Goal: Task Accomplishment & Management: Manage account settings

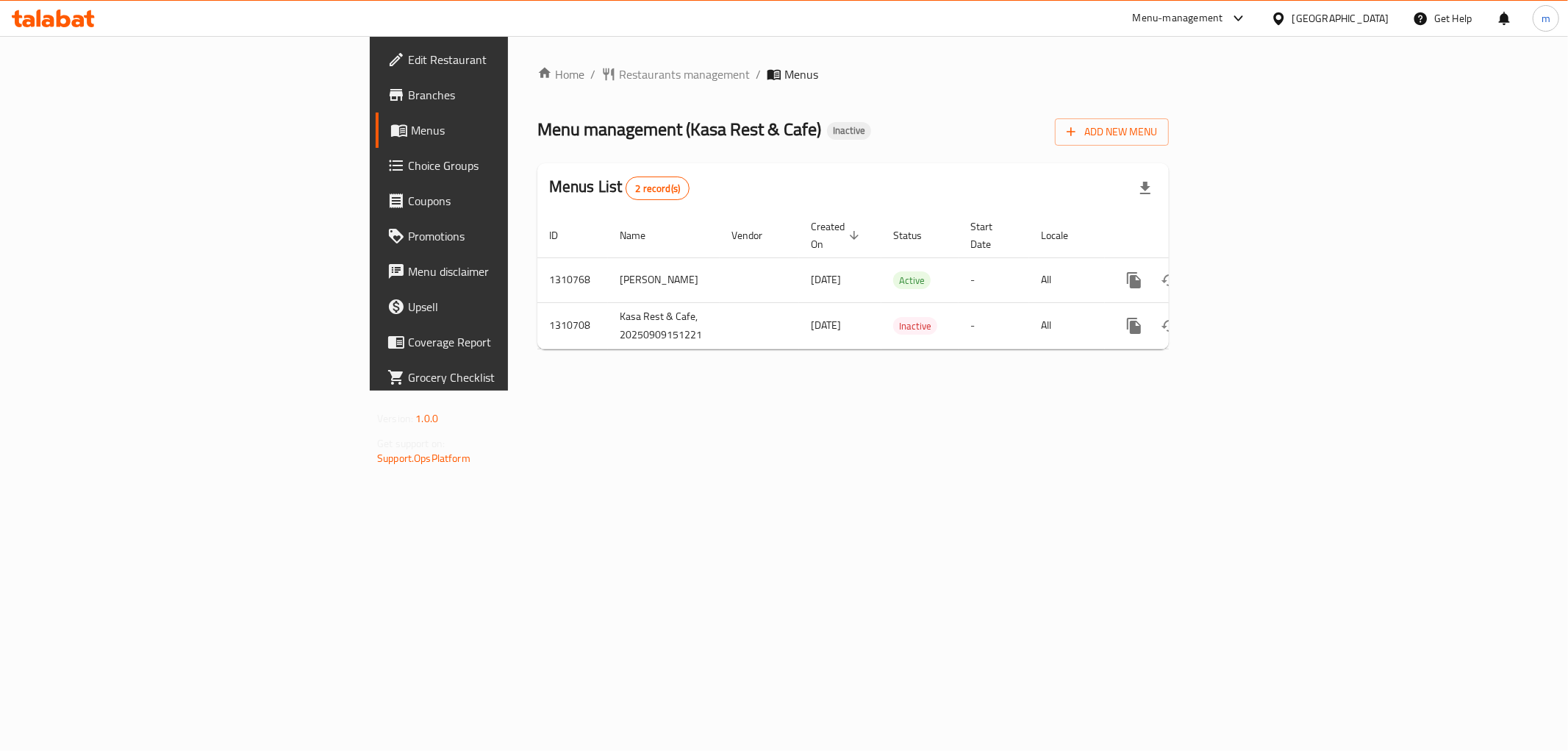
click at [925, 391] on div "Home / Restaurants management / Menus Menu management ( Kasa Rest & Cafe ) Inac…" at bounding box center [853, 213] width 690 height 355
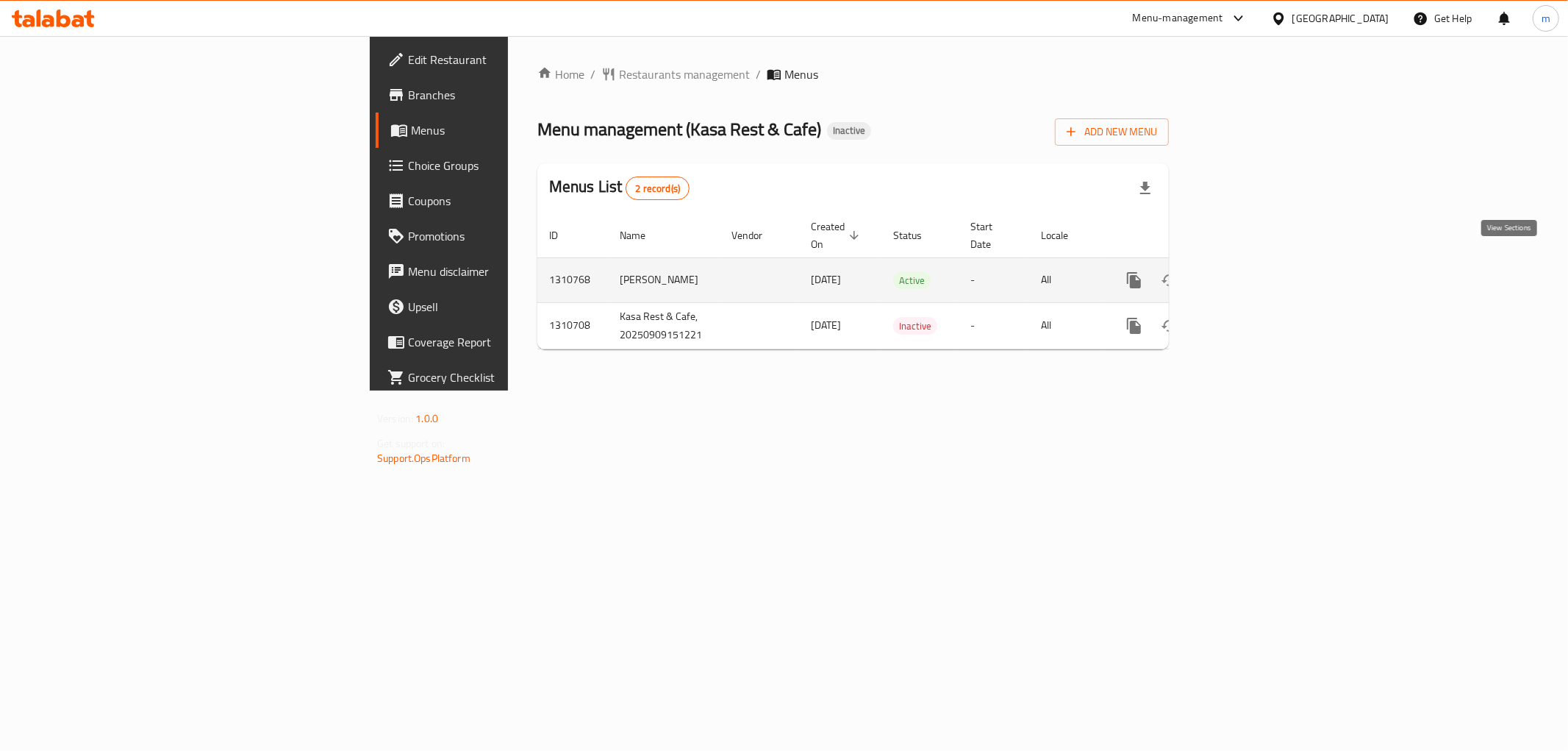
click at [1257, 262] on link "enhanced table" at bounding box center [1240, 280] width 35 height 35
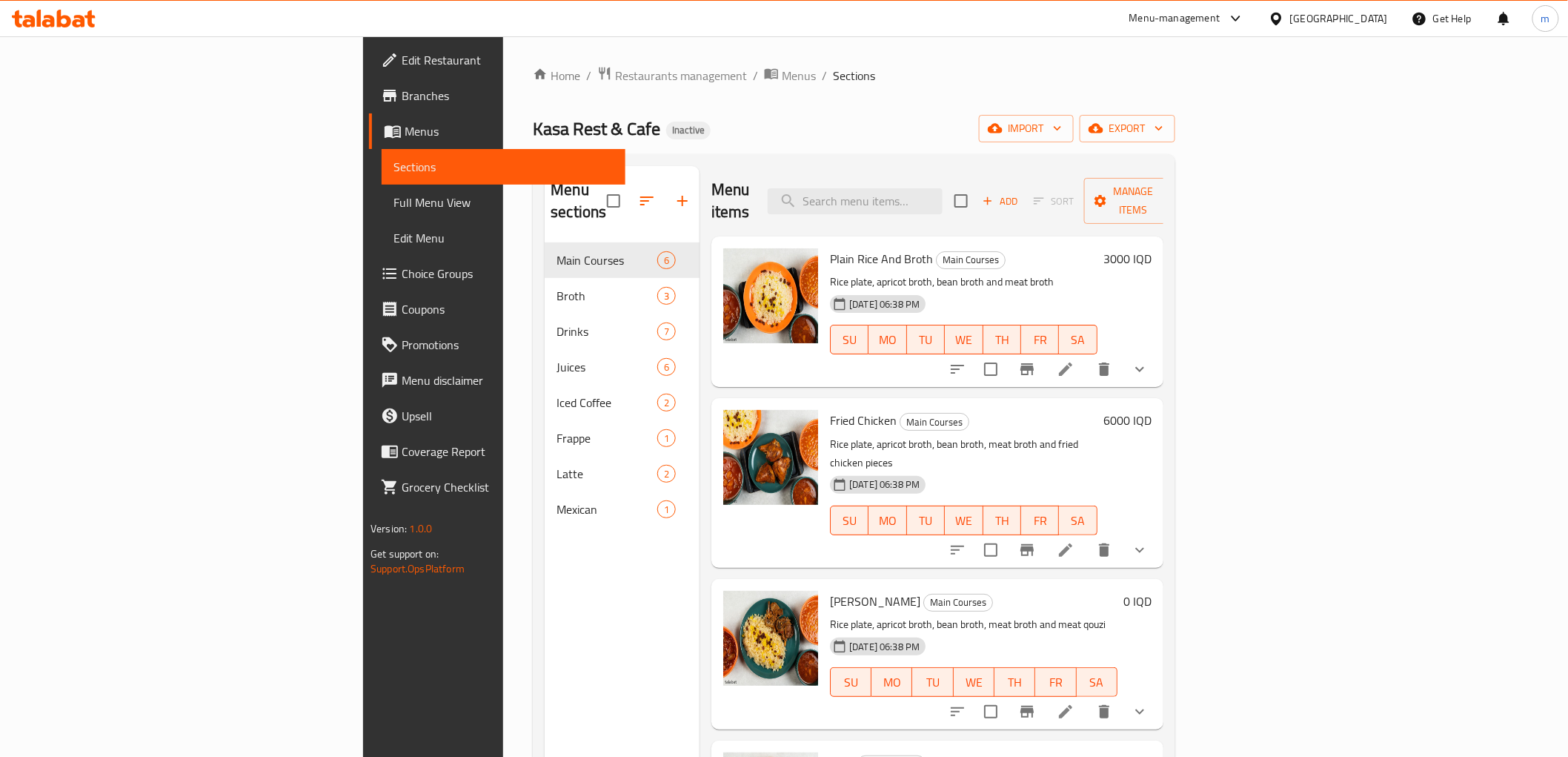
drag, startPoint x: 875, startPoint y: 206, endPoint x: 860, endPoint y: 205, distance: 15.0
click at [875, 206] on div "Menu items Add Sort Manage items" at bounding box center [938, 201] width 453 height 70
click at [394, 202] on span "Full Menu View" at bounding box center [503, 202] width 219 height 18
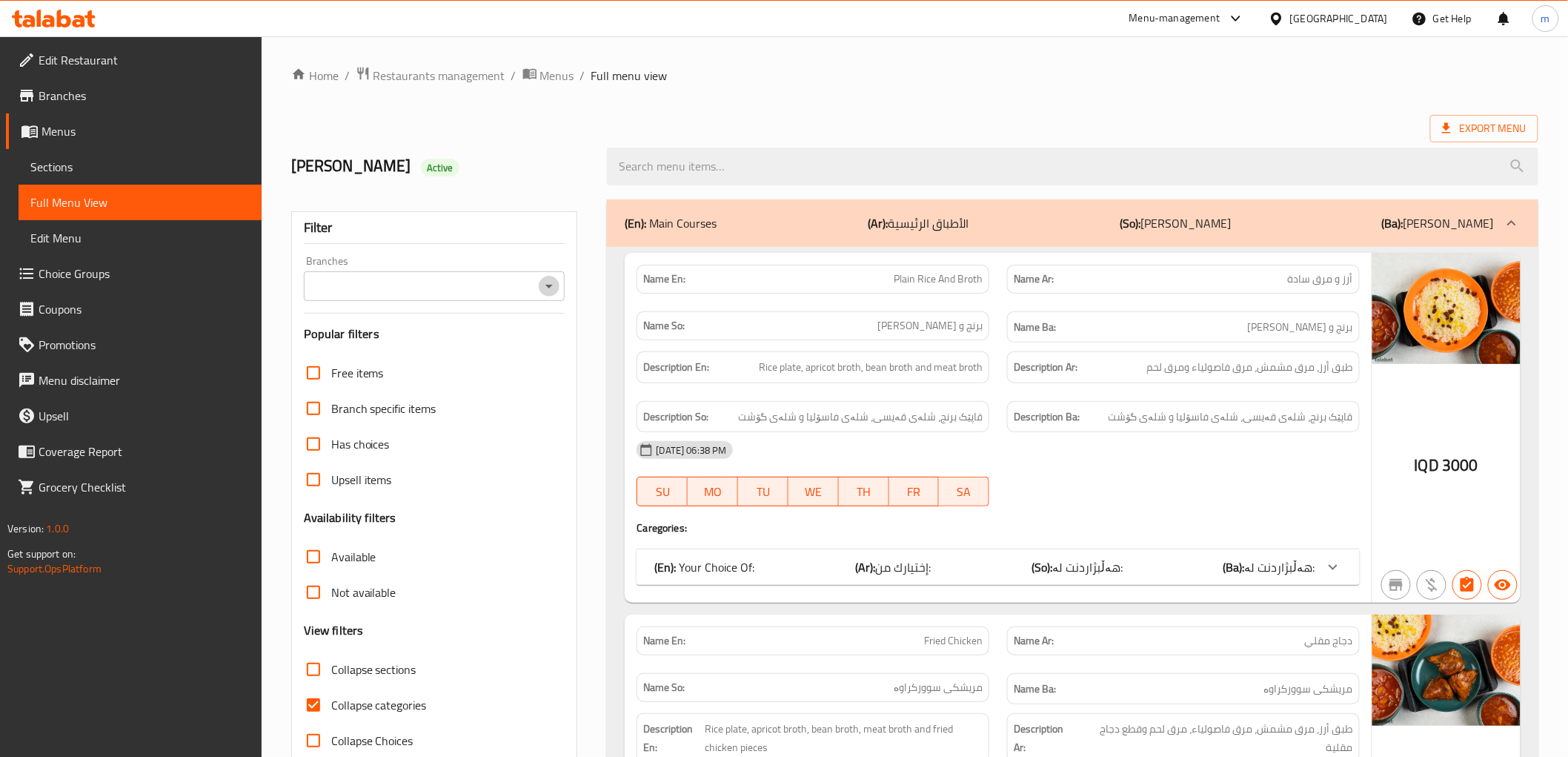
click at [550, 280] on icon "Open" at bounding box center [549, 286] width 18 height 18
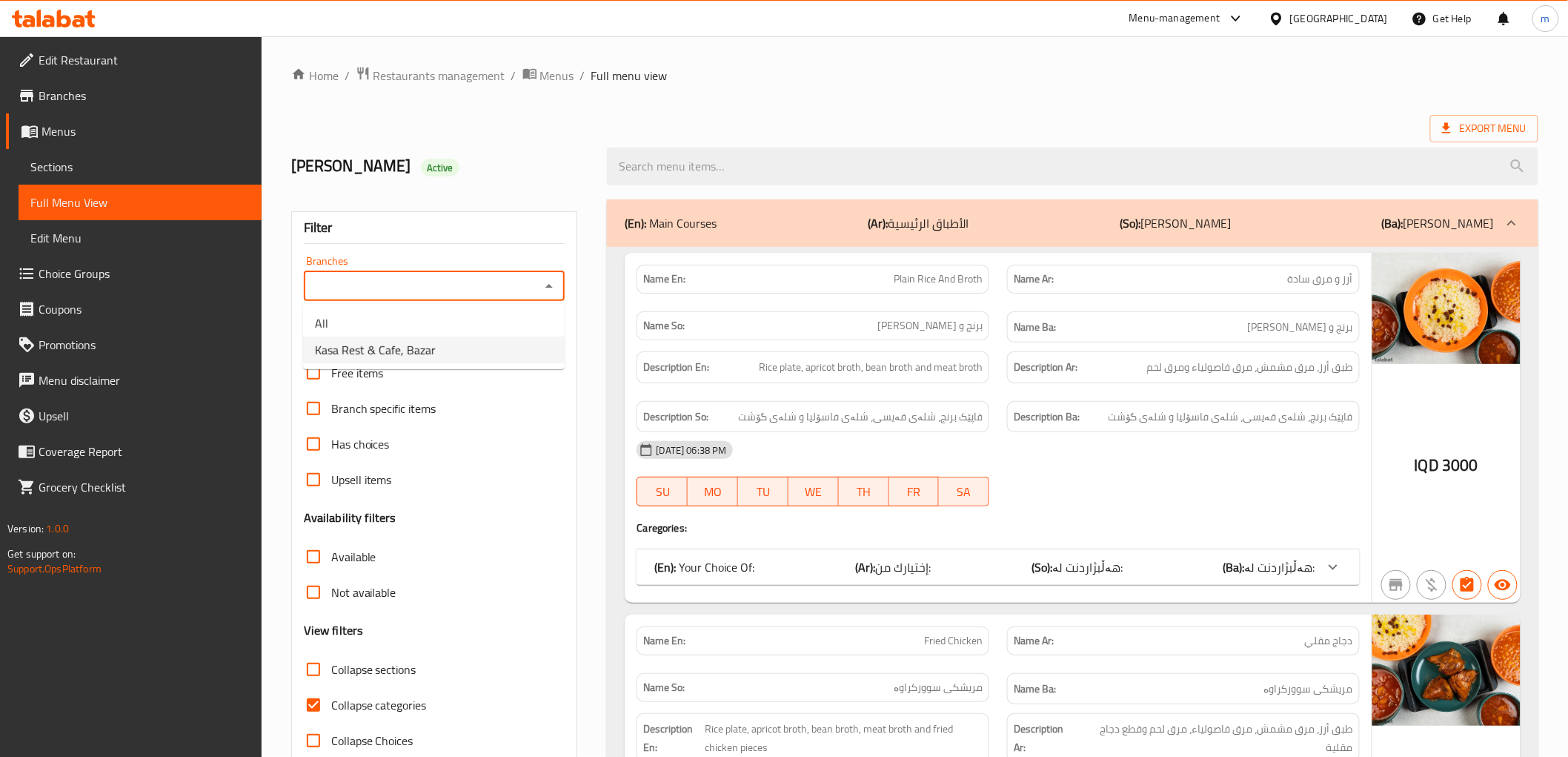
click at [477, 353] on li "Kasa Rest & Cafe, Bazar" at bounding box center [434, 350] width 262 height 27
type input "Kasa Rest & Cafe, Bazar"
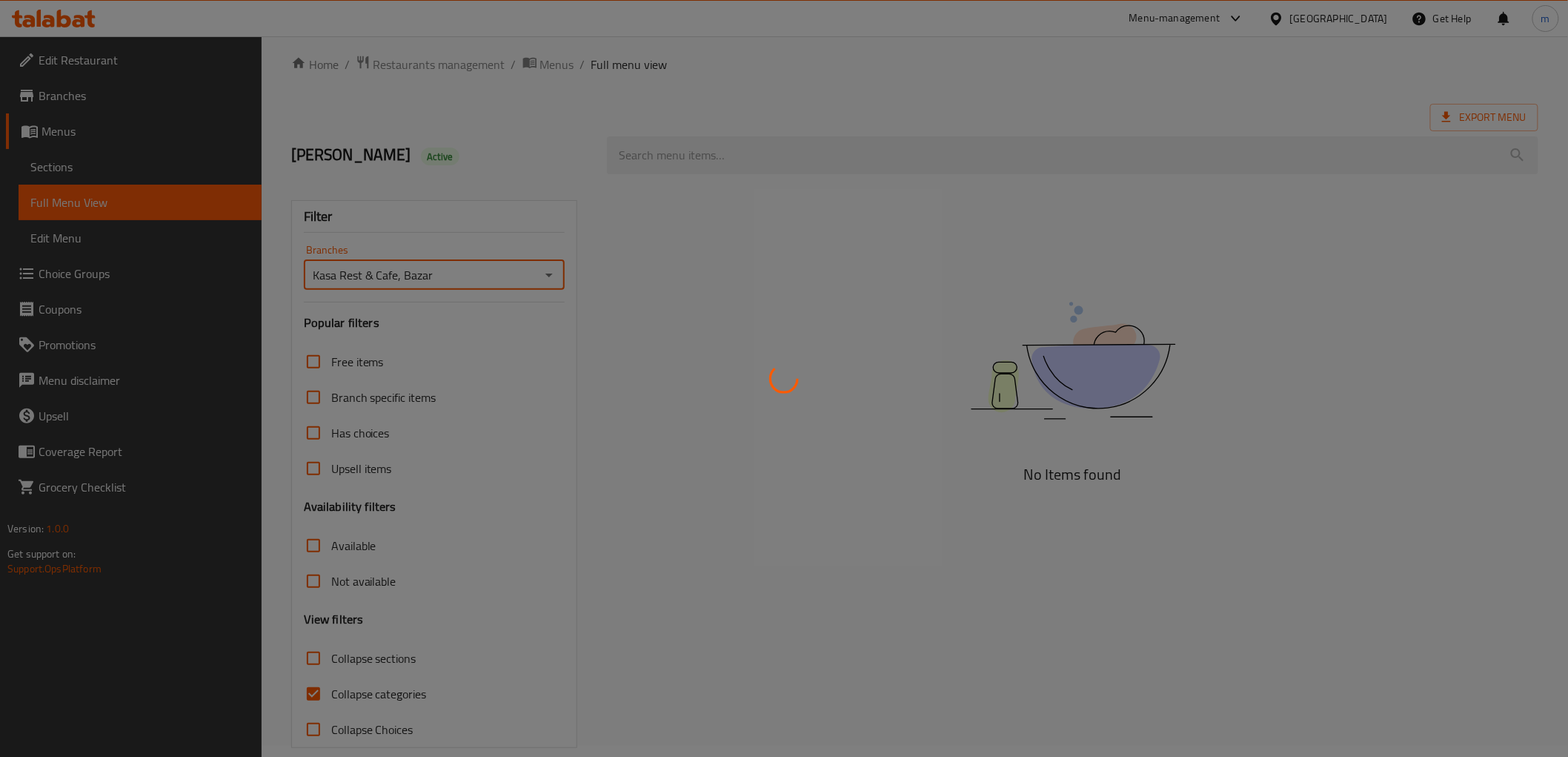
scroll to position [32, 0]
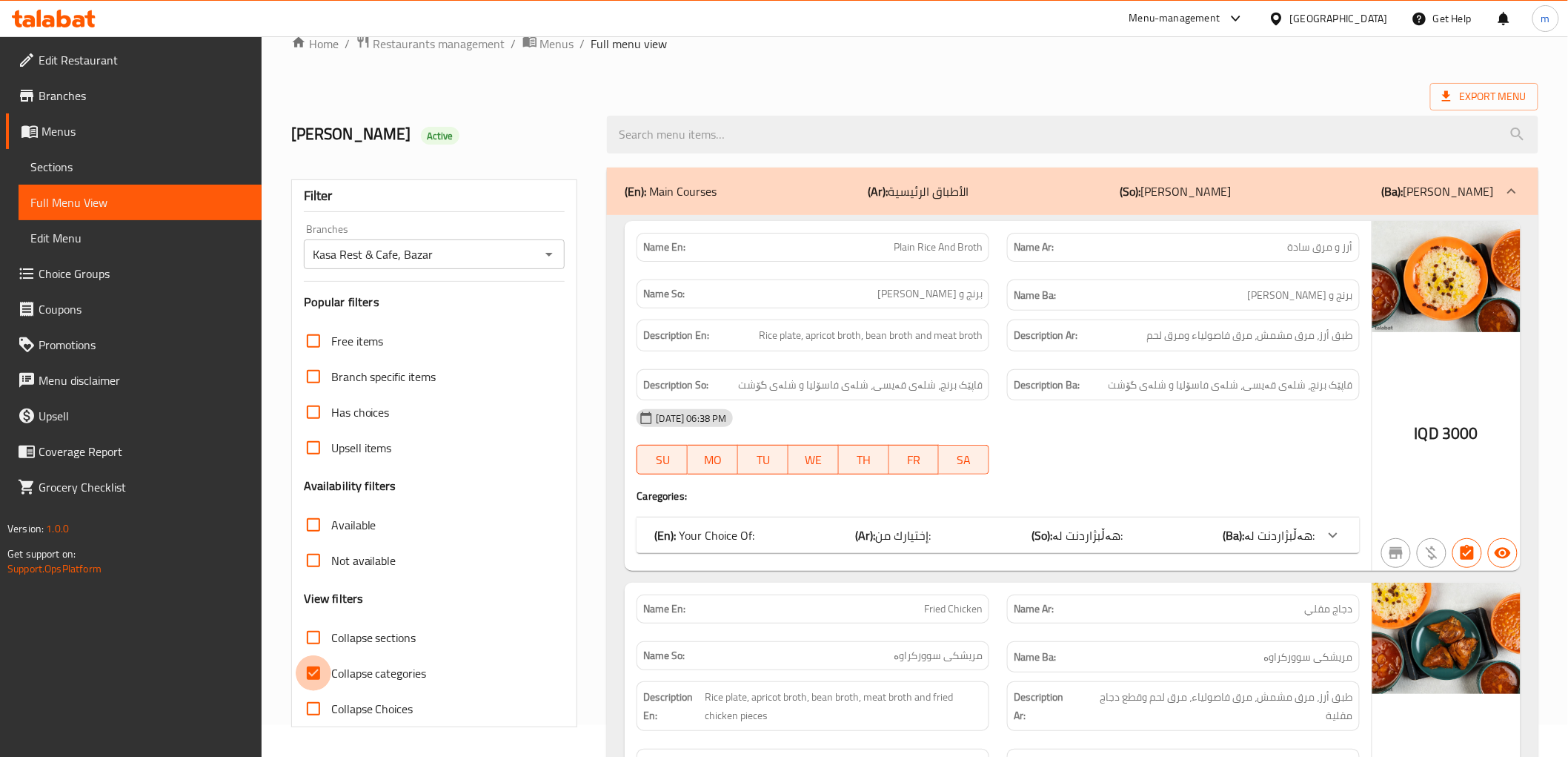
click at [316, 677] on input "Collapse categories" at bounding box center [313, 673] width 35 height 35
checkbox input "false"
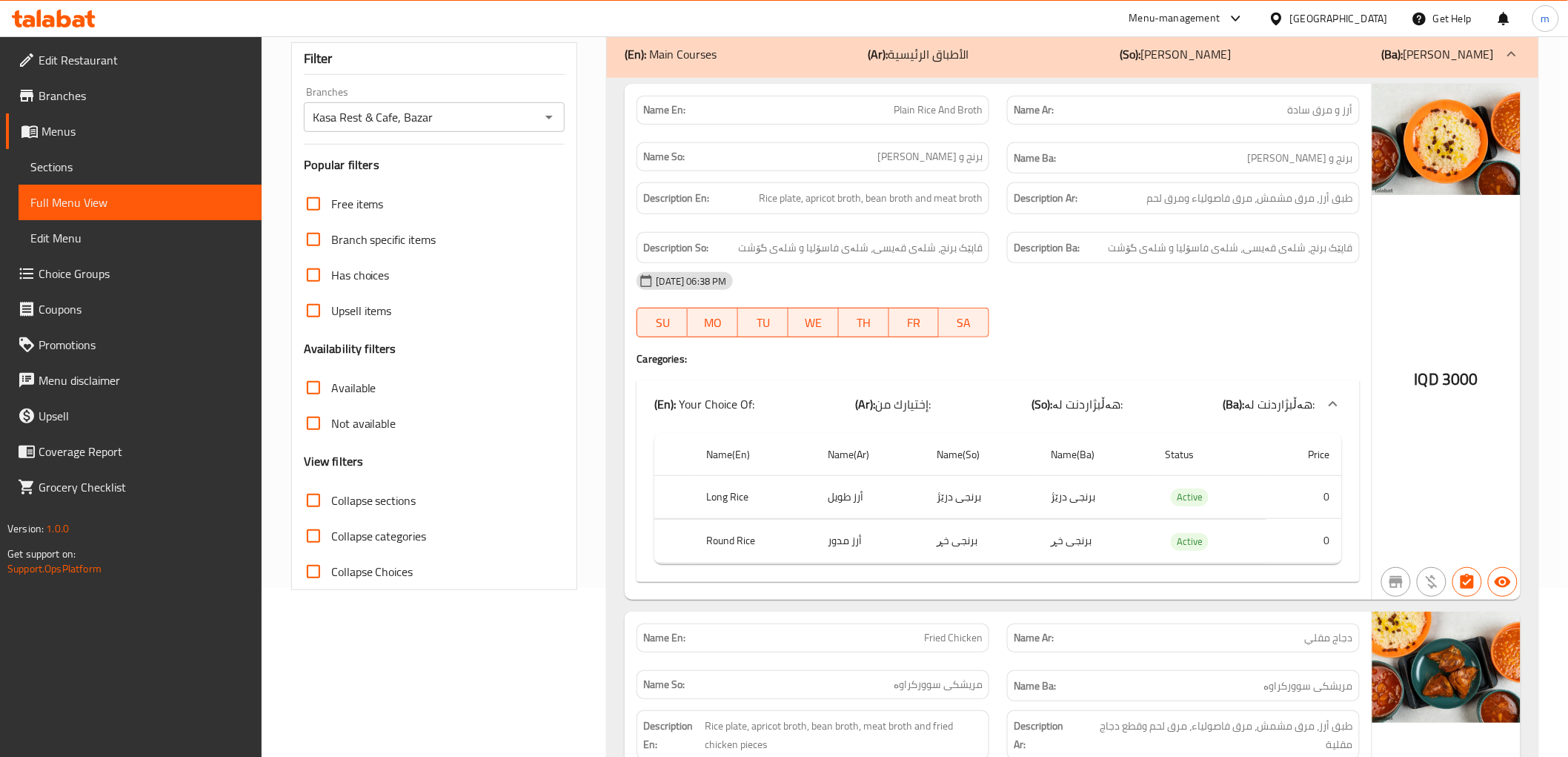
click at [398, 483] on label "Collapse sections" at bounding box center [356, 501] width 121 height 35
click at [331, 483] on input "Collapse sections" at bounding box center [313, 501] width 35 height 35
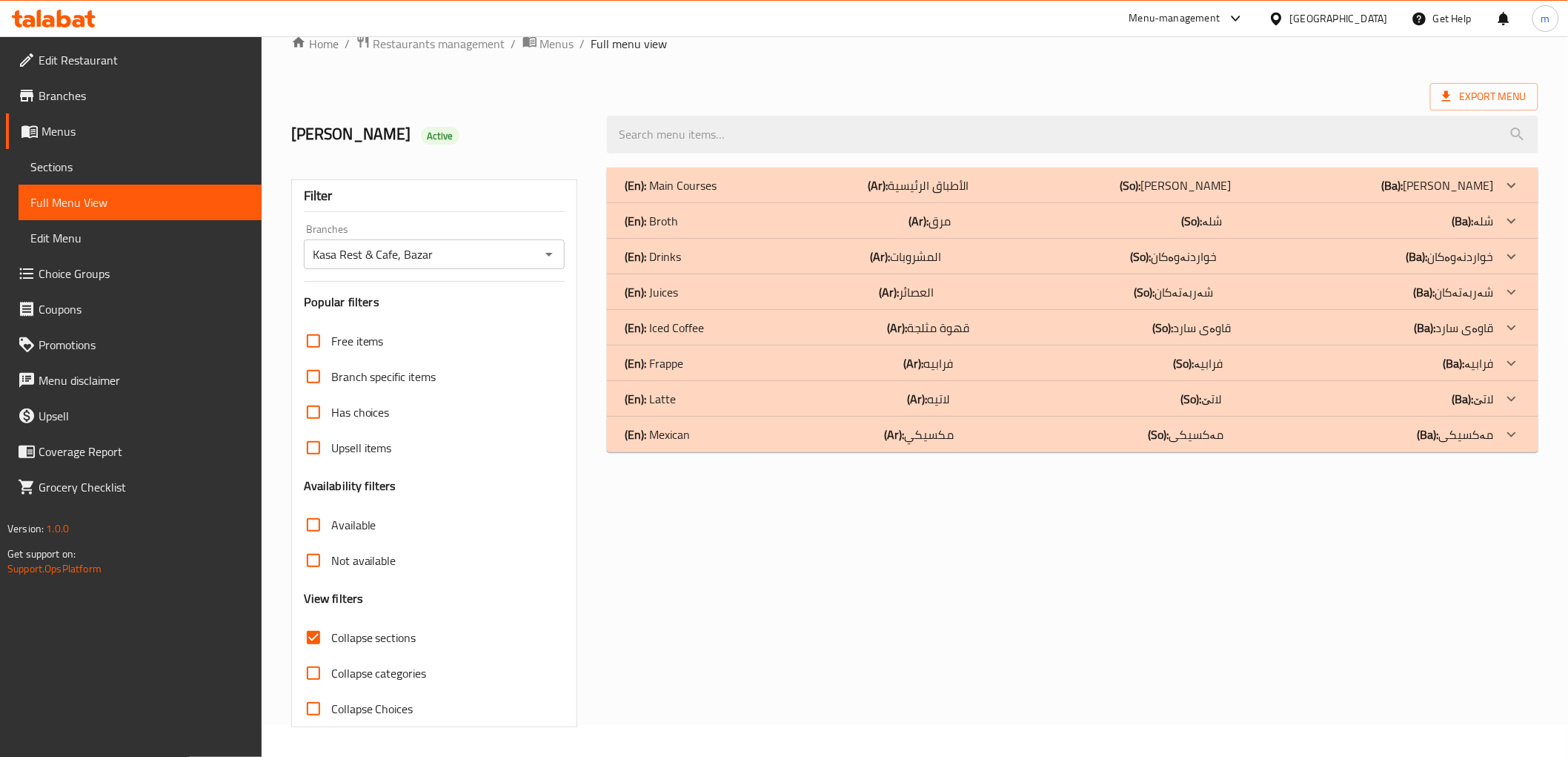
scroll to position [32, 0]
click at [888, 186] on b "(Ar):" at bounding box center [878, 185] width 20 height 22
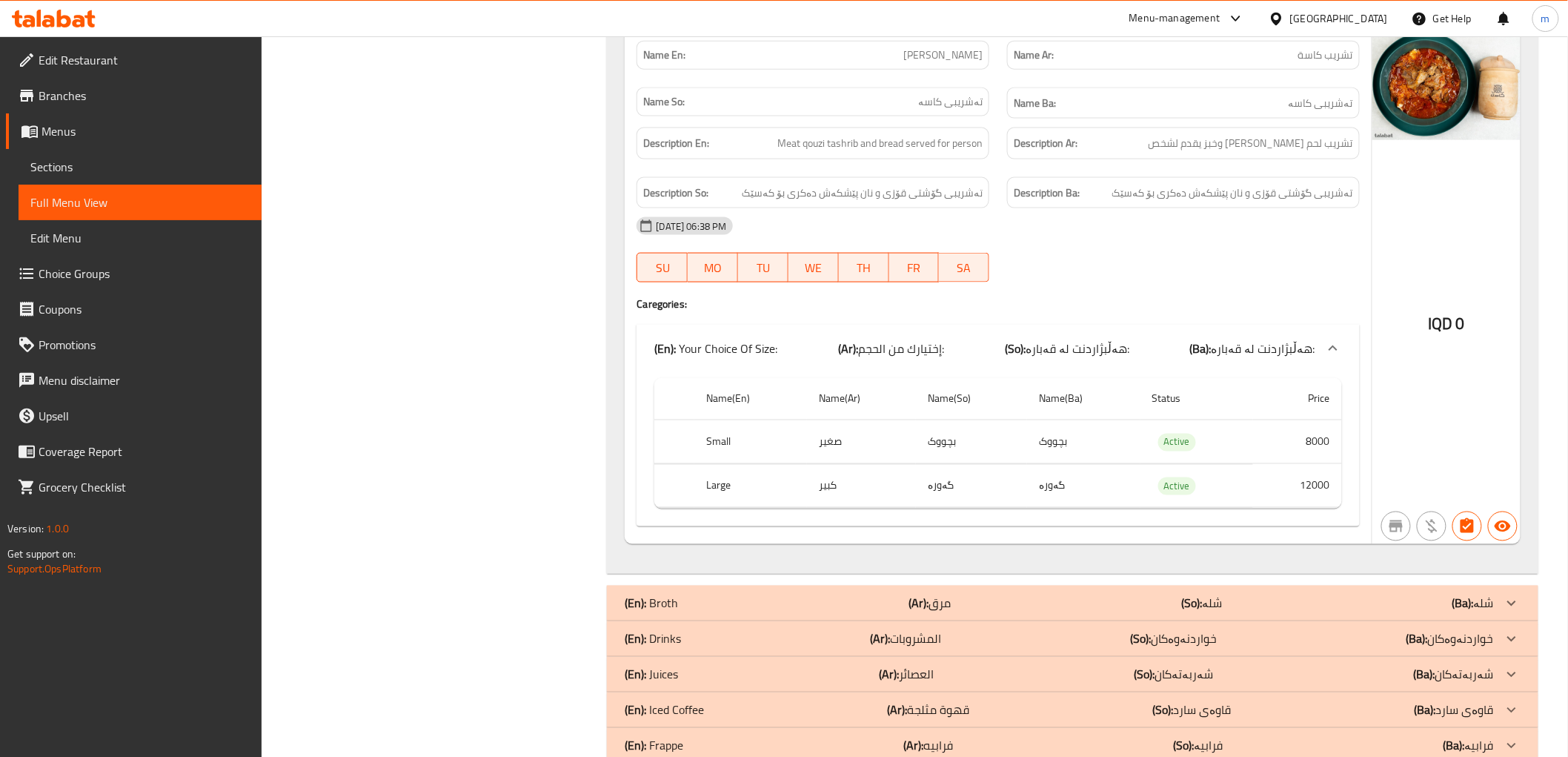
scroll to position [3189, 0]
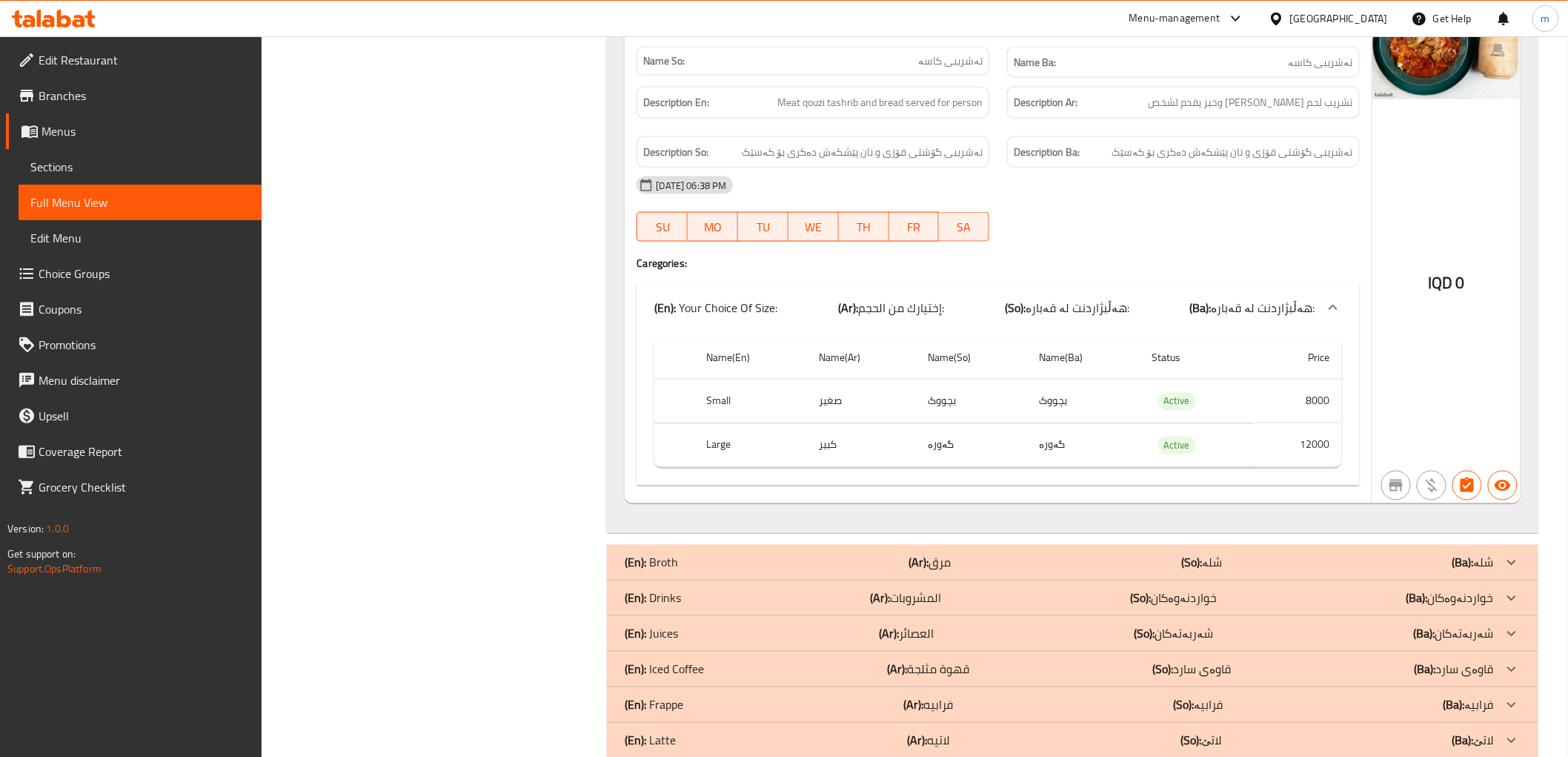
drag, startPoint x: 915, startPoint y: 571, endPoint x: 976, endPoint y: 516, distance: 82.1
click at [916, 572] on b "(Ar):" at bounding box center [918, 562] width 20 height 22
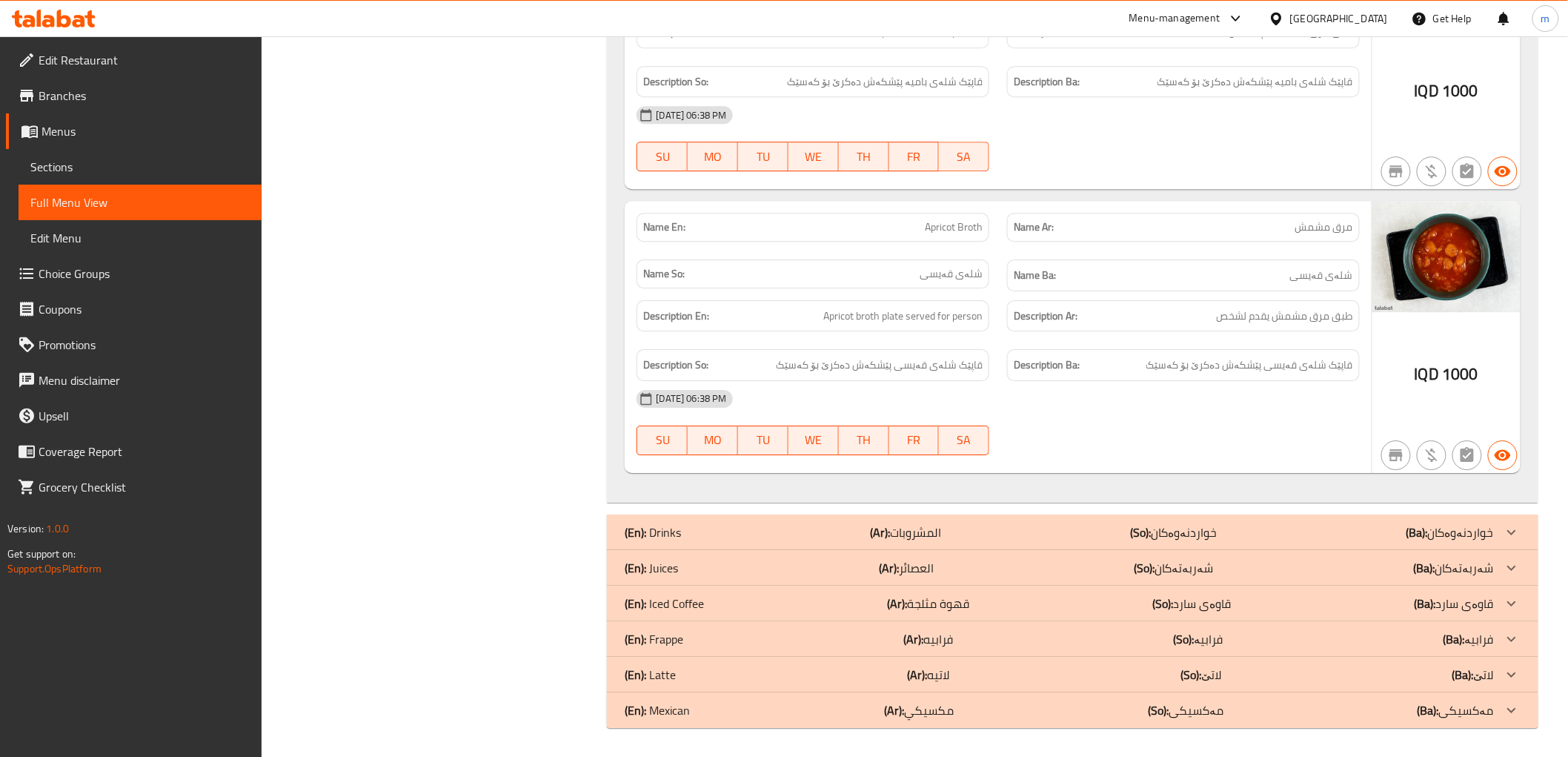
scroll to position [4156, 0]
click at [886, 532] on b "(Ar):" at bounding box center [880, 531] width 20 height 22
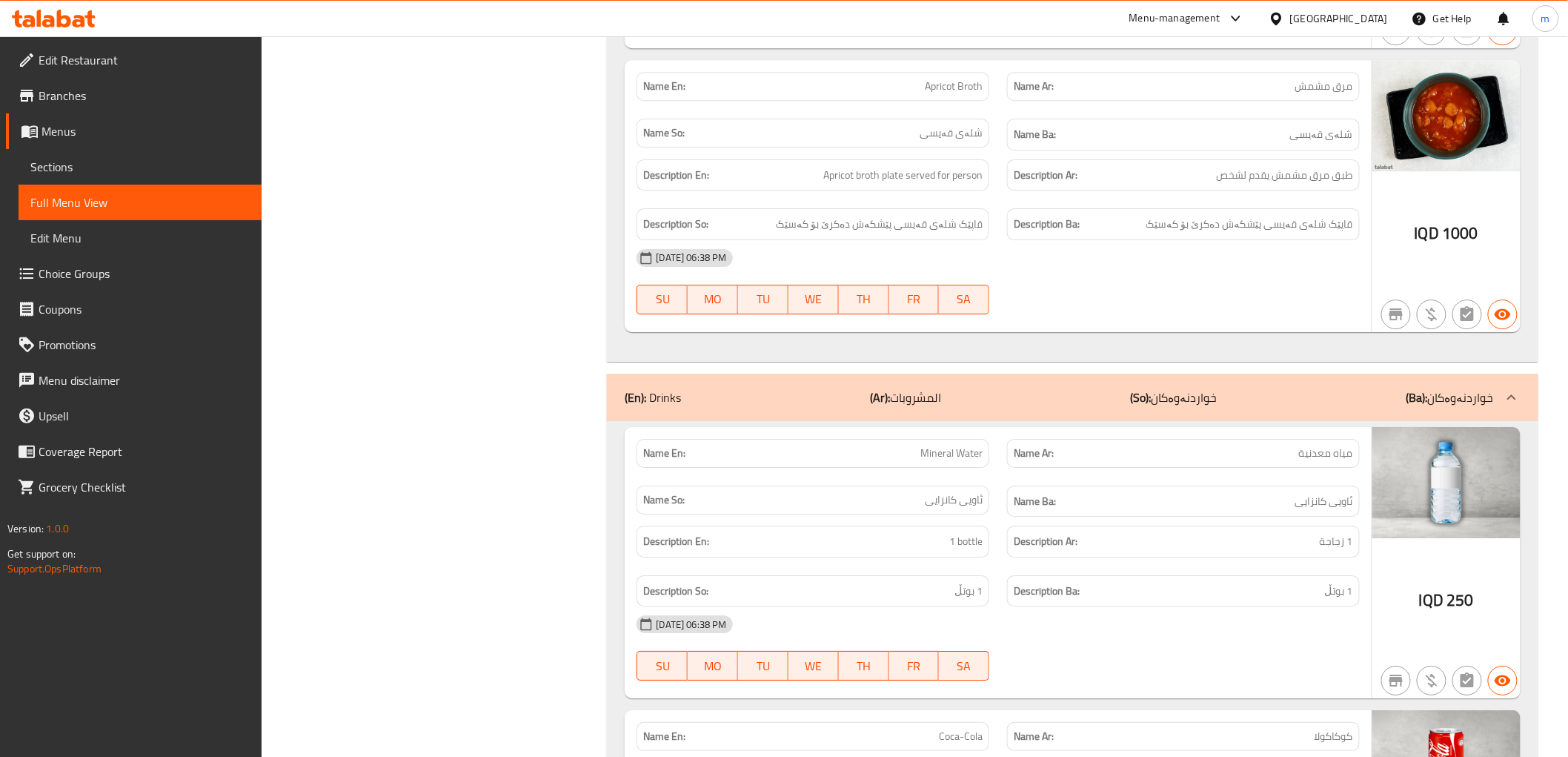
click at [921, 403] on p "(Ar): المشروبات" at bounding box center [906, 398] width 71 height 18
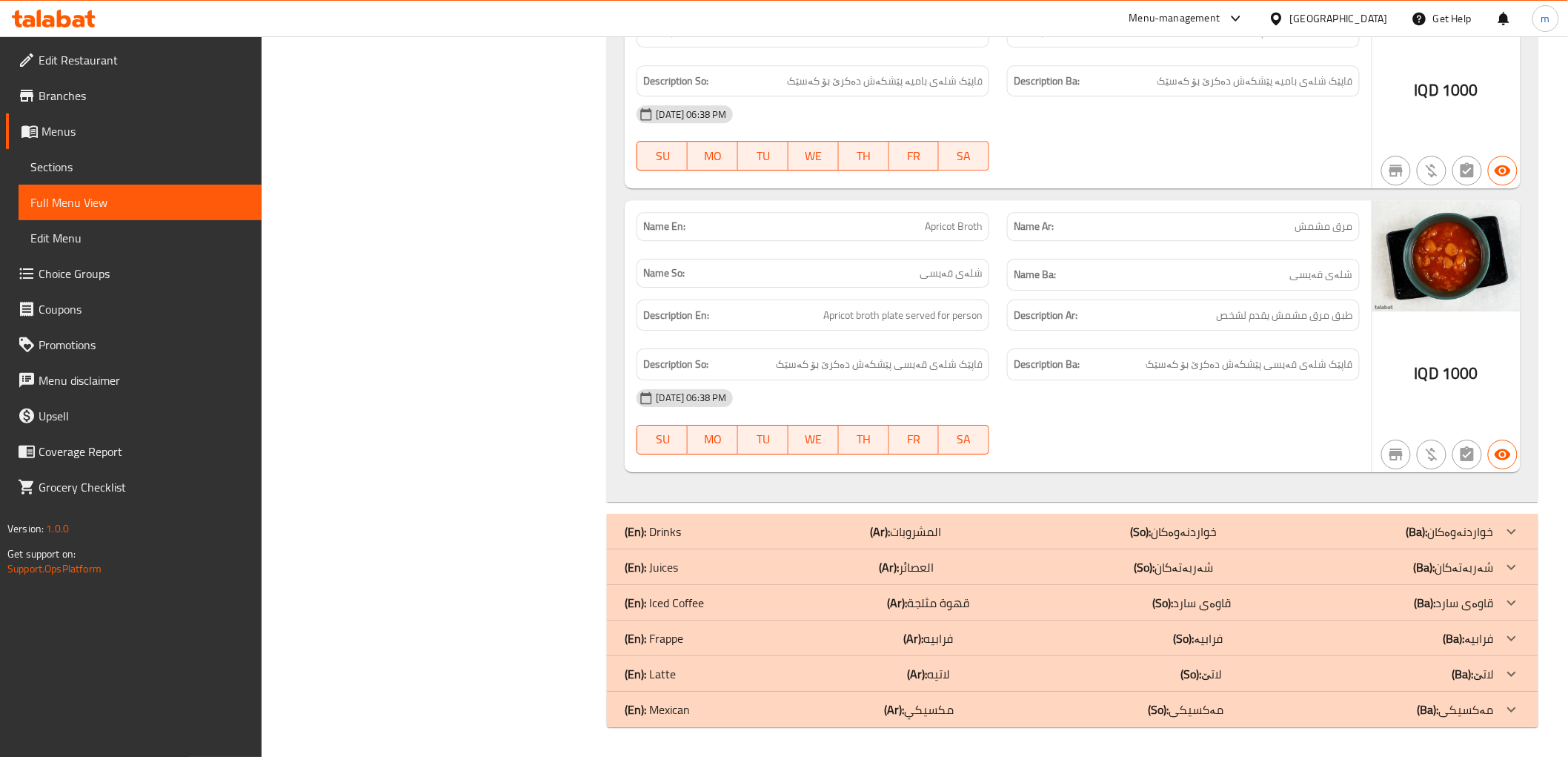
click at [891, 560] on b "(Ar):" at bounding box center [889, 566] width 20 height 22
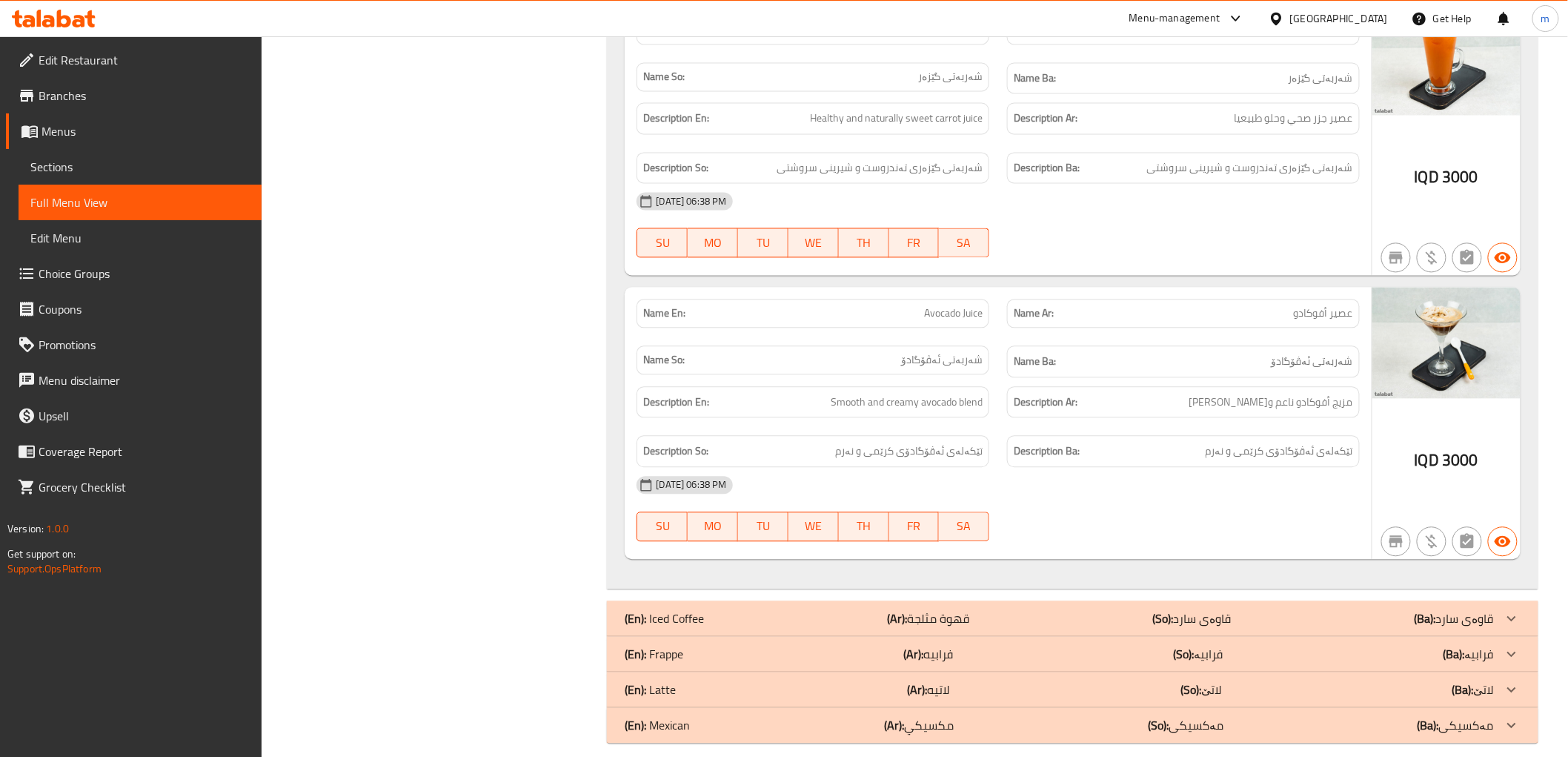
scroll to position [5919, 0]
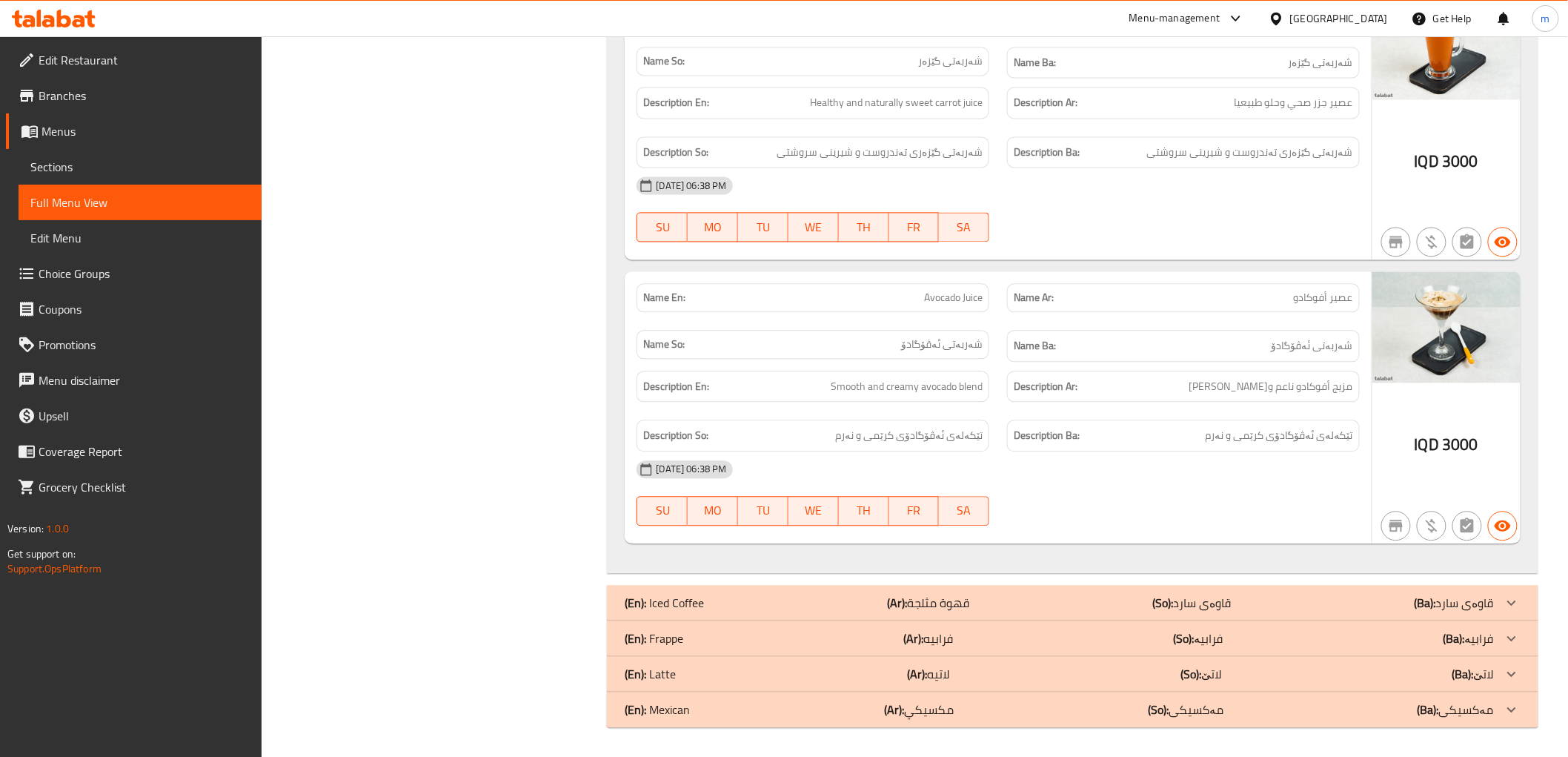
drag, startPoint x: 920, startPoint y: 668, endPoint x: 979, endPoint y: 610, distance: 82.7
click at [920, 668] on b "(Ar):" at bounding box center [917, 674] width 20 height 22
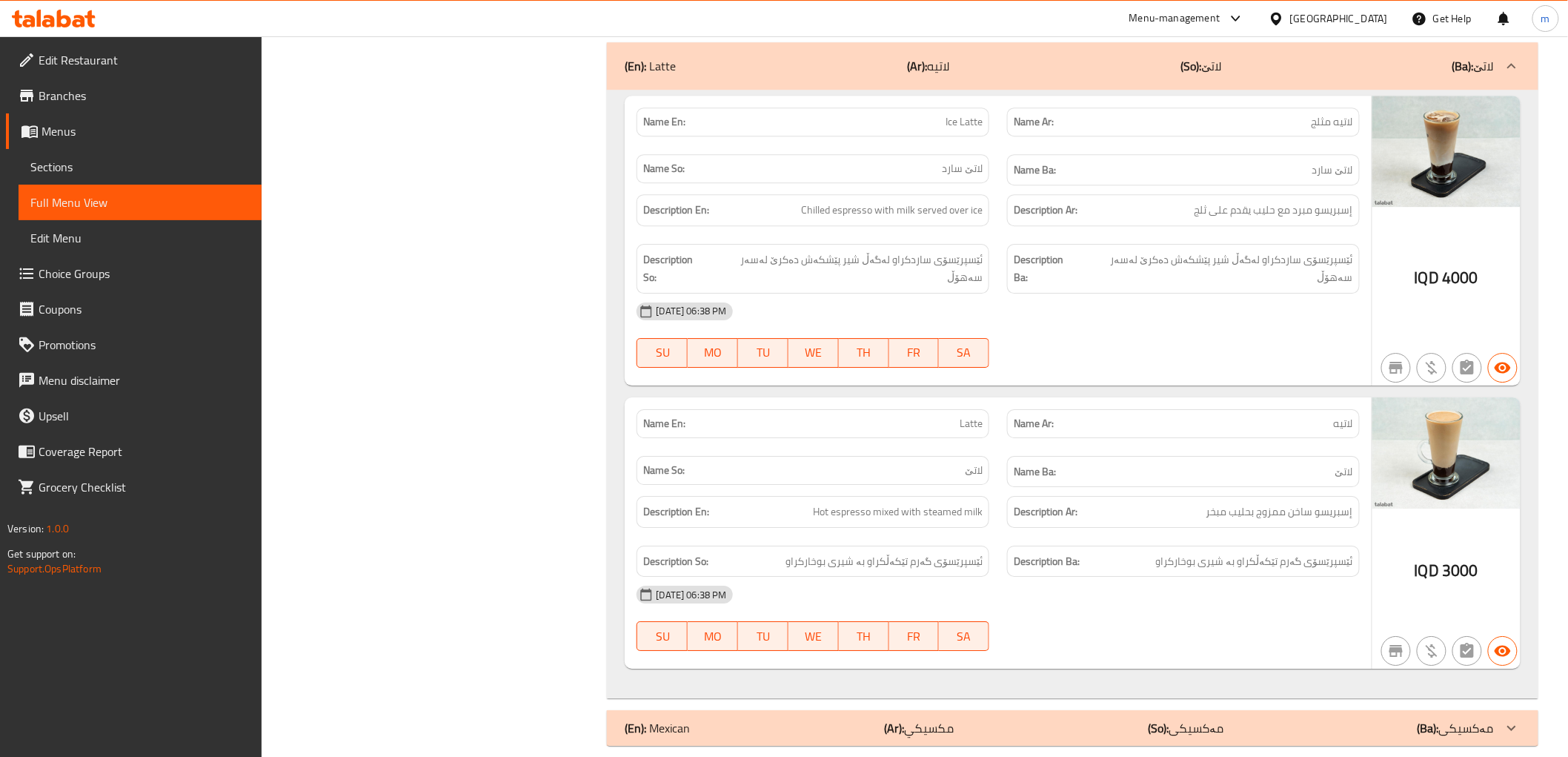
scroll to position [6548, 0]
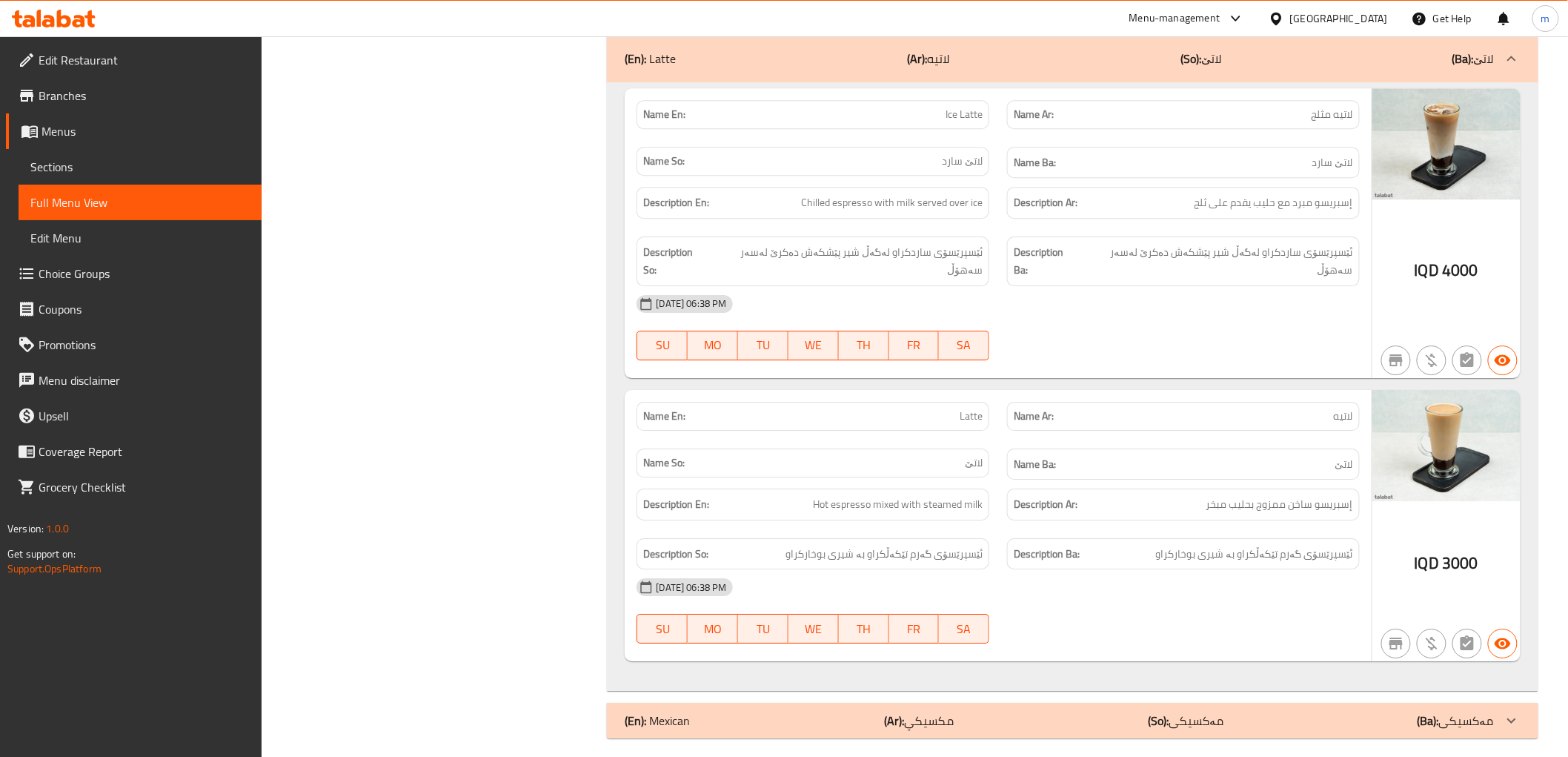
click at [965, 712] on div "(En): Mexican (Ar): مكسيكي (So): مەکسیکی (Ba): مەکسیکی" at bounding box center [1059, 721] width 869 height 18
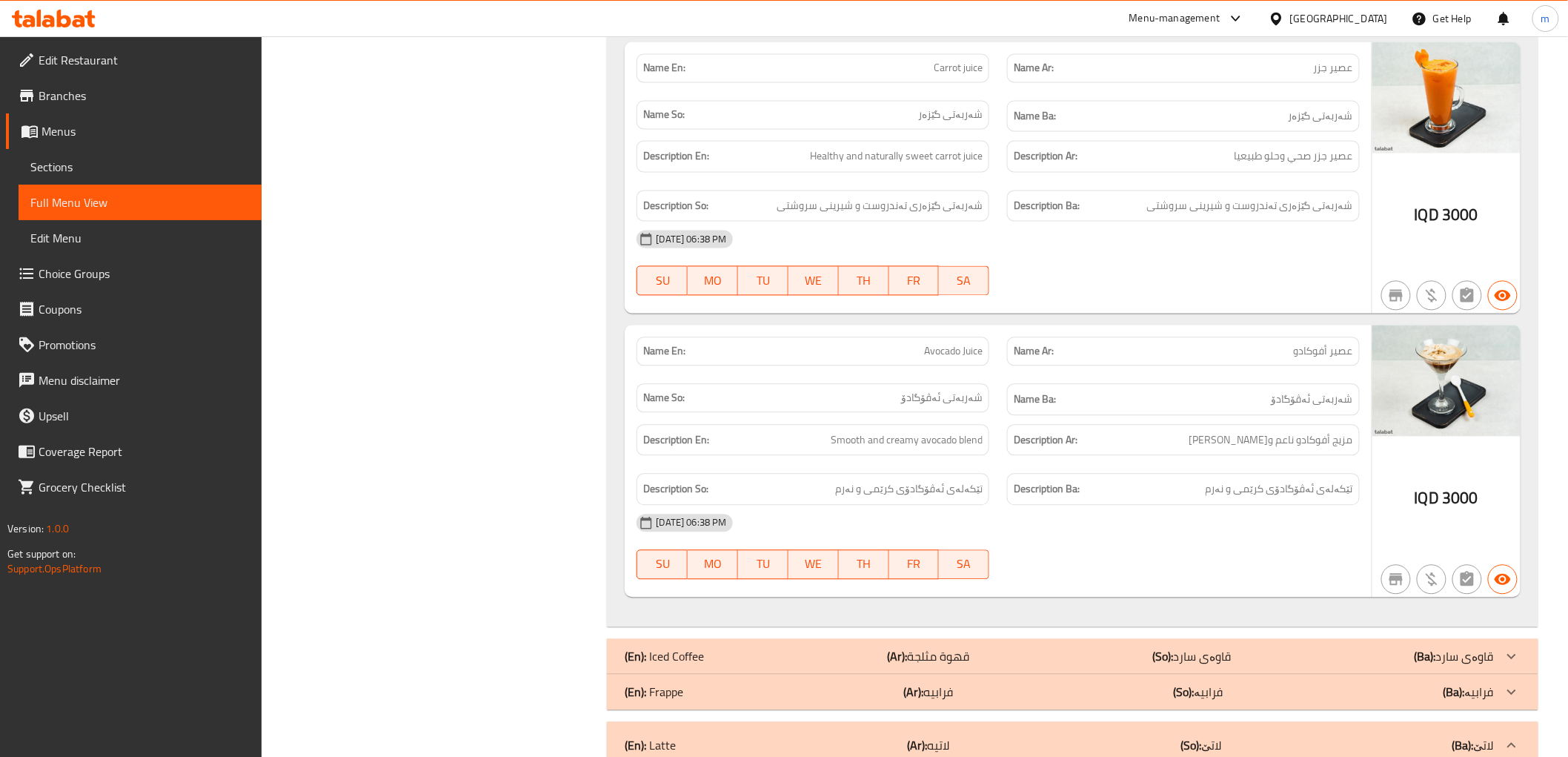
scroll to position [6044, 0]
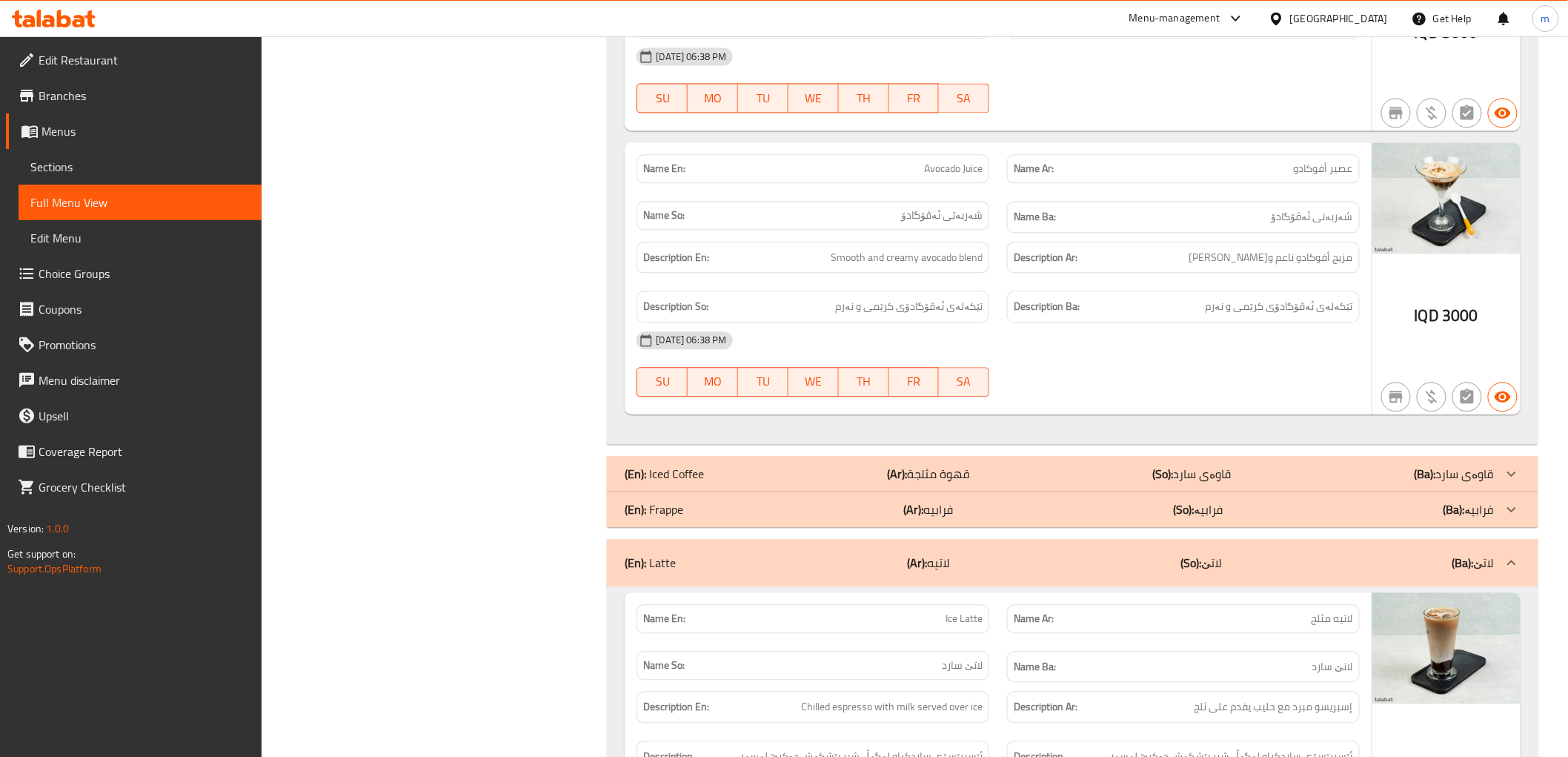
click at [925, 518] on p "(Ar): فرابيه" at bounding box center [929, 509] width 50 height 18
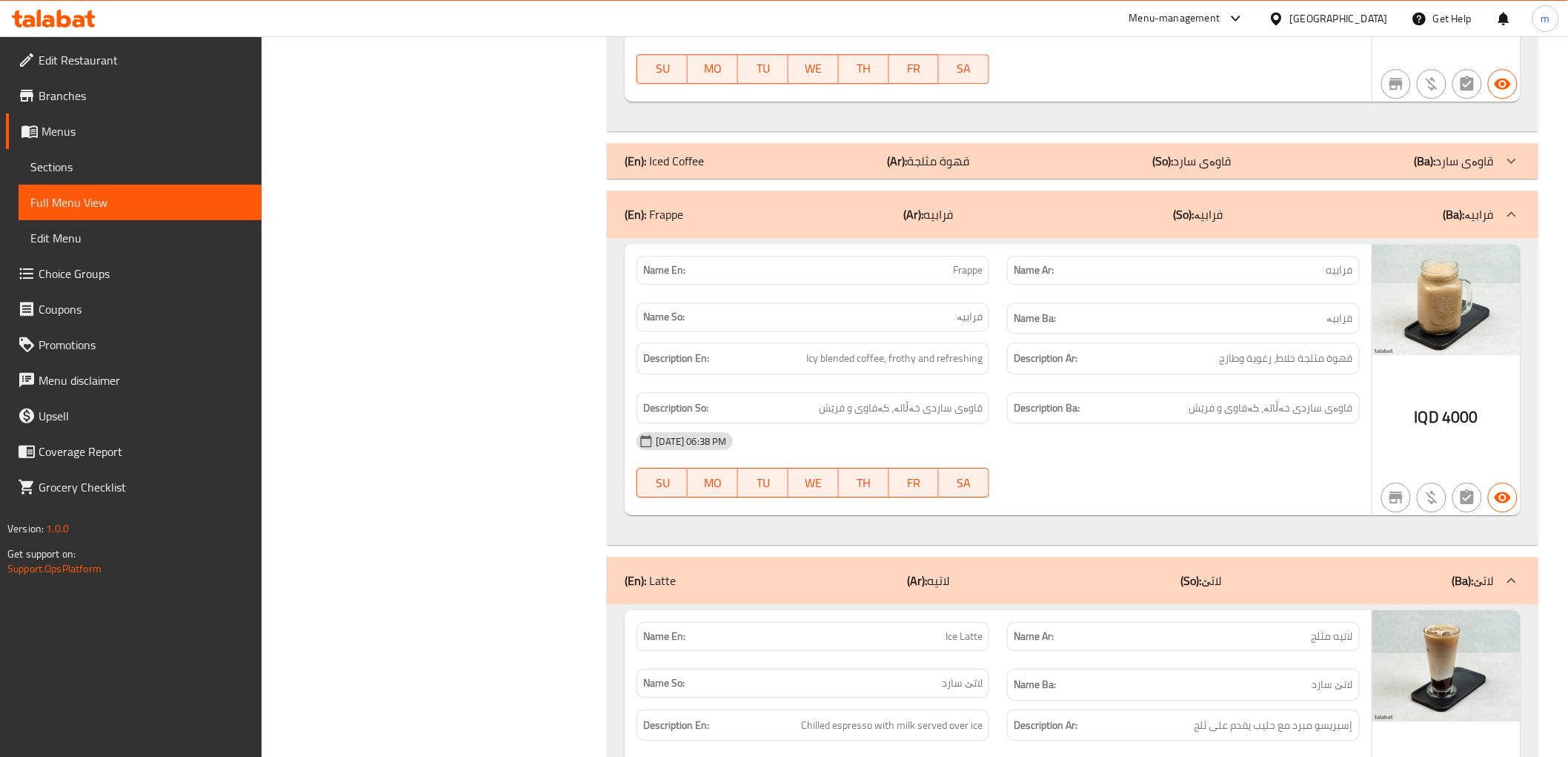
scroll to position [6318, 0]
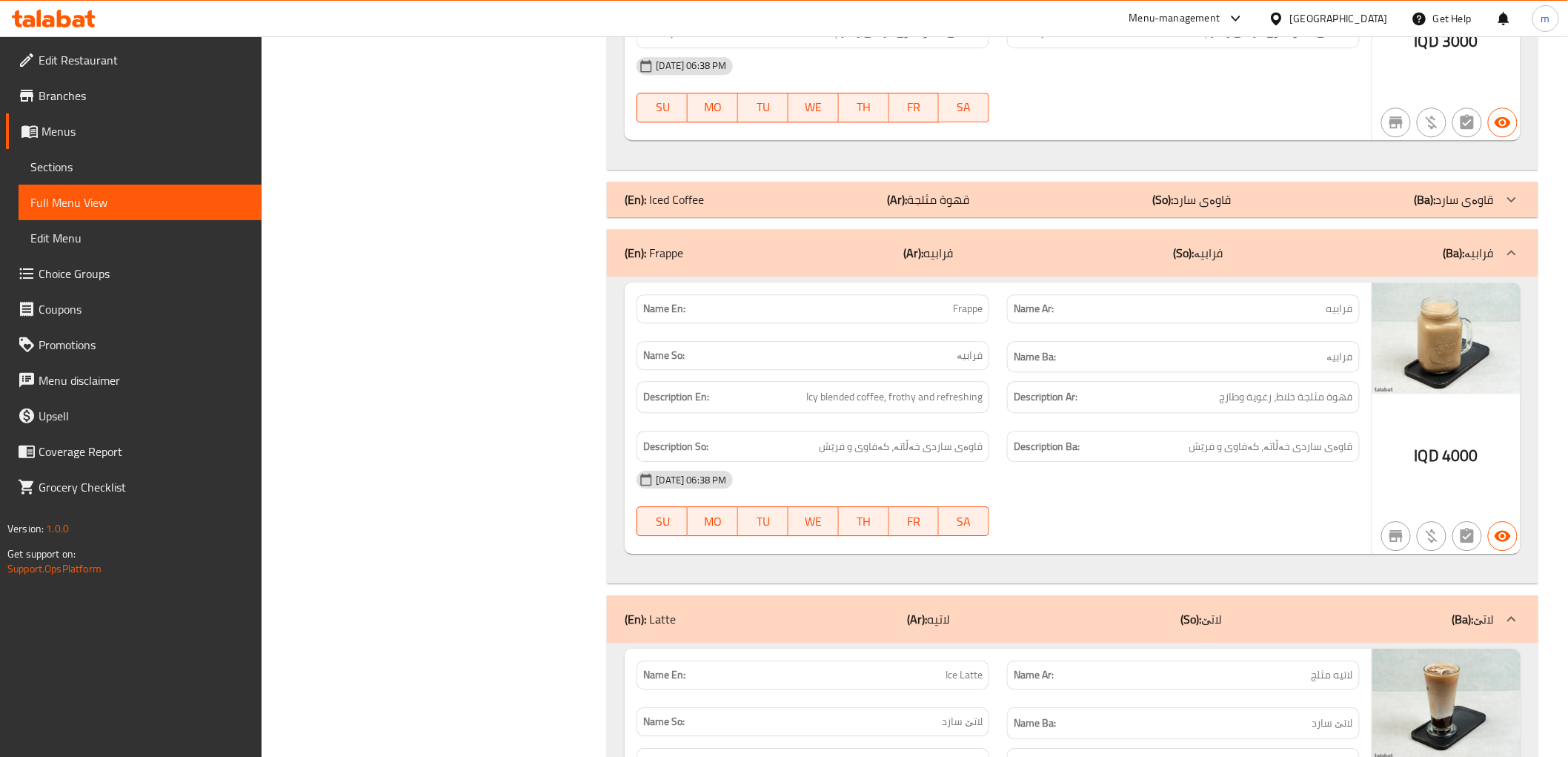
click at [951, 193] on p "(Ar): قهوة مثلجة" at bounding box center [929, 200] width 83 height 18
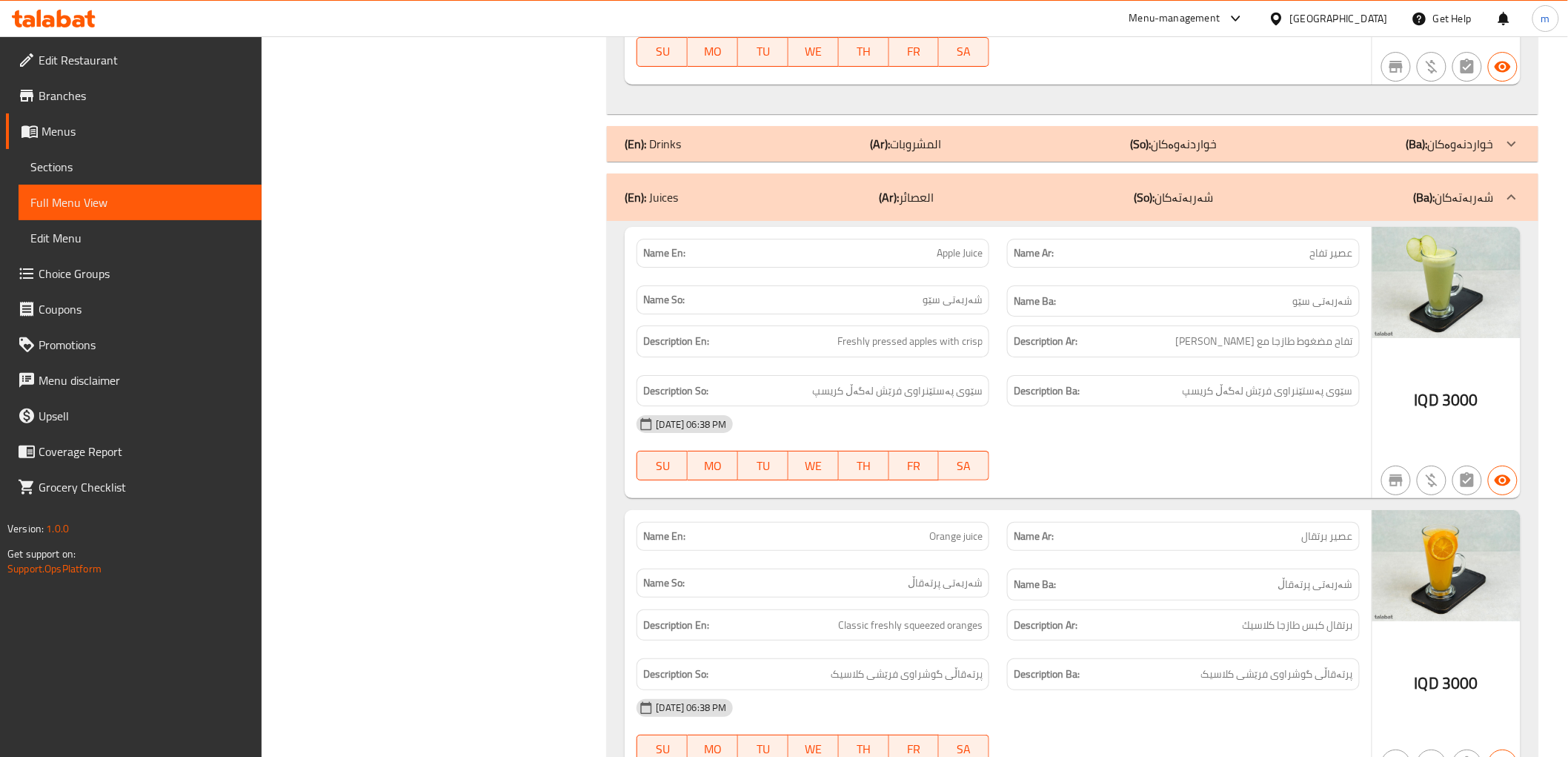
scroll to position [4388, 0]
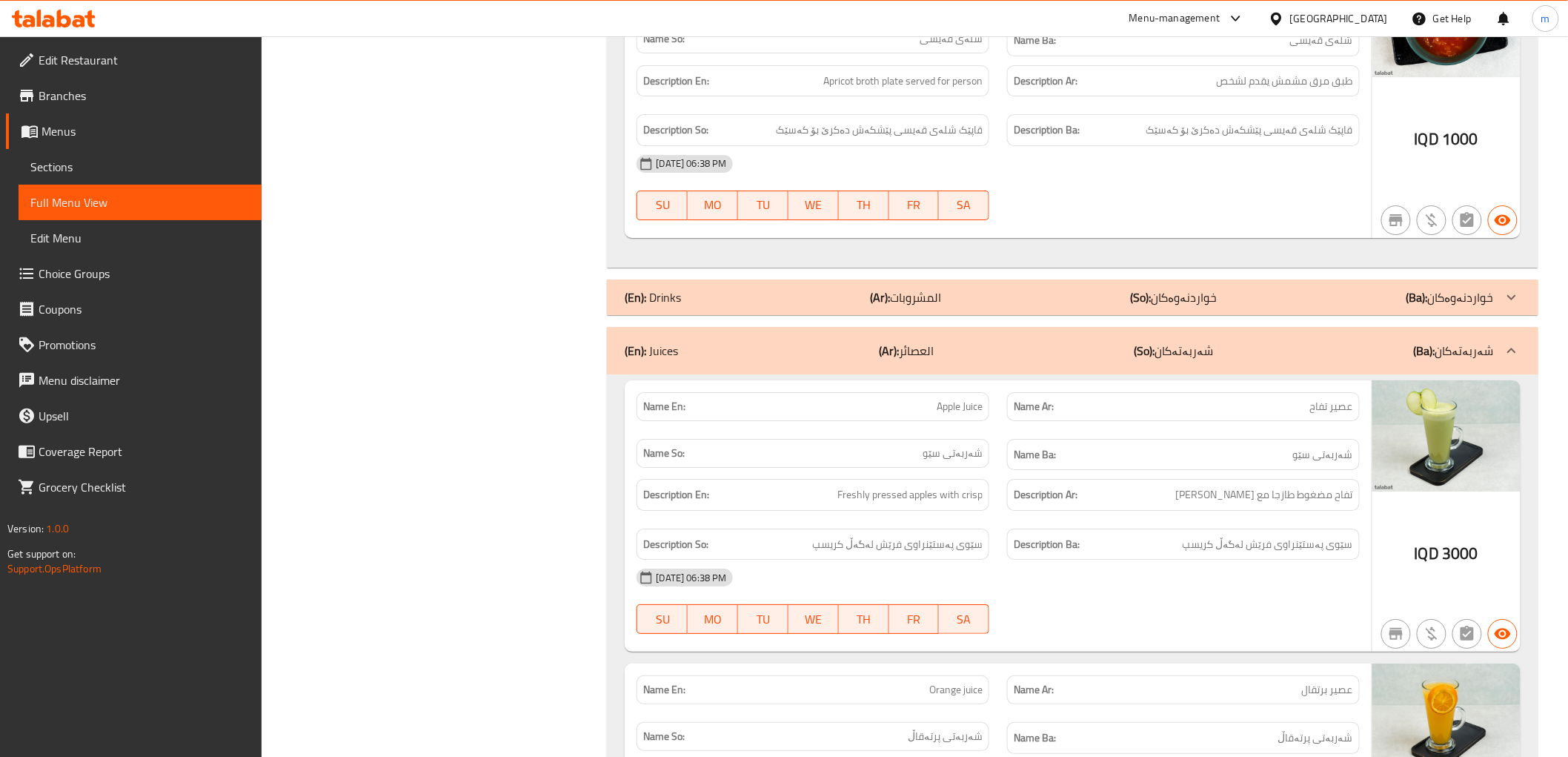
click at [962, 292] on div "(En): Drinks (Ar): المشروبات (So): خواردنەوەکان (Ba): خواردنەوەکان" at bounding box center [1059, 297] width 869 height 18
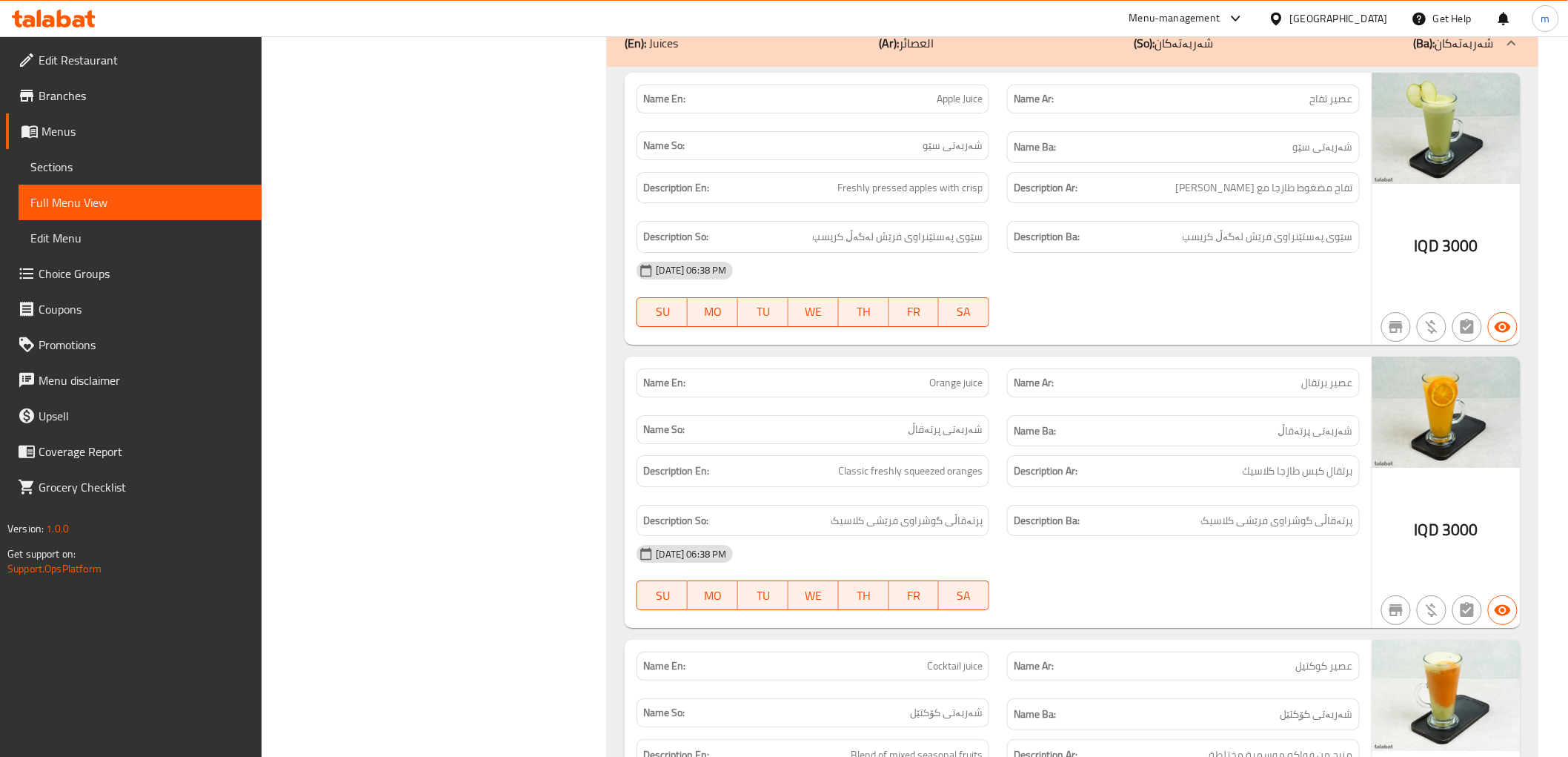
scroll to position [6722, 0]
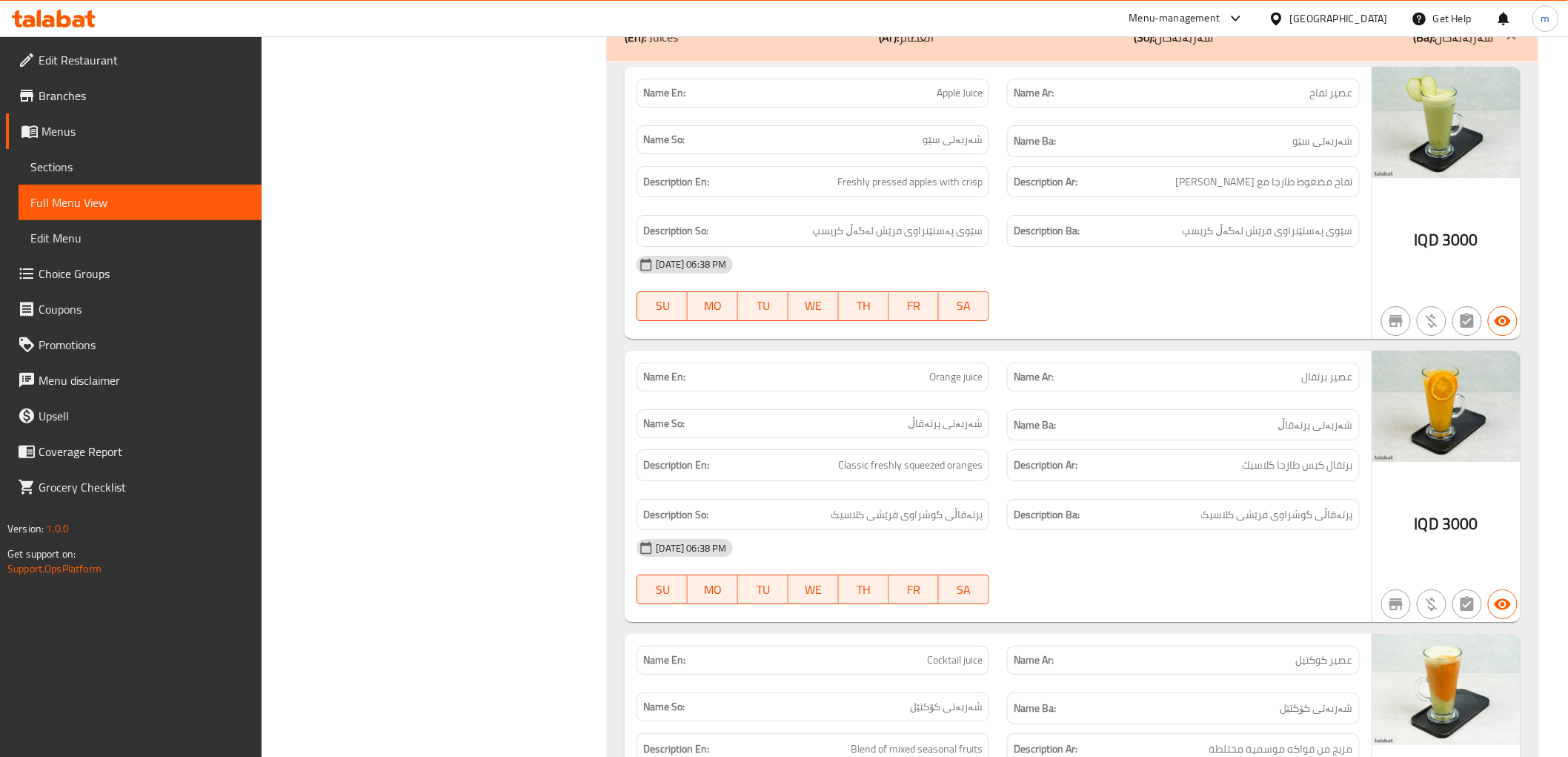
click at [1296, 289] on div "09-09-2025 06:38 PM SU MO TU WE TH FR SA" at bounding box center [997, 288] width 740 height 83
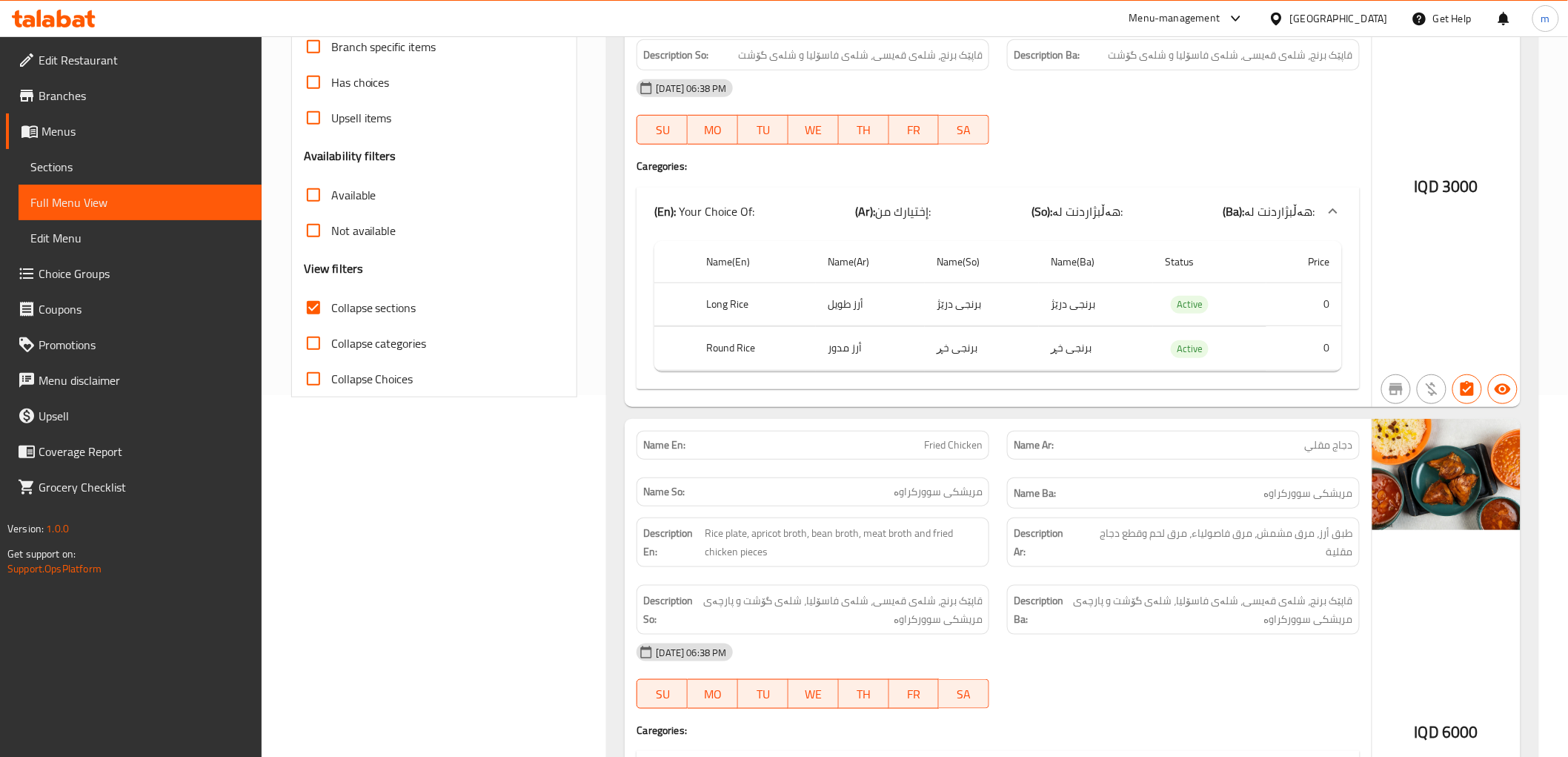
scroll to position [412, 0]
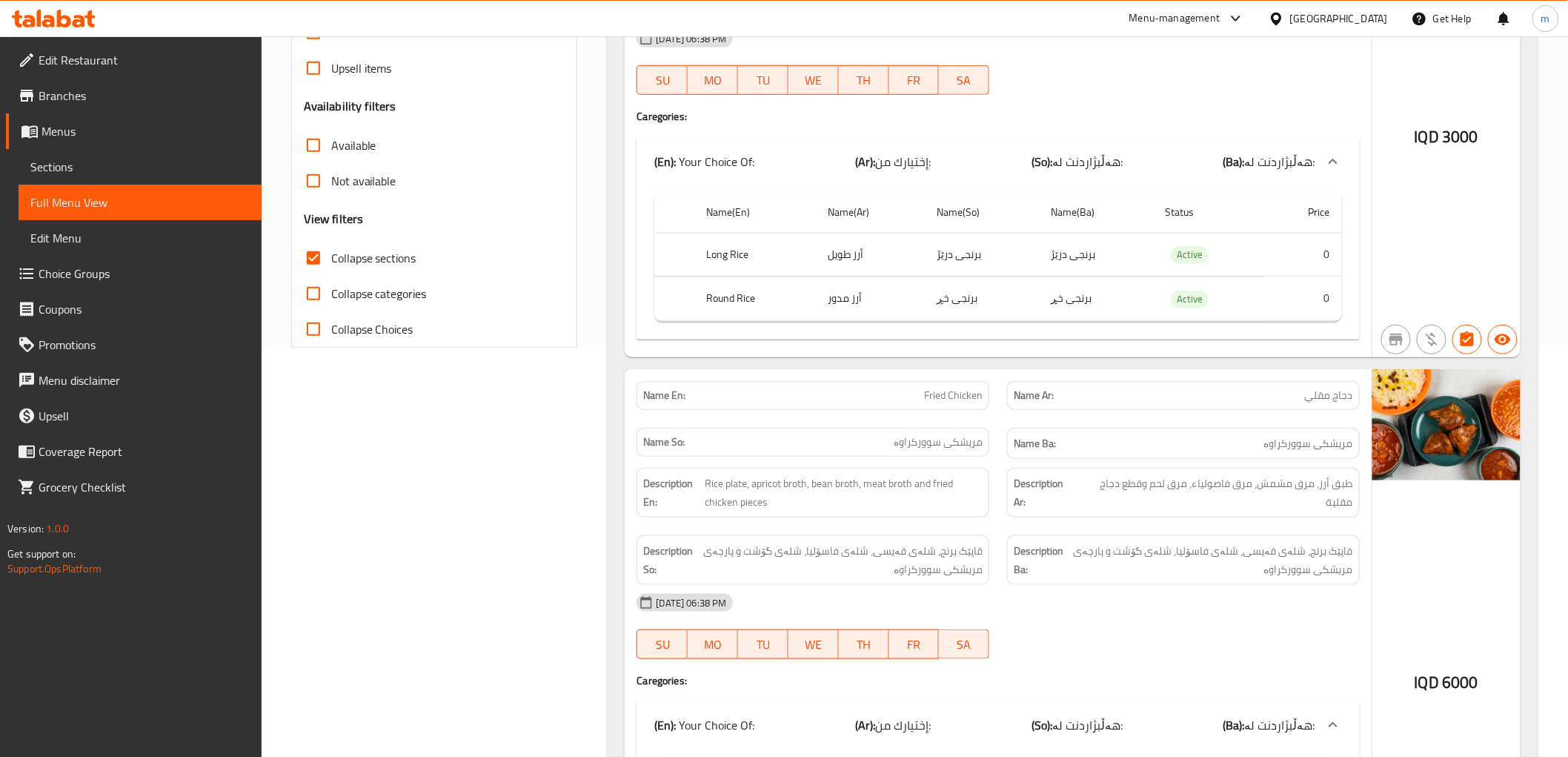
click at [376, 260] on span "Collapse sections" at bounding box center [374, 258] width 85 height 18
click at [331, 260] on input "Collapse sections" at bounding box center [313, 258] width 35 height 35
checkbox input "false"
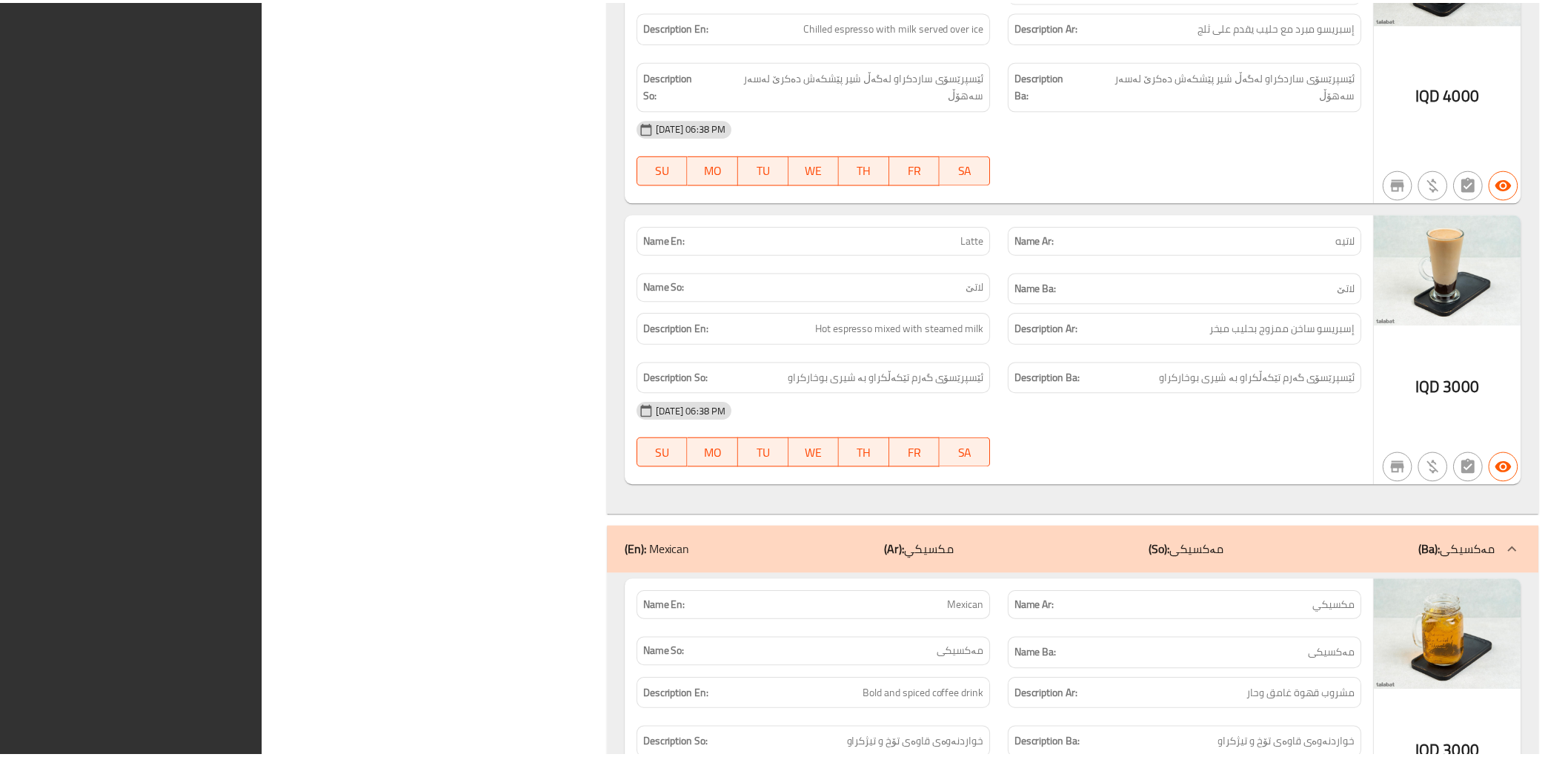
scroll to position [9844, 0]
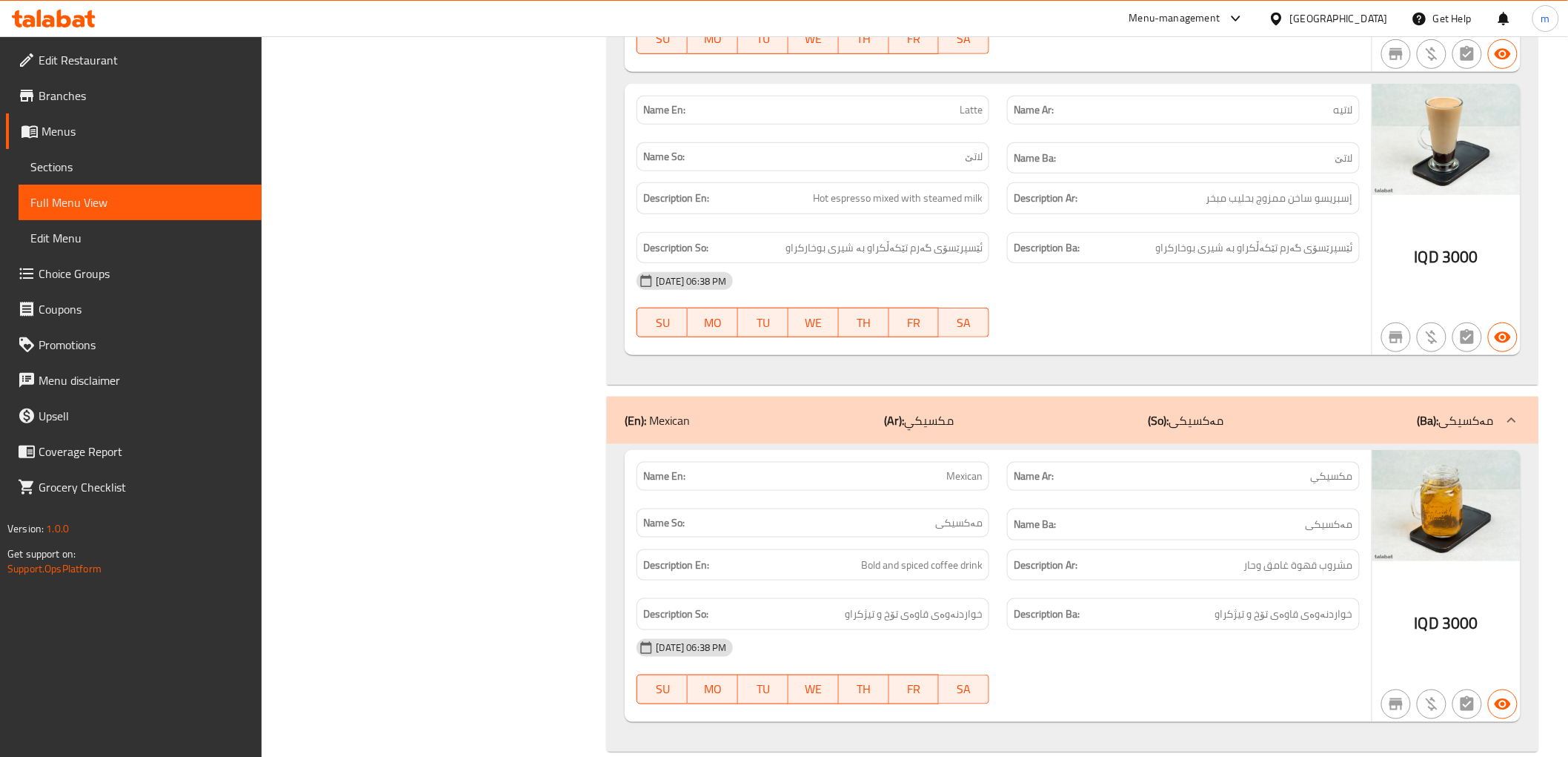
click at [120, 67] on span "Edit Restaurant" at bounding box center [144, 60] width 211 height 18
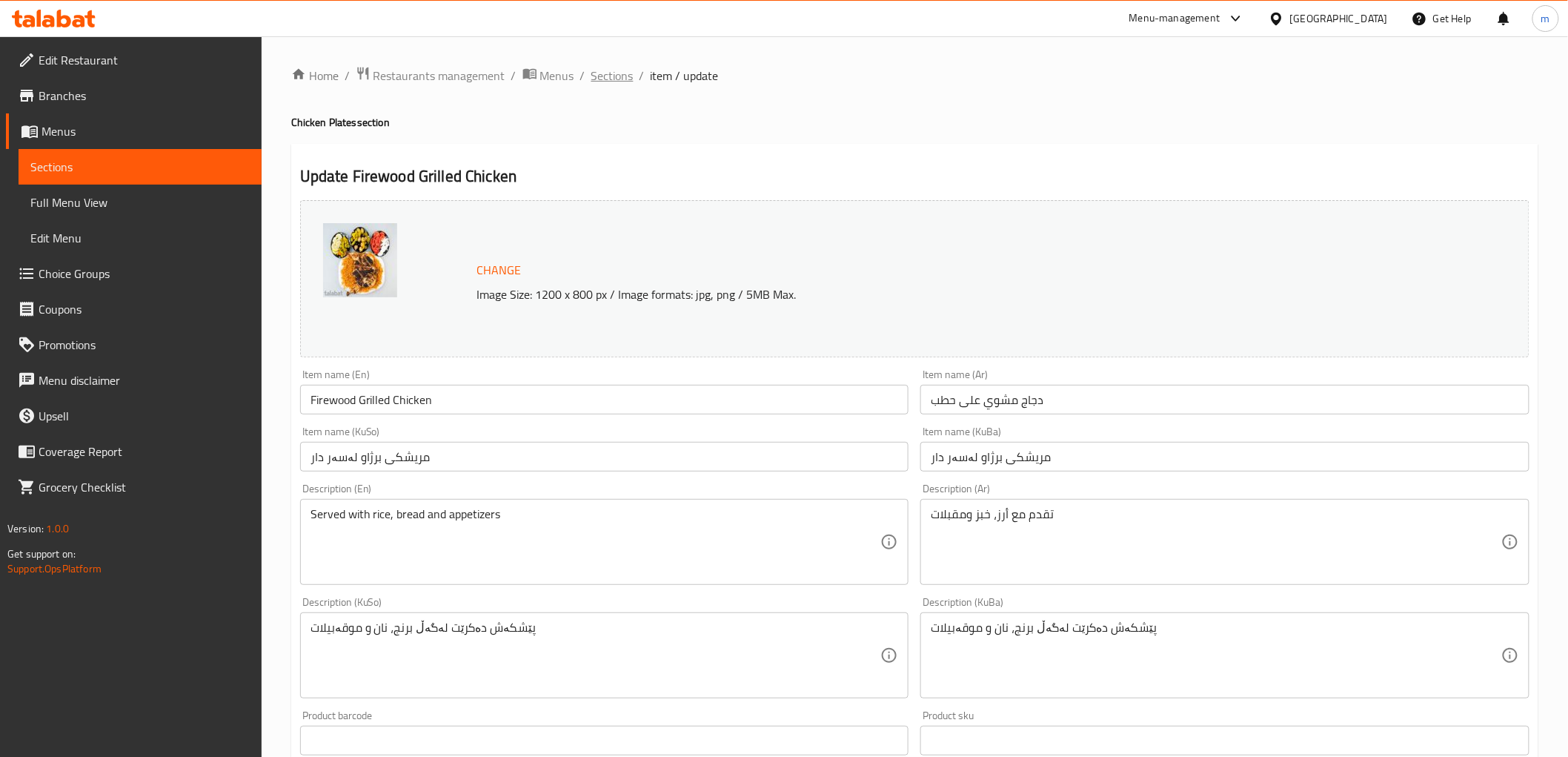
click at [615, 82] on span "Sections" at bounding box center [613, 75] width 43 height 18
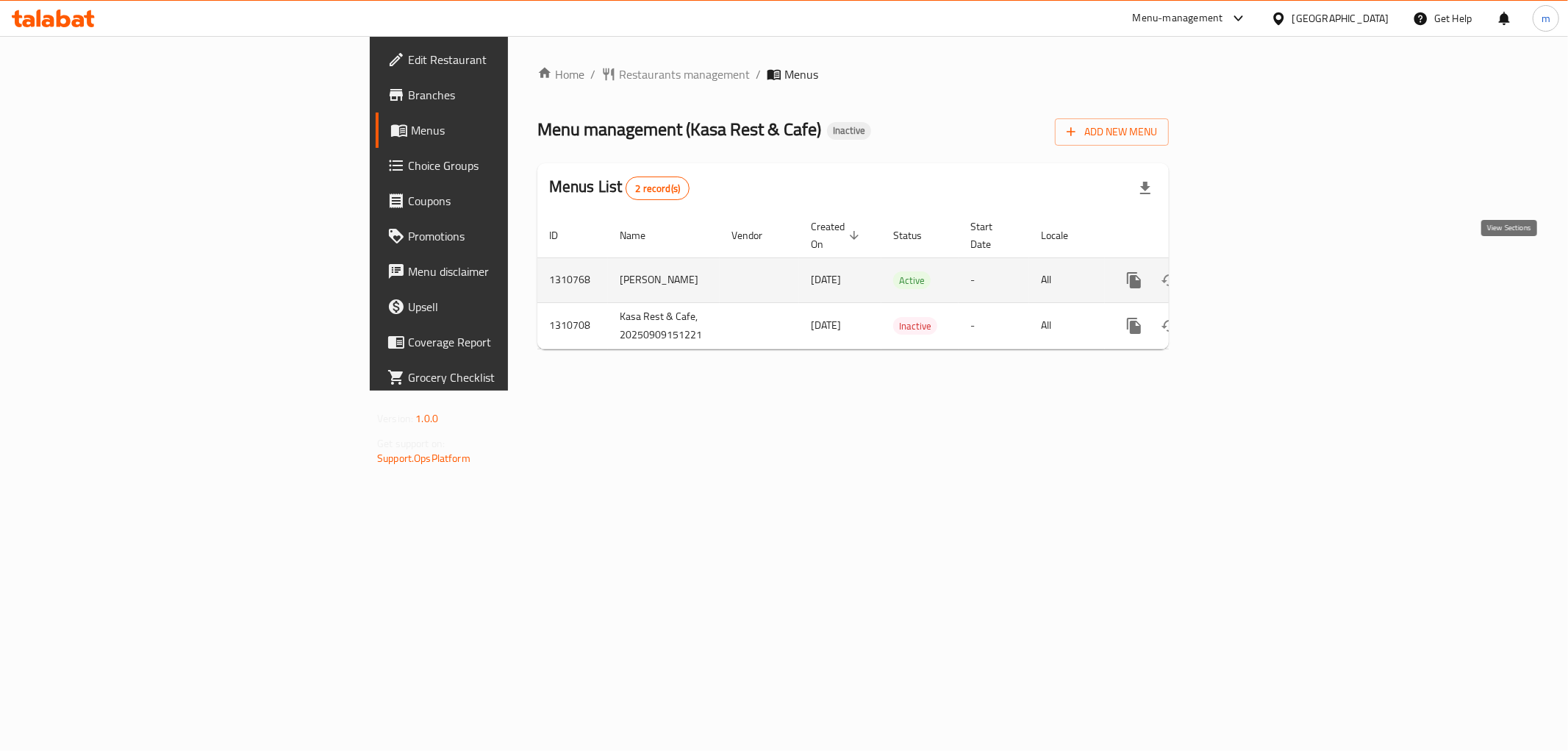
click at [1249, 271] on icon "enhanced table" at bounding box center [1240, 280] width 18 height 18
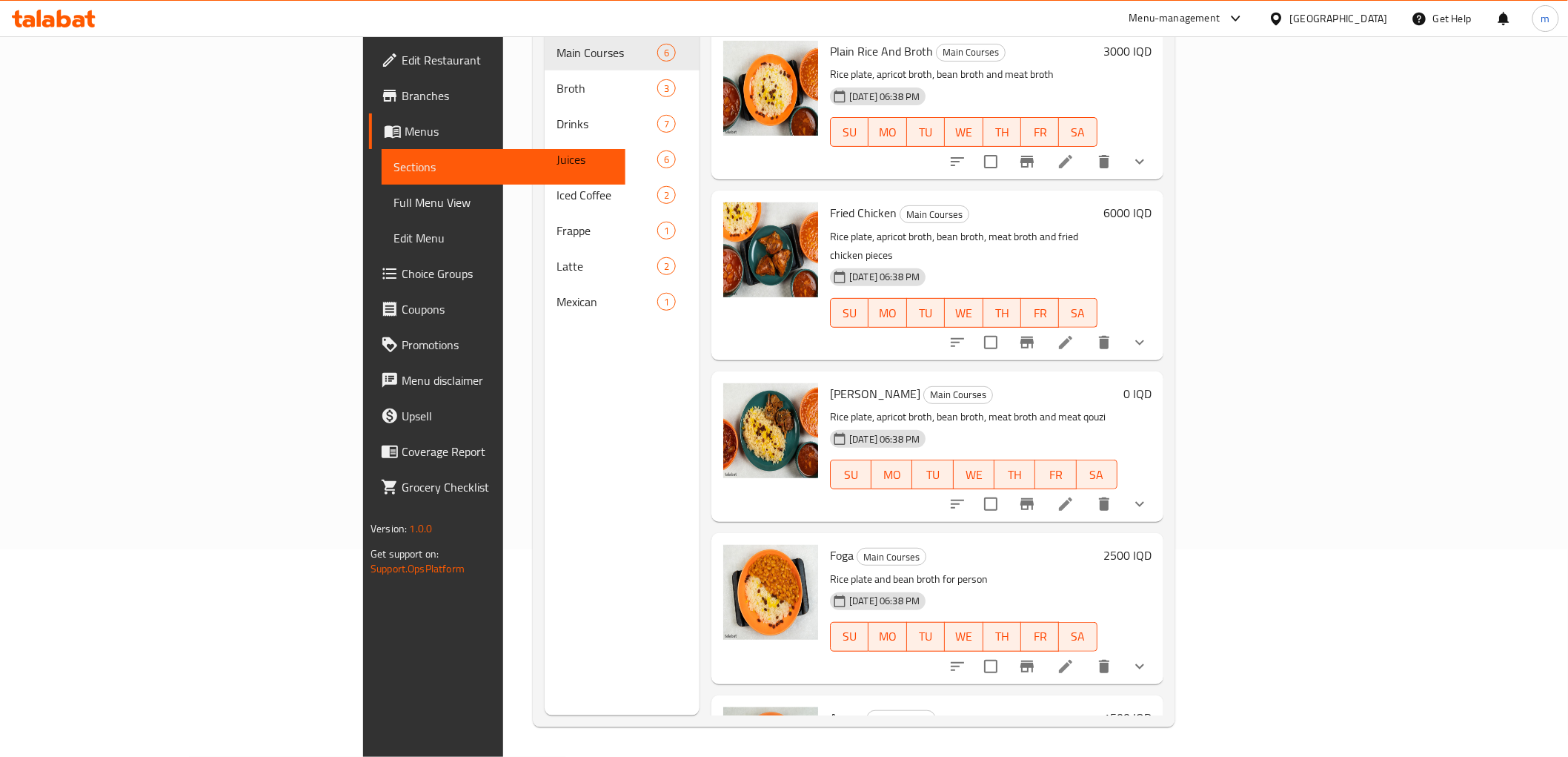
click at [402, 52] on span "Edit Restaurant" at bounding box center [508, 60] width 211 height 18
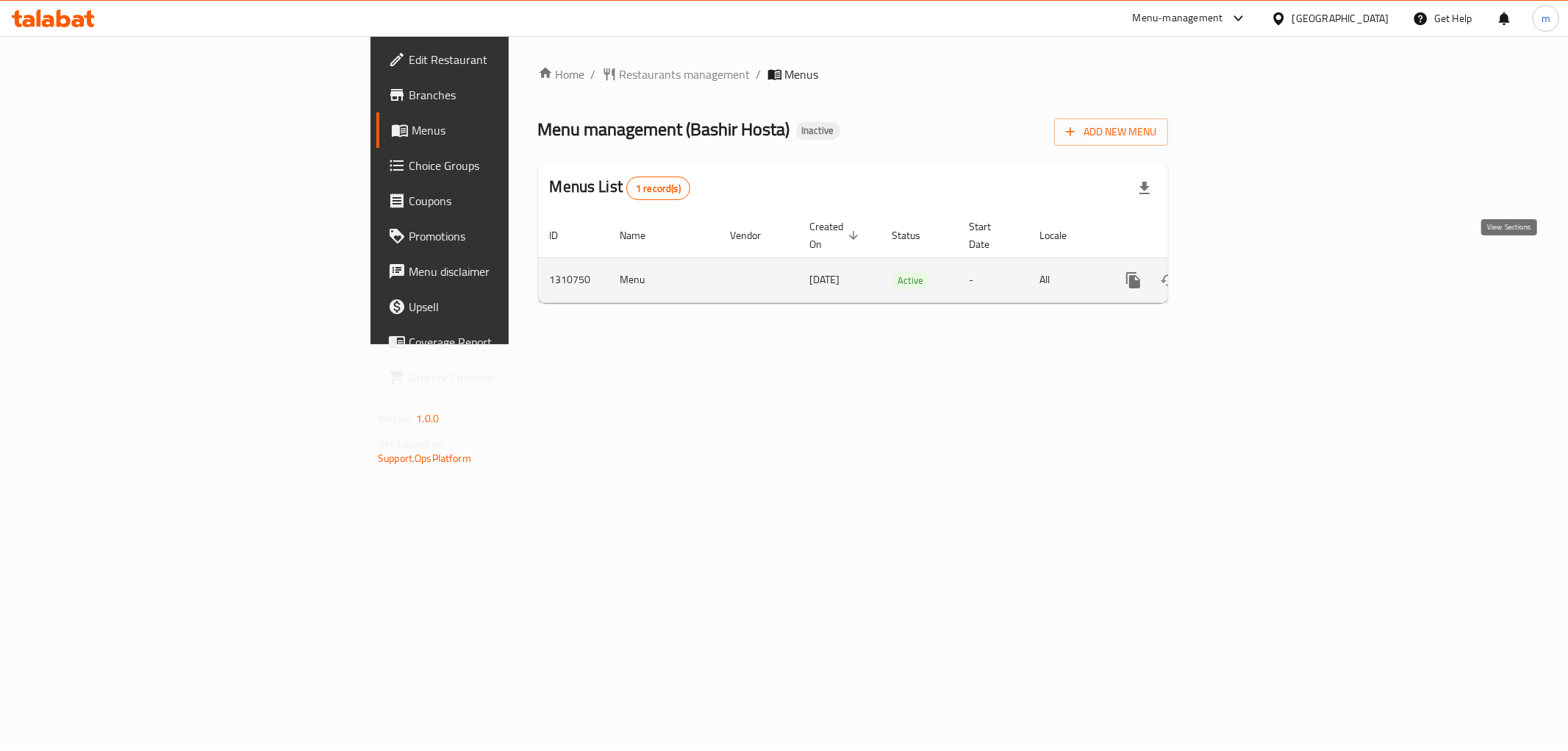
click at [1248, 271] on icon "enhanced table" at bounding box center [1239, 280] width 18 height 18
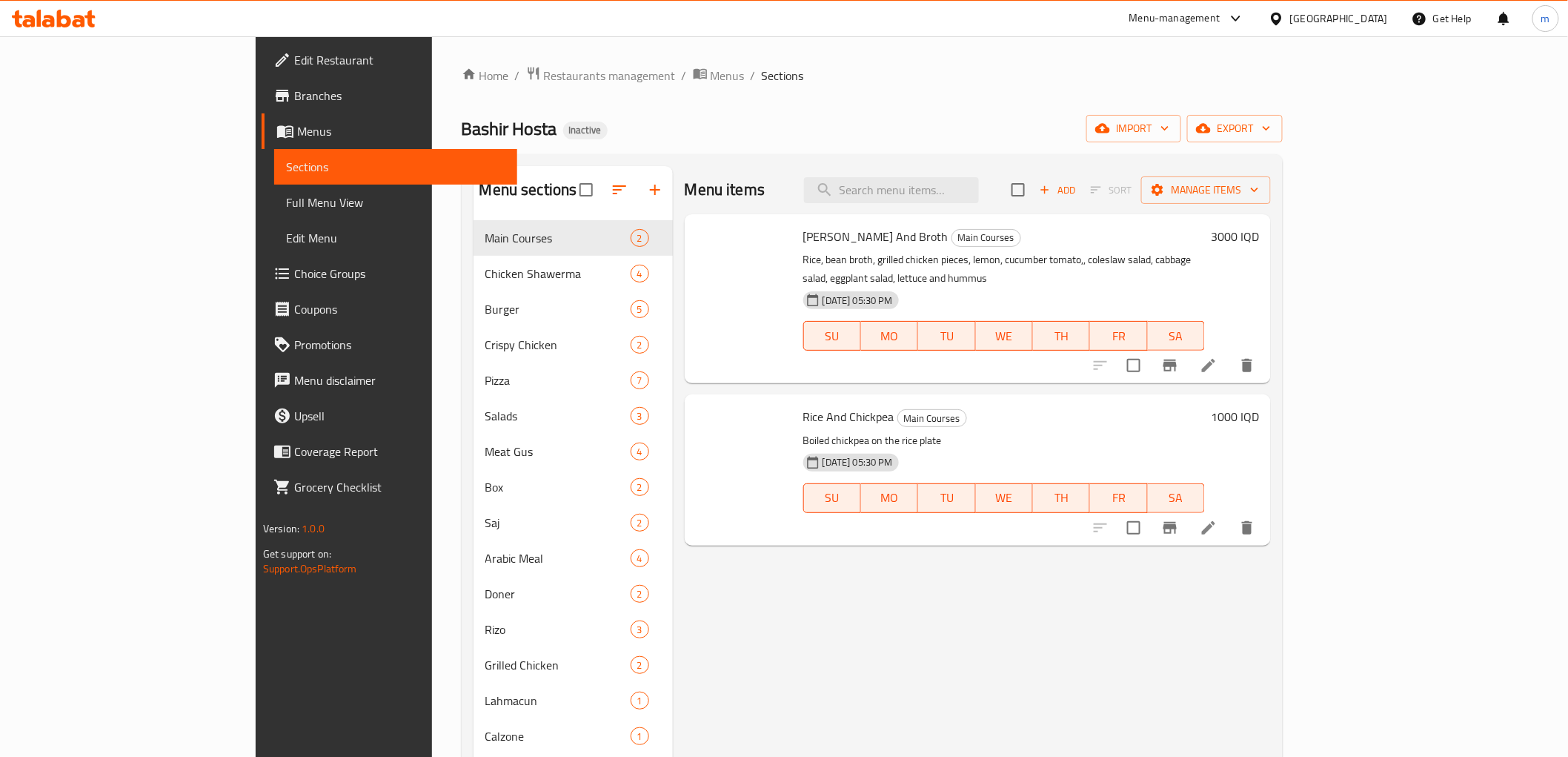
click at [286, 206] on span "Full Menu View" at bounding box center [395, 202] width 219 height 18
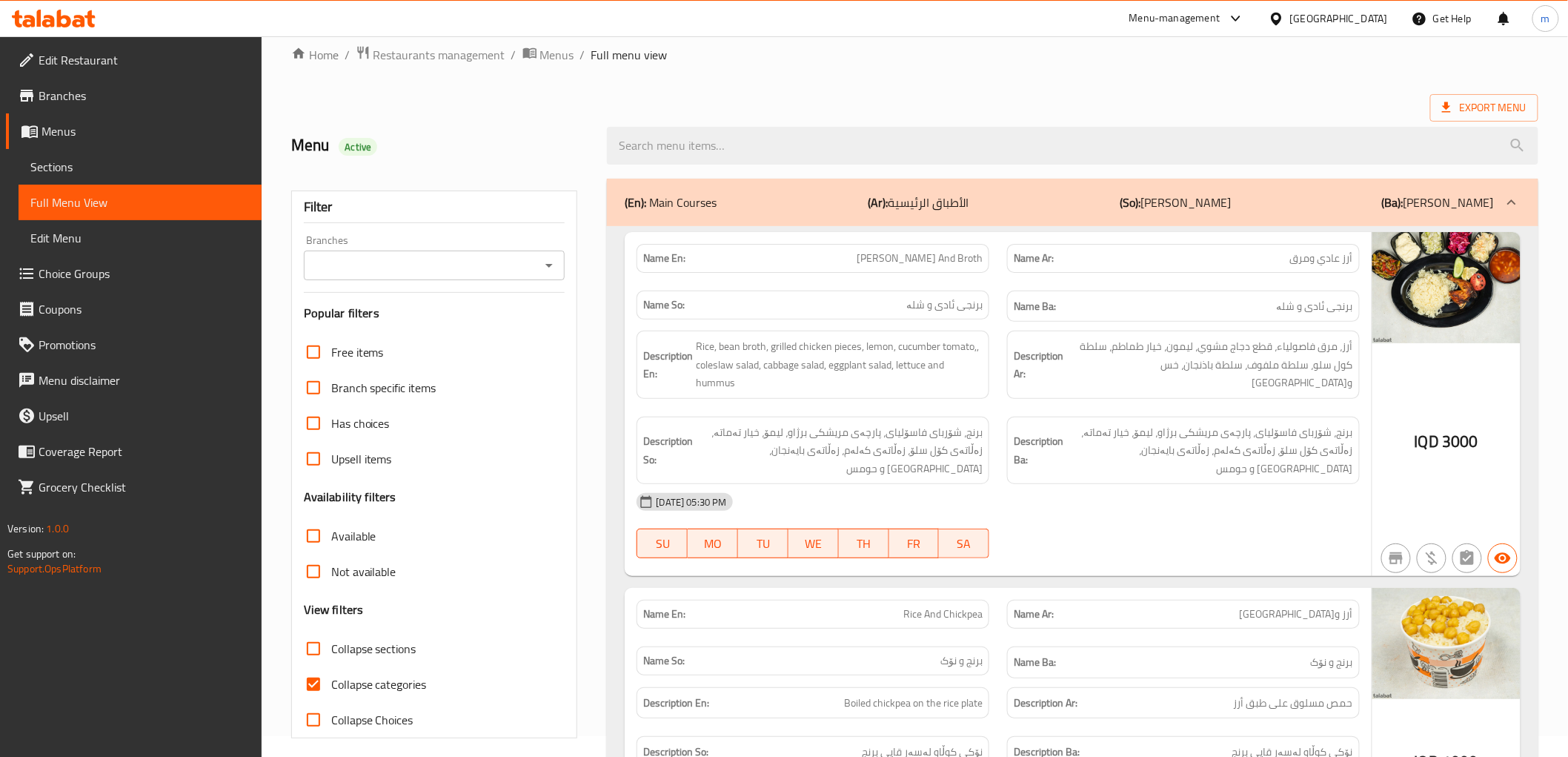
scroll to position [274, 0]
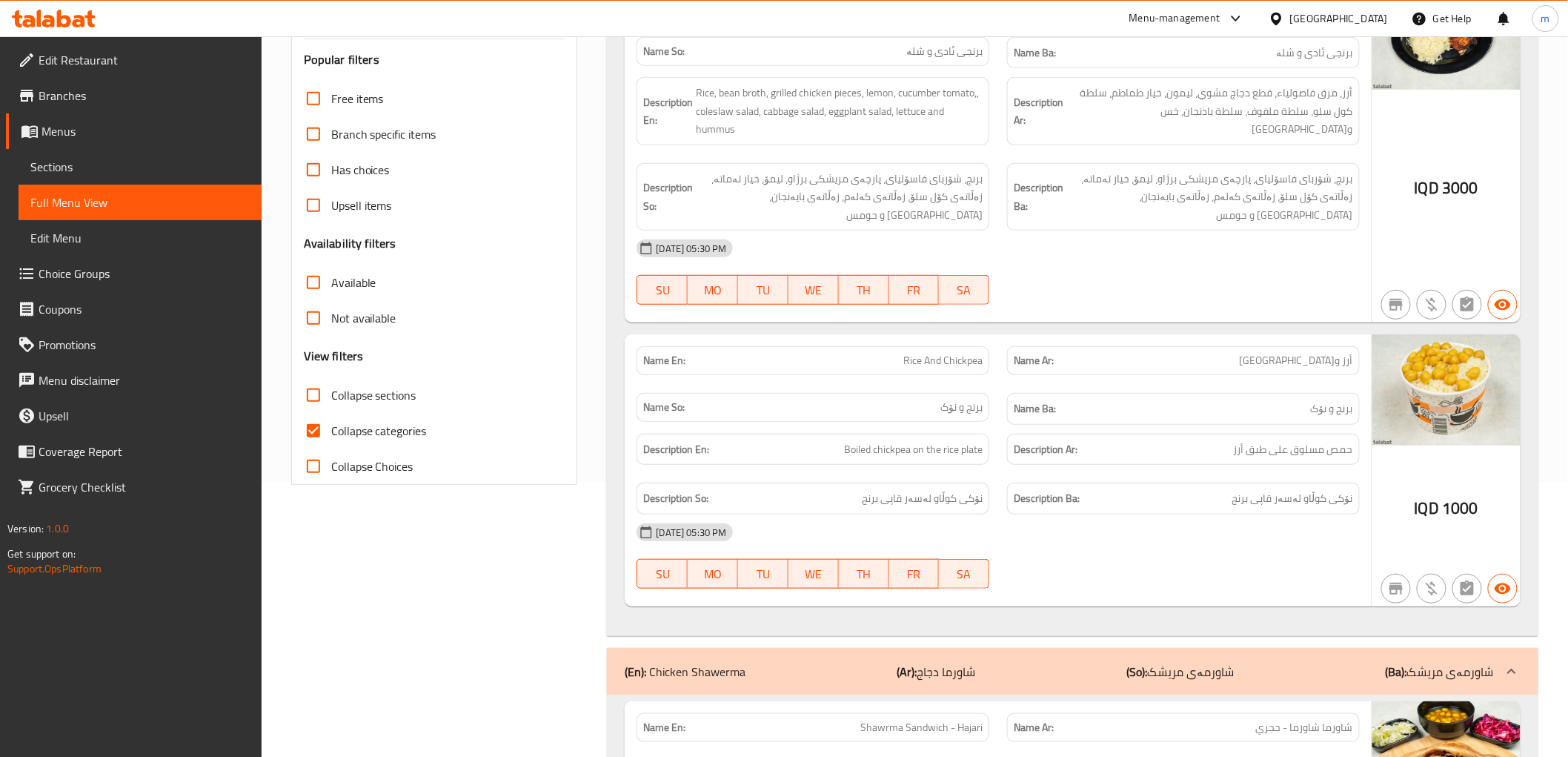
drag, startPoint x: 393, startPoint y: 432, endPoint x: 492, endPoint y: 420, distance: 99.7
click at [393, 432] on span "Collapse categories" at bounding box center [379, 430] width 96 height 18
click at [331, 432] on input "Collapse categories" at bounding box center [313, 430] width 35 height 35
checkbox input "false"
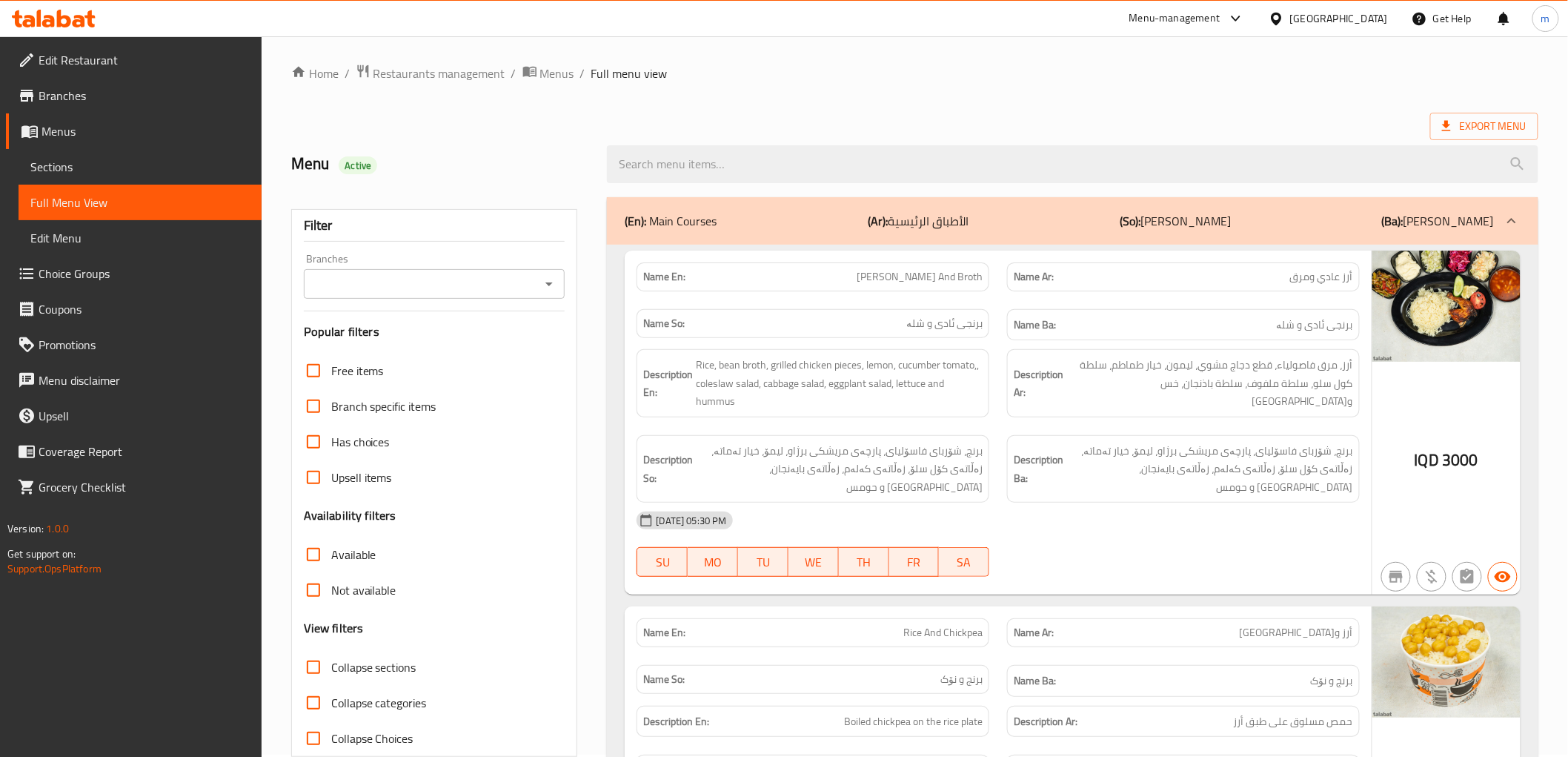
scroll to position [0, 0]
click at [547, 281] on icon "Open" at bounding box center [549, 286] width 18 height 18
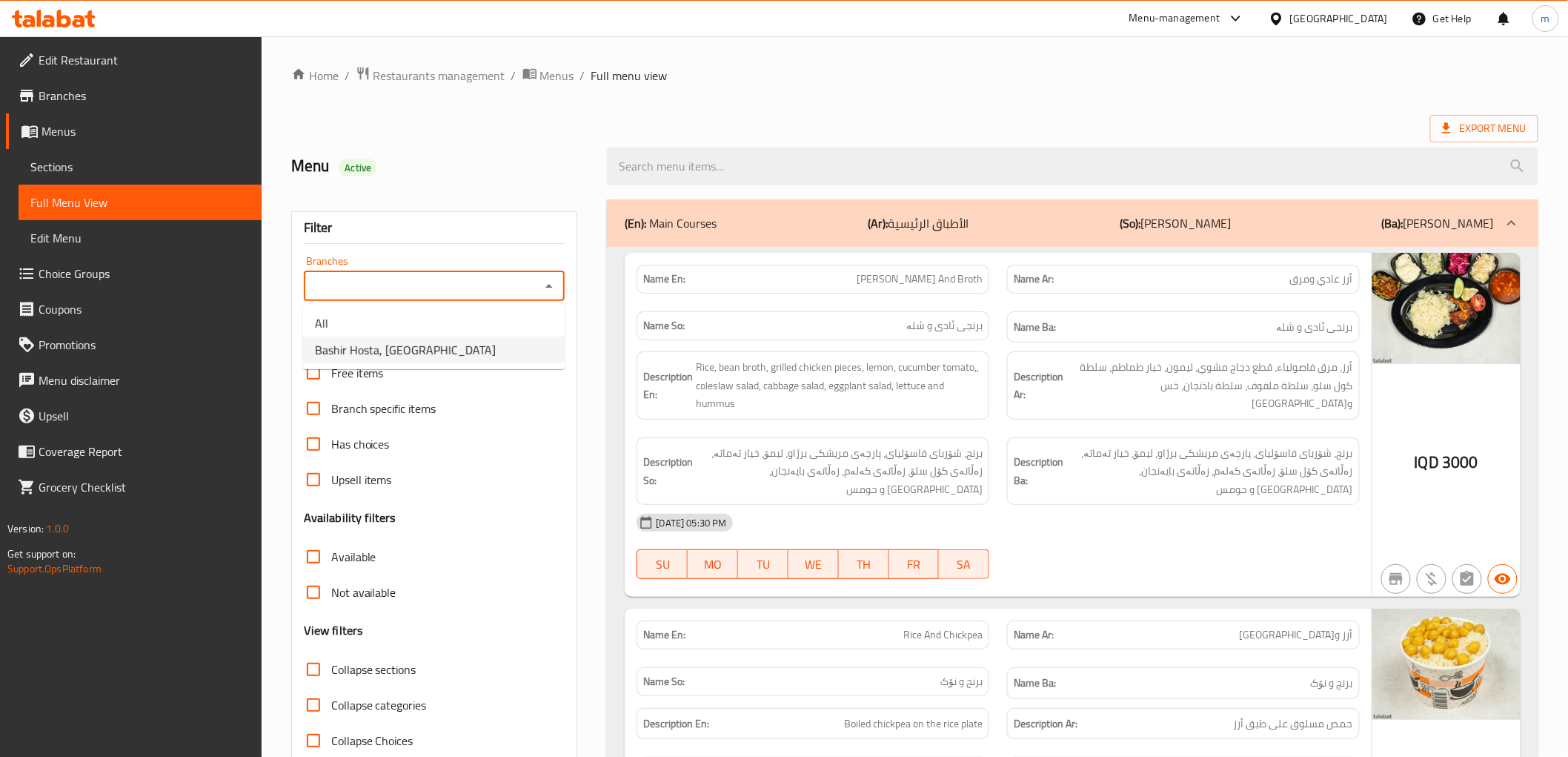
click at [480, 344] on li "Bashir Hosta, [GEOGRAPHIC_DATA]" at bounding box center [434, 350] width 262 height 27
type input "Bashir Hosta, [GEOGRAPHIC_DATA]"
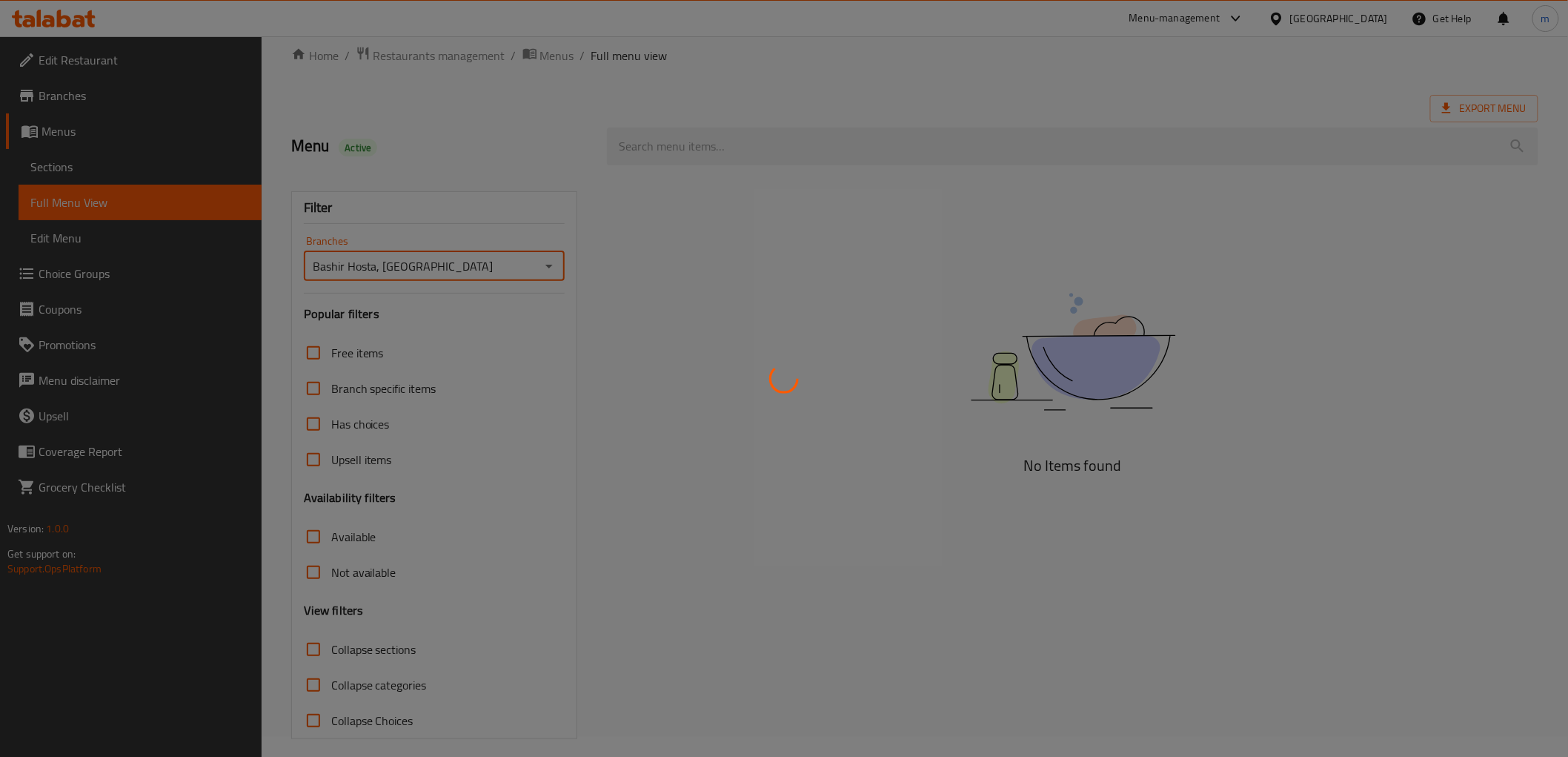
scroll to position [32, 0]
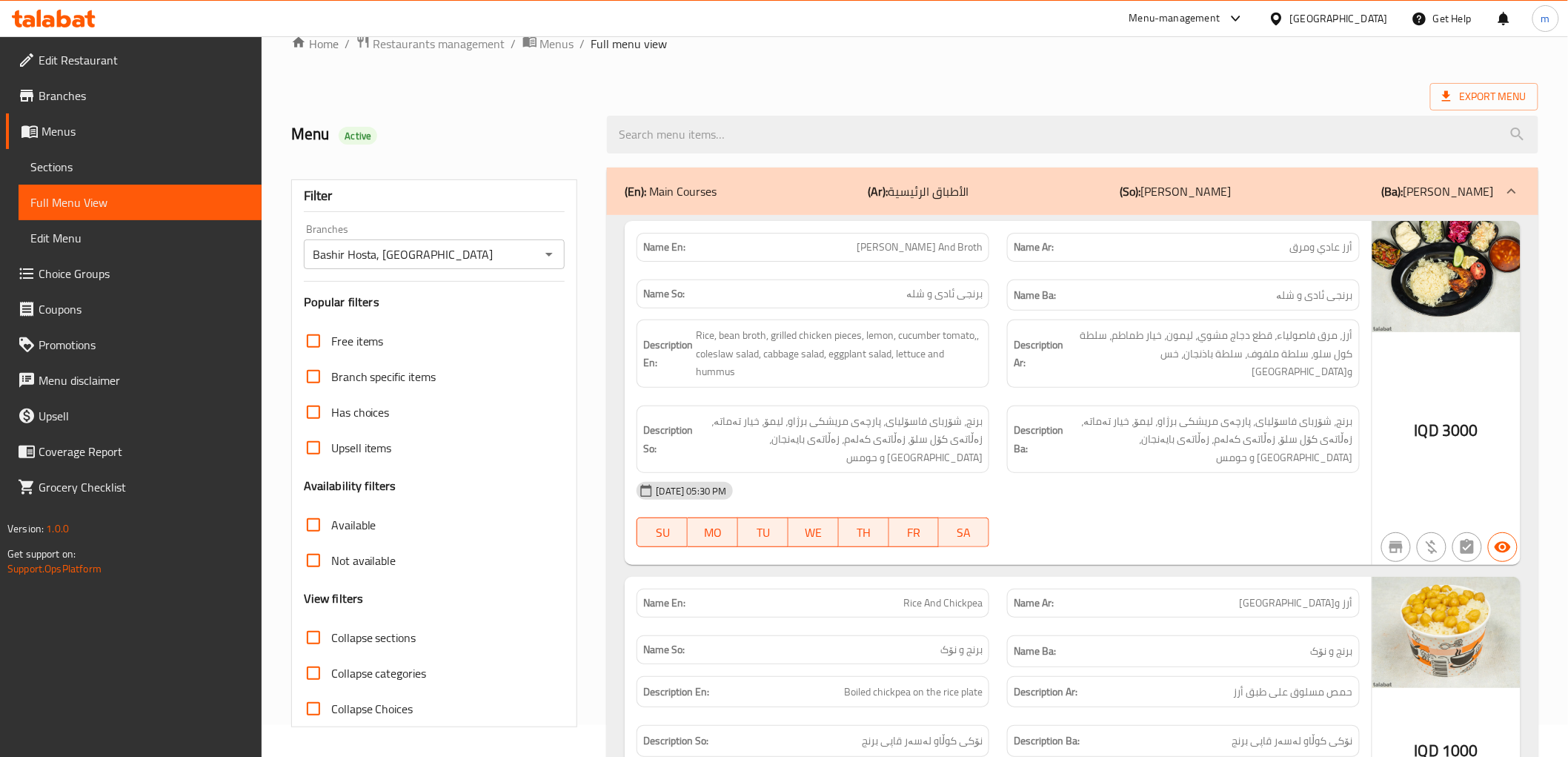
click at [792, 99] on div "Export Menu" at bounding box center [915, 97] width 1248 height 28
click at [380, 628] on span "Collapse sections" at bounding box center [374, 637] width 85 height 18
click at [331, 628] on input "Collapse sections" at bounding box center [313, 637] width 35 height 35
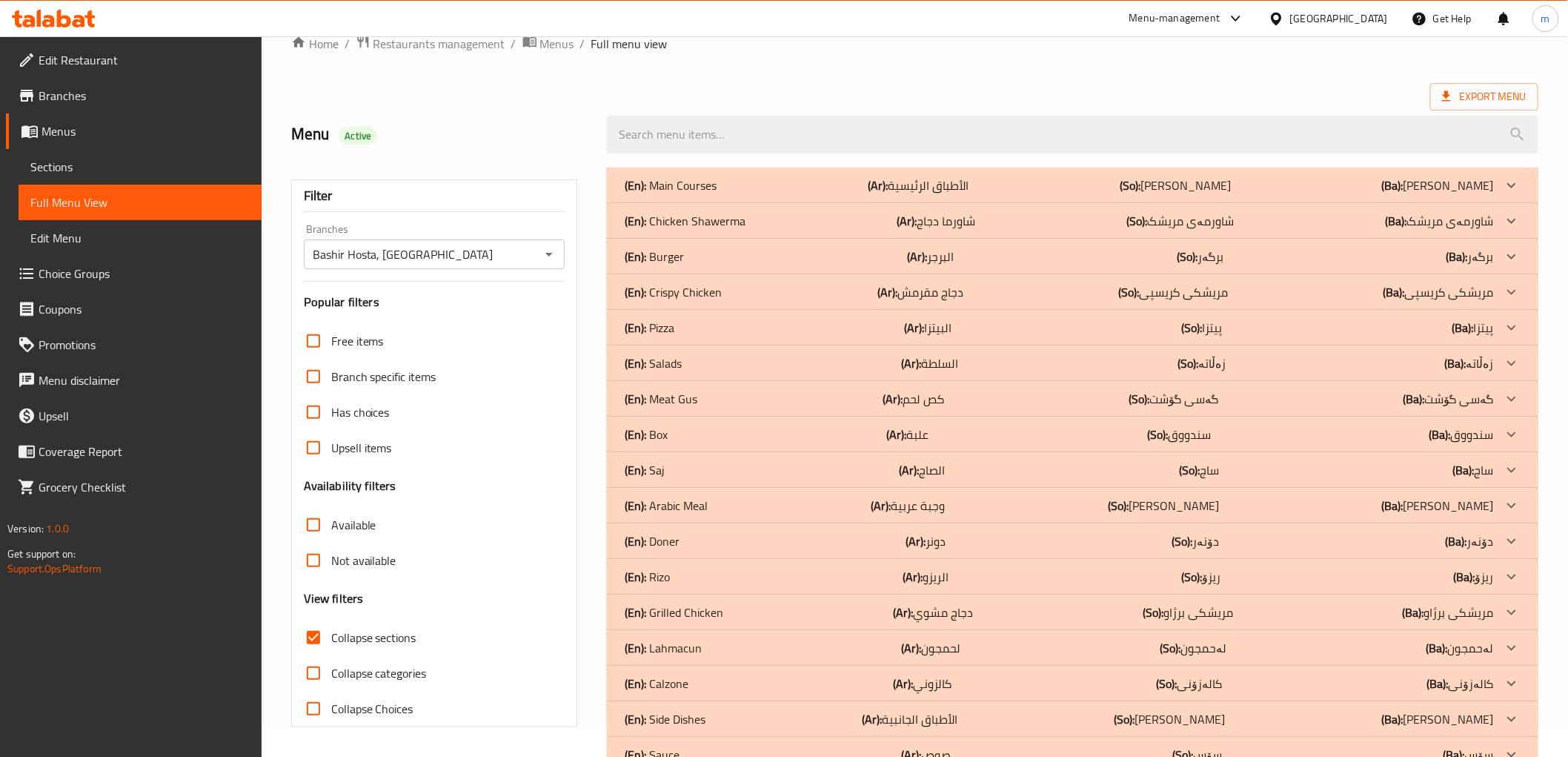
scroll to position [113, 0]
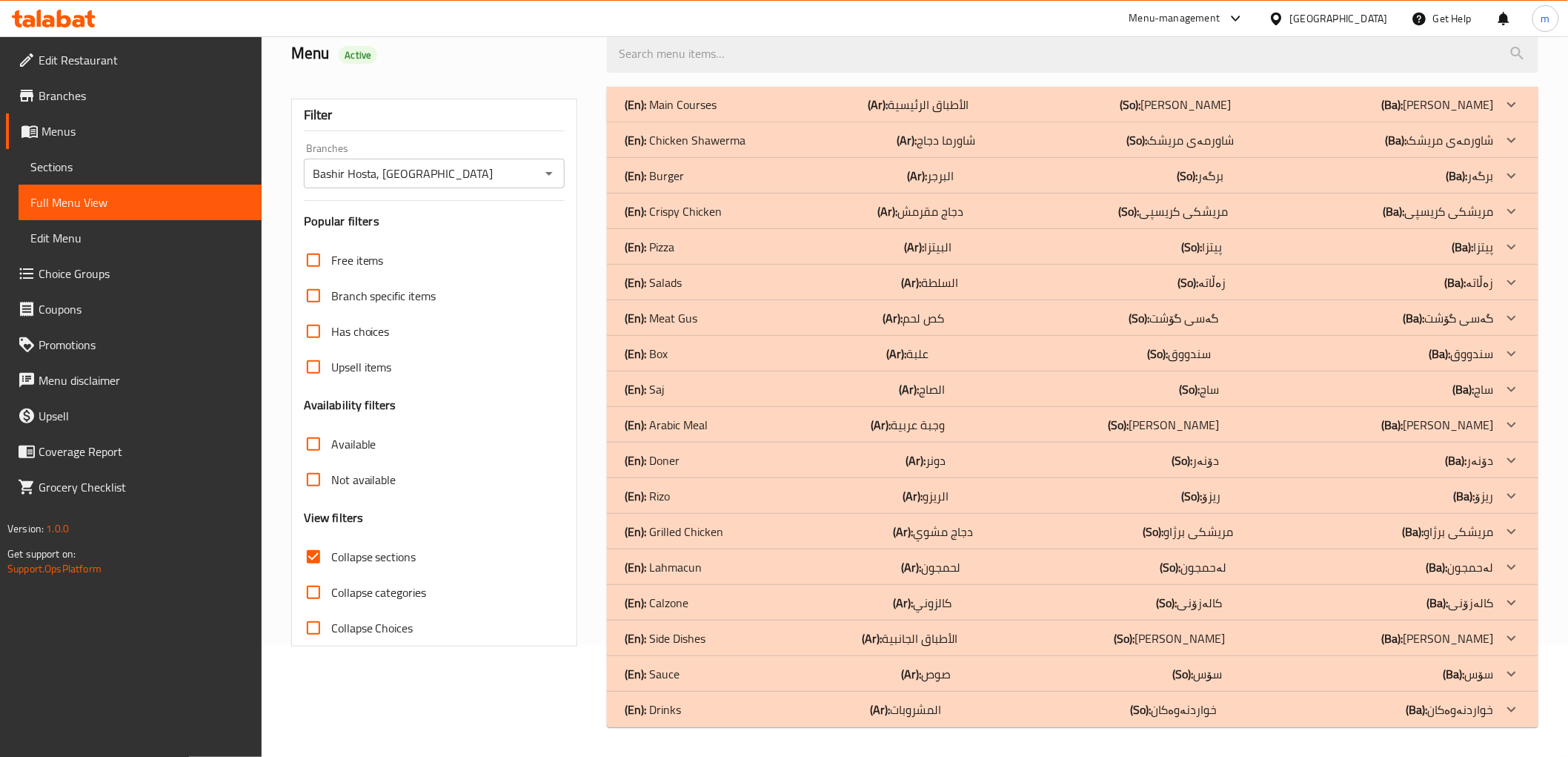
click at [695, 635] on p "(En): Side Dishes" at bounding box center [665, 638] width 81 height 18
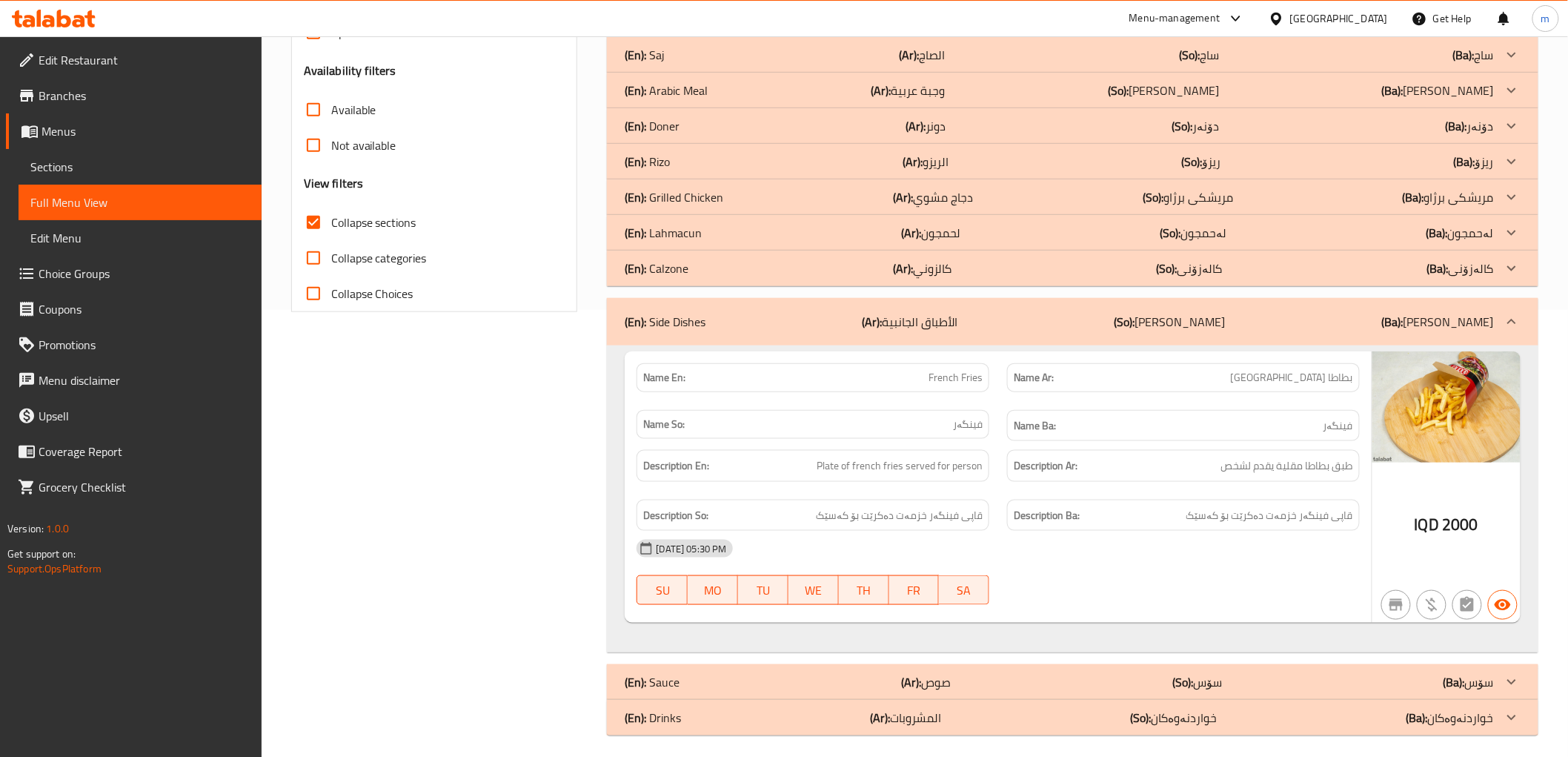
scroll to position [456, 0]
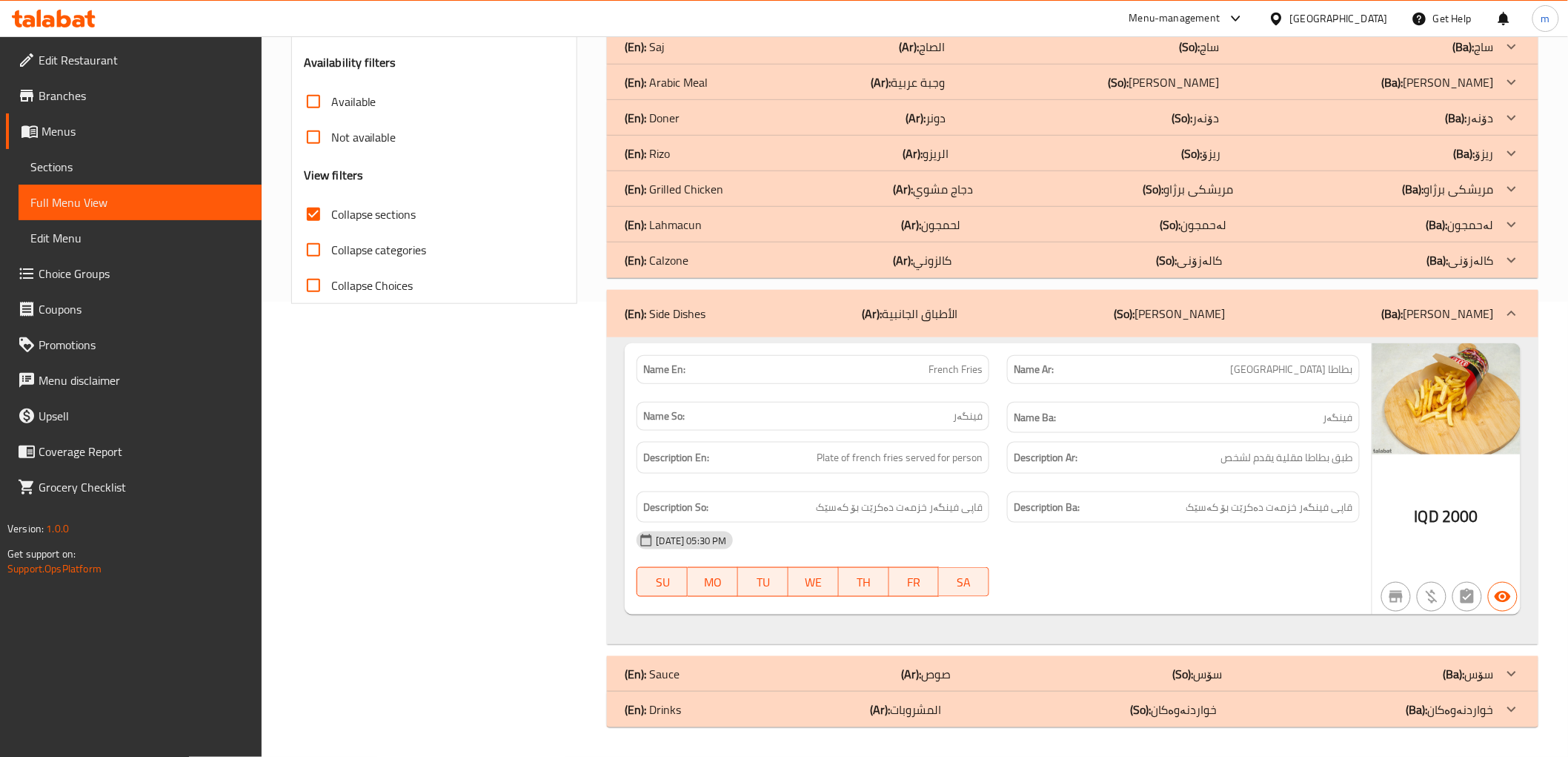
drag, startPoint x: 933, startPoint y: 252, endPoint x: 929, endPoint y: 349, distance: 97.1
click at [933, 252] on p "(Ar): كالزوني" at bounding box center [923, 260] width 59 height 18
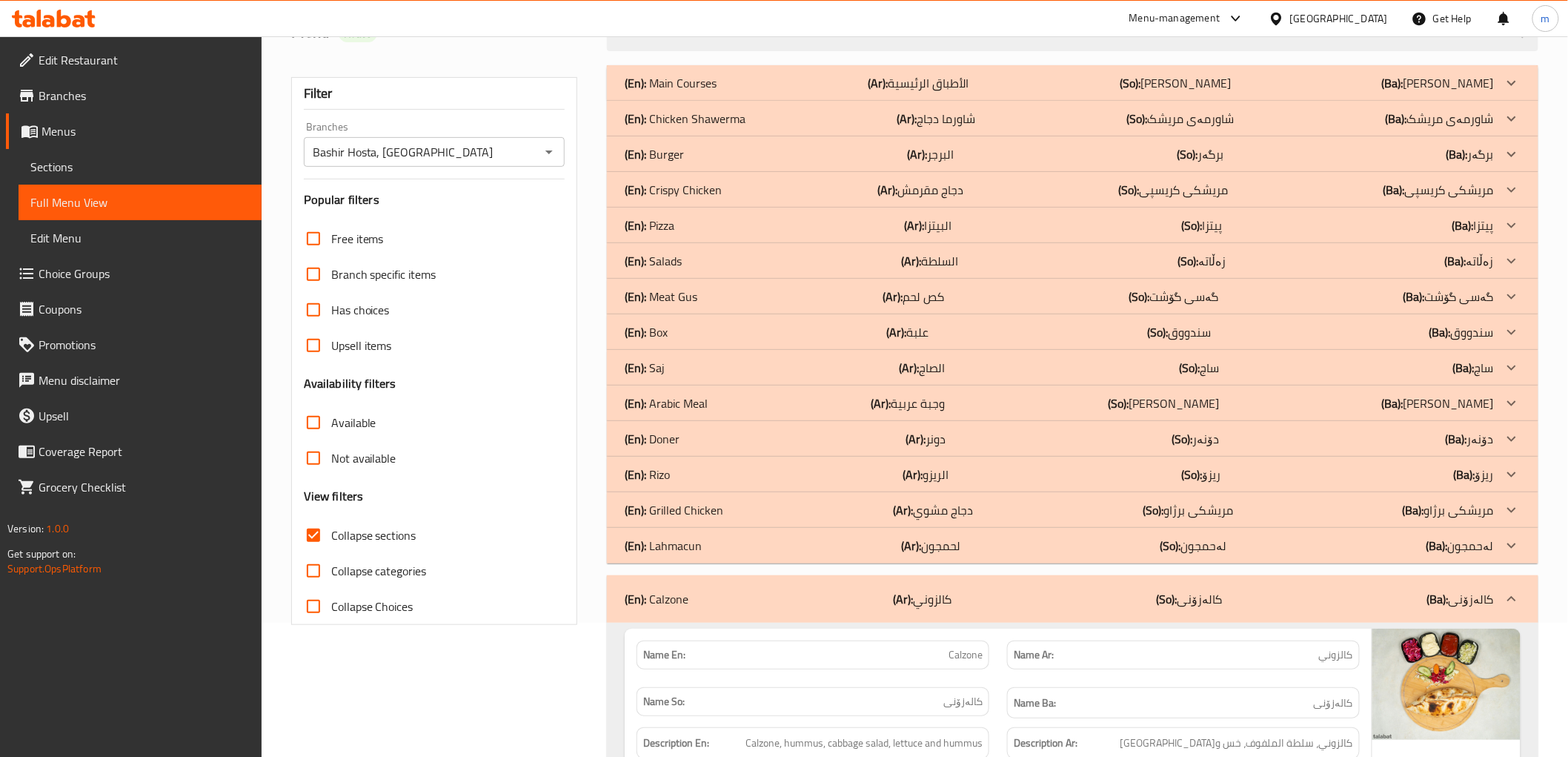
scroll to position [0, 0]
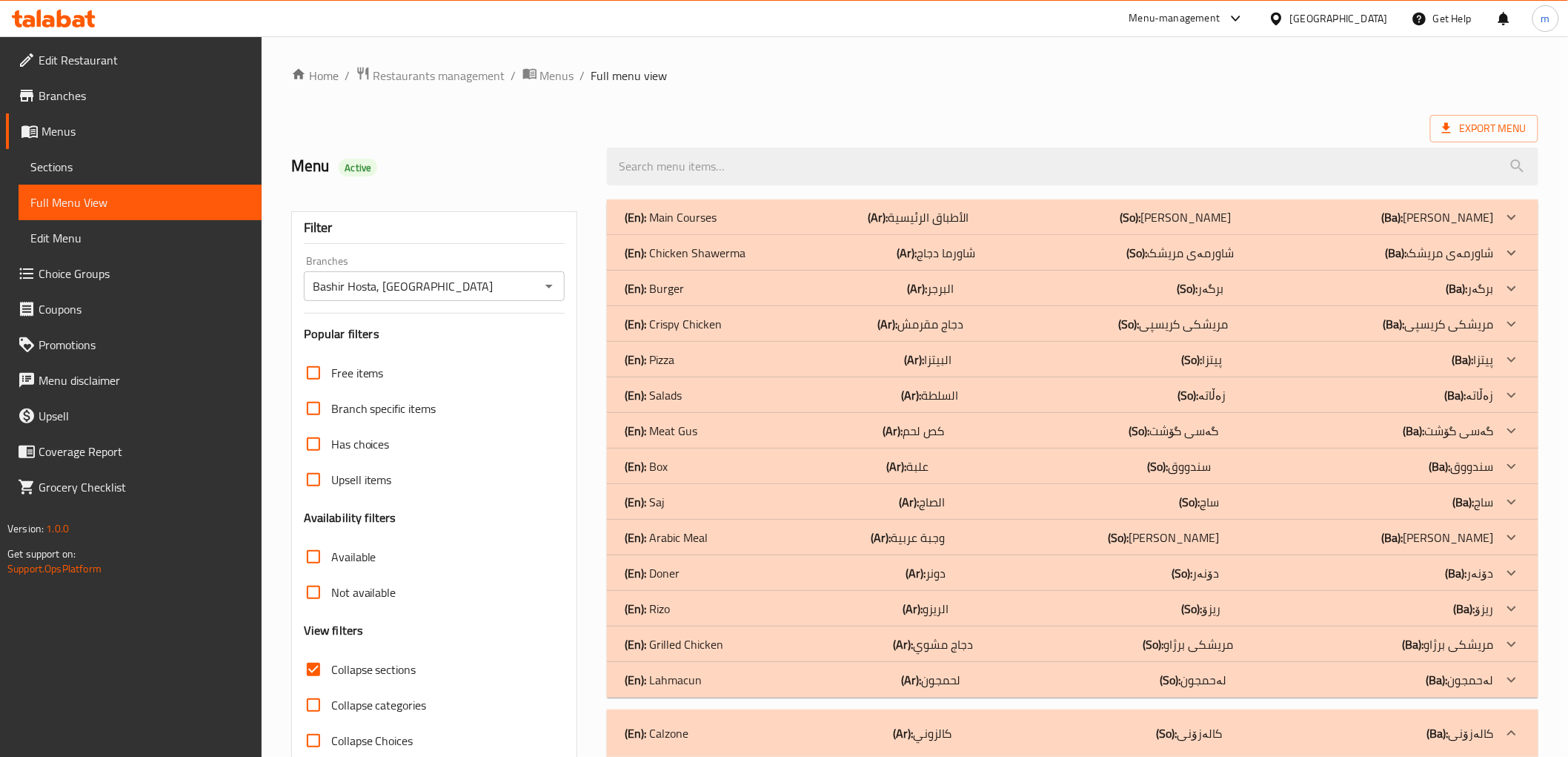
click at [894, 227] on div "(En): Main Courses (Ar): الأطباق الرئيسية (So): ژەمە سەرەکییەکان (Ba): ژەمە سەر…" at bounding box center [1072, 217] width 931 height 35
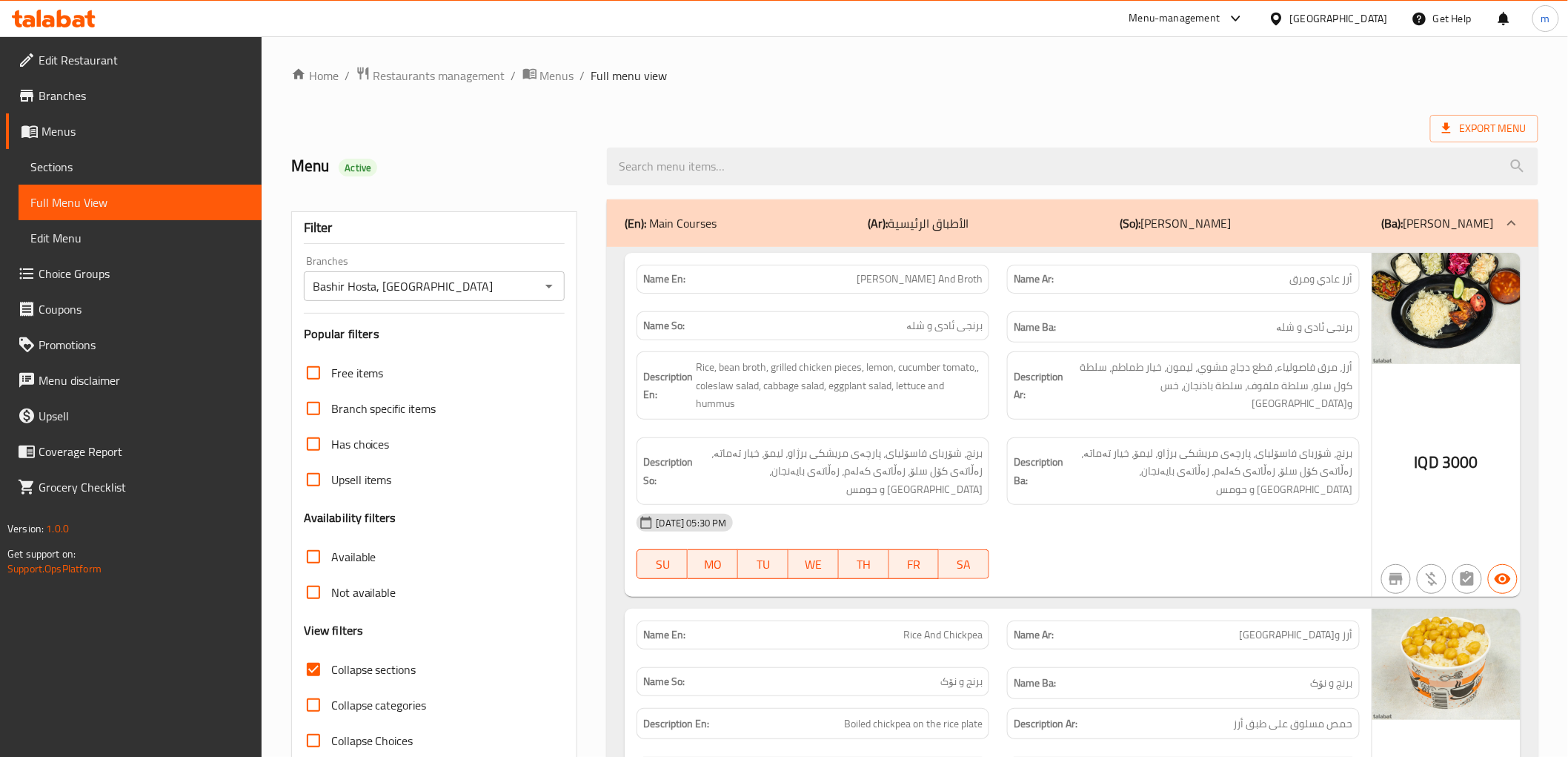
click at [955, 282] on span "[PERSON_NAME] And Broth" at bounding box center [920, 280] width 126 height 16
copy span "[PERSON_NAME] And Broth"
click at [1332, 329] on span "برنجی ئادی و شلە" at bounding box center [1315, 327] width 76 height 19
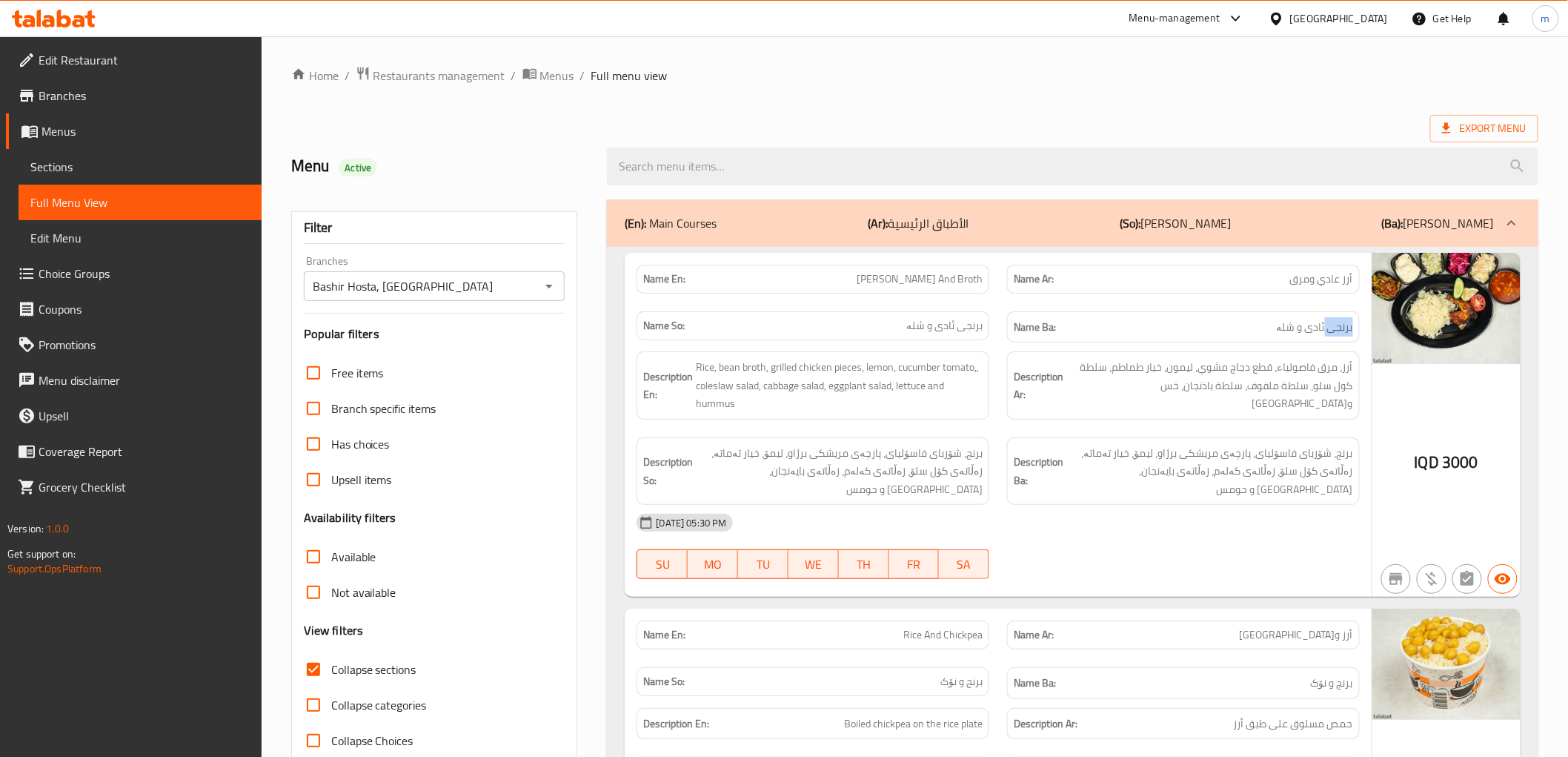
click at [1332, 329] on span "برنجی ئادی و شلە" at bounding box center [1315, 327] width 76 height 19
copy span "برنجی ئادی و شلە"
click at [1307, 286] on span "أرز عادي ومرق" at bounding box center [1321, 280] width 63 height 16
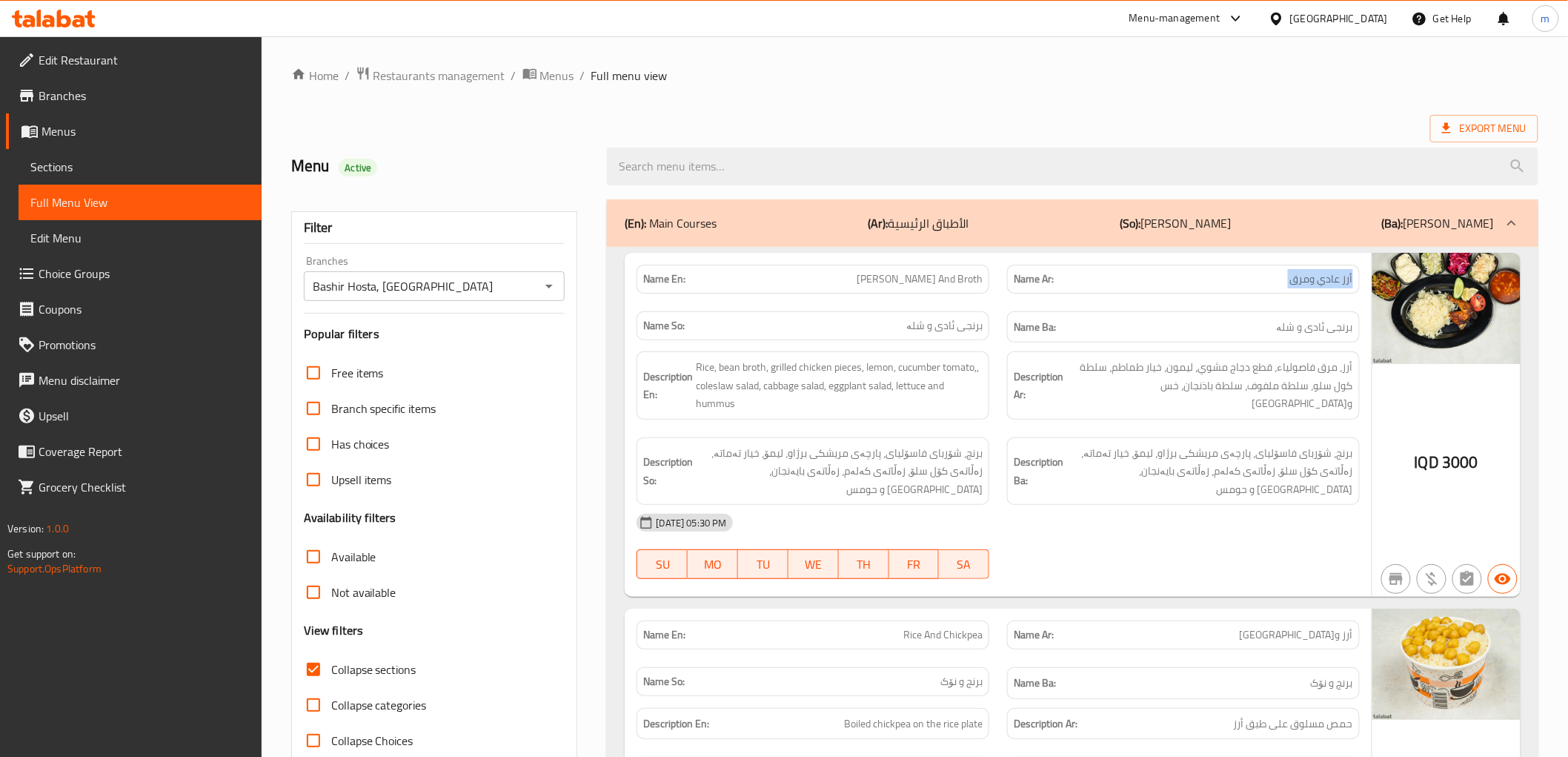
click at [1307, 286] on span "أرز عادي ومرق" at bounding box center [1321, 280] width 63 height 16
copy span "أرز عادي ومرق"
click at [908, 282] on span "[PERSON_NAME] And Broth" at bounding box center [920, 280] width 126 height 16
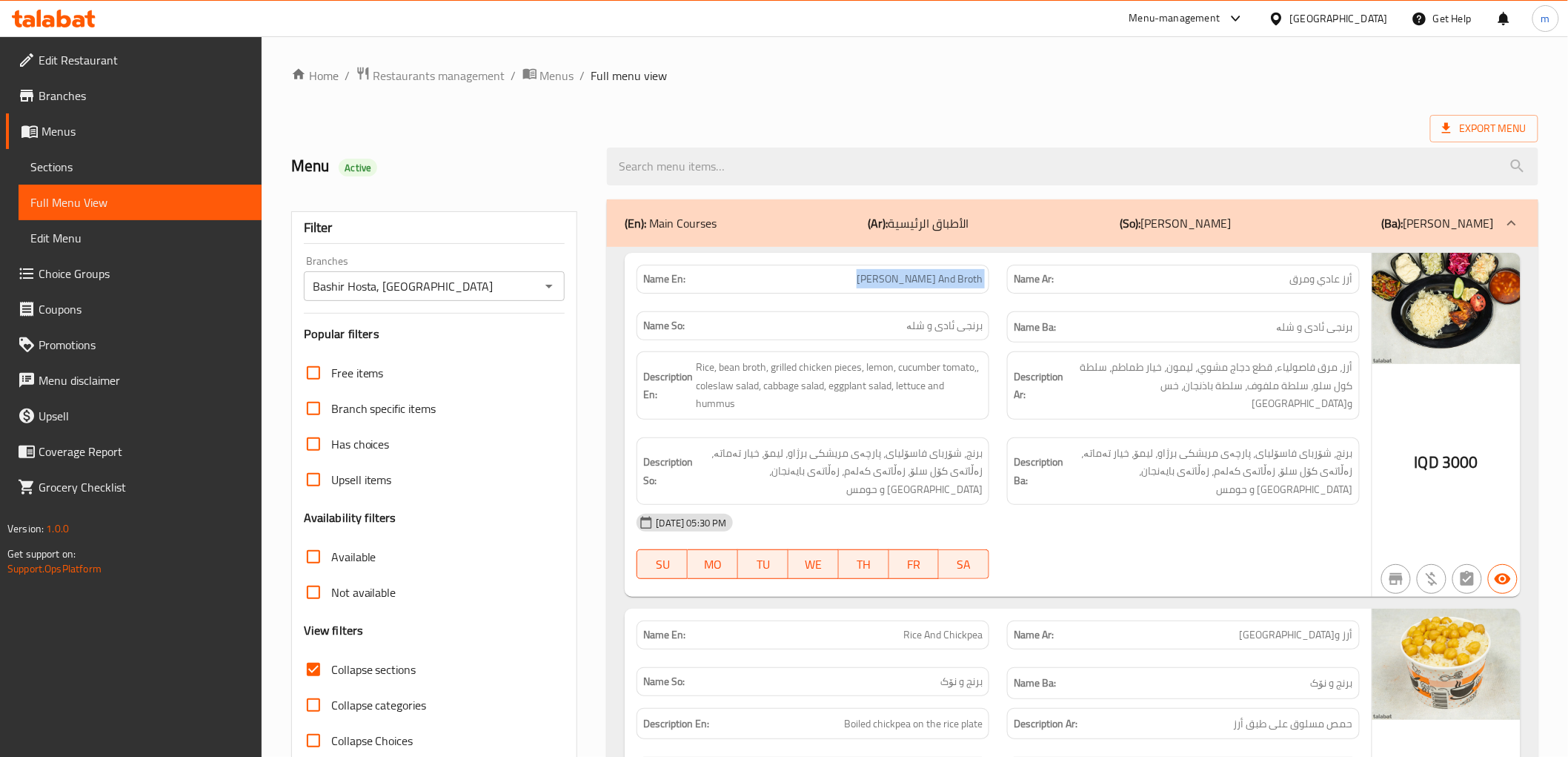
copy span "[PERSON_NAME] And Broth"
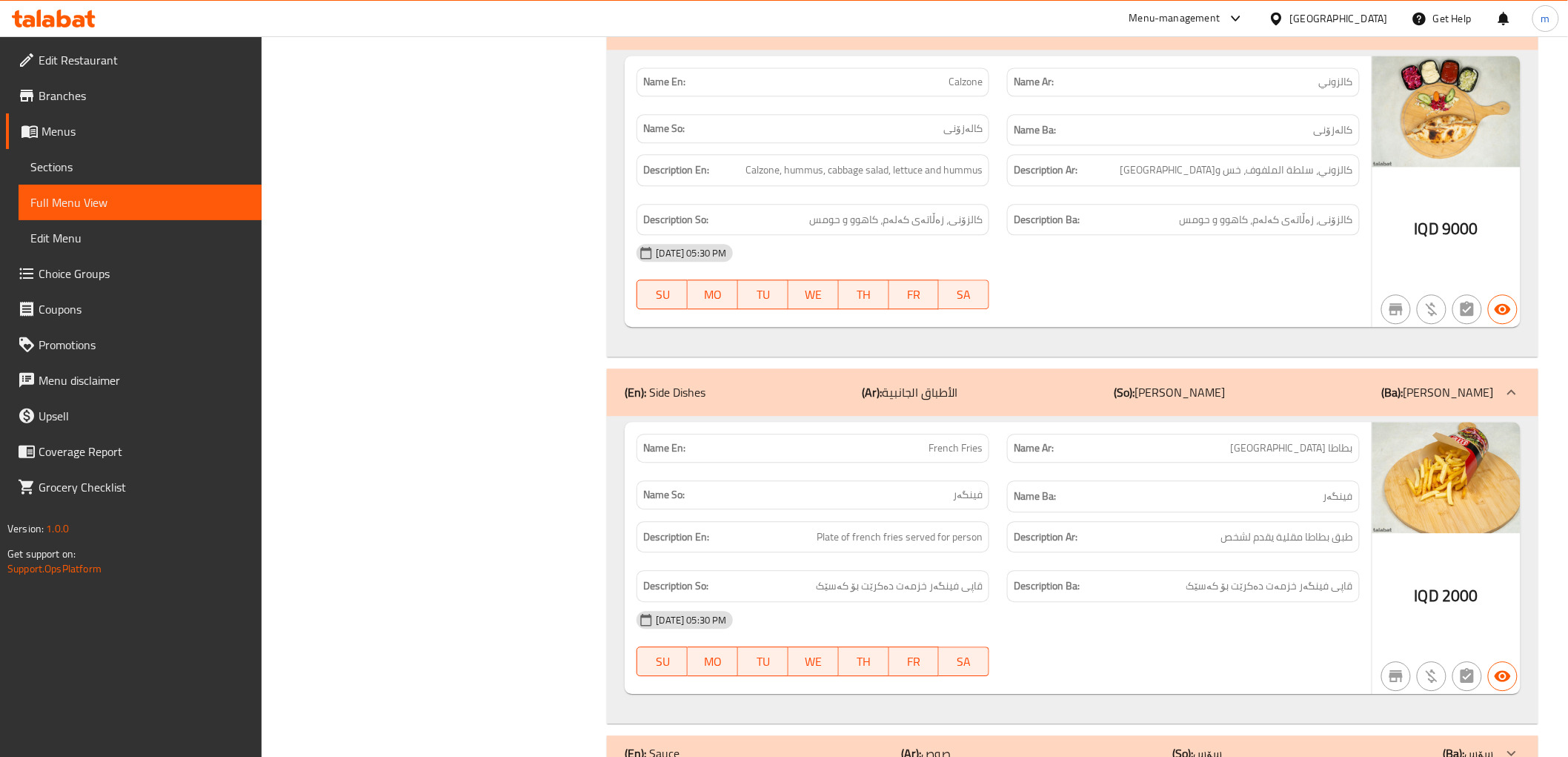
scroll to position [1457, 0]
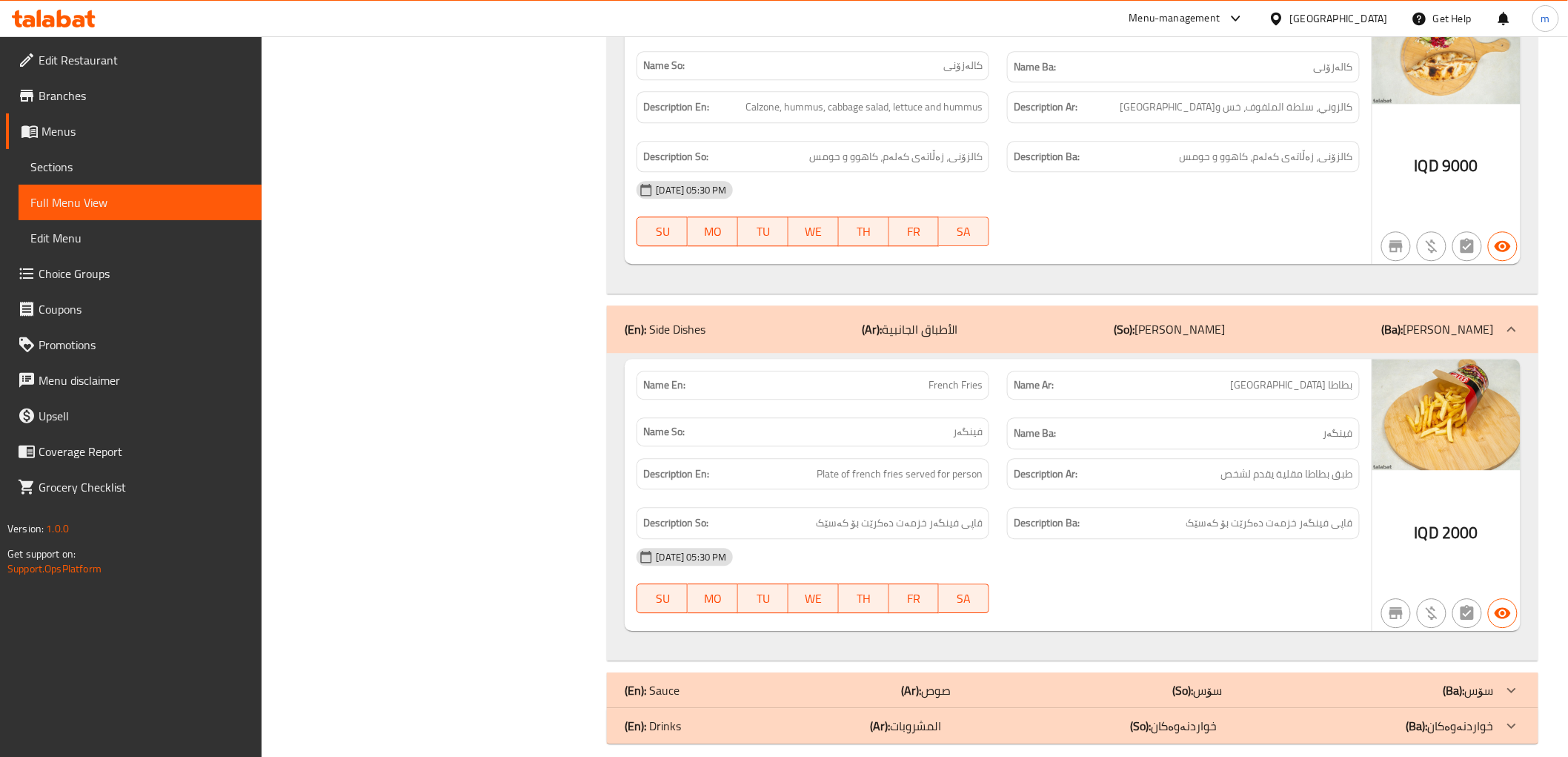
click at [951, 682] on div "(En): Sauce (Ar): صوص (So): سۆس (Ba): سۆس" at bounding box center [1059, 690] width 869 height 18
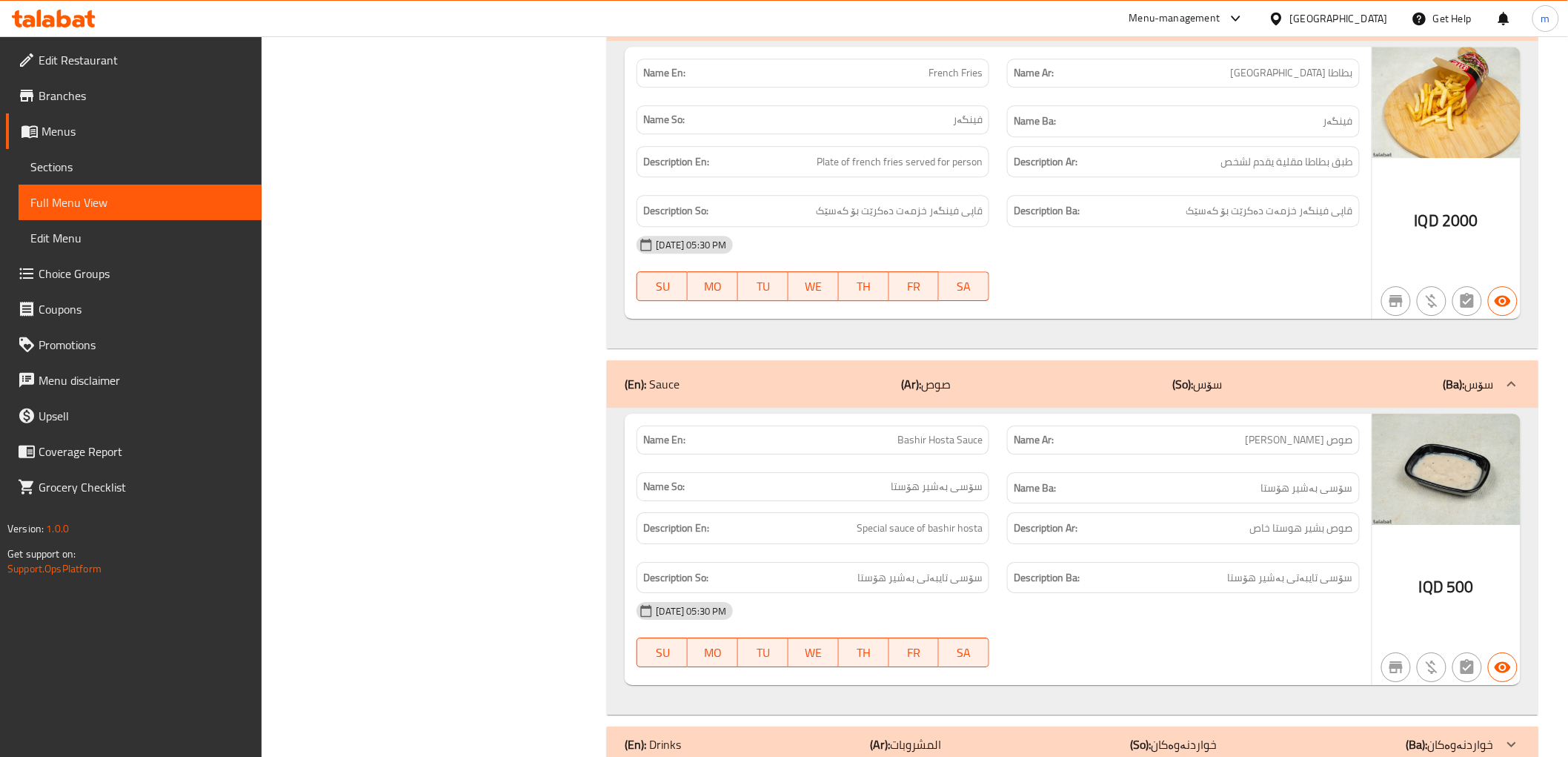
scroll to position [1788, 0]
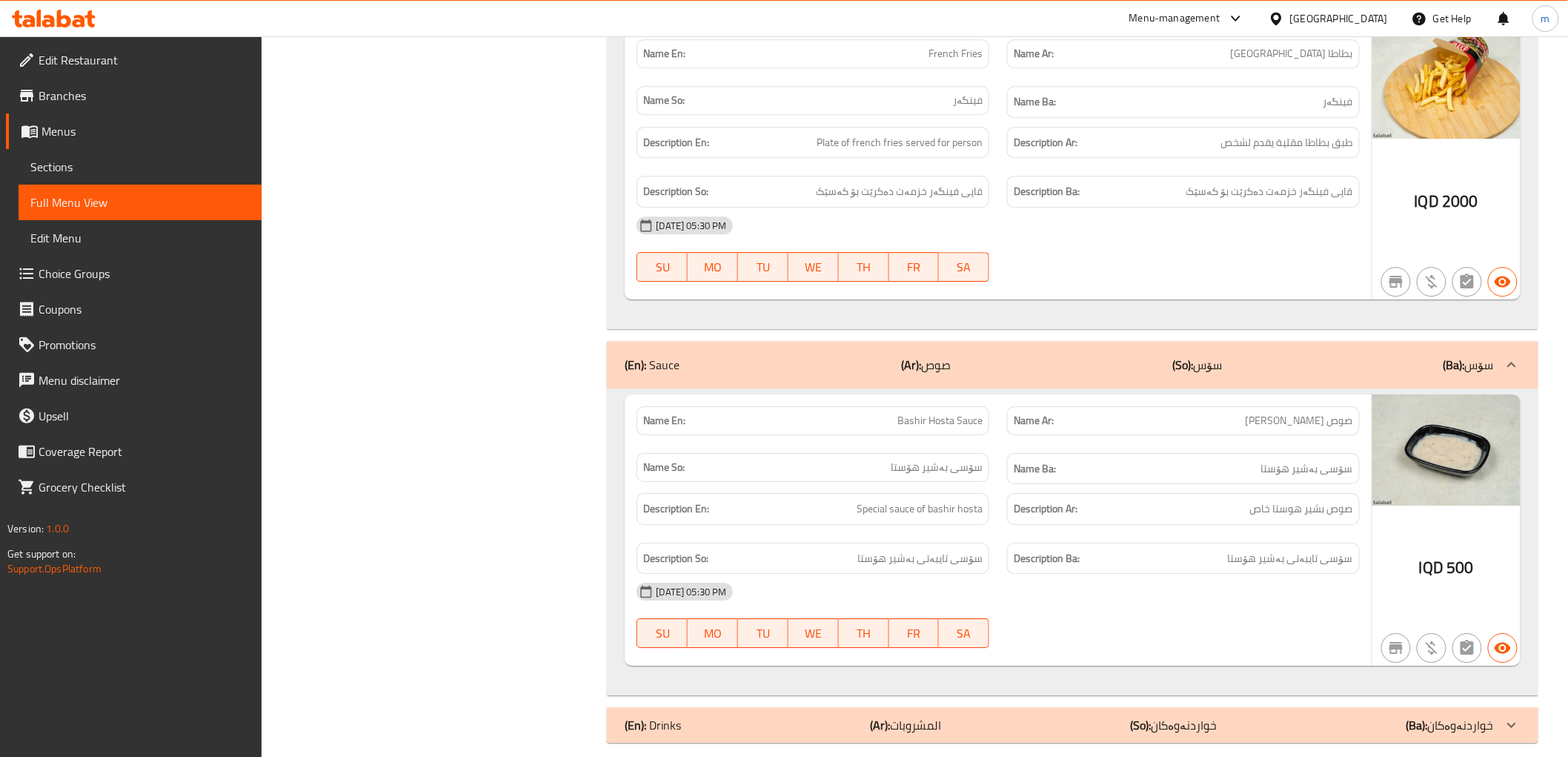
click at [998, 484] on div "Description Ar: صوص بشير هوستا خاص" at bounding box center [1184, 509] width 371 height 50
click at [1179, 493] on div "Description Ar: صوص بشير هوستا خاص" at bounding box center [1184, 509] width 353 height 32
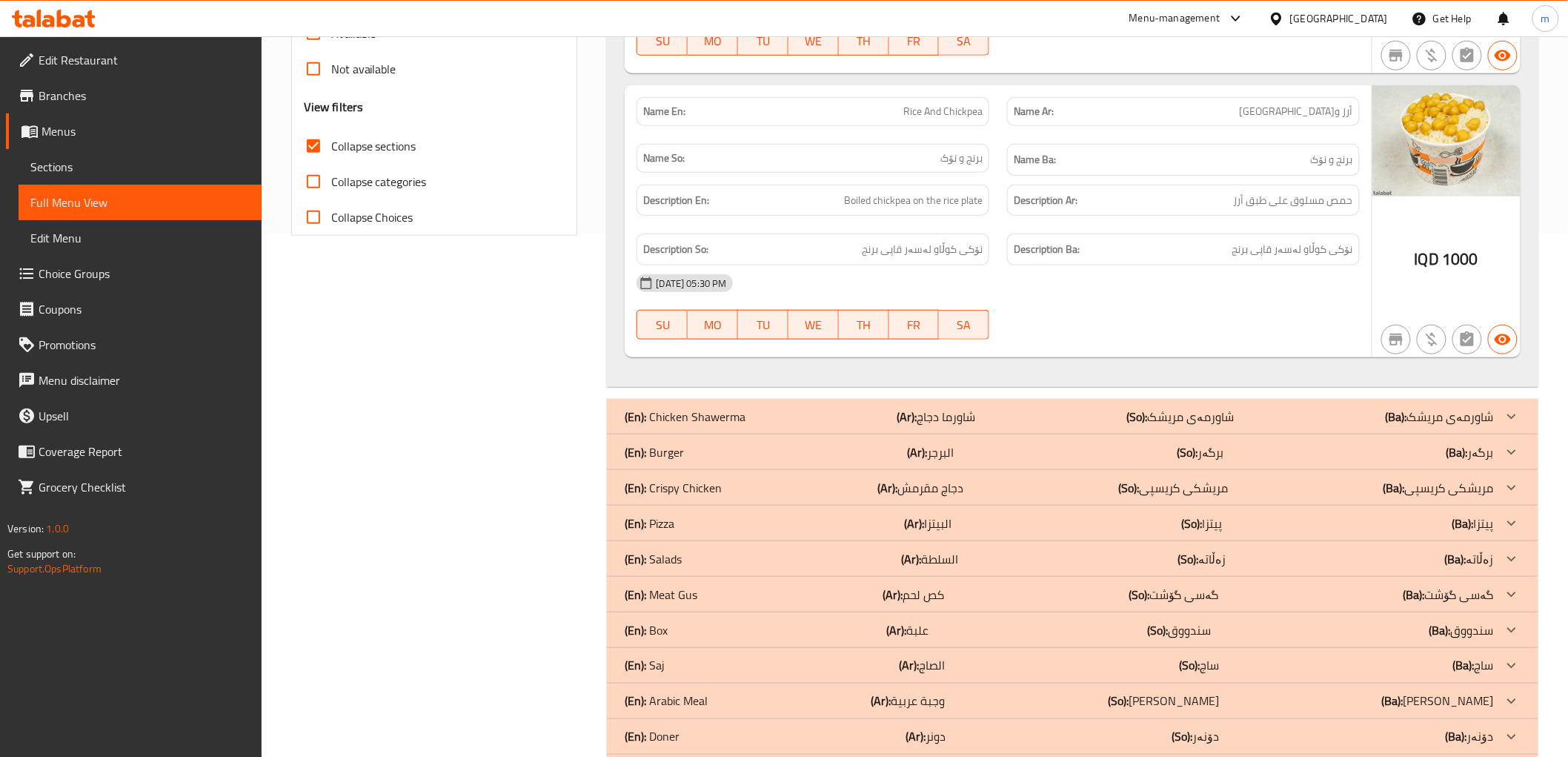
scroll to position [556, 0]
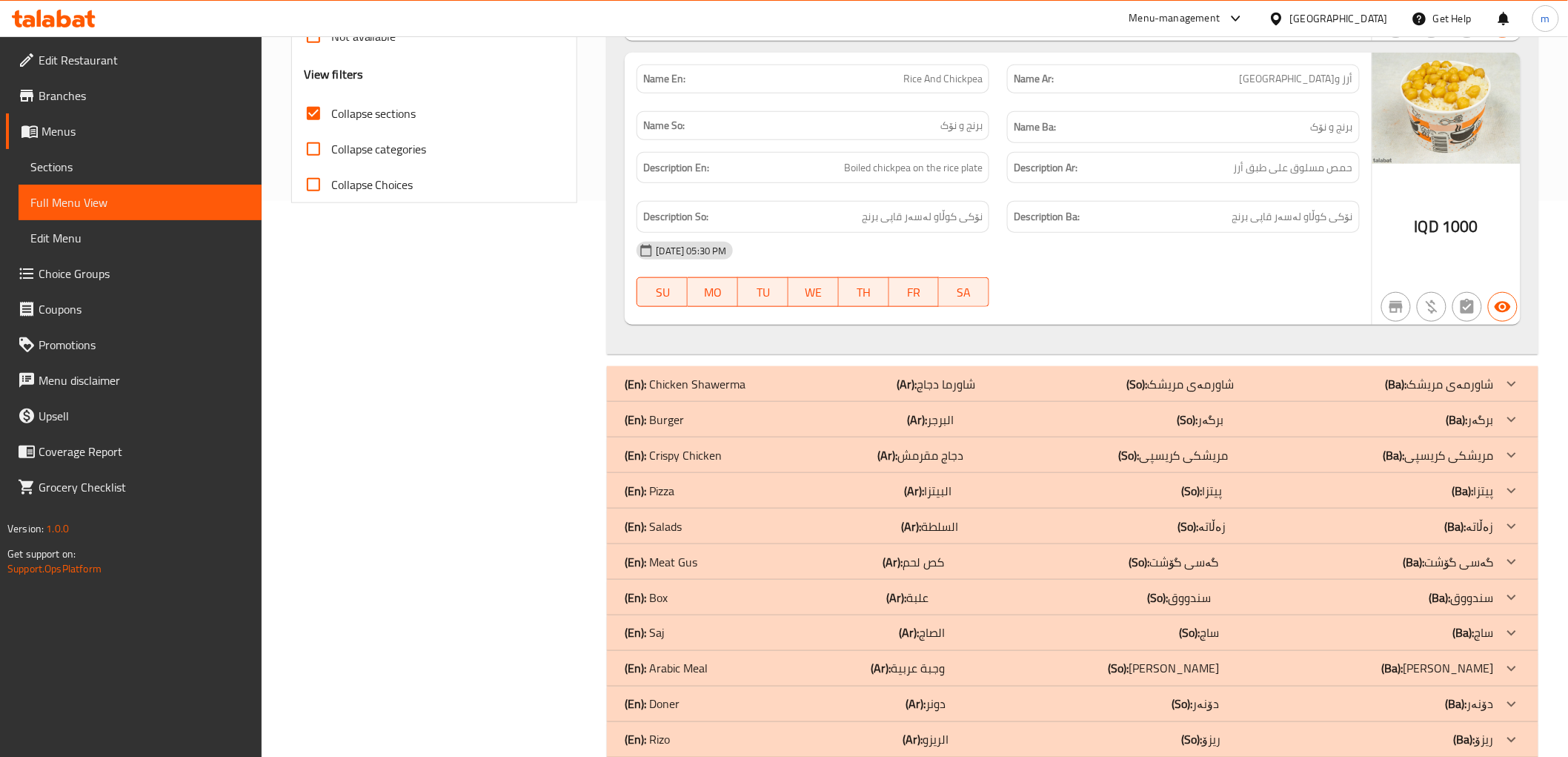
click at [745, 411] on div "(En): Burger (Ar): البرجر (So): برگەر (Ba): برگەر" at bounding box center [1059, 420] width 869 height 18
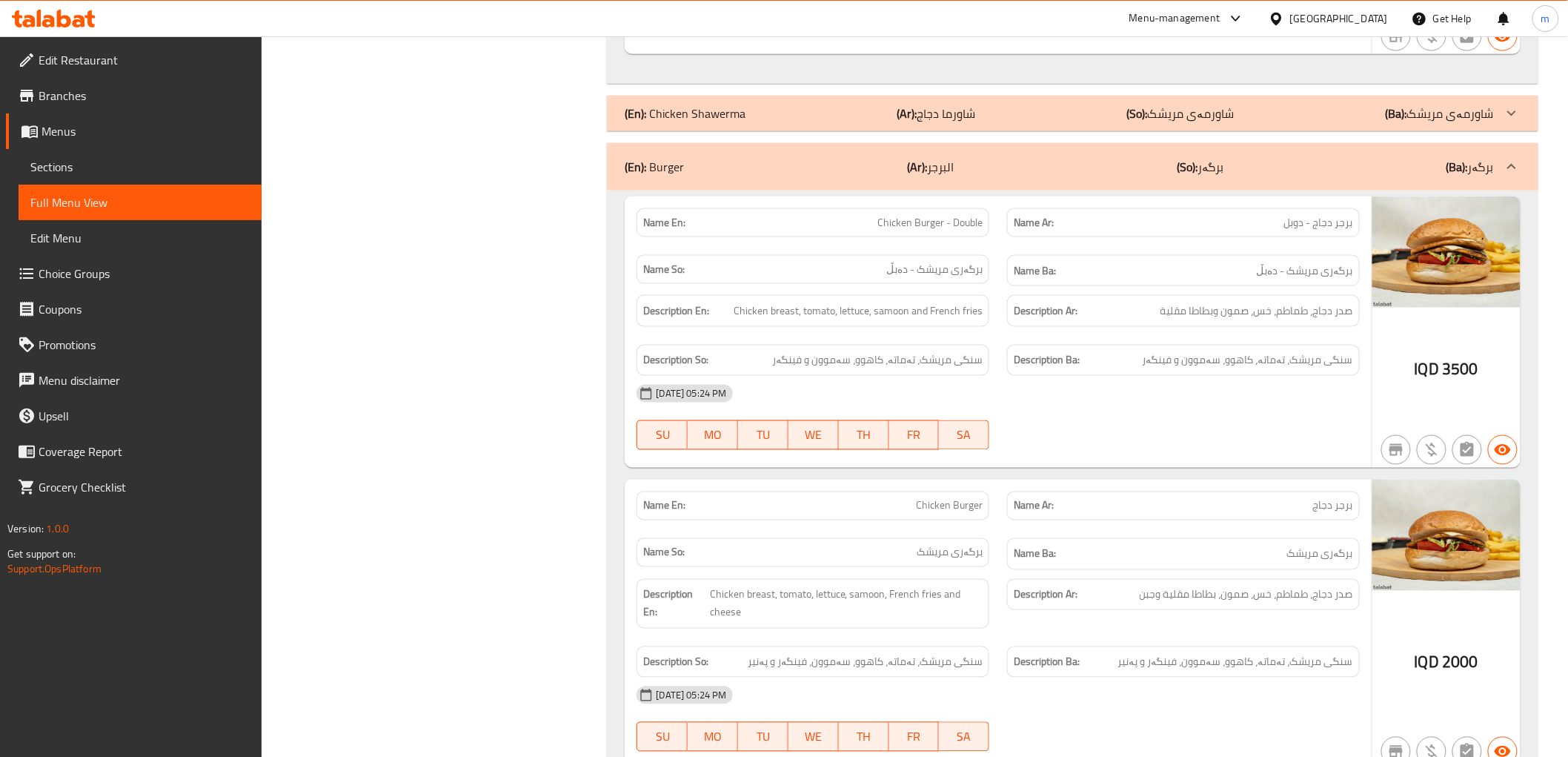
scroll to position [830, 0]
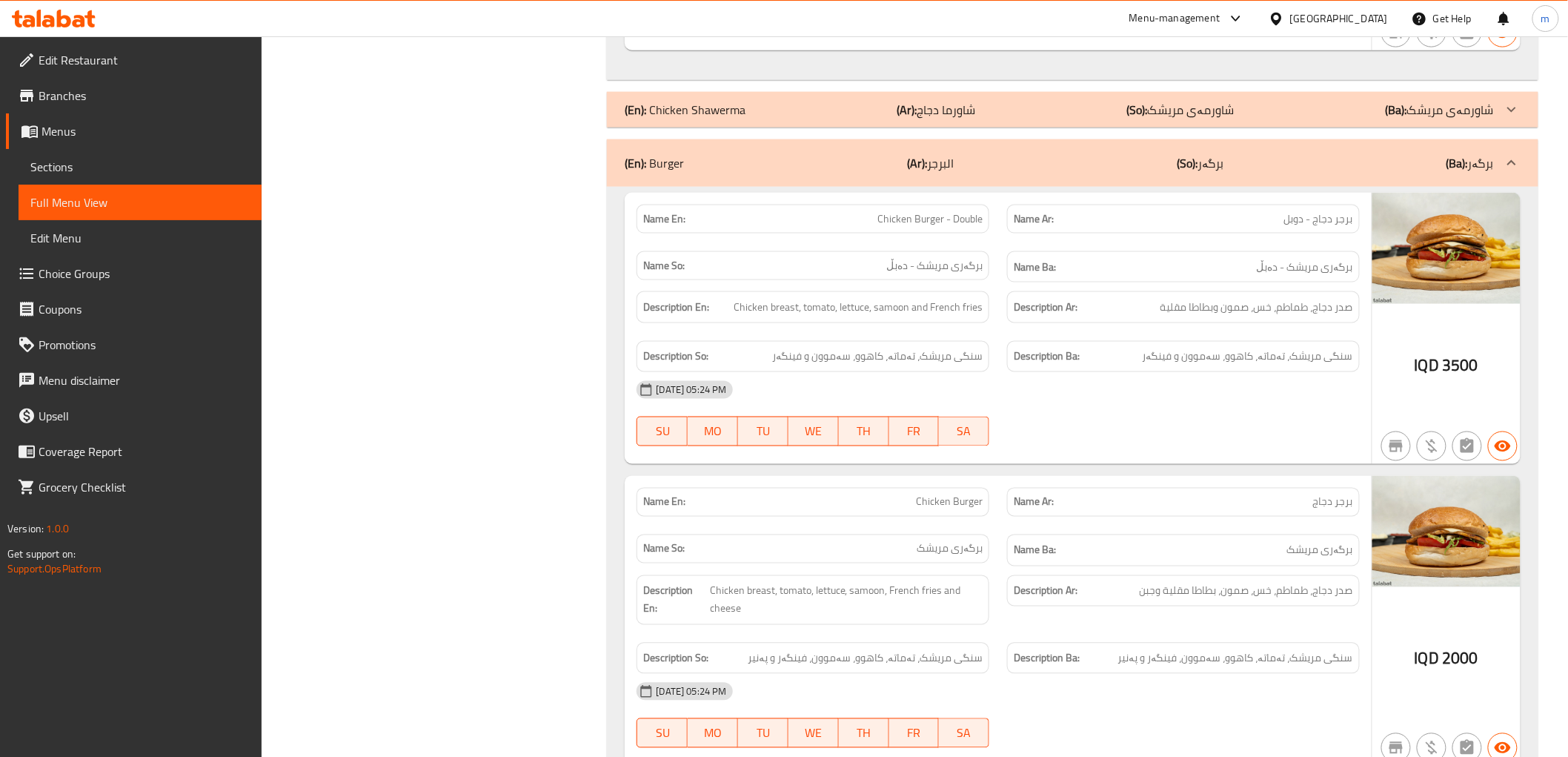
click at [1106, 350] on div "Description Ba: سنگی مریشک، تەماتە، کاهوو، سەموون و فینگەر" at bounding box center [1184, 357] width 353 height 32
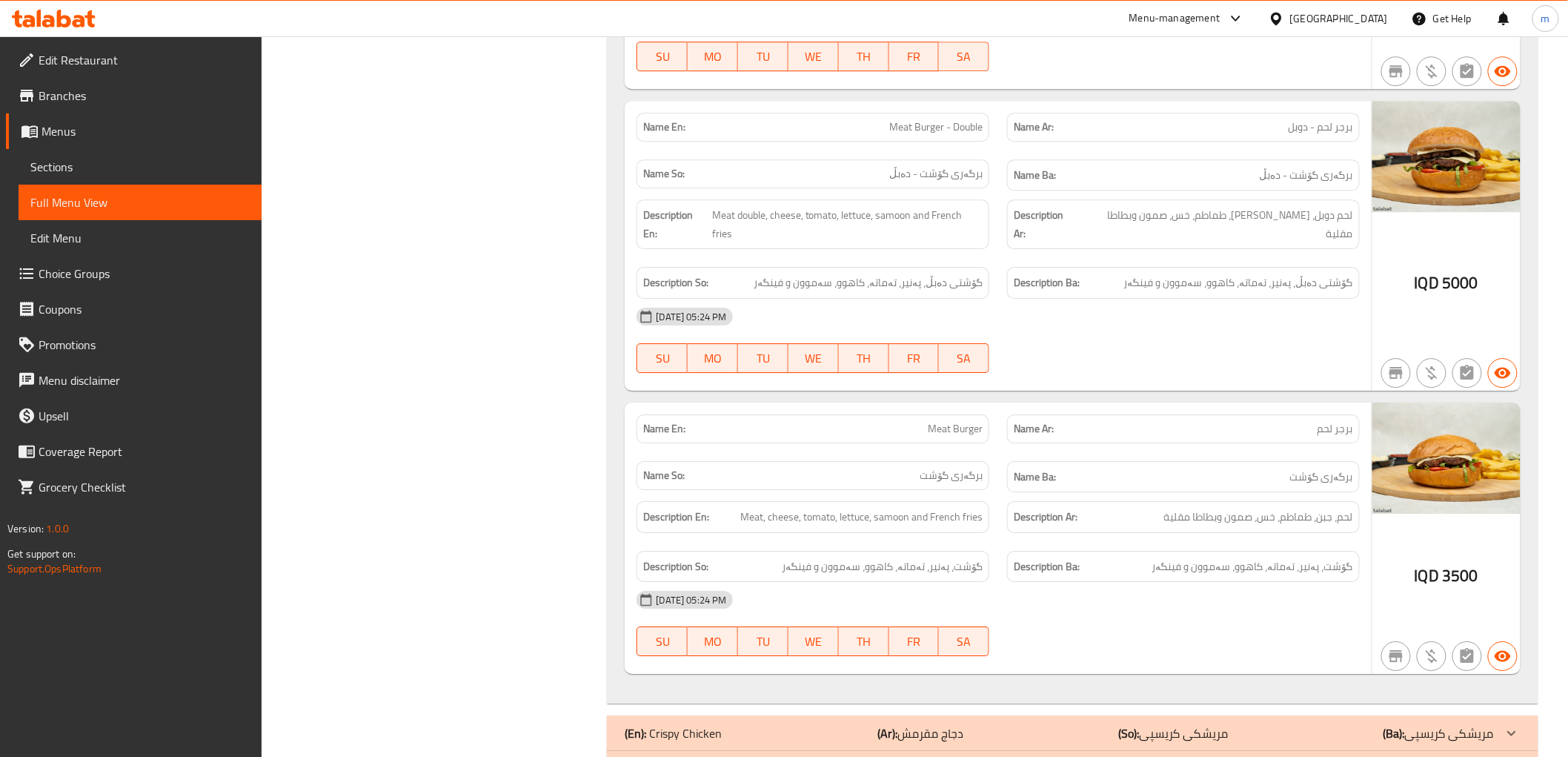
scroll to position [1921, 0]
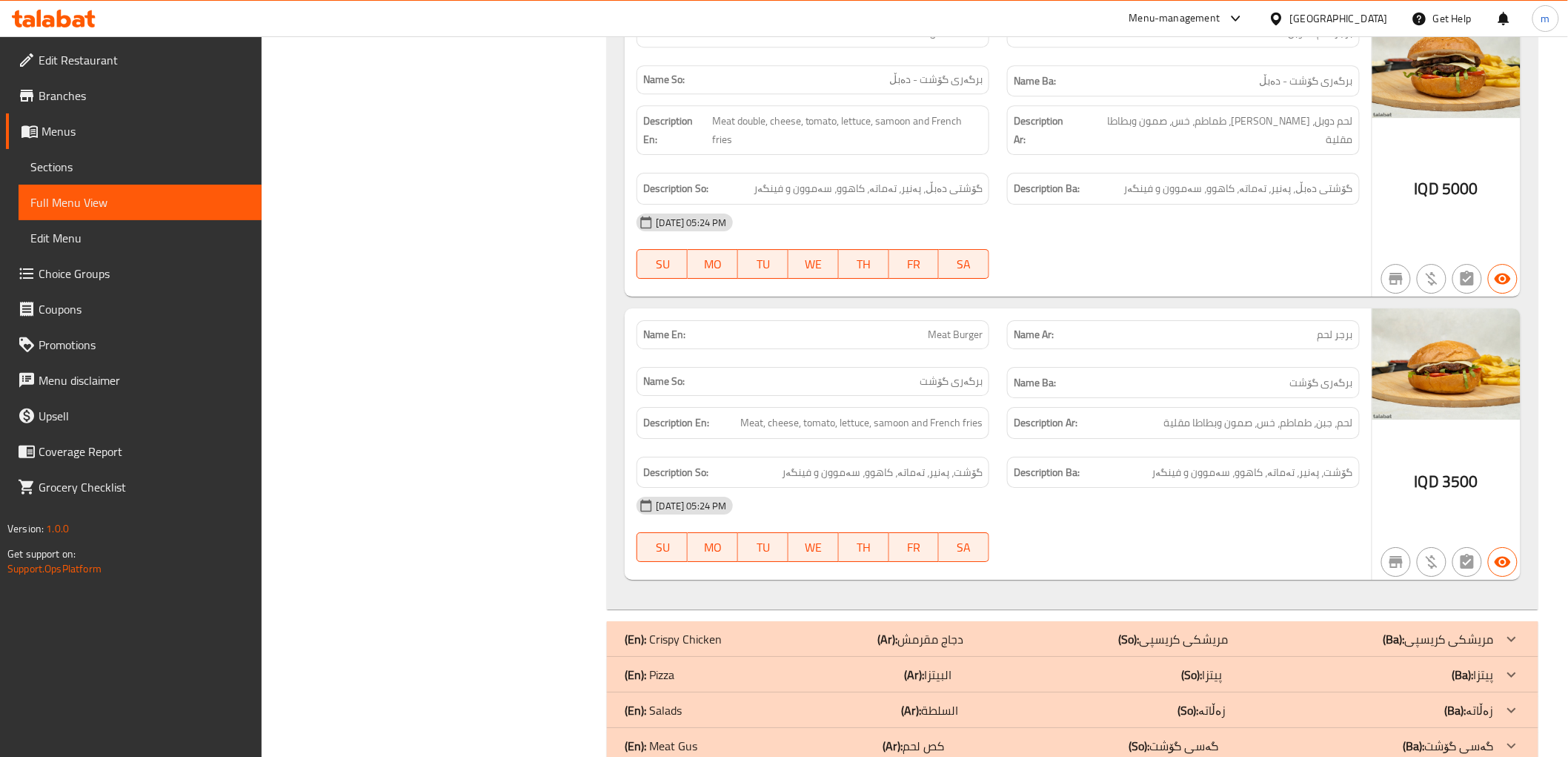
drag, startPoint x: 965, startPoint y: 657, endPoint x: 975, endPoint y: 627, distance: 31.6
click at [965, 666] on div "(En): Pizza (Ar): البيتزا (So): پیتزا (Ba): پیتزا" at bounding box center [1059, 674] width 869 height 18
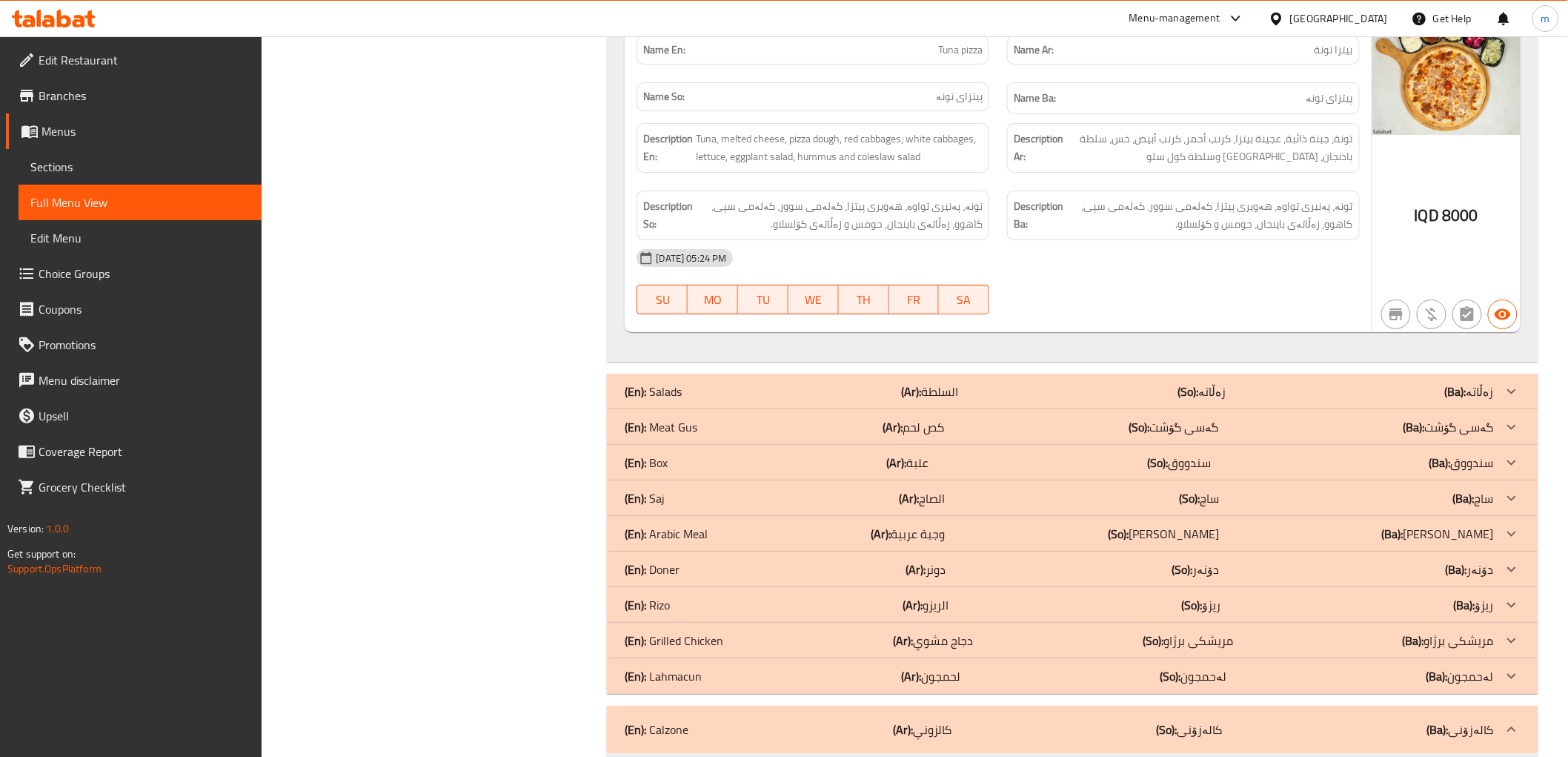
scroll to position [4667, 0]
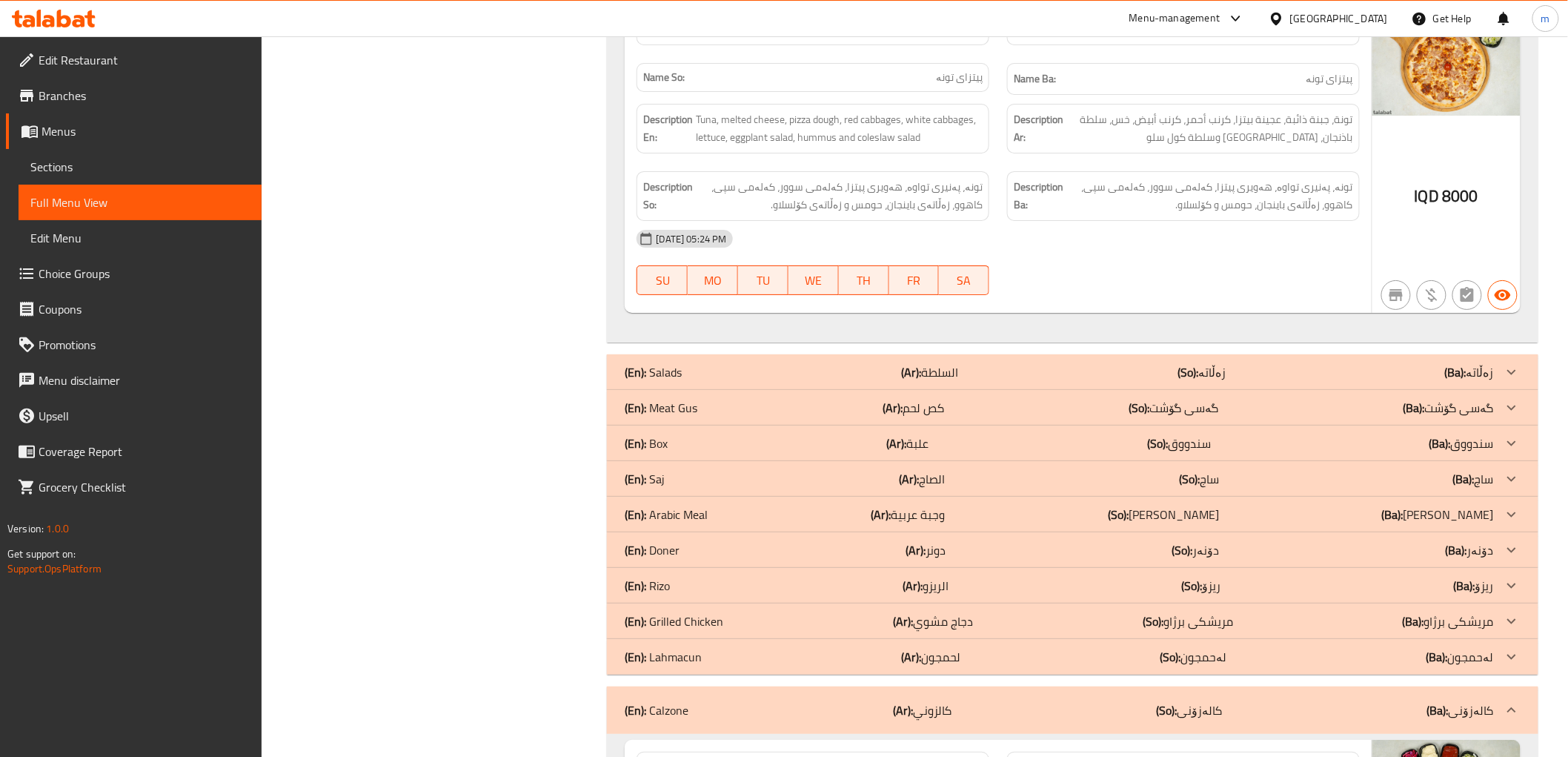
click at [945, 541] on p "(Ar): دونر" at bounding box center [926, 550] width 40 height 18
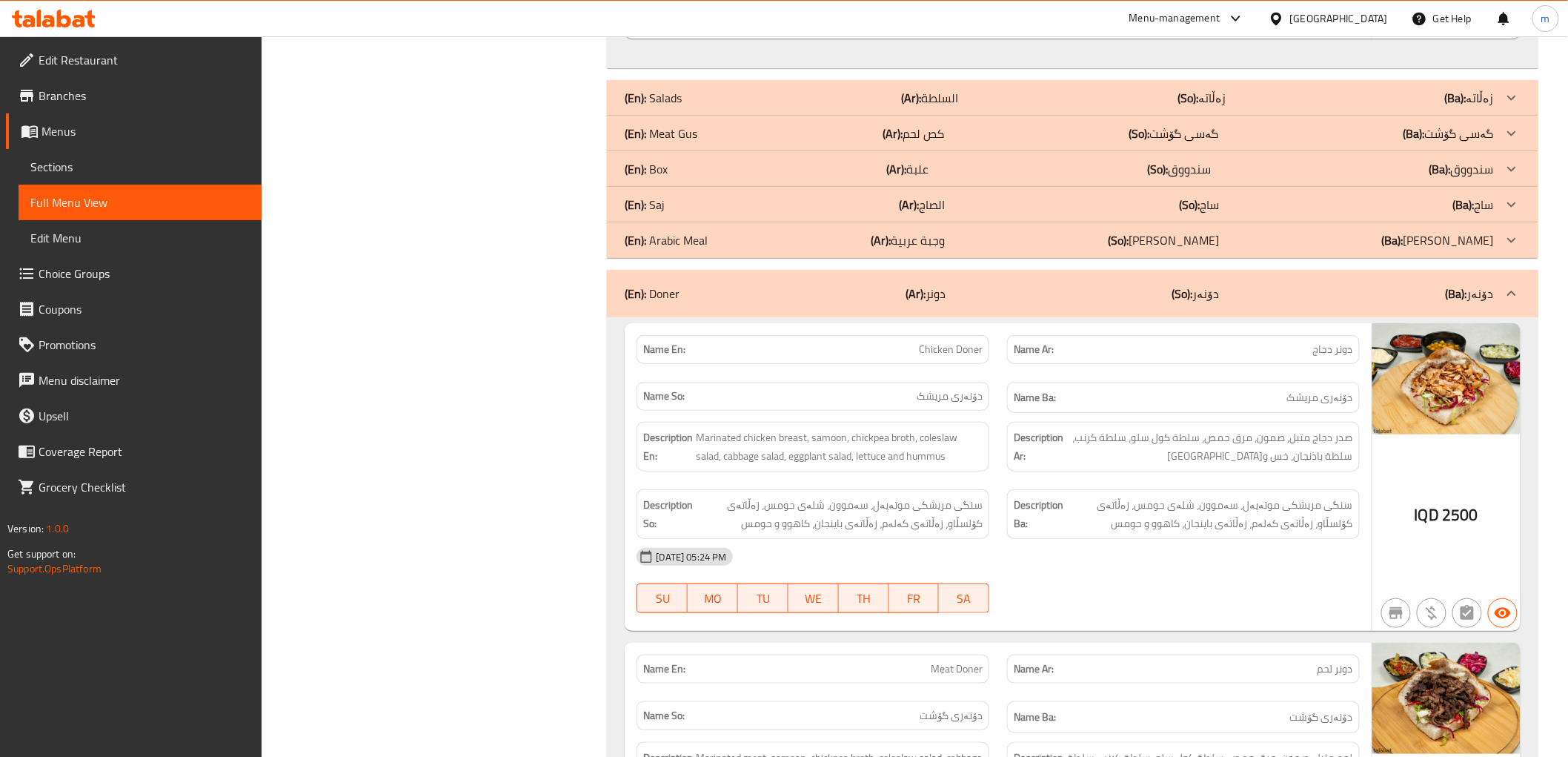
scroll to position [4530, 0]
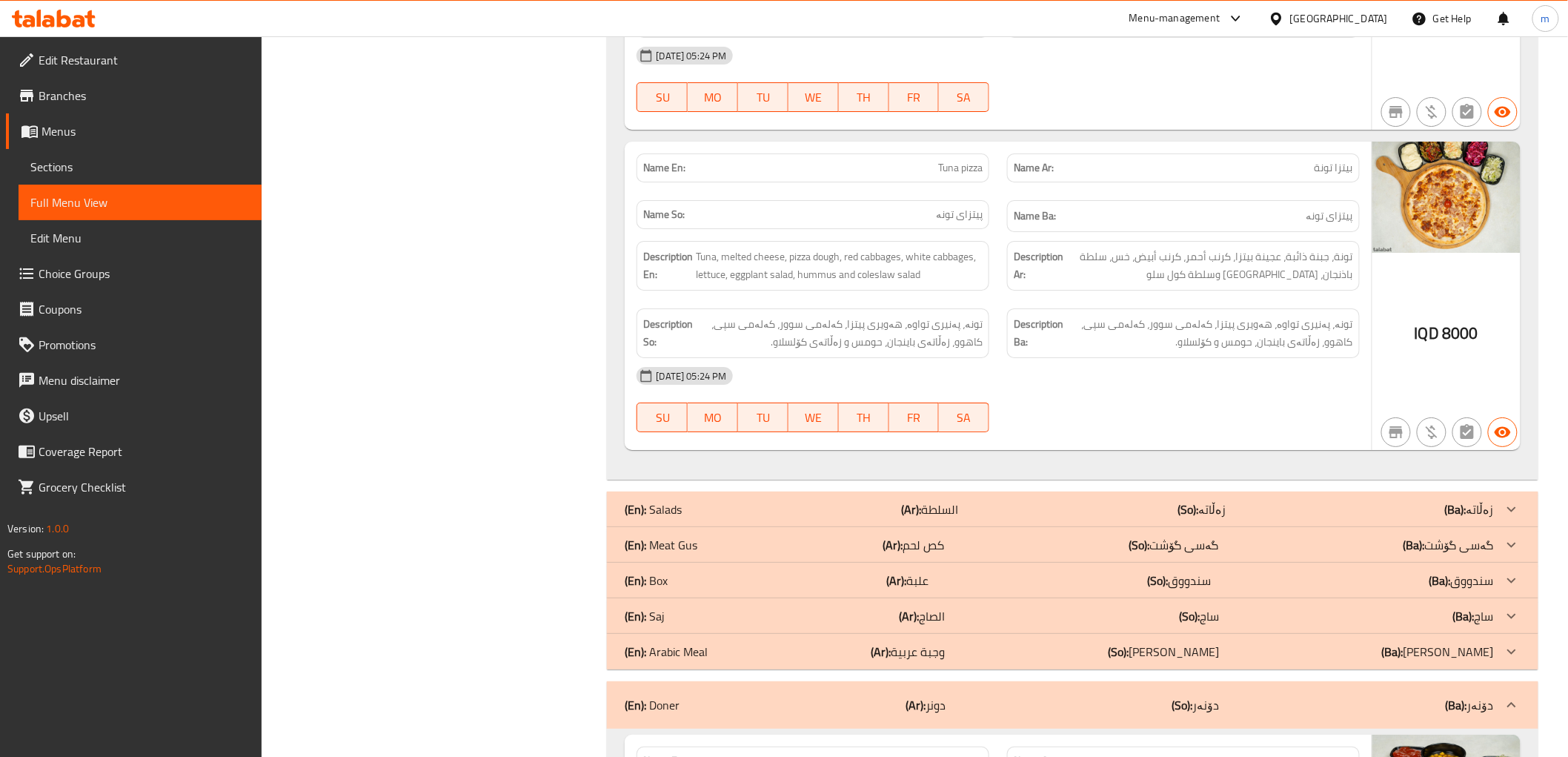
click at [928, 572] on p "(Ar): علبة" at bounding box center [908, 580] width 43 height 18
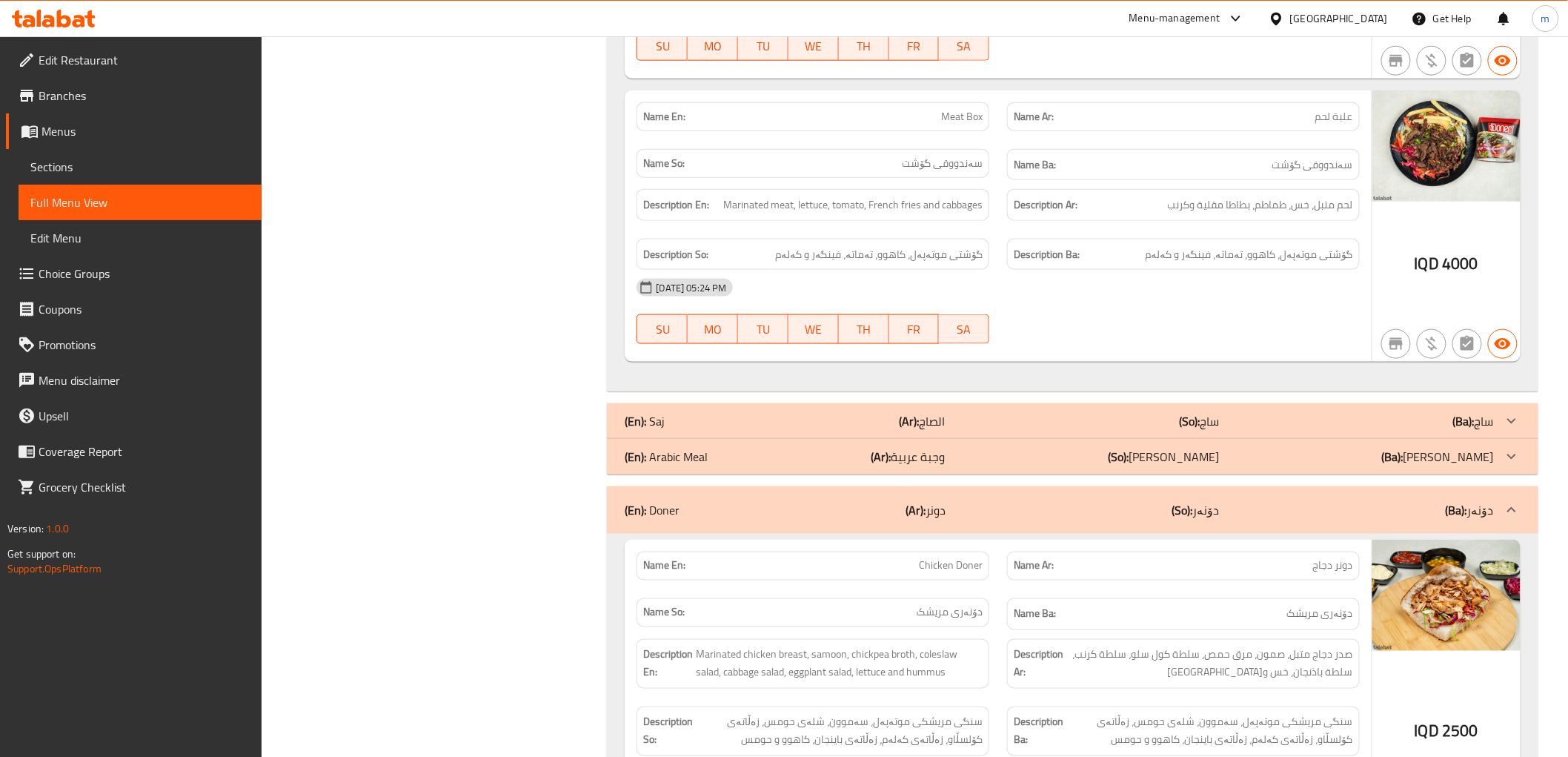
scroll to position [5491, 0]
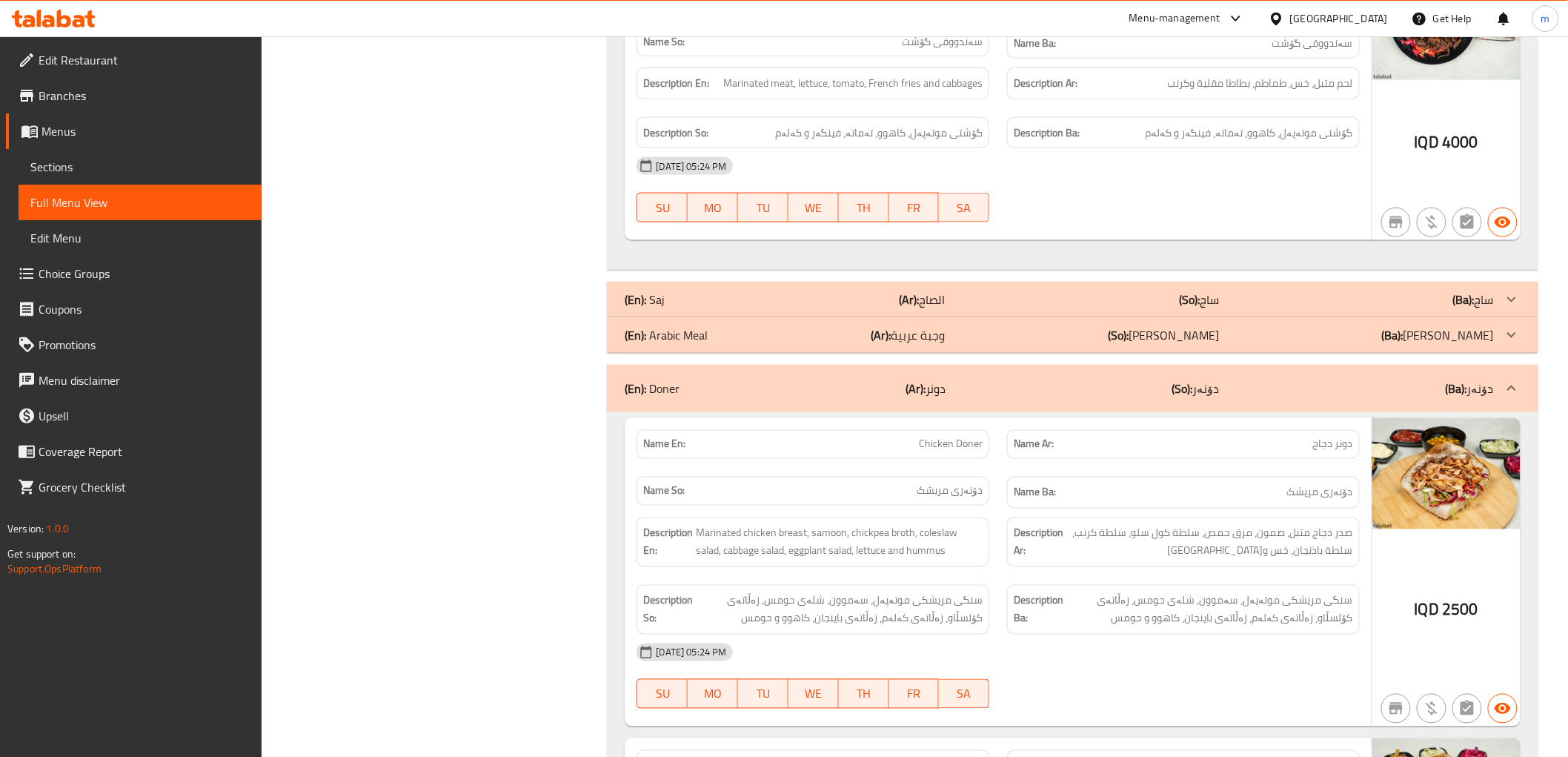
click at [955, 296] on div "(En): Saj (Ar): الصاج (So): ساج (Ba): ساج" at bounding box center [1059, 299] width 869 height 18
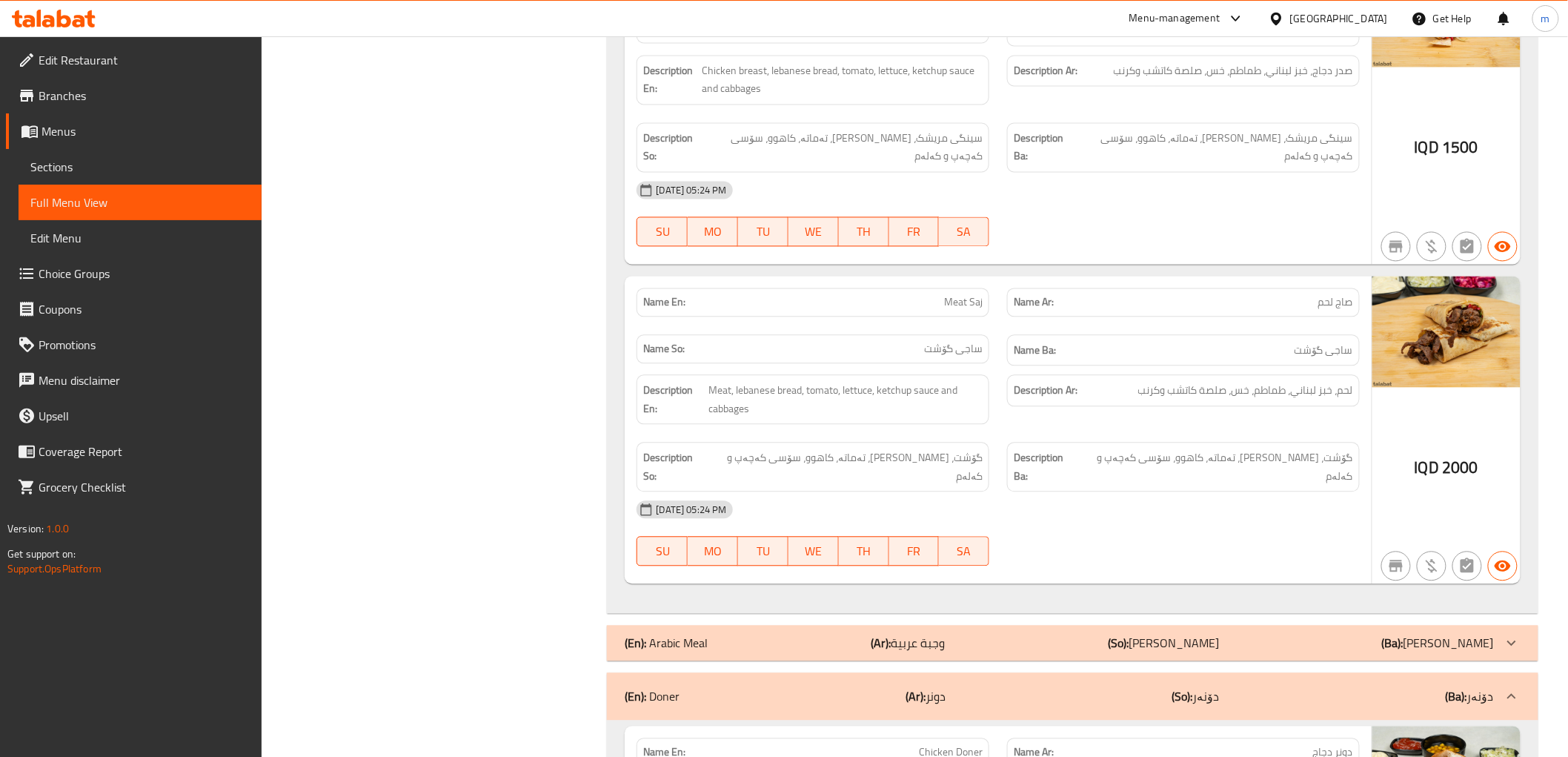
scroll to position [5902, 0]
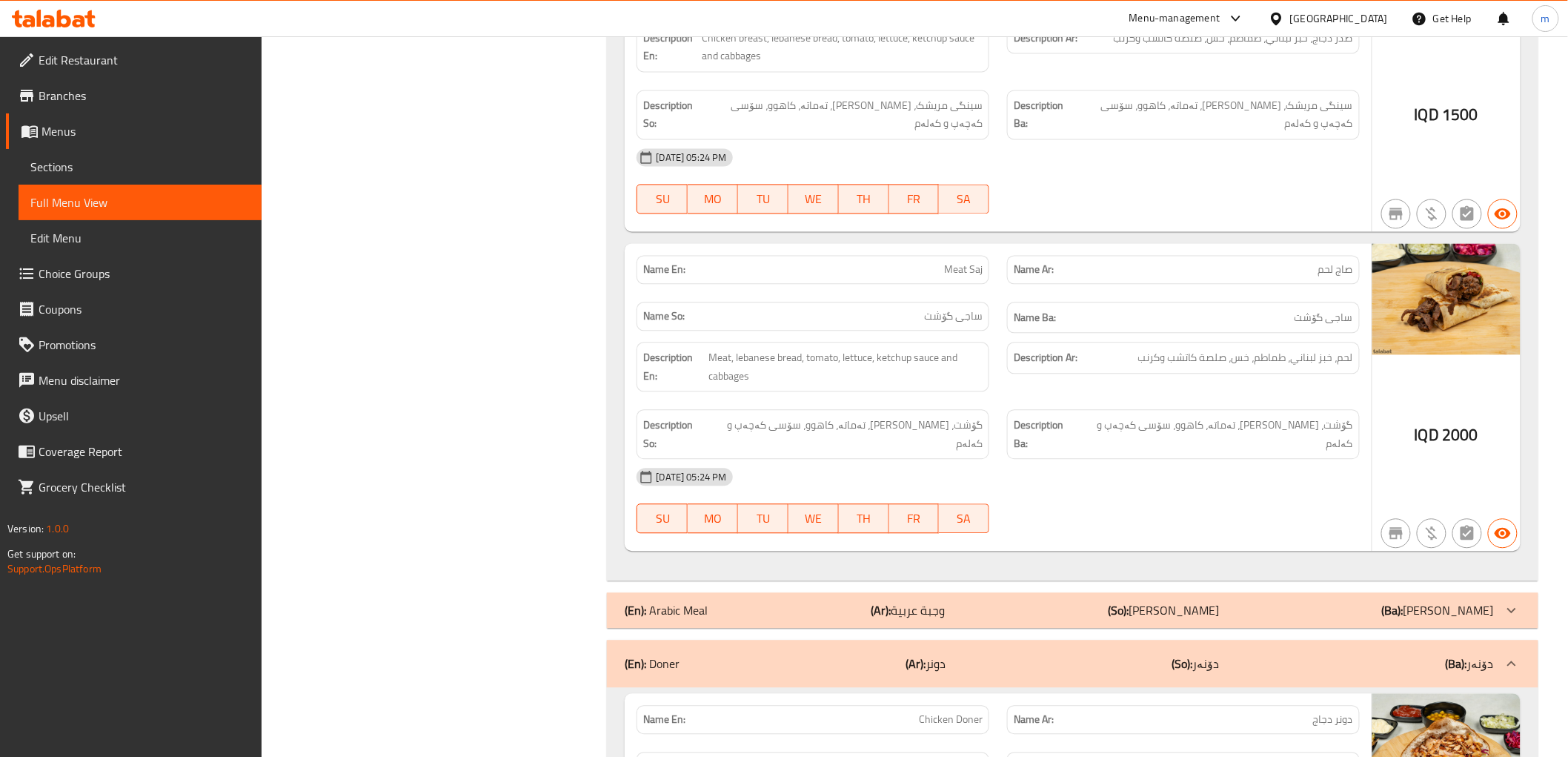
click at [1194, 400] on div "Description Ba: گۆشت، نانی لوبنانی، تەماتە، کاهوو، سۆسی کەچەپ و کەلەم" at bounding box center [1184, 434] width 371 height 67
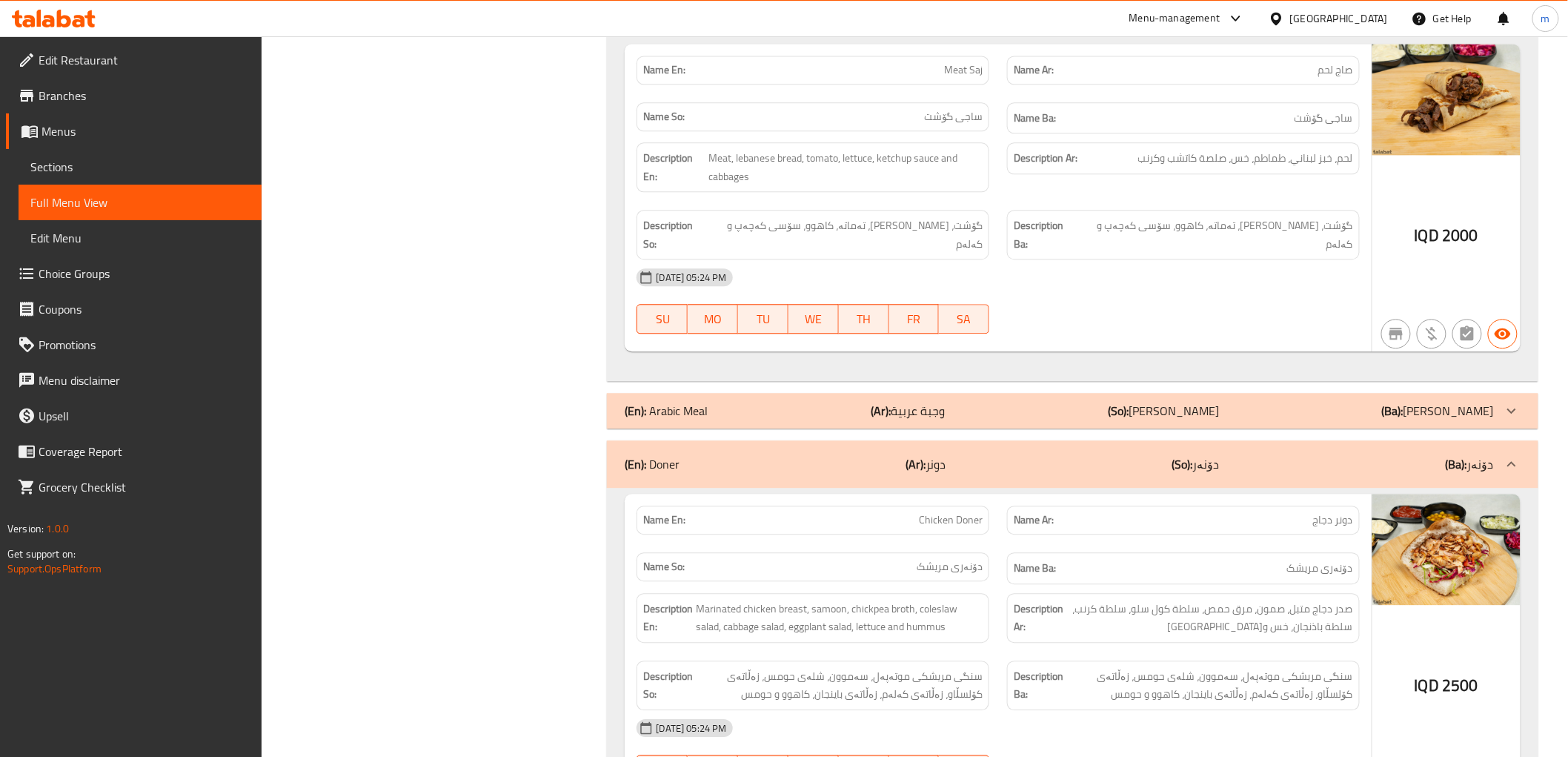
scroll to position [6314, 0]
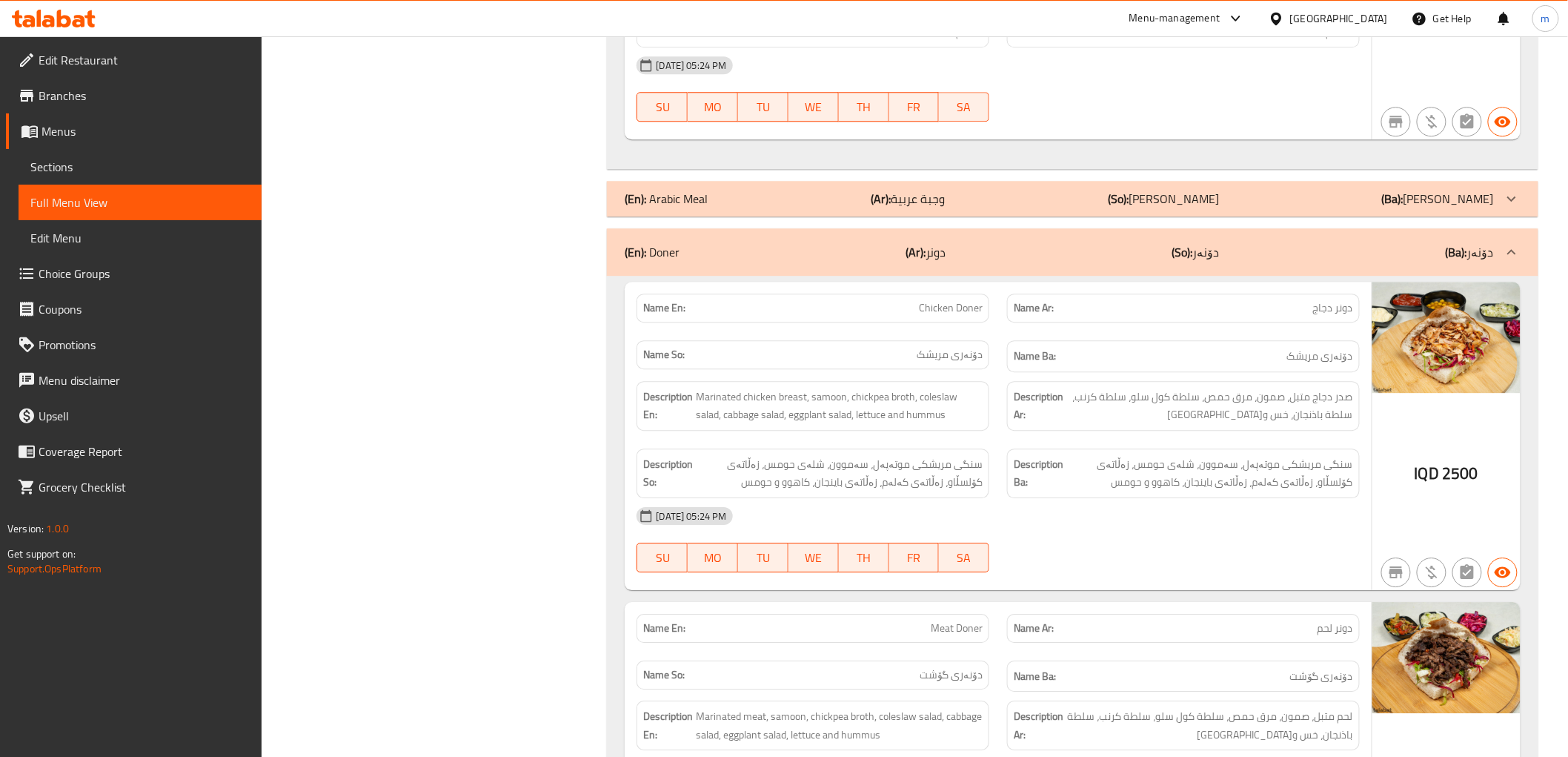
click at [942, 190] on p "(Ar): وجبة عربية" at bounding box center [908, 199] width 75 height 18
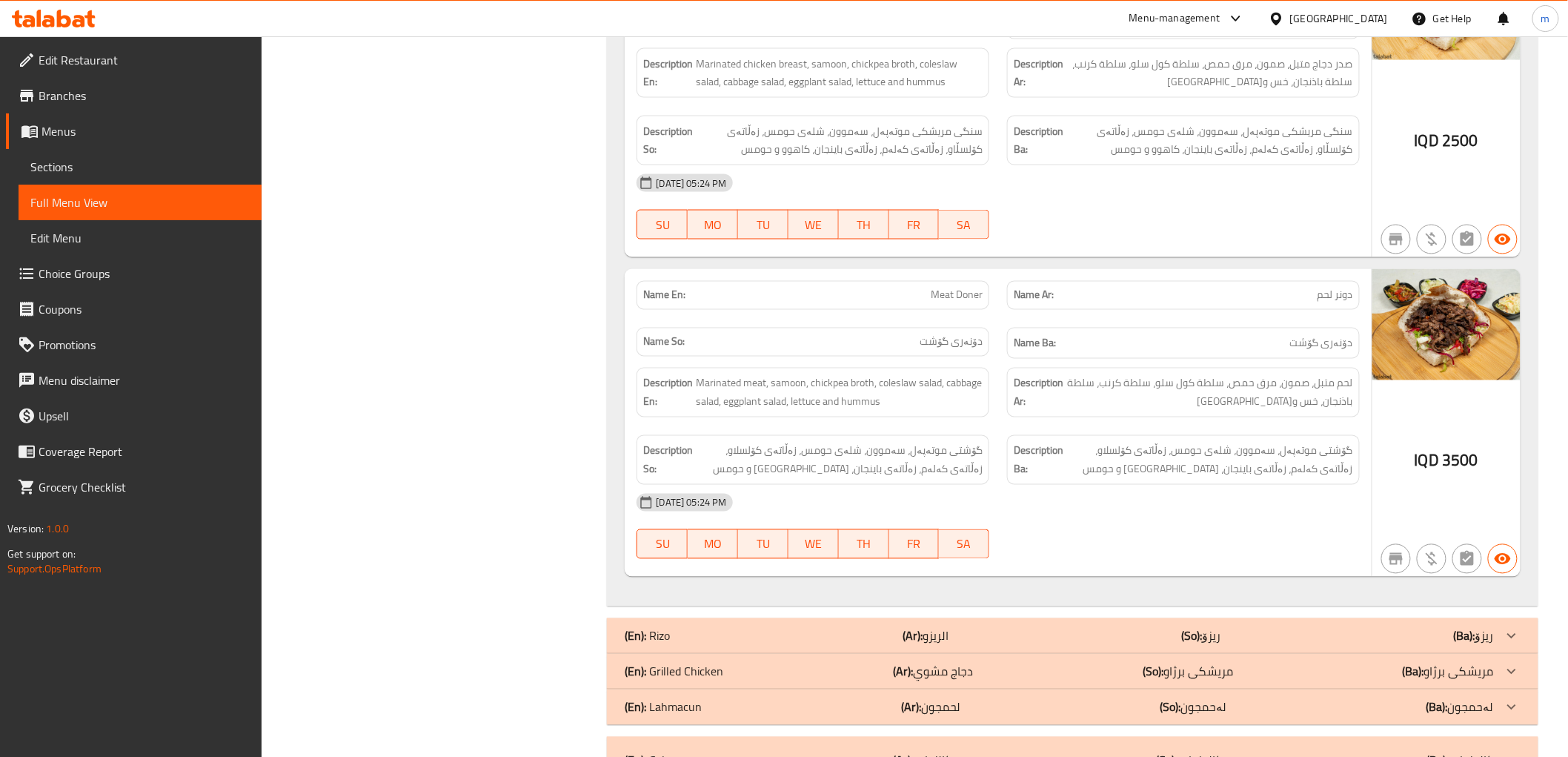
scroll to position [8511, 0]
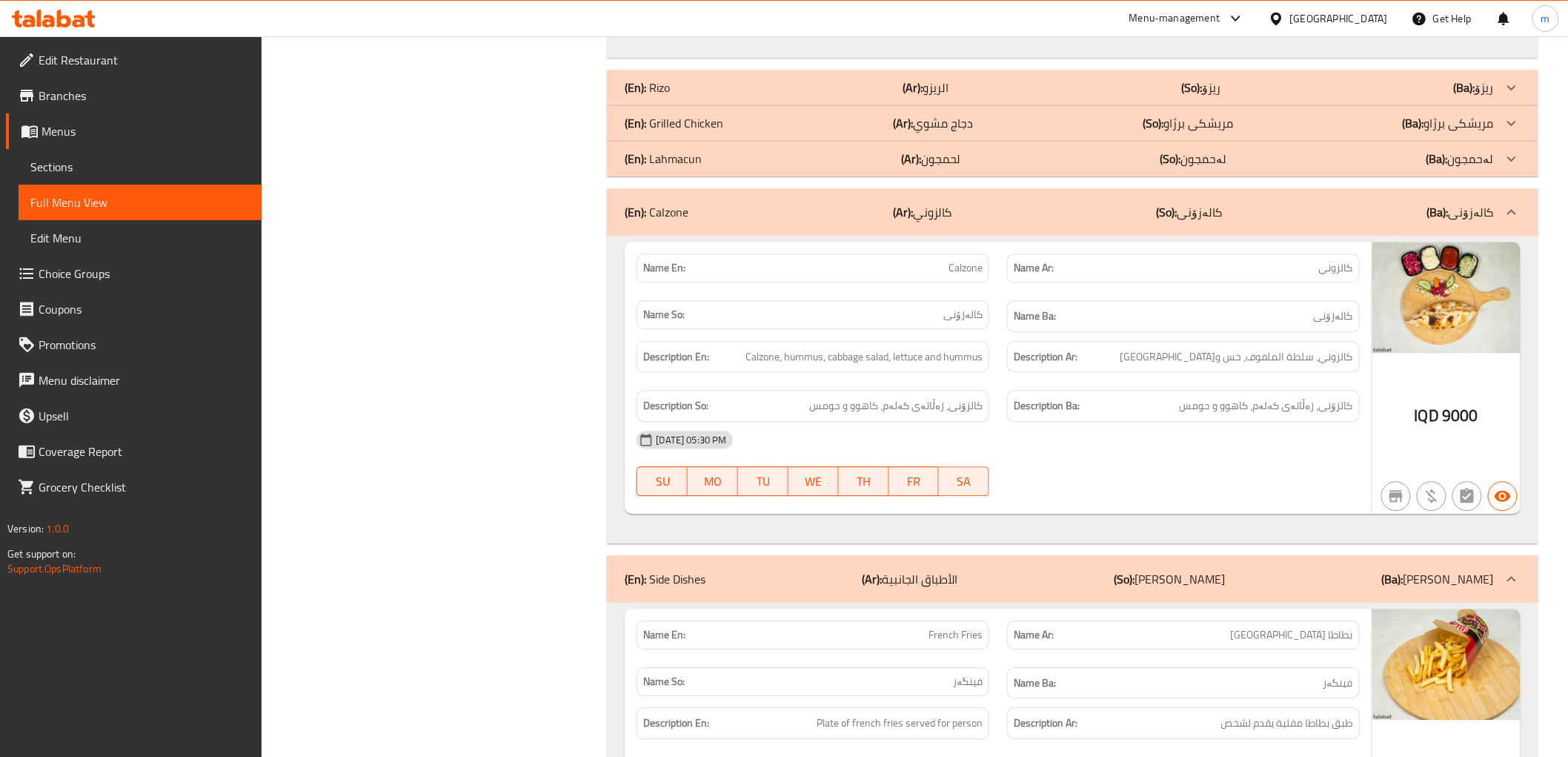
drag, startPoint x: 964, startPoint y: 49, endPoint x: 965, endPoint y: 112, distance: 63.0
click at [964, 70] on div "(En): Rizo (Ar): الريزو (So): ریزۆ (Ba): ریزۆ" at bounding box center [1072, 88] width 931 height 35
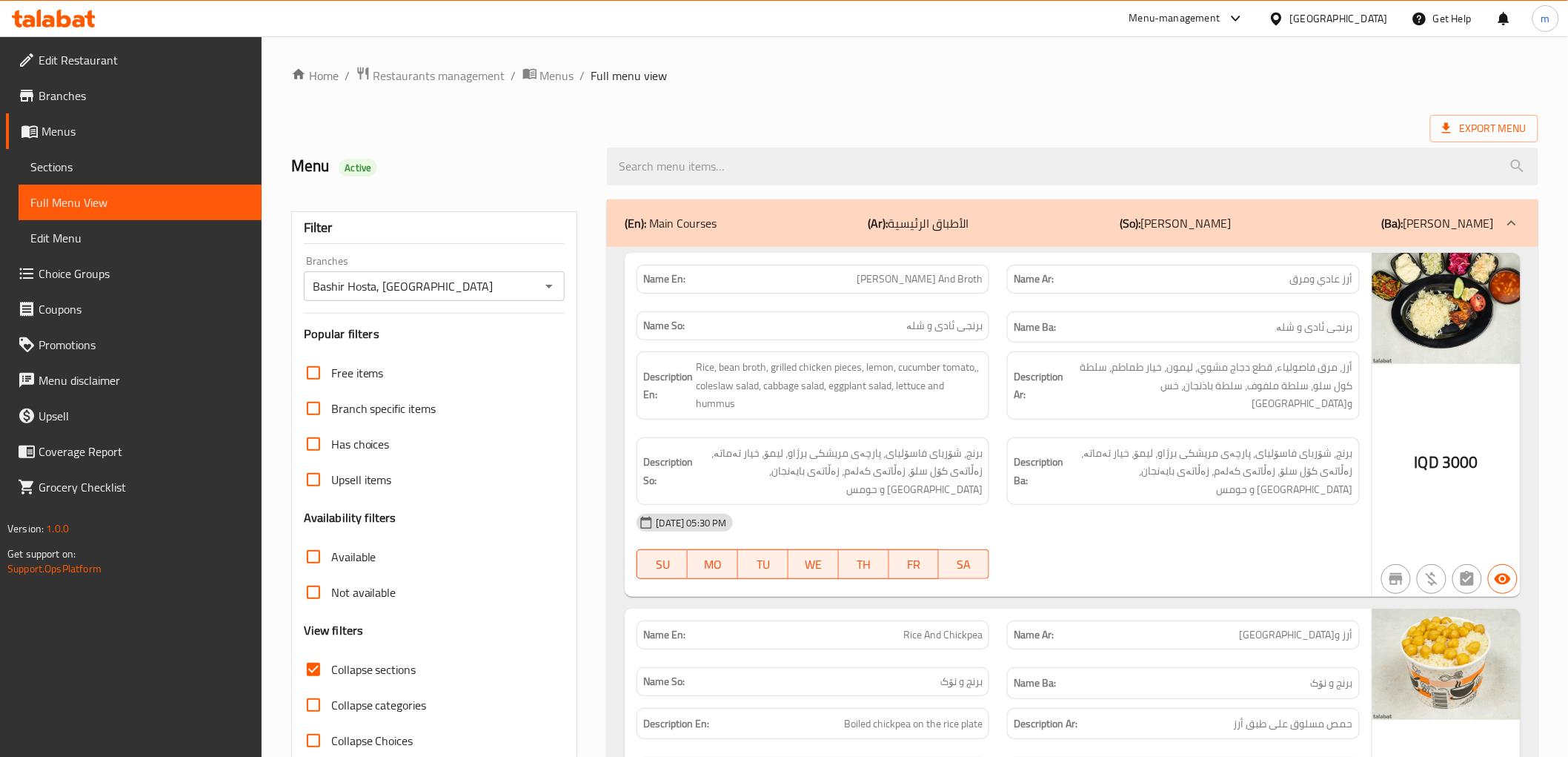
scroll to position [412, 0]
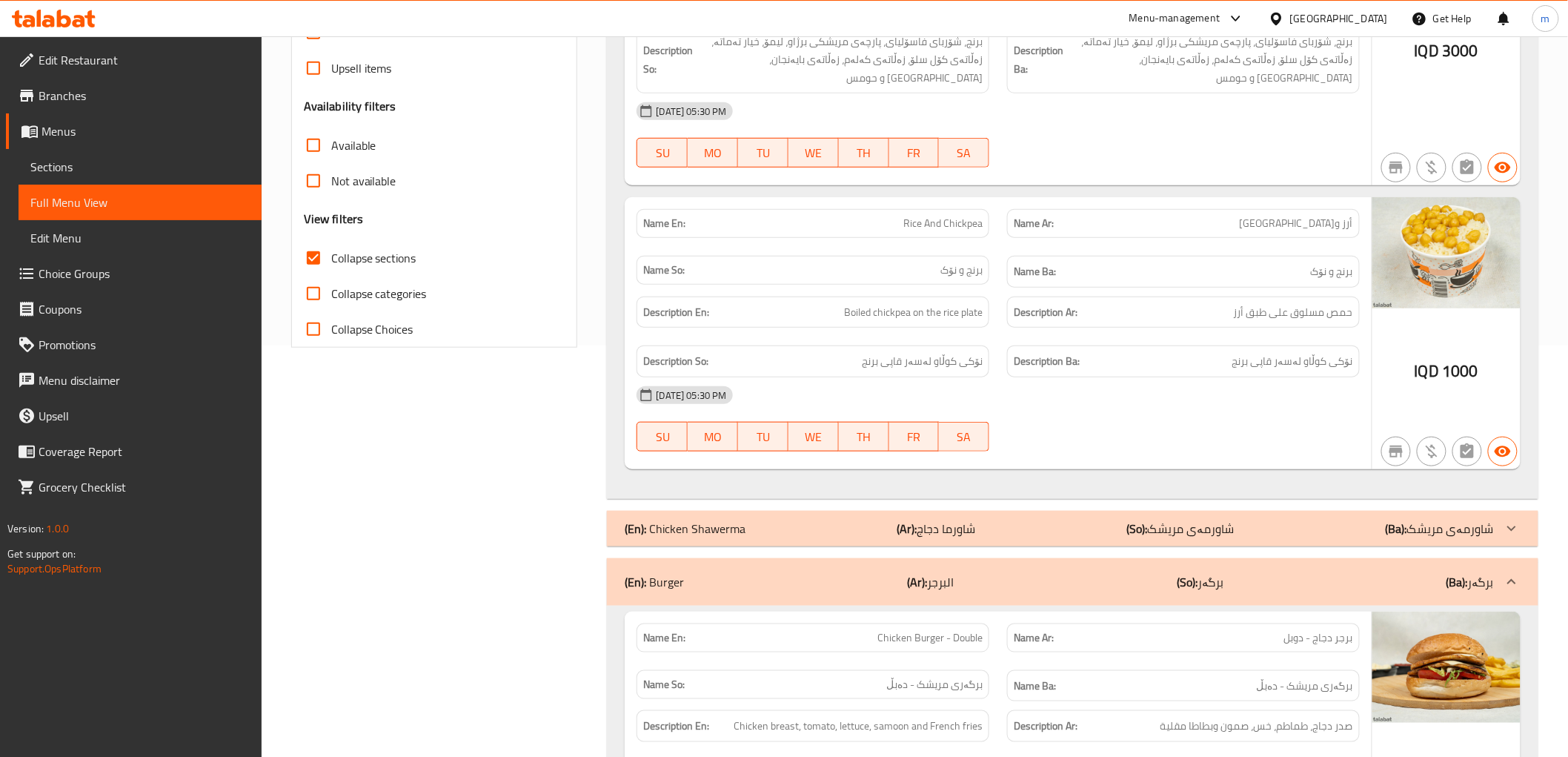
click at [891, 520] on div "(En): Chicken Shawerma (Ar): شاورما دجاج (So): شاورمەی مریشک (Ba): شاورمەی مریشک" at bounding box center [1059, 529] width 869 height 18
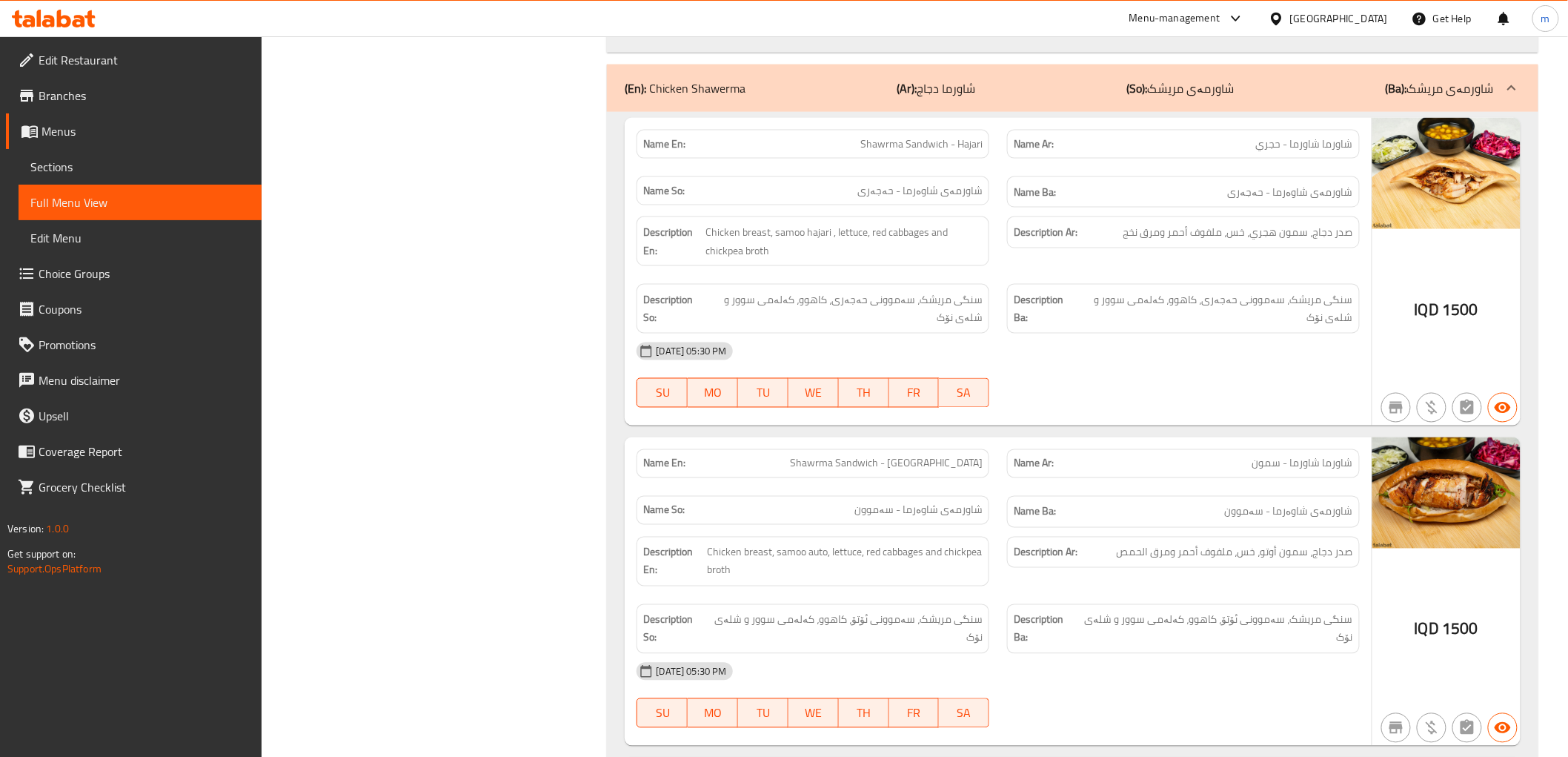
scroll to position [824, 0]
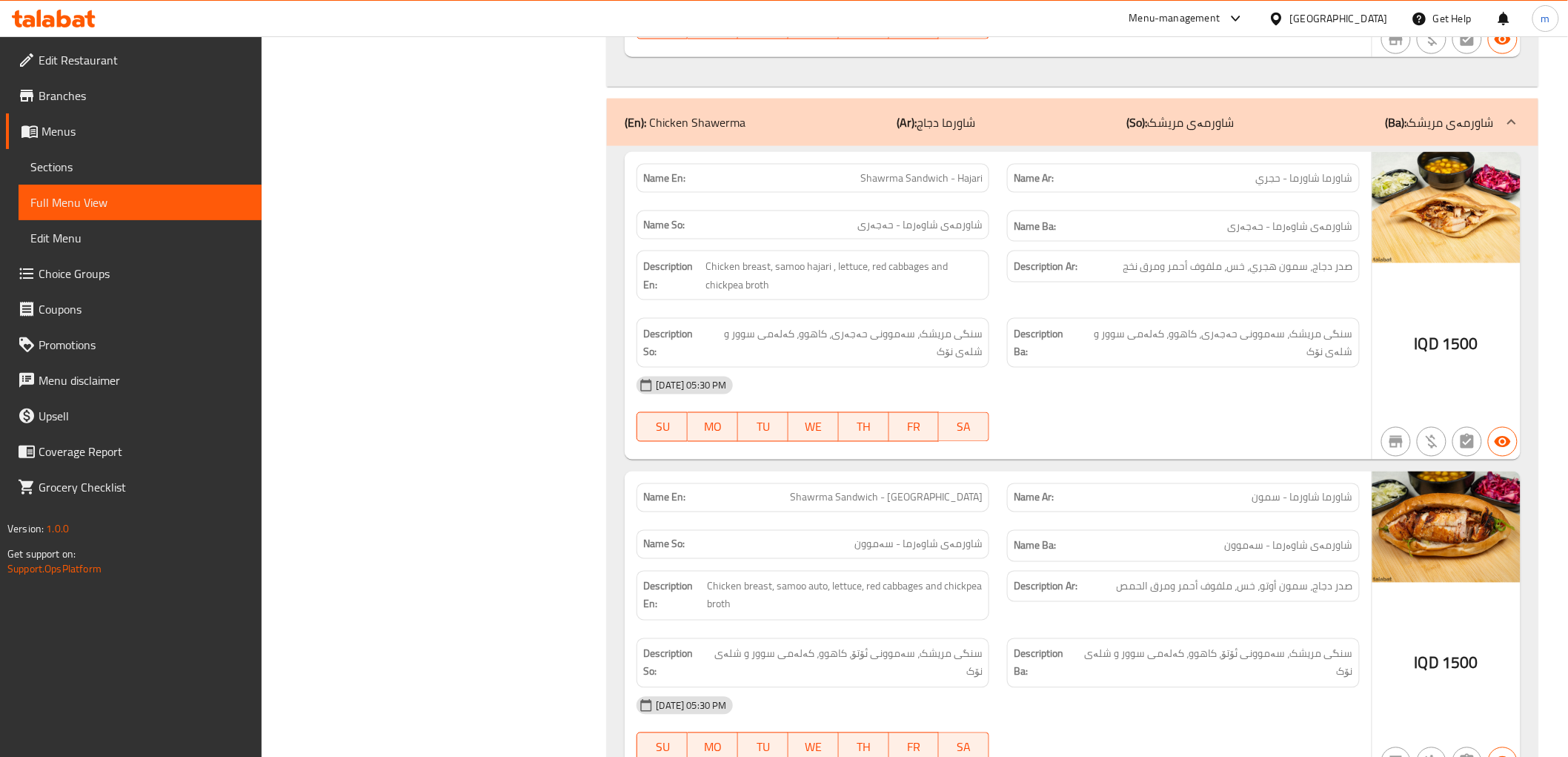
click at [910, 170] on span "Shawrma Sandwich - Hajari" at bounding box center [922, 178] width 122 height 16
copy span "Shawrma Sandwich - Hajari"
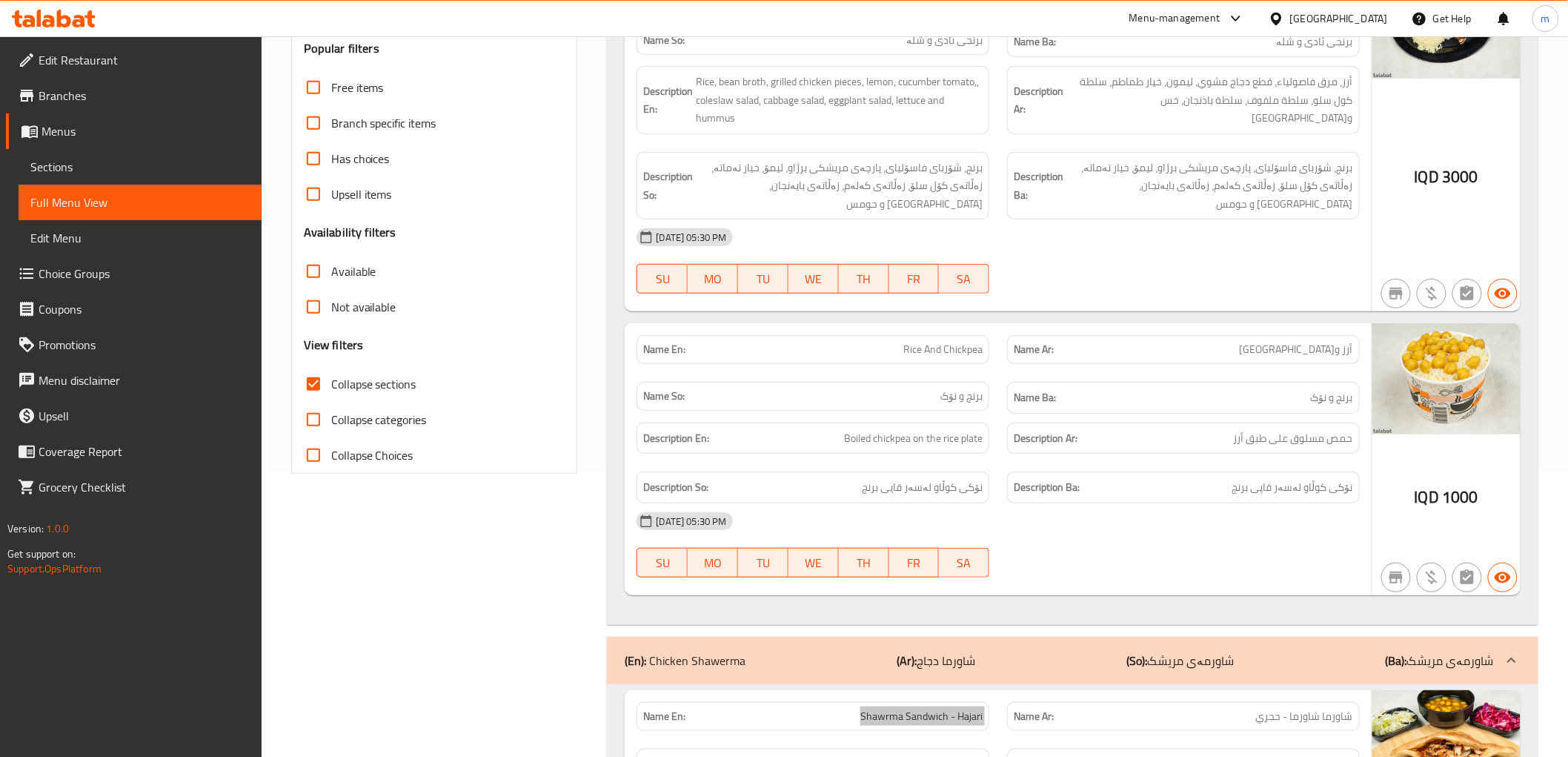
scroll to position [0, 0]
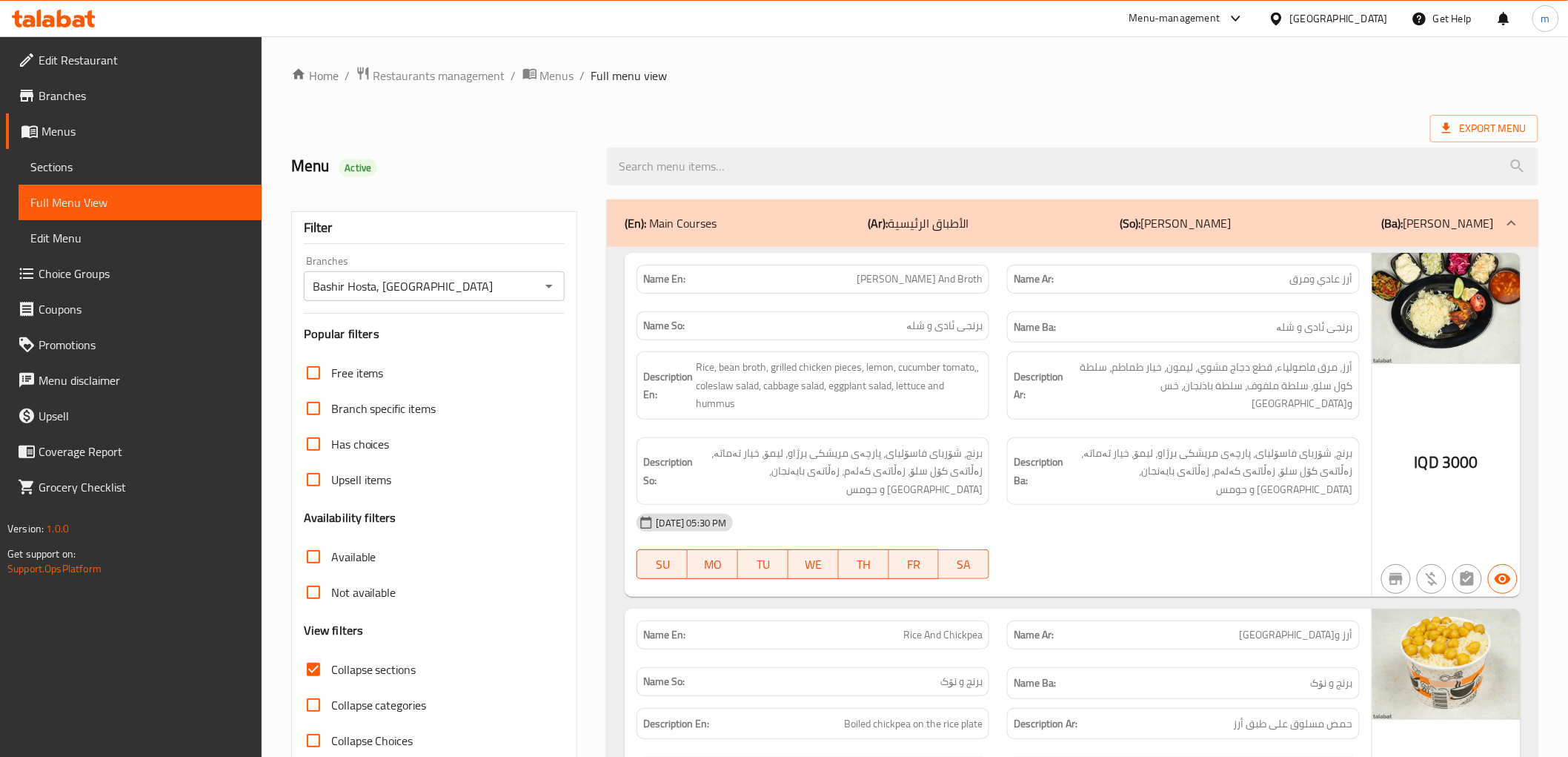
click at [378, 673] on span "Collapse sections" at bounding box center [374, 669] width 85 height 18
click at [331, 673] on input "Collapse sections" at bounding box center [313, 669] width 35 height 35
click at [380, 674] on span "Collapse sections" at bounding box center [374, 669] width 85 height 18
click at [331, 674] on input "Collapse sections" at bounding box center [313, 669] width 35 height 35
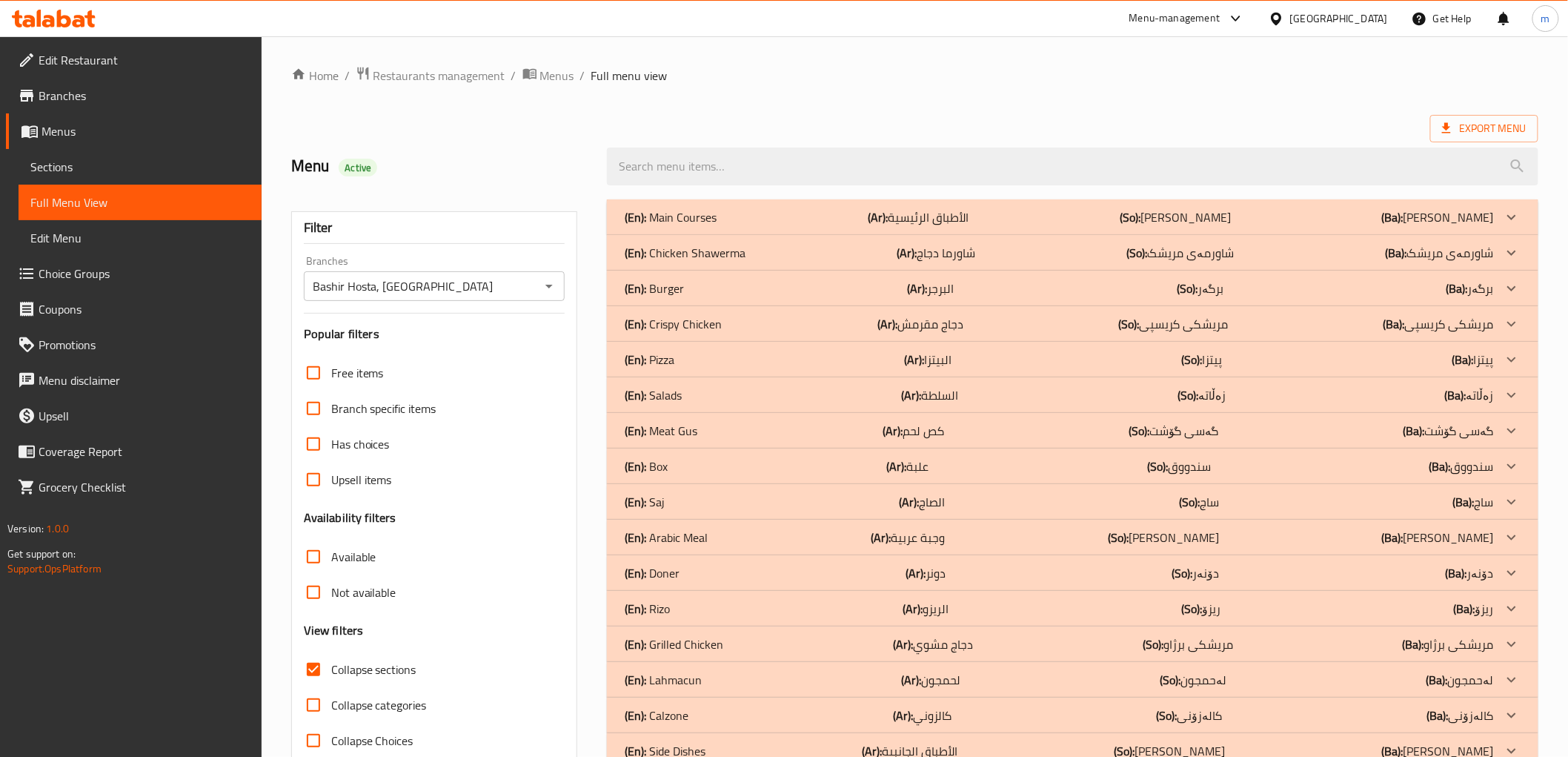
click at [771, 424] on div "(En): Meat Gus (Ar): كص لحم (So): گەسی گۆشت (Ba): گەسی گۆشت" at bounding box center [1059, 430] width 869 height 18
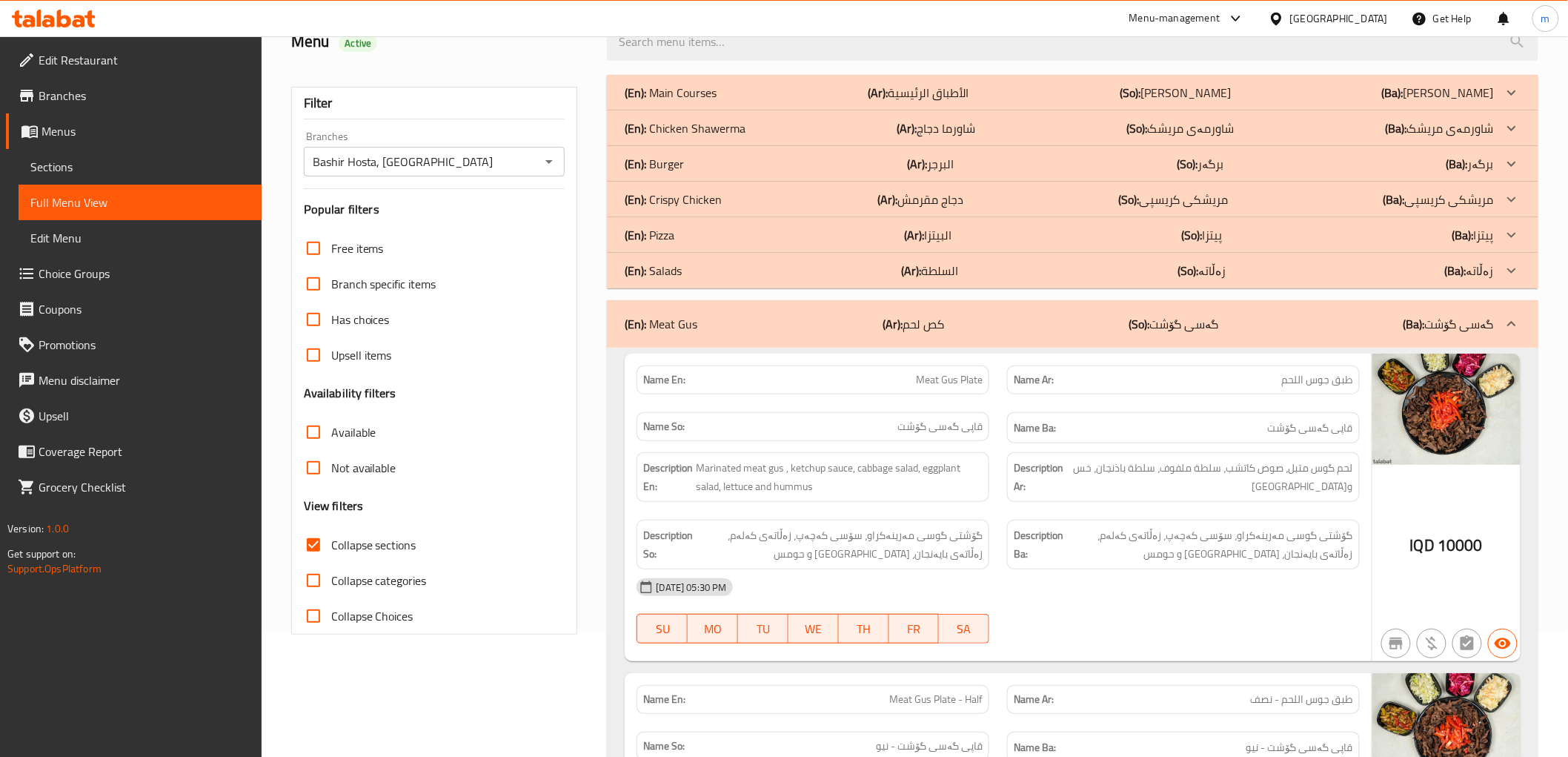
scroll to position [274, 0]
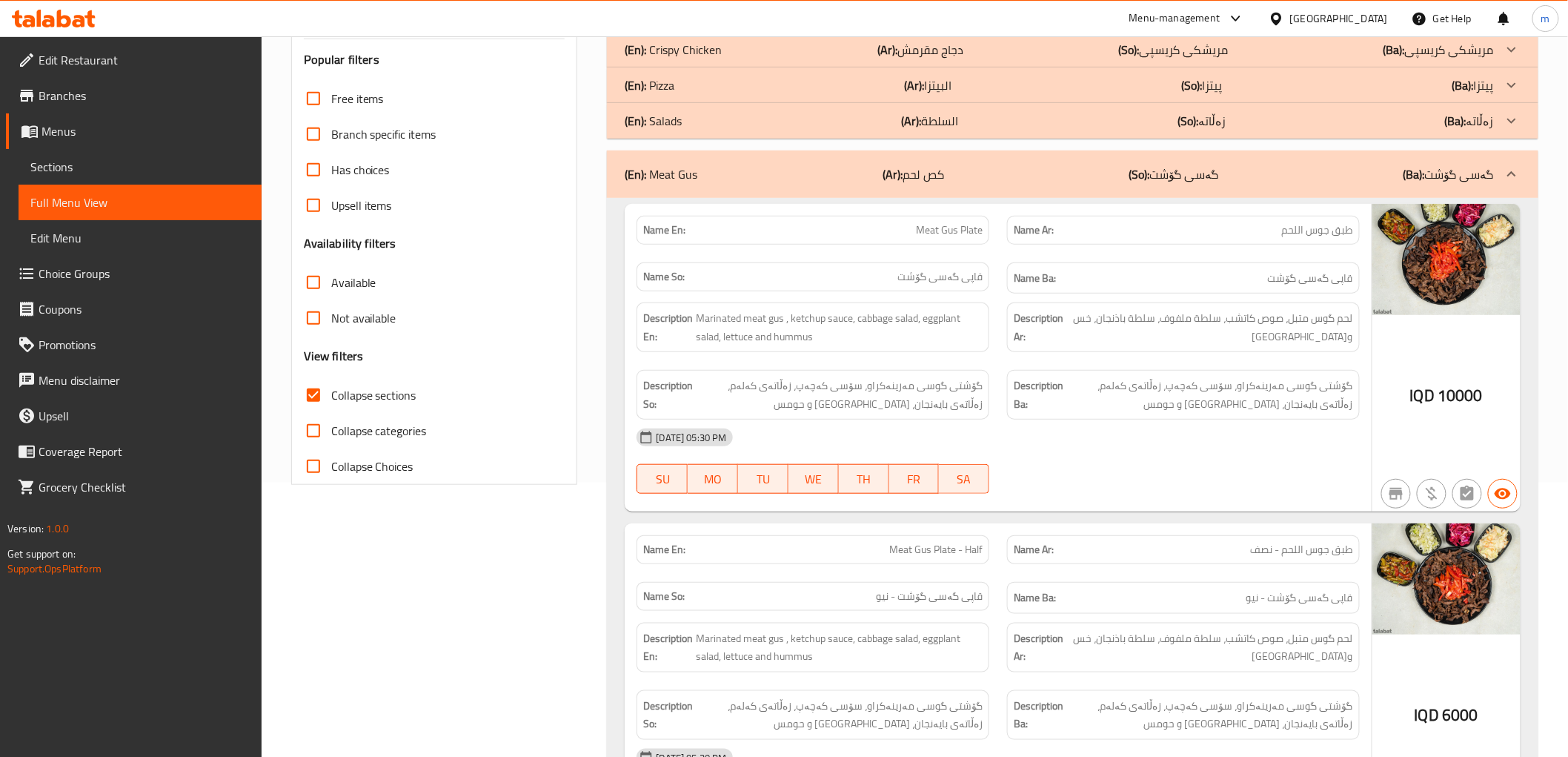
click at [975, 235] on span "Meat Gus Plate" at bounding box center [949, 231] width 67 height 16
copy span "Meat Gus Plate"
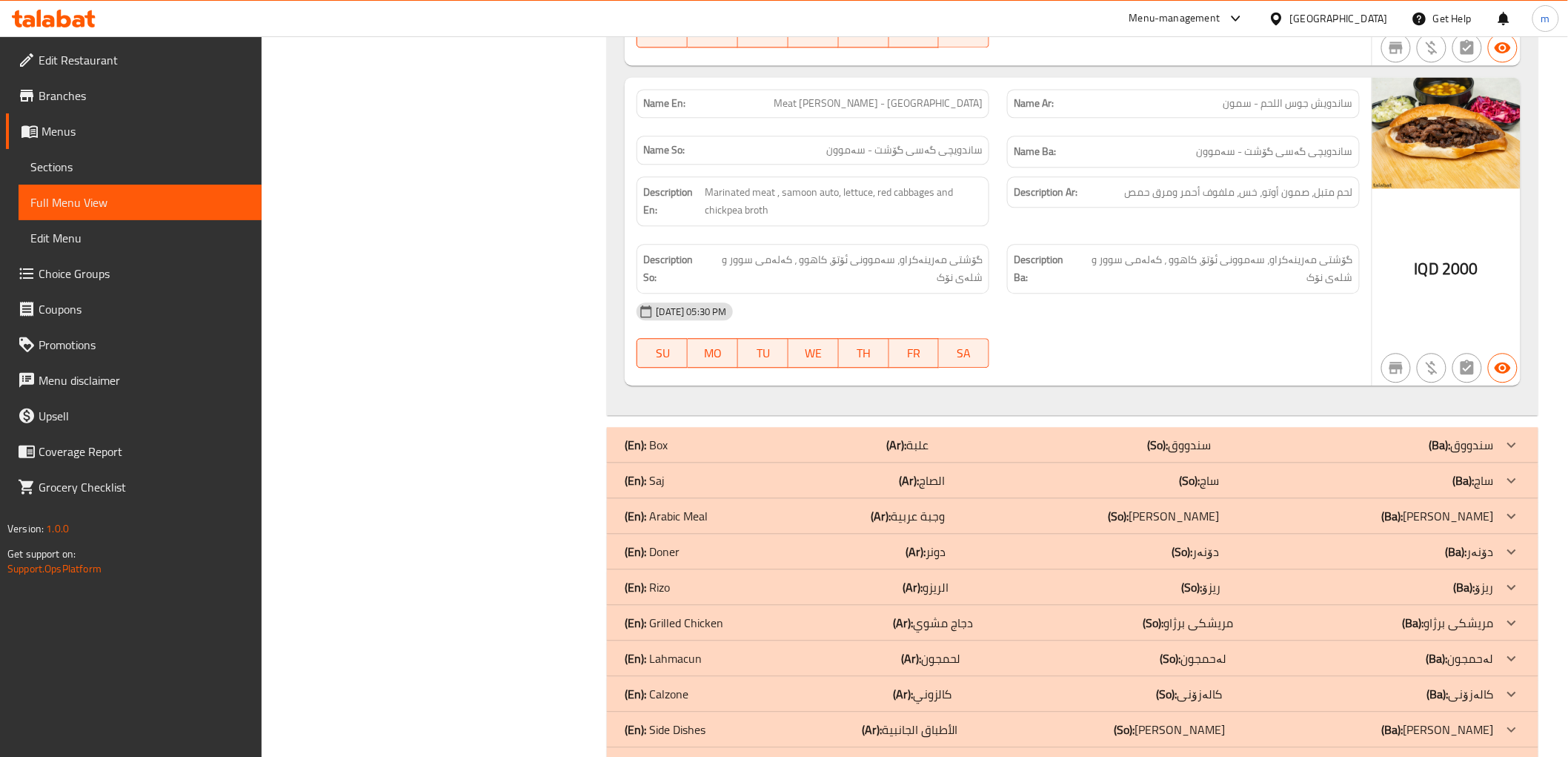
scroll to position [1454, 0]
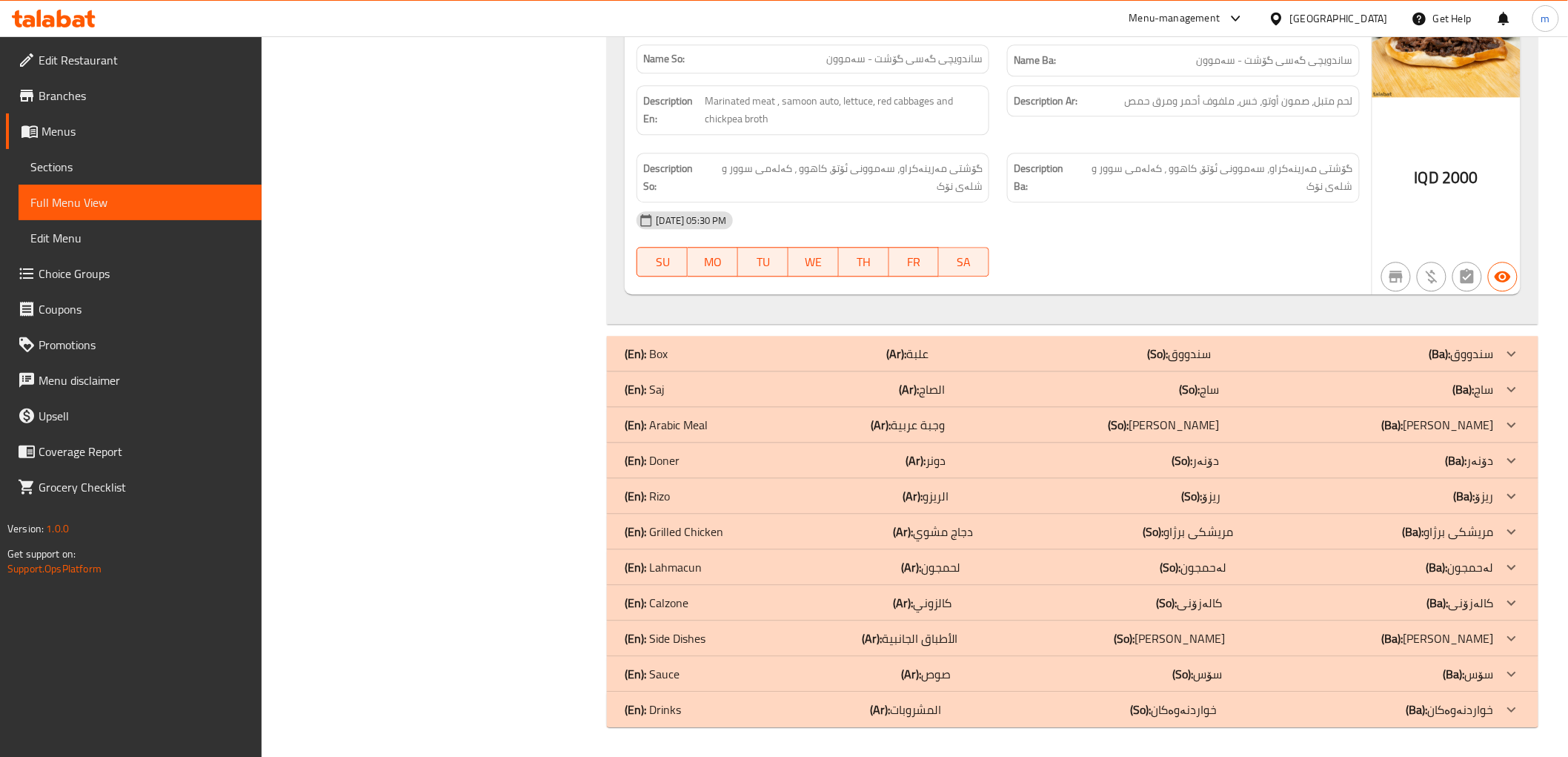
click at [736, 523] on div "(En): Grilled Chicken (Ar): دجاج مشوي (So): مریشکی برژاو (Ba): مریشکی برژاو" at bounding box center [1059, 532] width 869 height 18
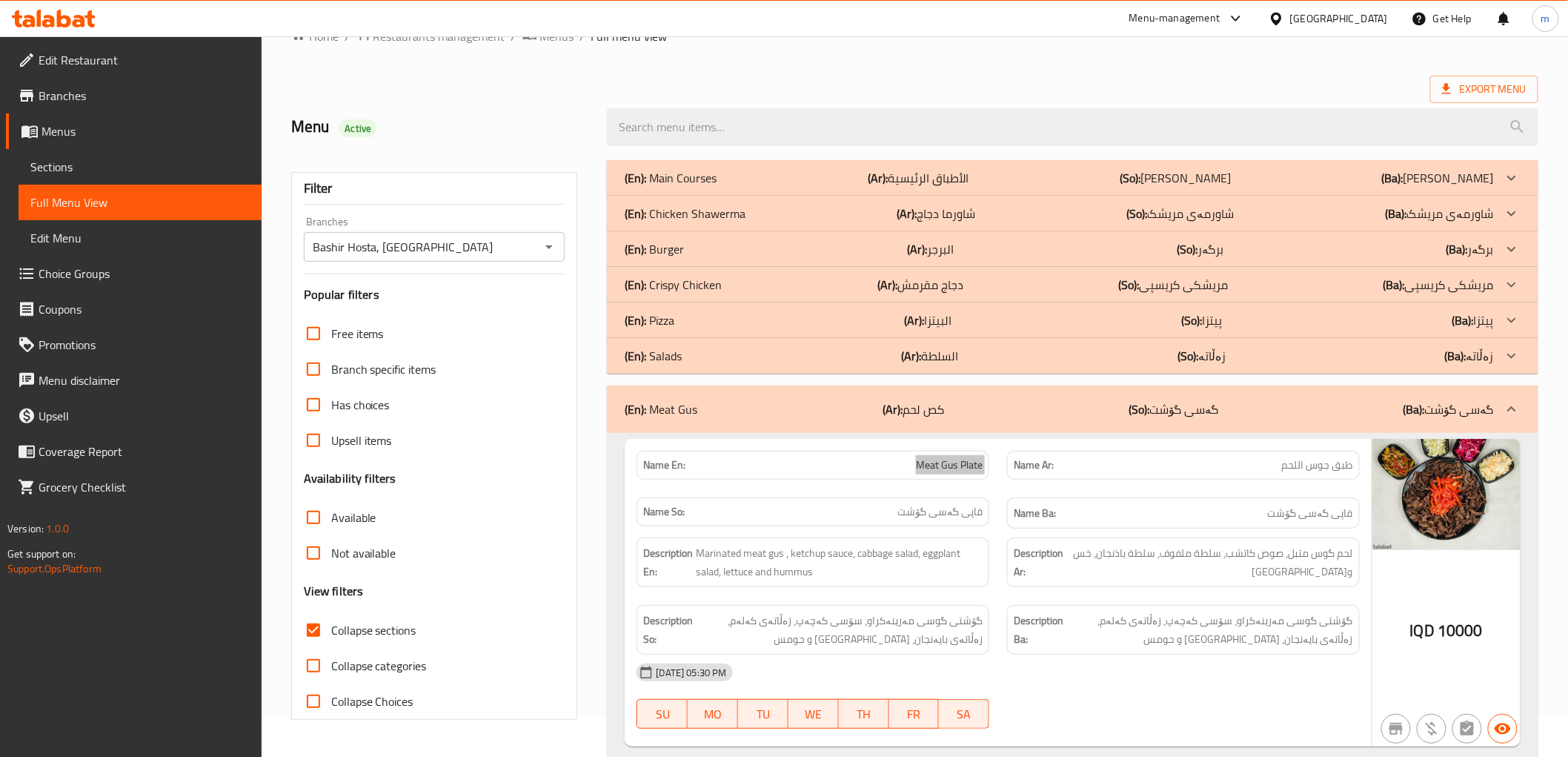
scroll to position [0, 0]
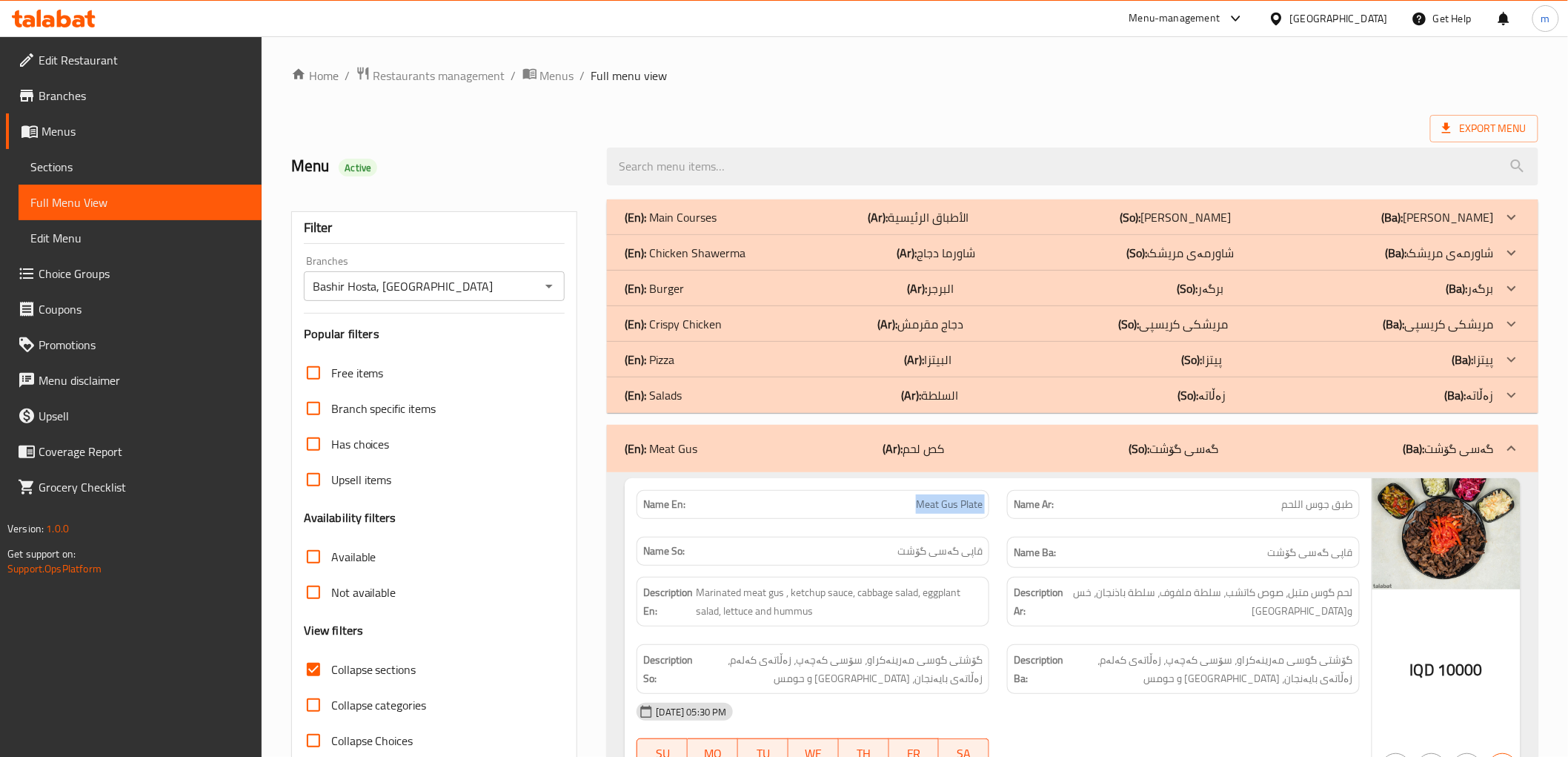
click at [958, 398] on p "(Ar): السلطة" at bounding box center [930, 395] width 57 height 18
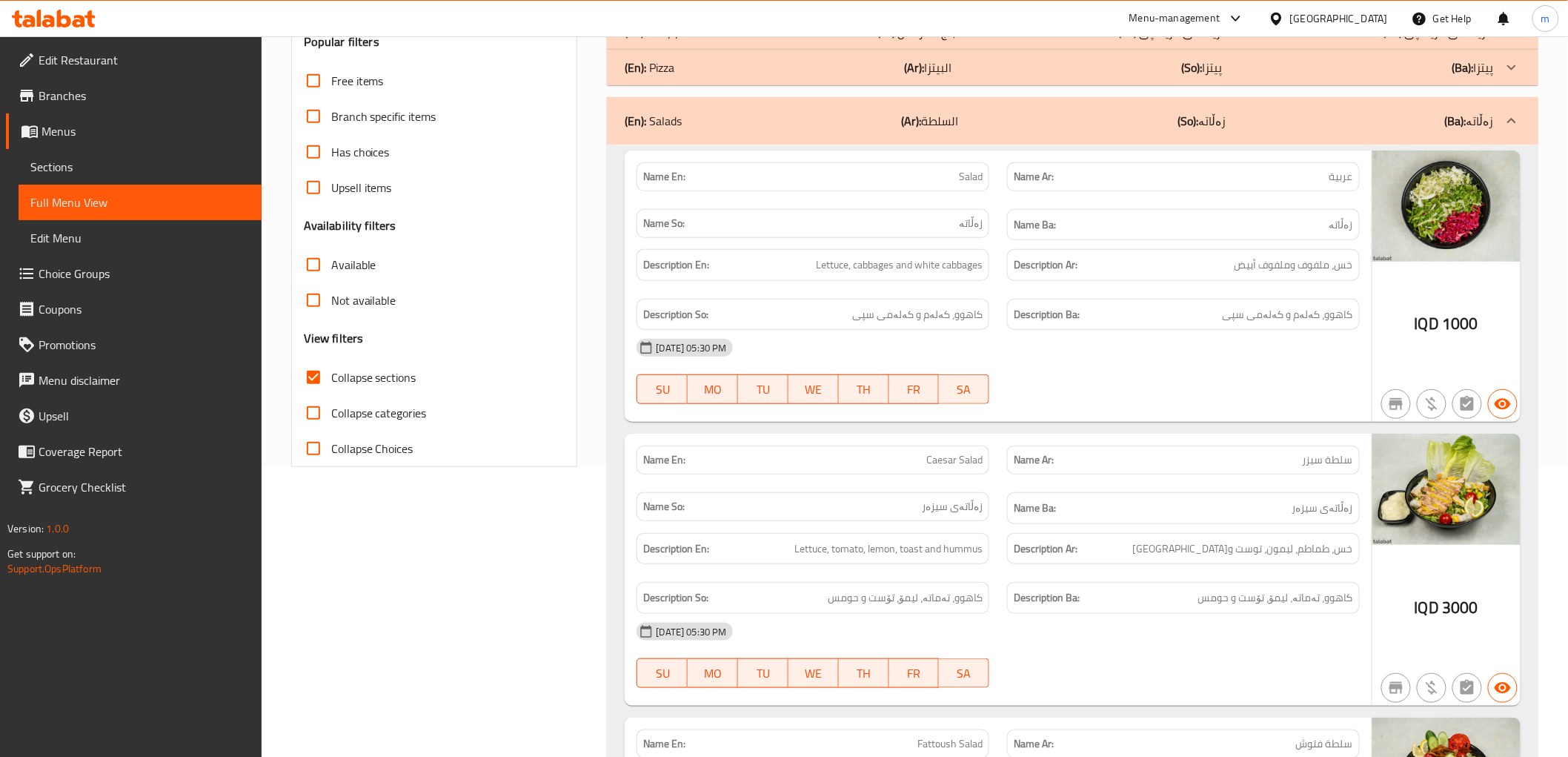
scroll to position [138, 0]
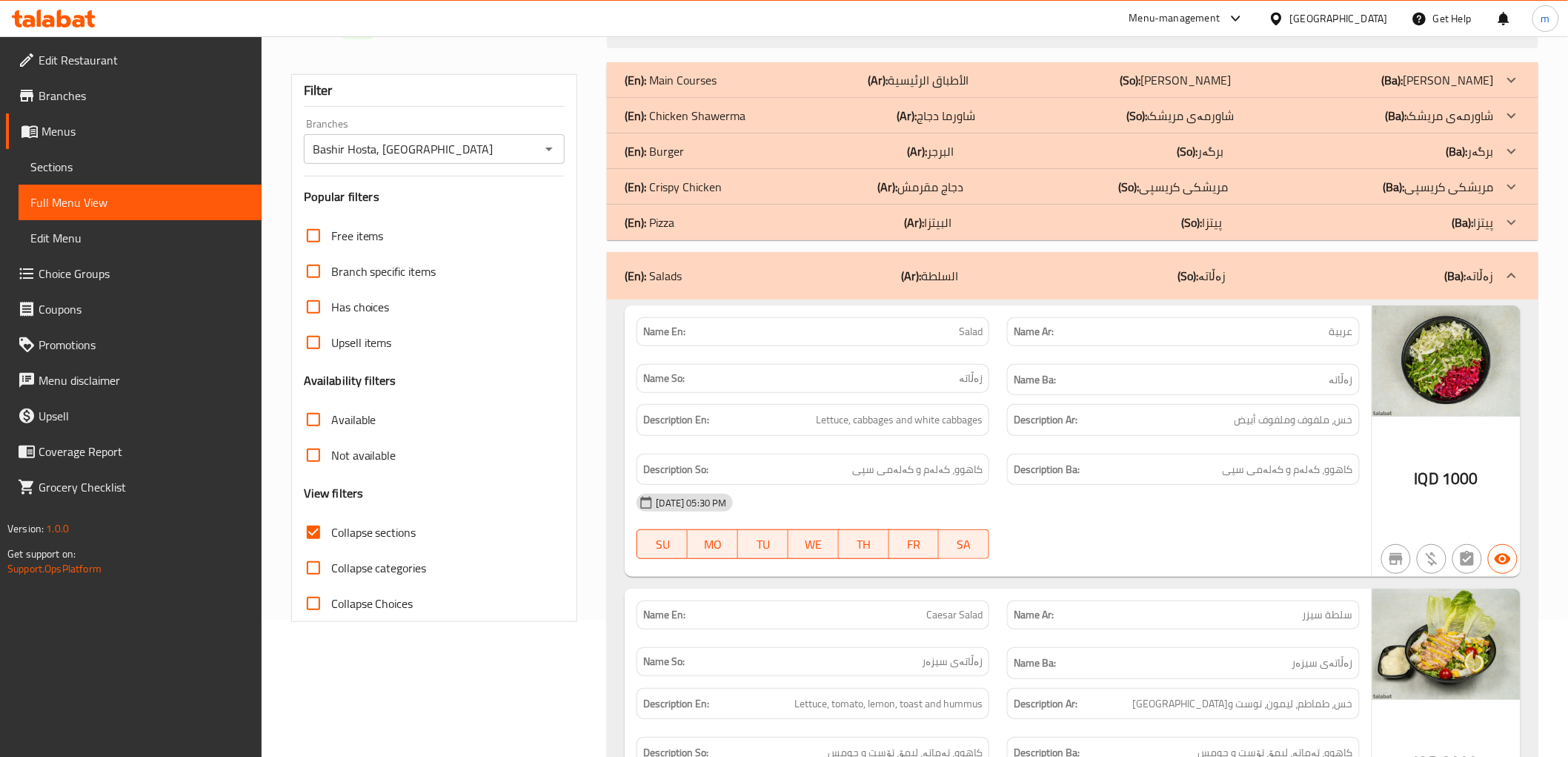
click at [946, 321] on div "Name En: Salad" at bounding box center [813, 331] width 353 height 29
click at [965, 324] on span "Salad" at bounding box center [971, 332] width 24 height 16
copy span "Salad"
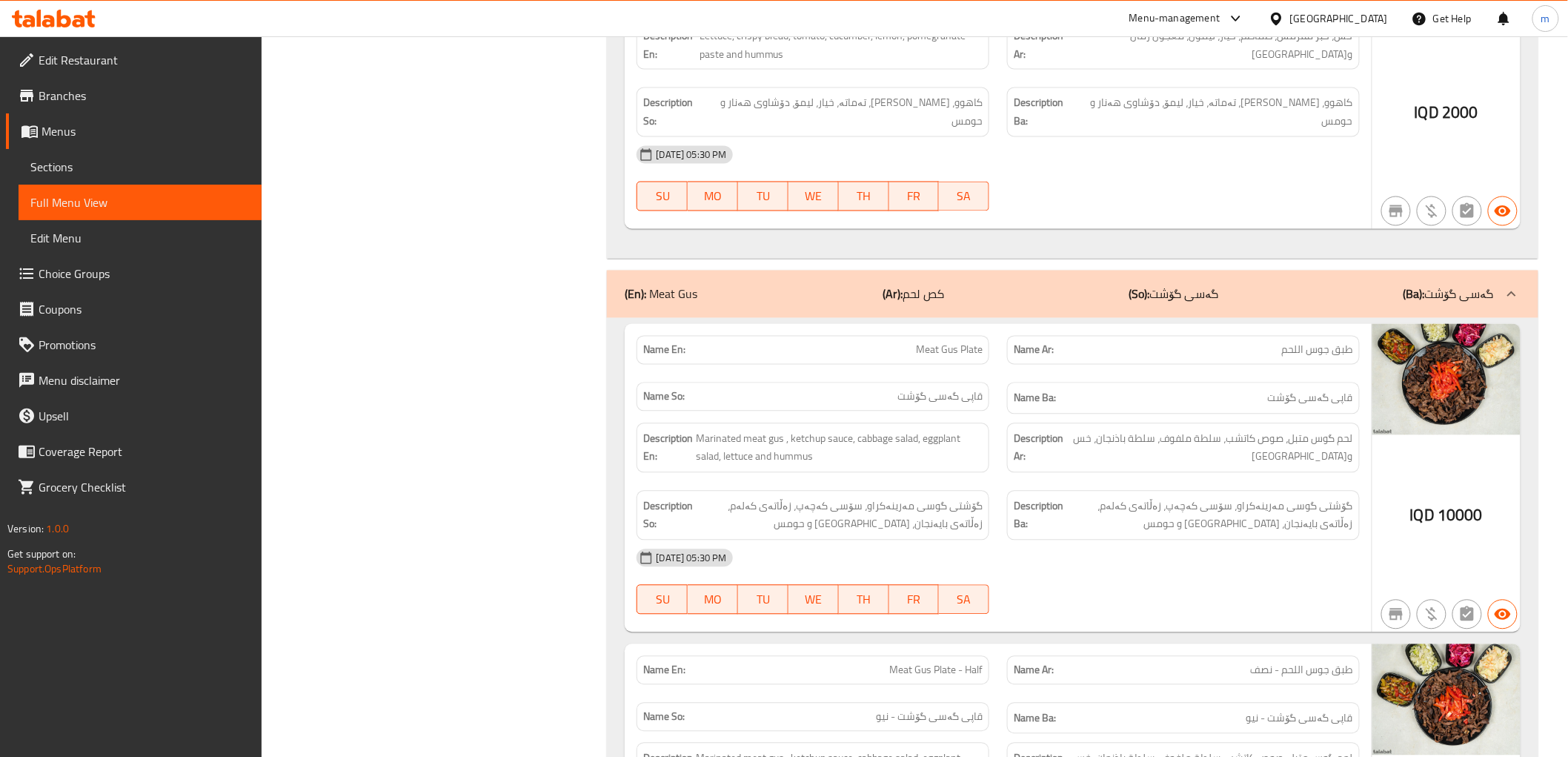
scroll to position [1098, 0]
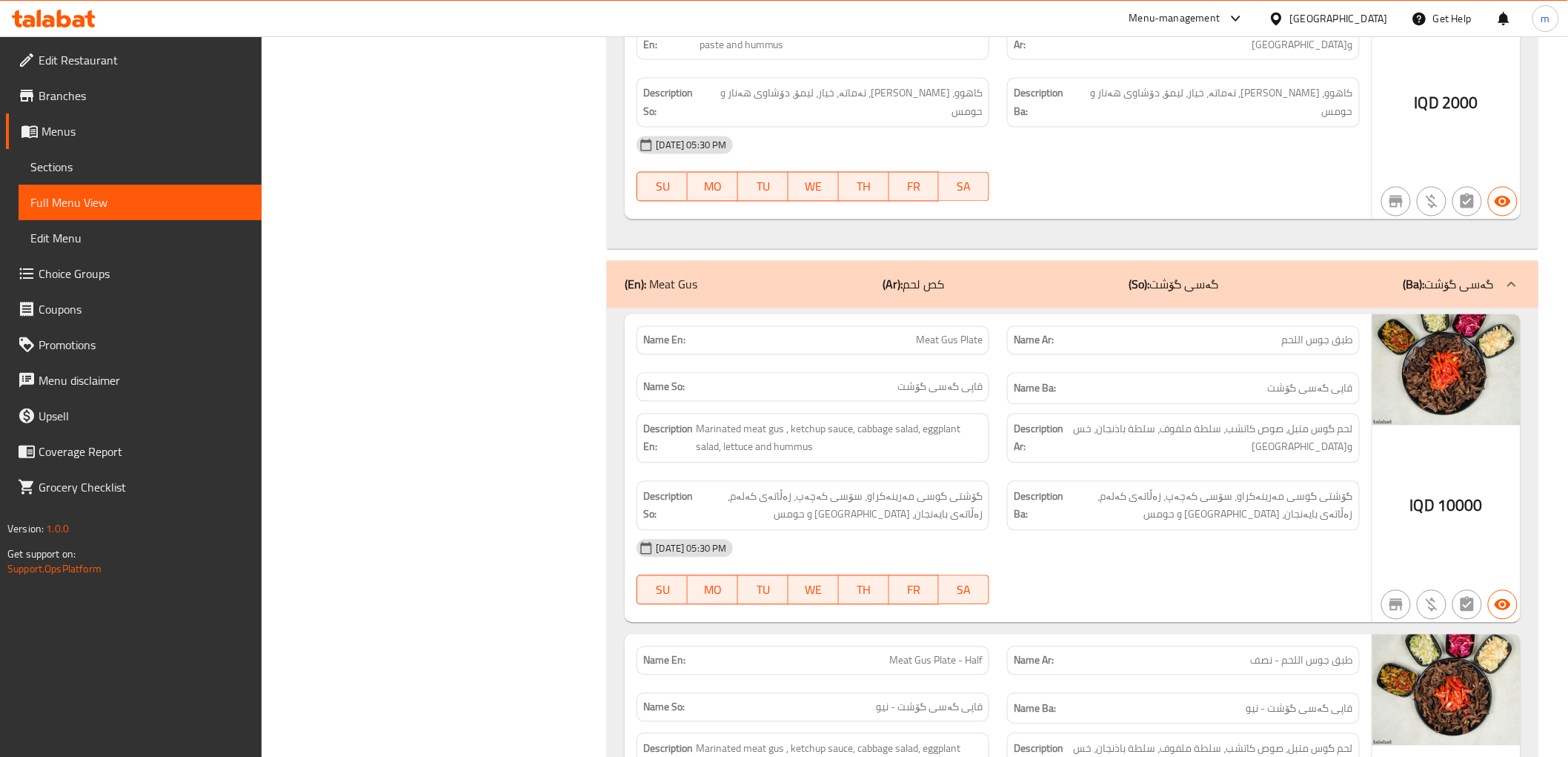
click at [1003, 384] on div "Name Ba: قاپی گەسی گۆشت" at bounding box center [1184, 389] width 371 height 50
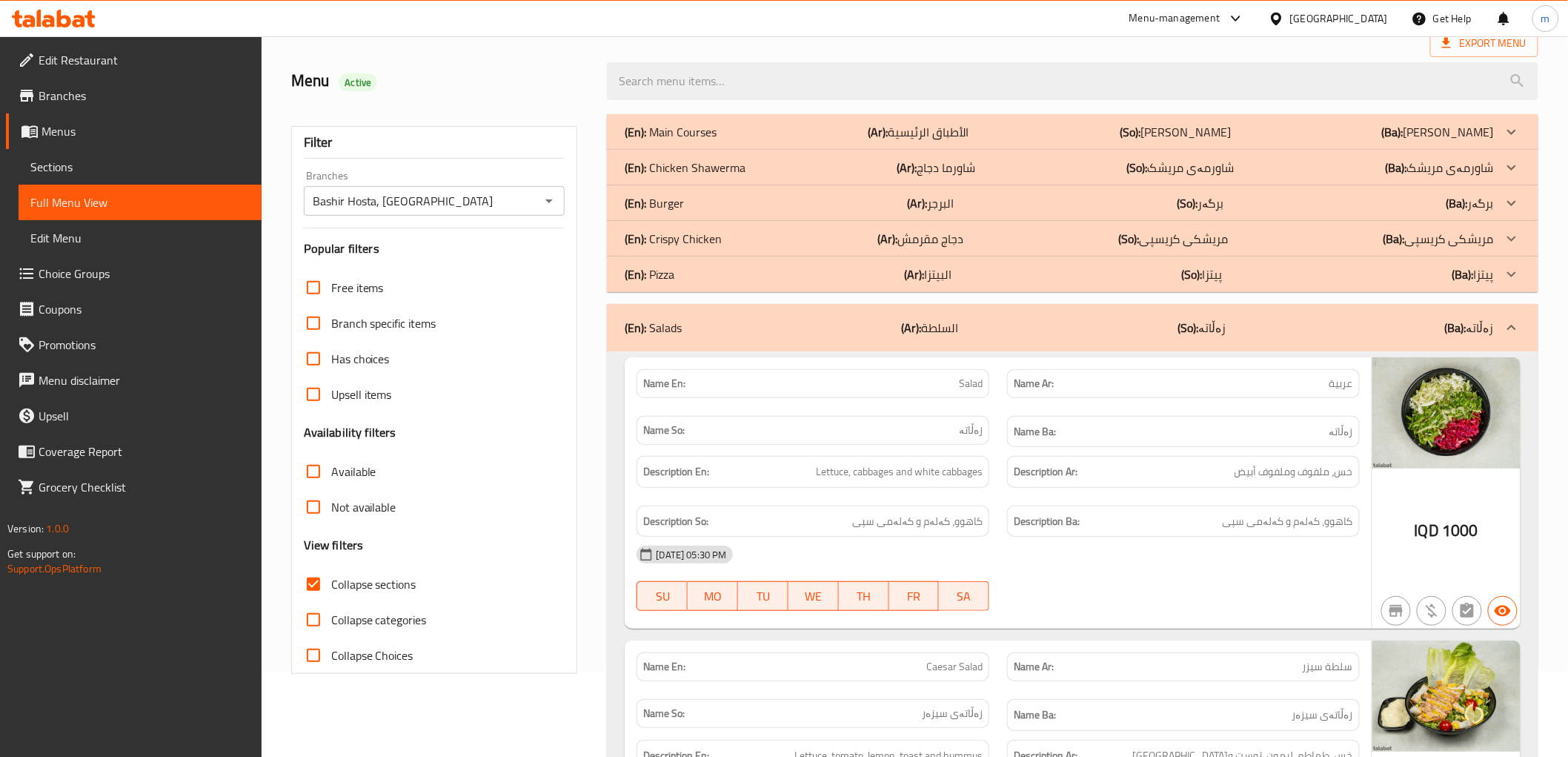
scroll to position [0, 0]
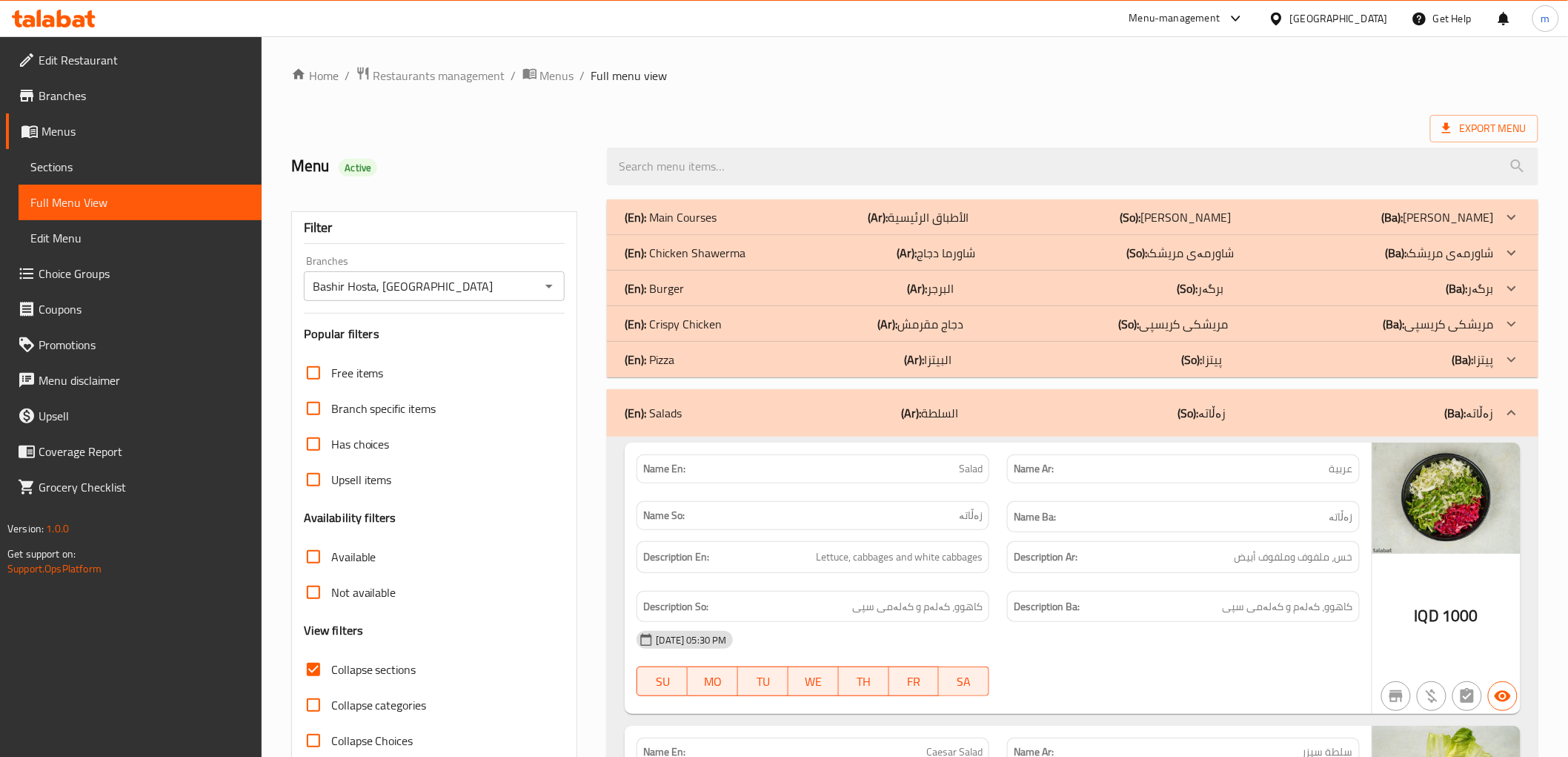
click at [681, 321] on p "(En): Crispy Chicken" at bounding box center [673, 324] width 97 height 18
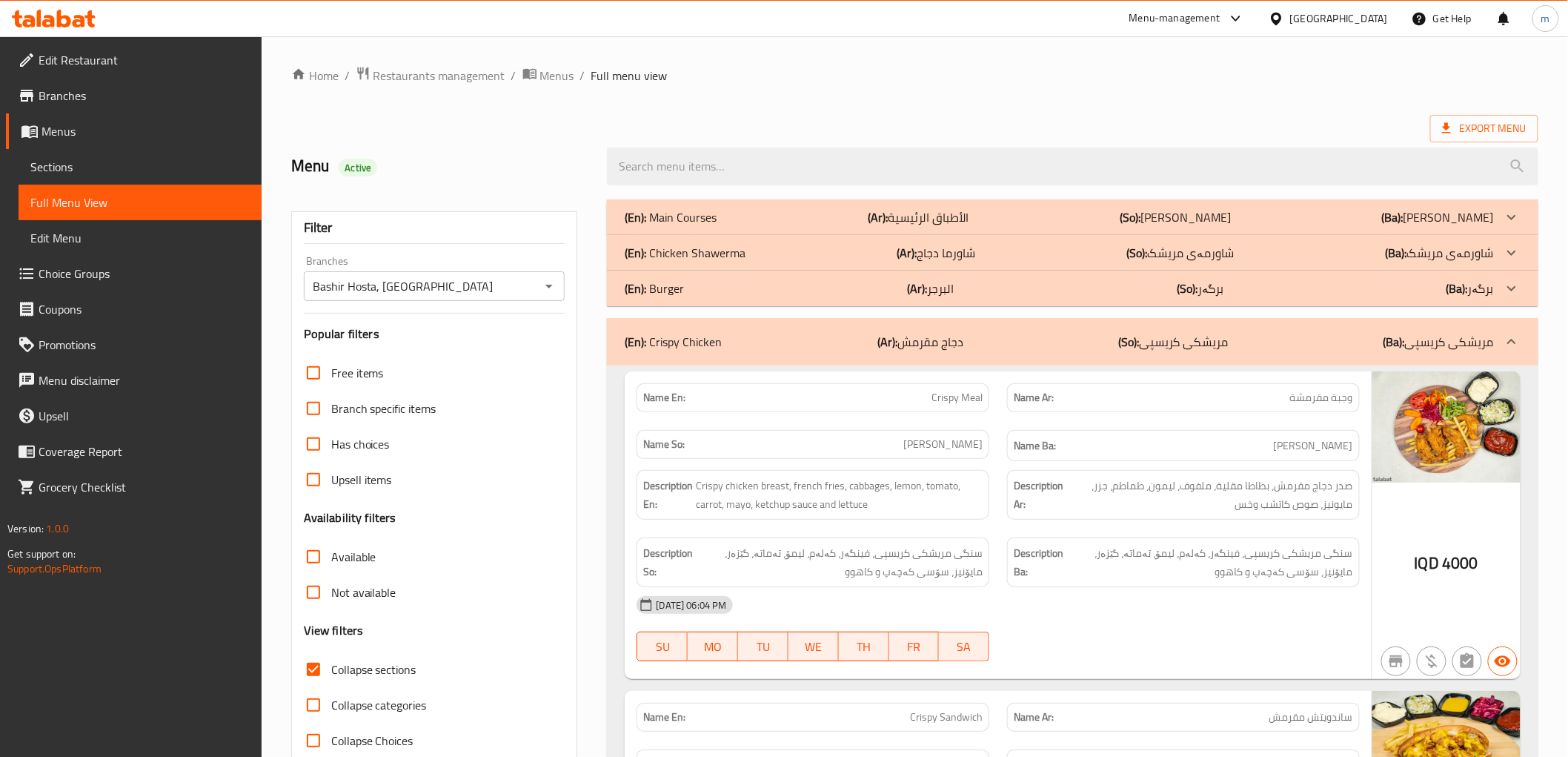
drag, startPoint x: 897, startPoint y: 387, endPoint x: 871, endPoint y: 411, distance: 35.4
click at [897, 387] on div "Name En: Crispy Meal" at bounding box center [813, 398] width 353 height 29
click at [380, 660] on span "Collapse sections" at bounding box center [374, 669] width 85 height 18
click at [331, 659] on input "Collapse sections" at bounding box center [313, 669] width 35 height 35
click at [380, 660] on span "Collapse sections" at bounding box center [374, 669] width 85 height 18
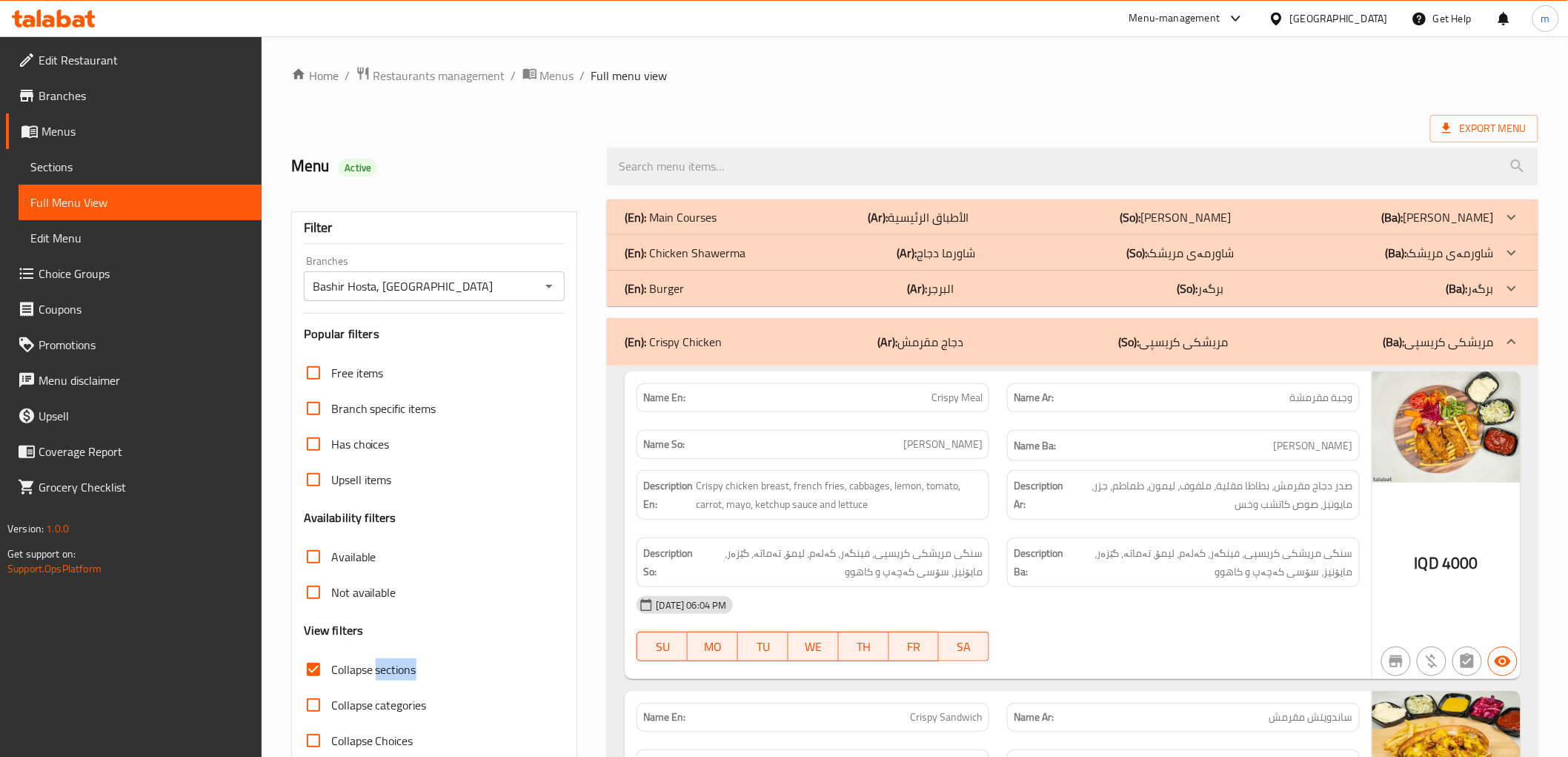
click at [331, 659] on input "Collapse sections" at bounding box center [313, 669] width 35 height 35
checkbox input "true"
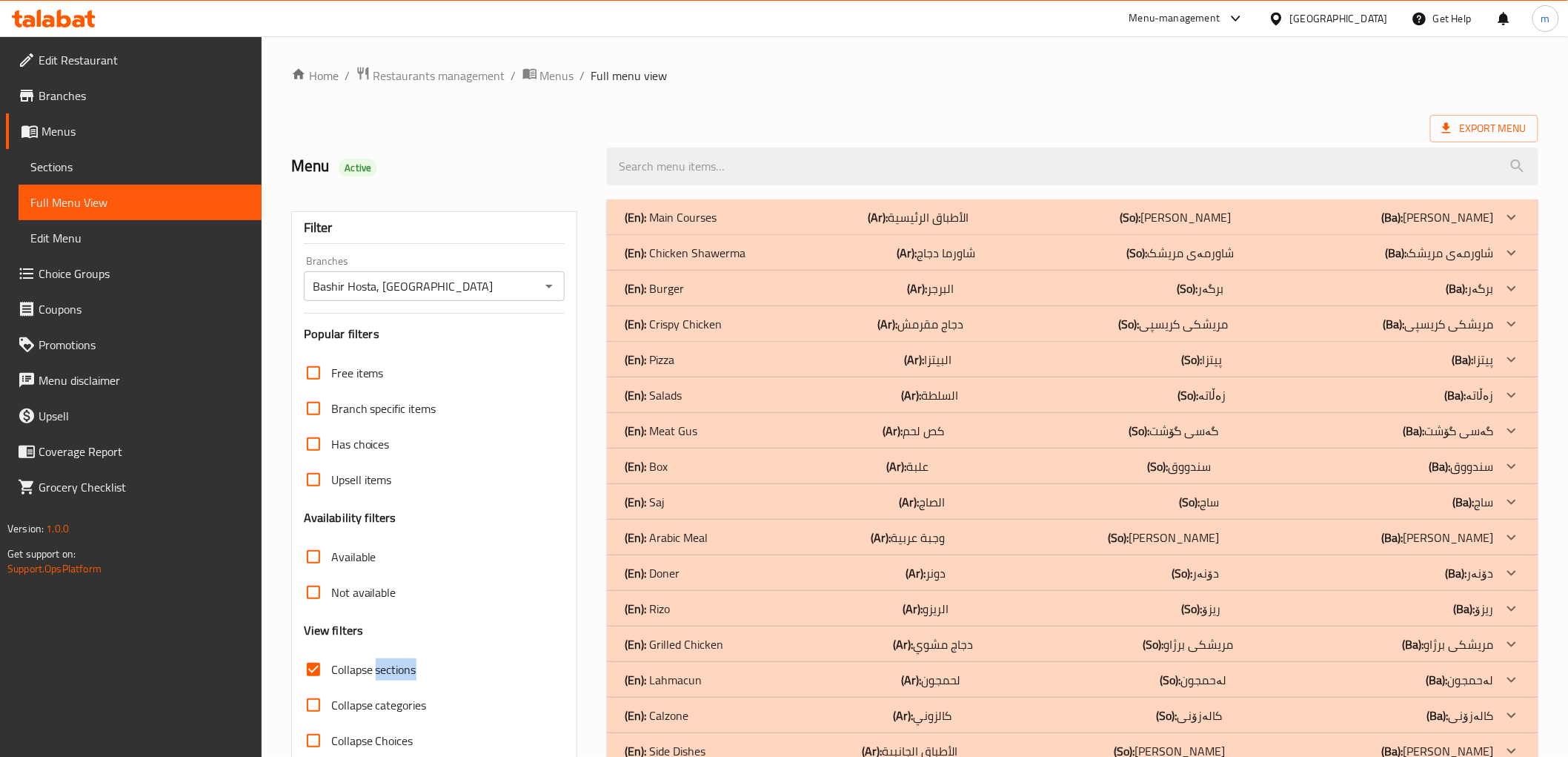
scroll to position [113, 0]
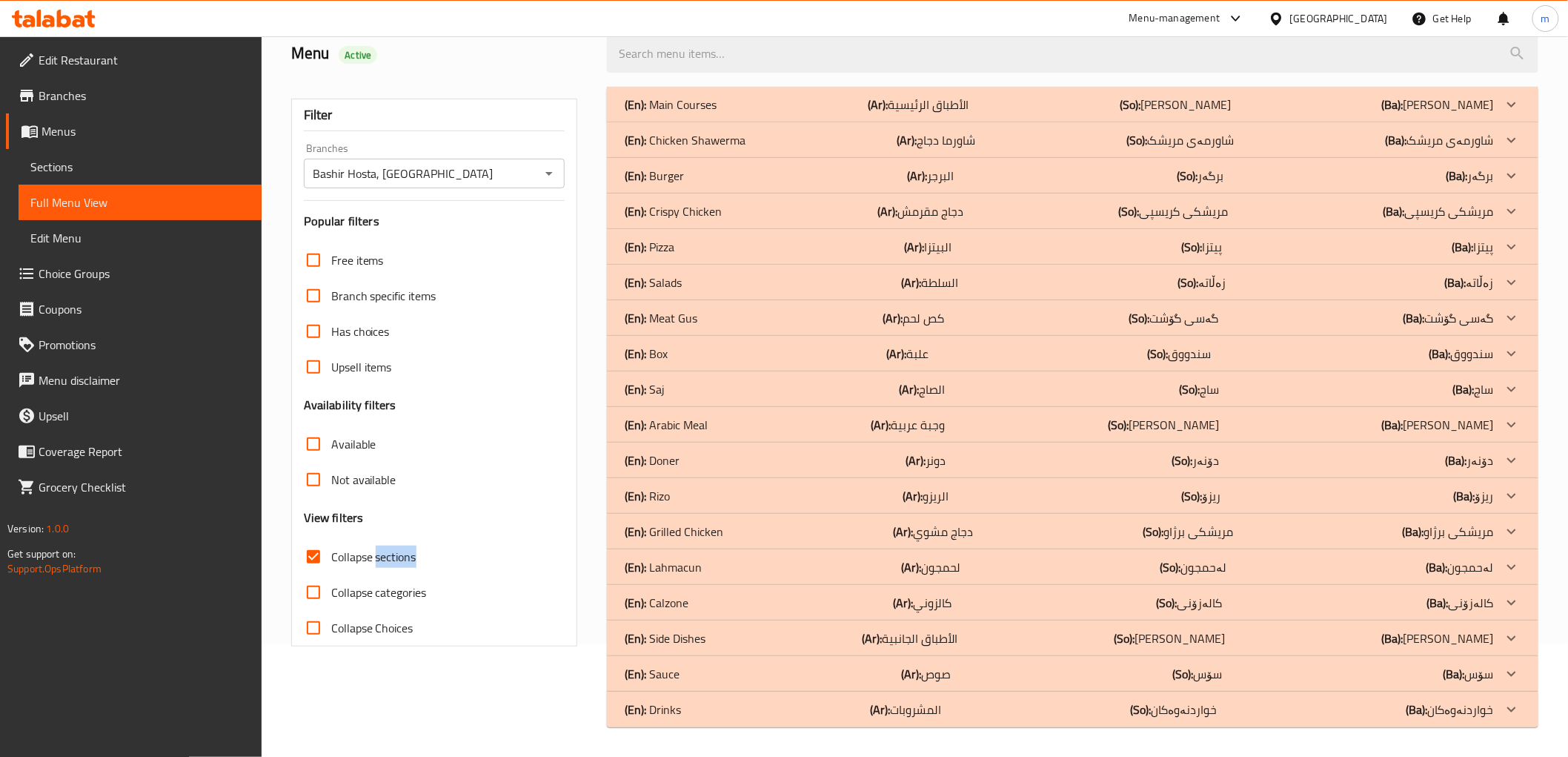
click at [699, 568] on p "(En): Lahmacun" at bounding box center [663, 567] width 77 height 18
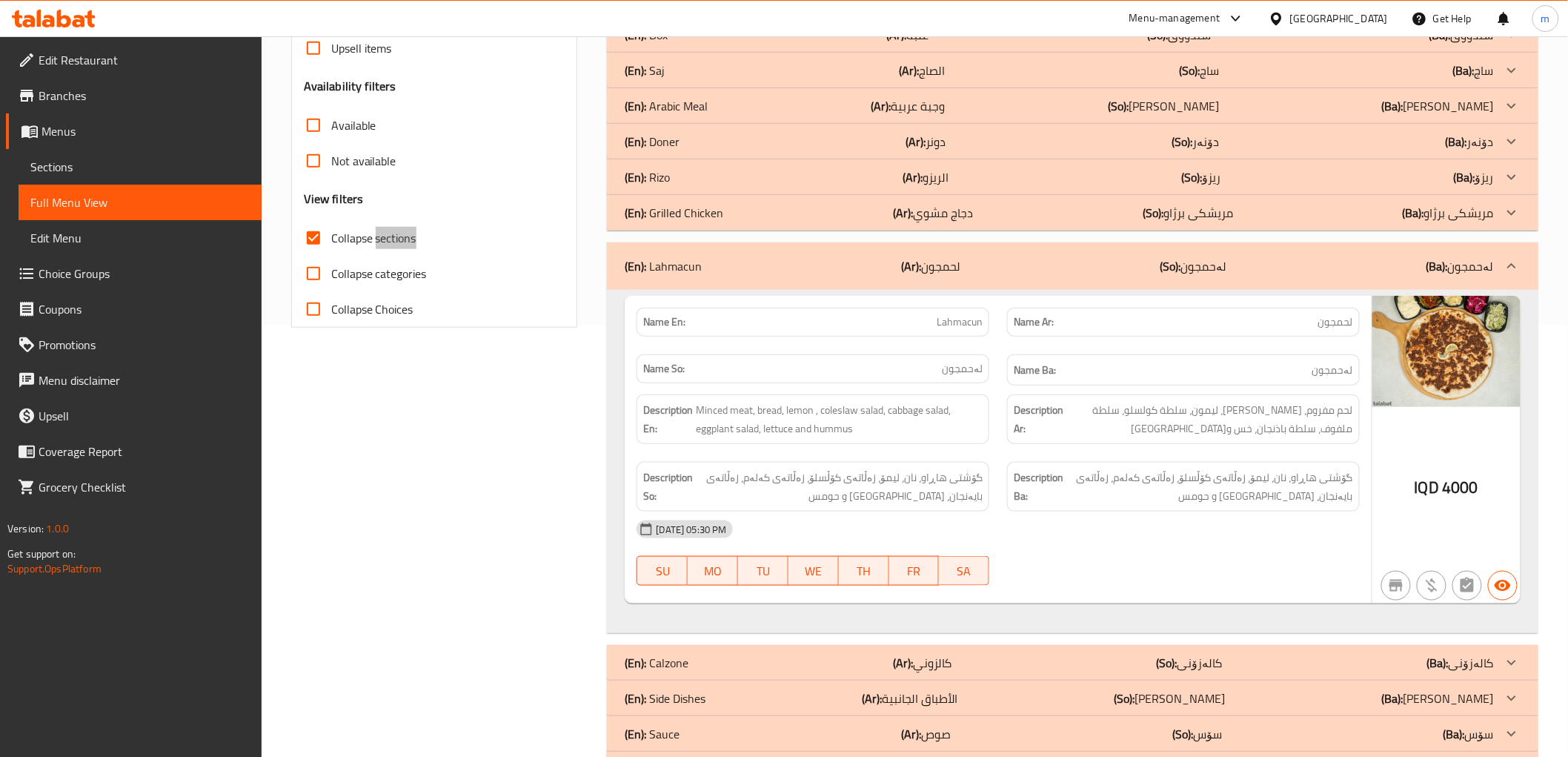
scroll to position [493, 0]
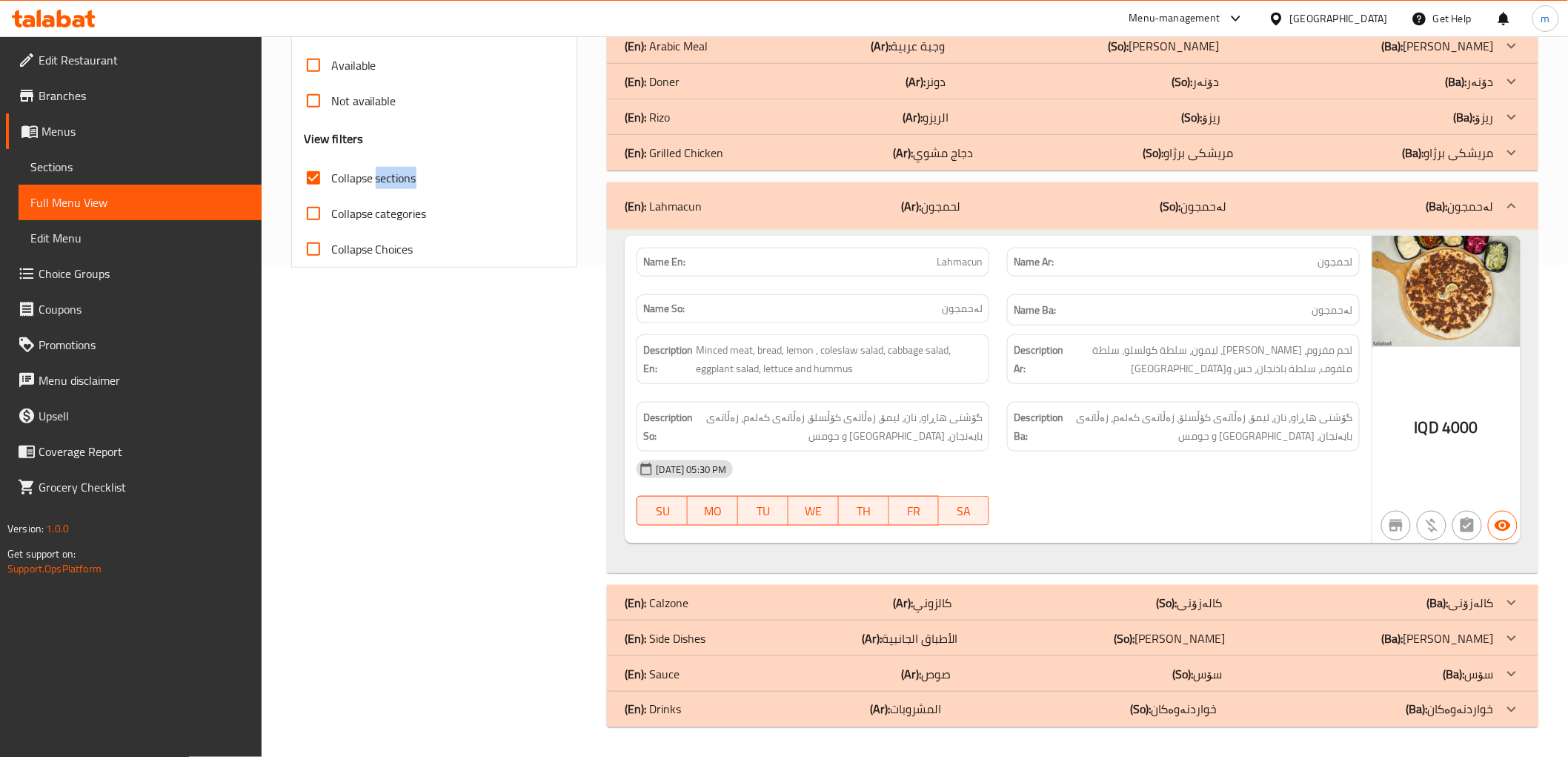
click at [702, 631] on p "(En): Side Dishes" at bounding box center [665, 638] width 81 height 18
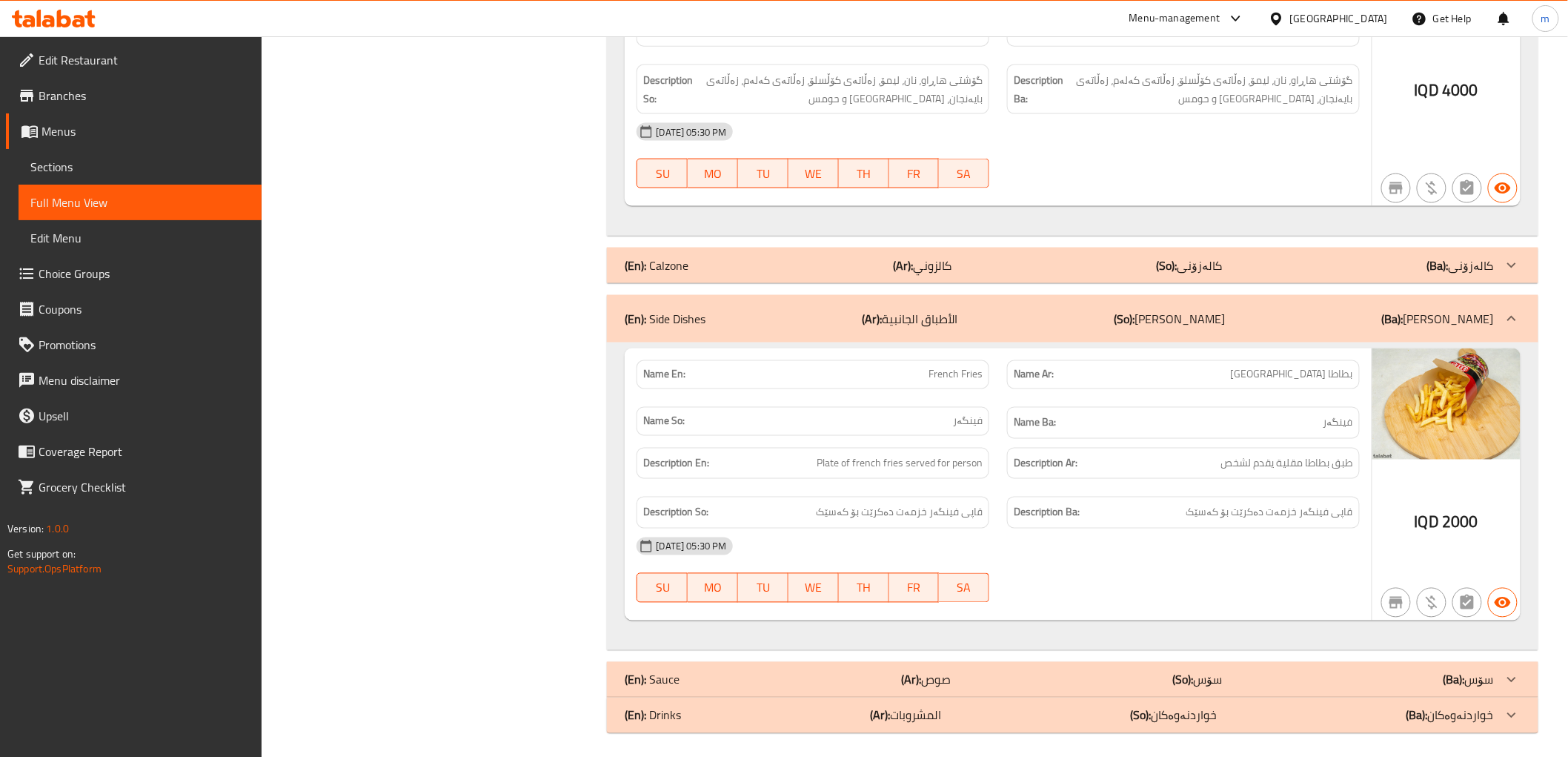
scroll to position [835, 0]
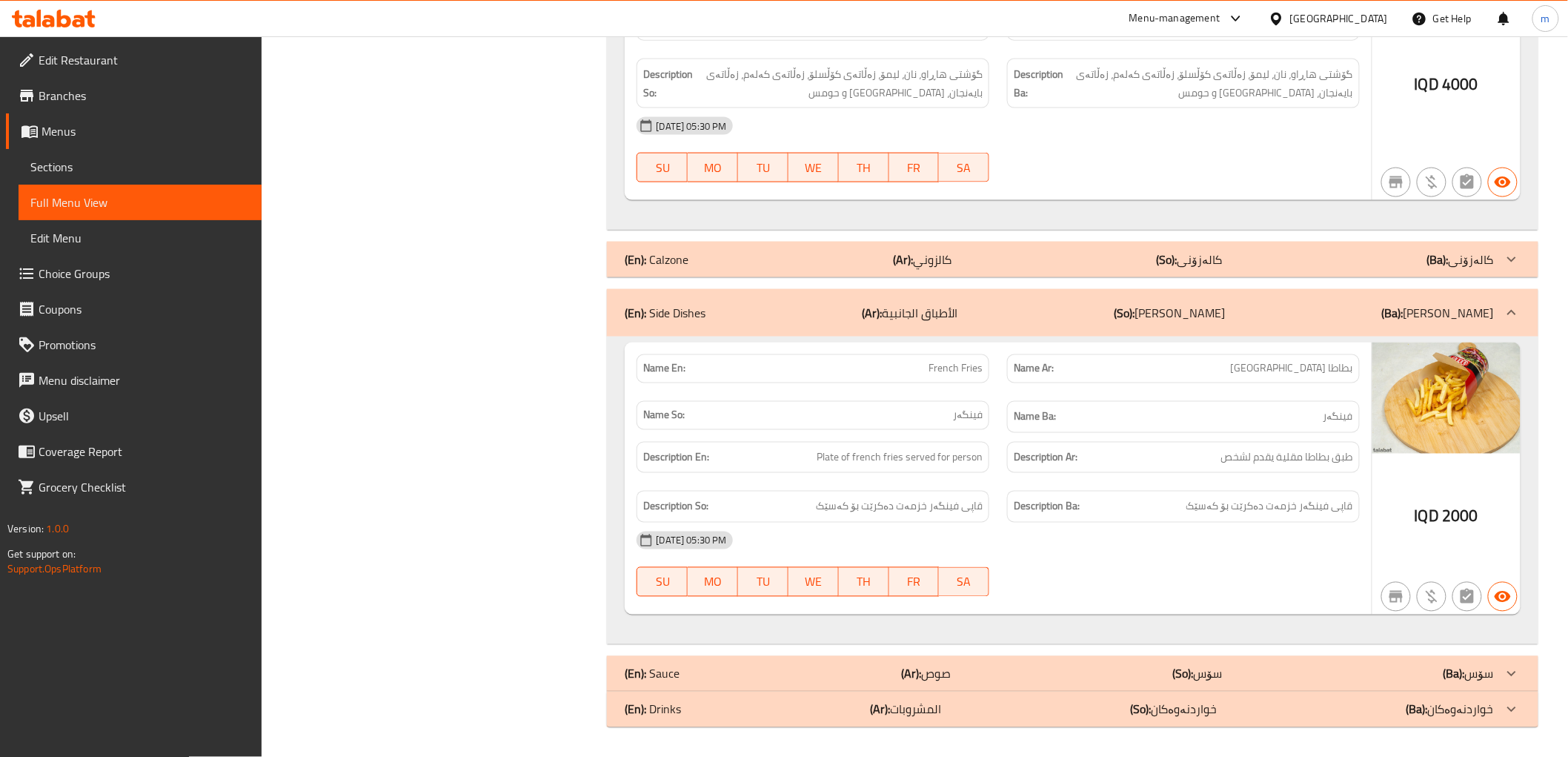
click at [875, 491] on div "Description So: قاپی فینگەر خزمەت دەکرێت بۆ کەسێک" at bounding box center [813, 507] width 353 height 32
click at [907, 258] on b "(Ar):" at bounding box center [903, 259] width 20 height 22
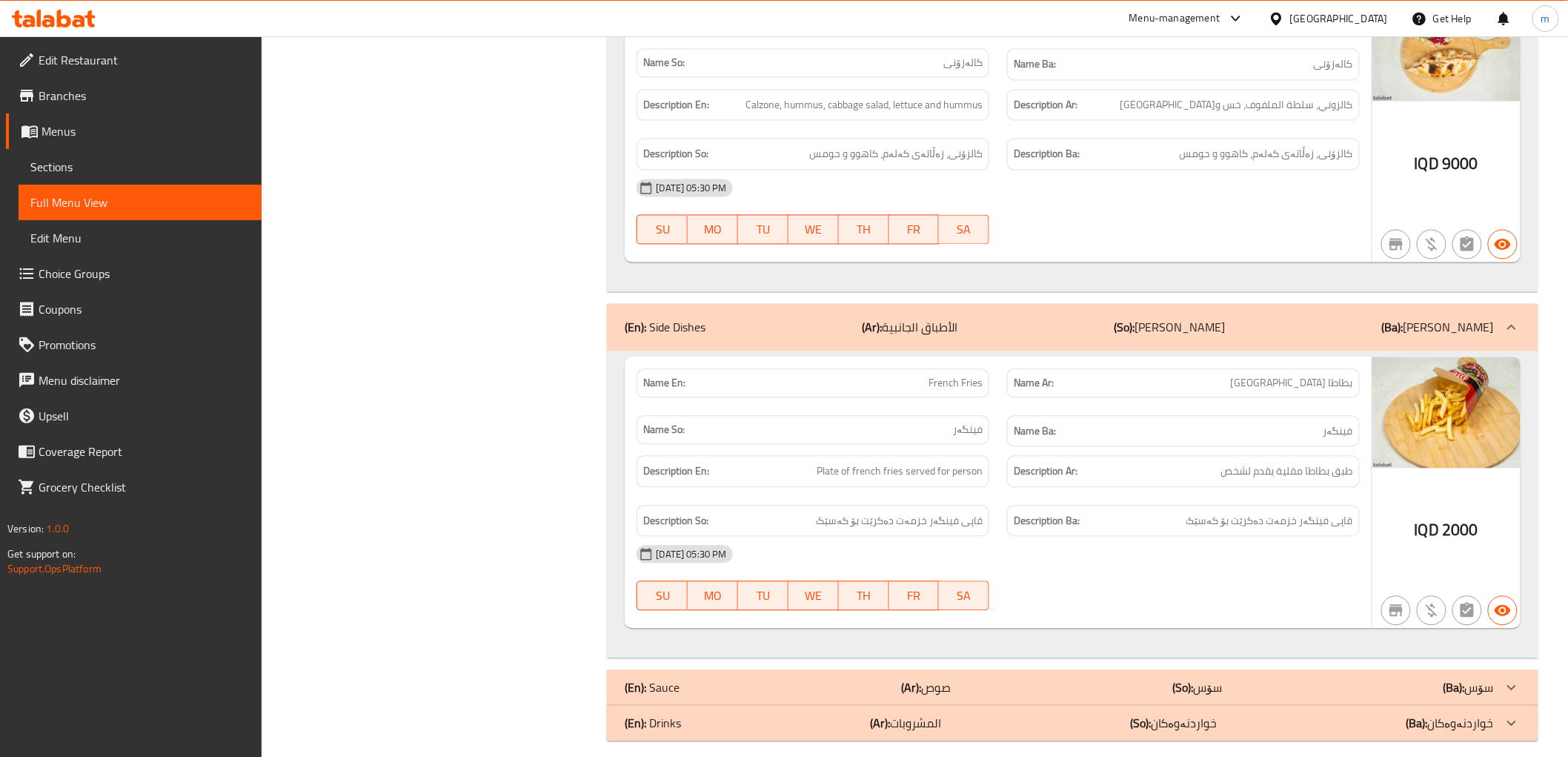
scroll to position [1155, 0]
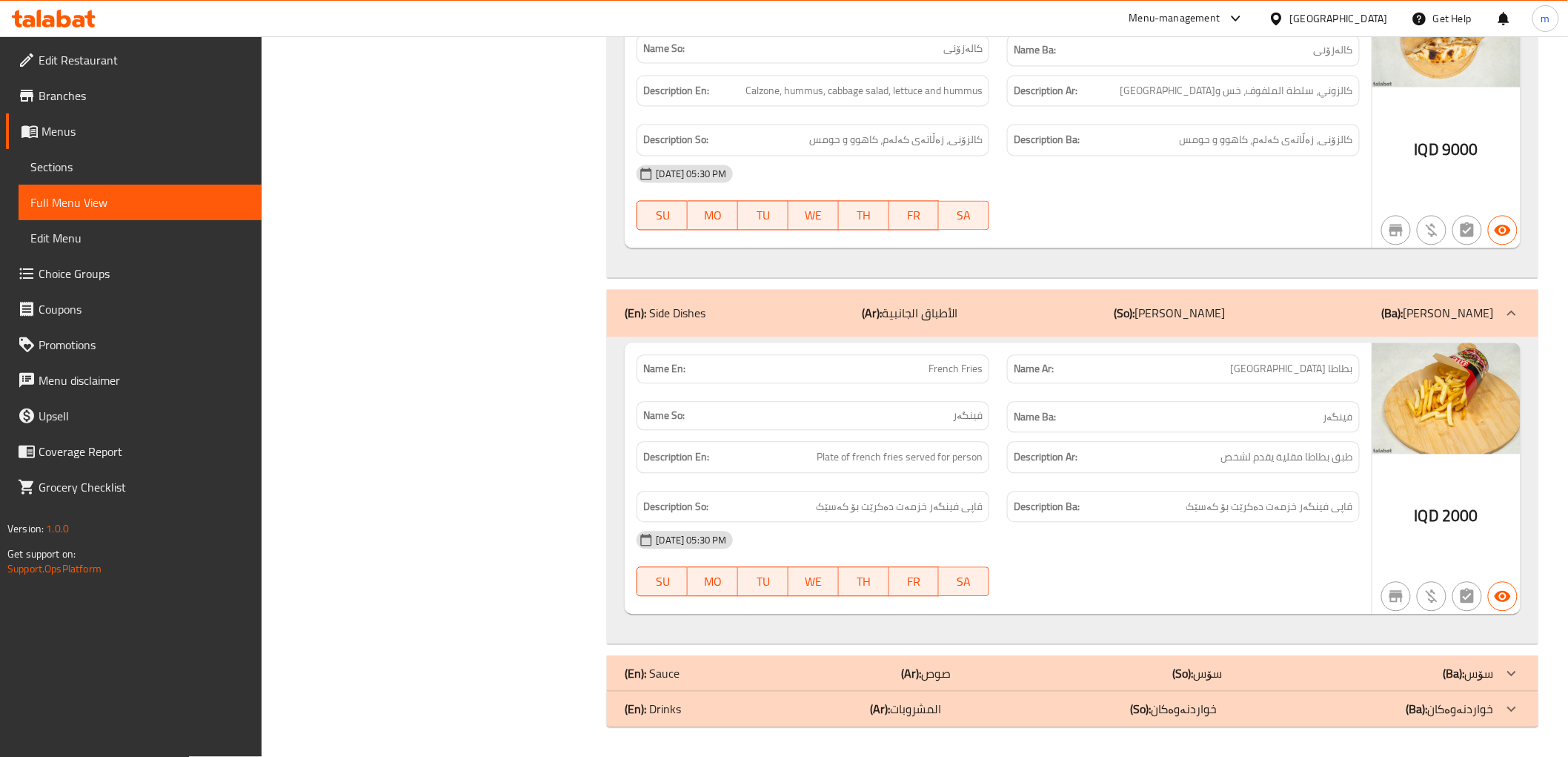
click at [868, 668] on div "(En): Sauce (Ar): صوص (So): سۆس (Ba): سۆس" at bounding box center [1059, 674] width 869 height 18
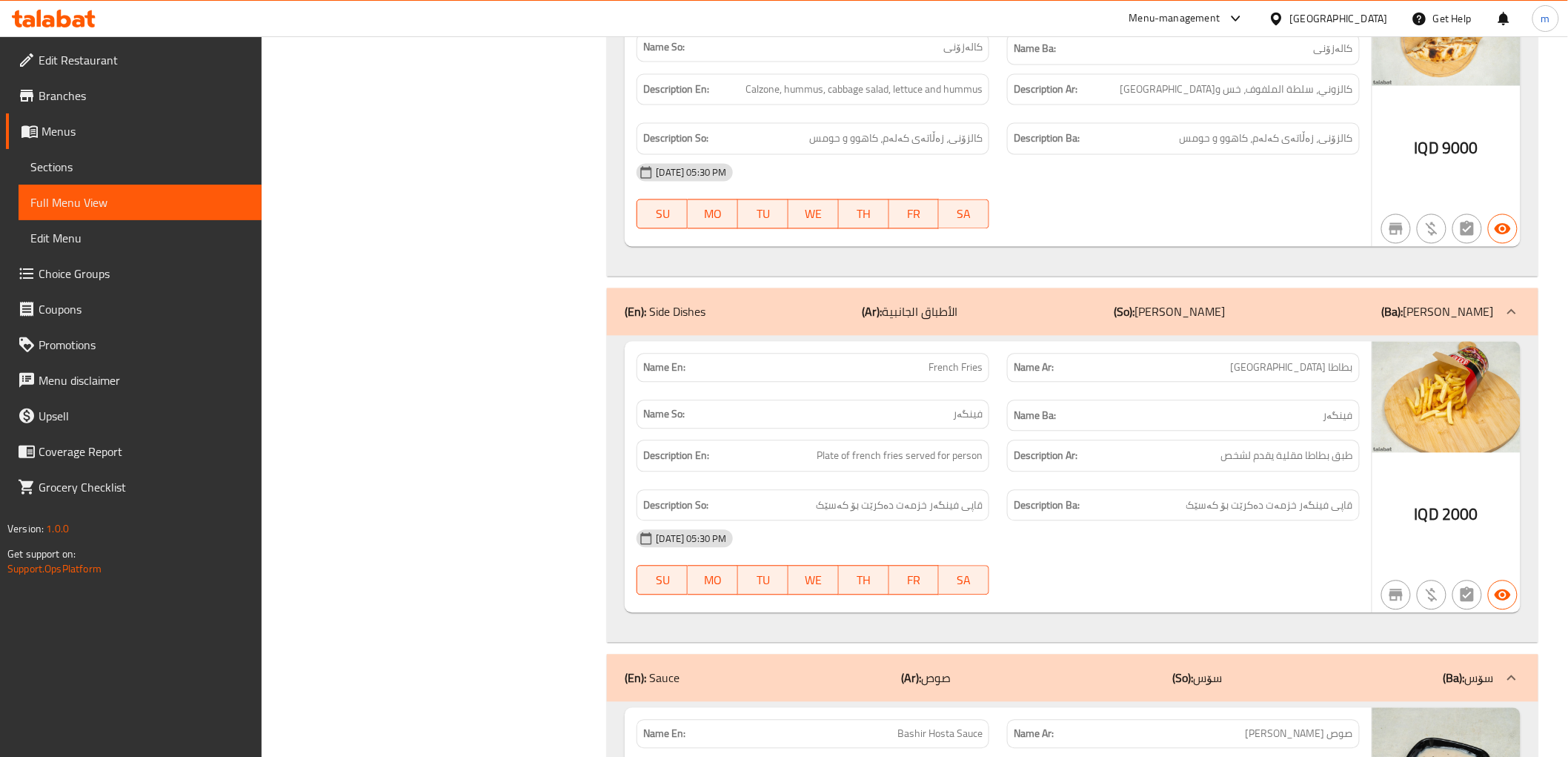
scroll to position [1486, 0]
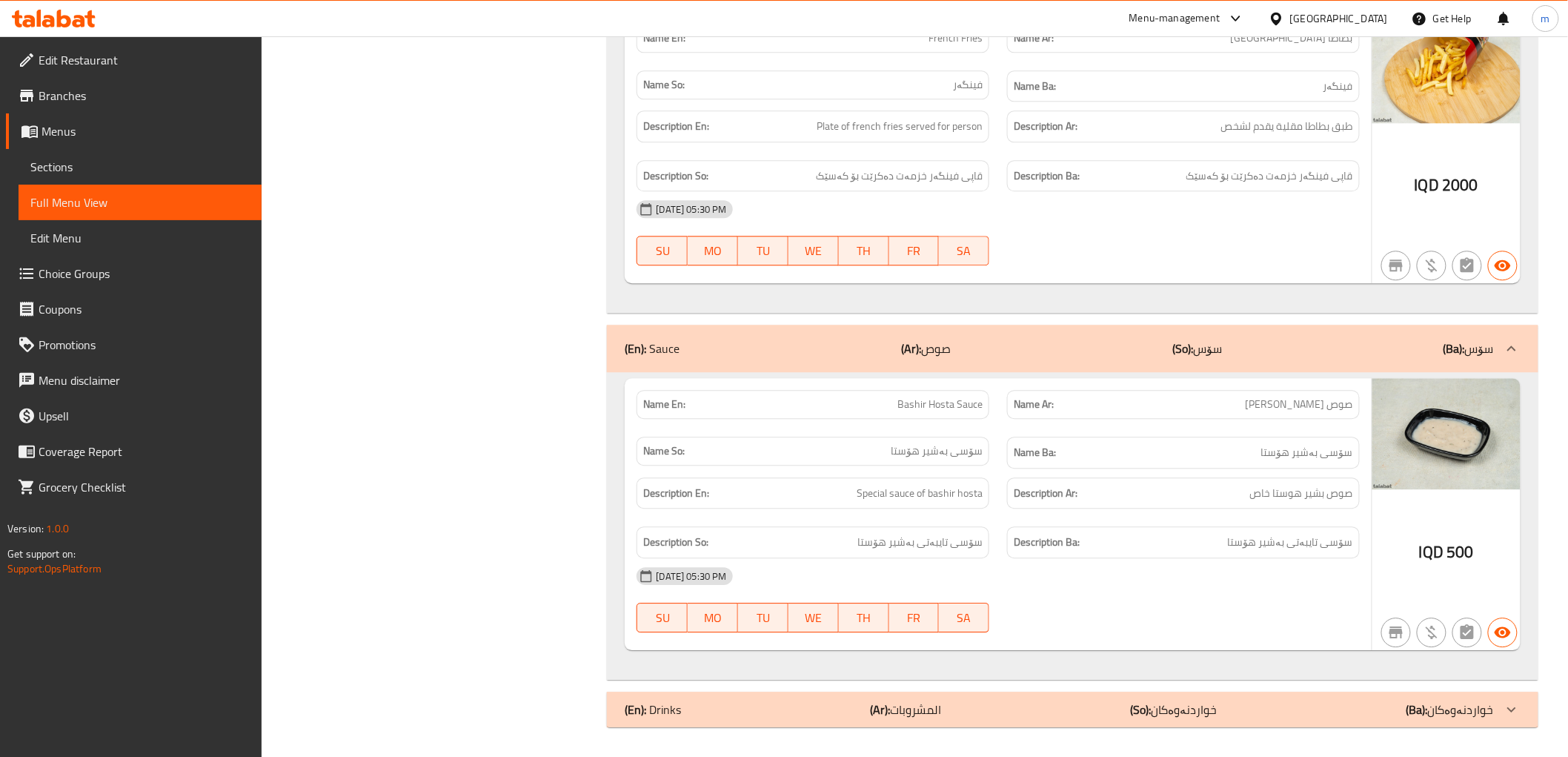
click at [1112, 699] on div "(En): Drinks (Ar): المشروبات (So): خواردنەوەکان (Ba): خواردنەوەکان" at bounding box center [1072, 709] width 931 height 35
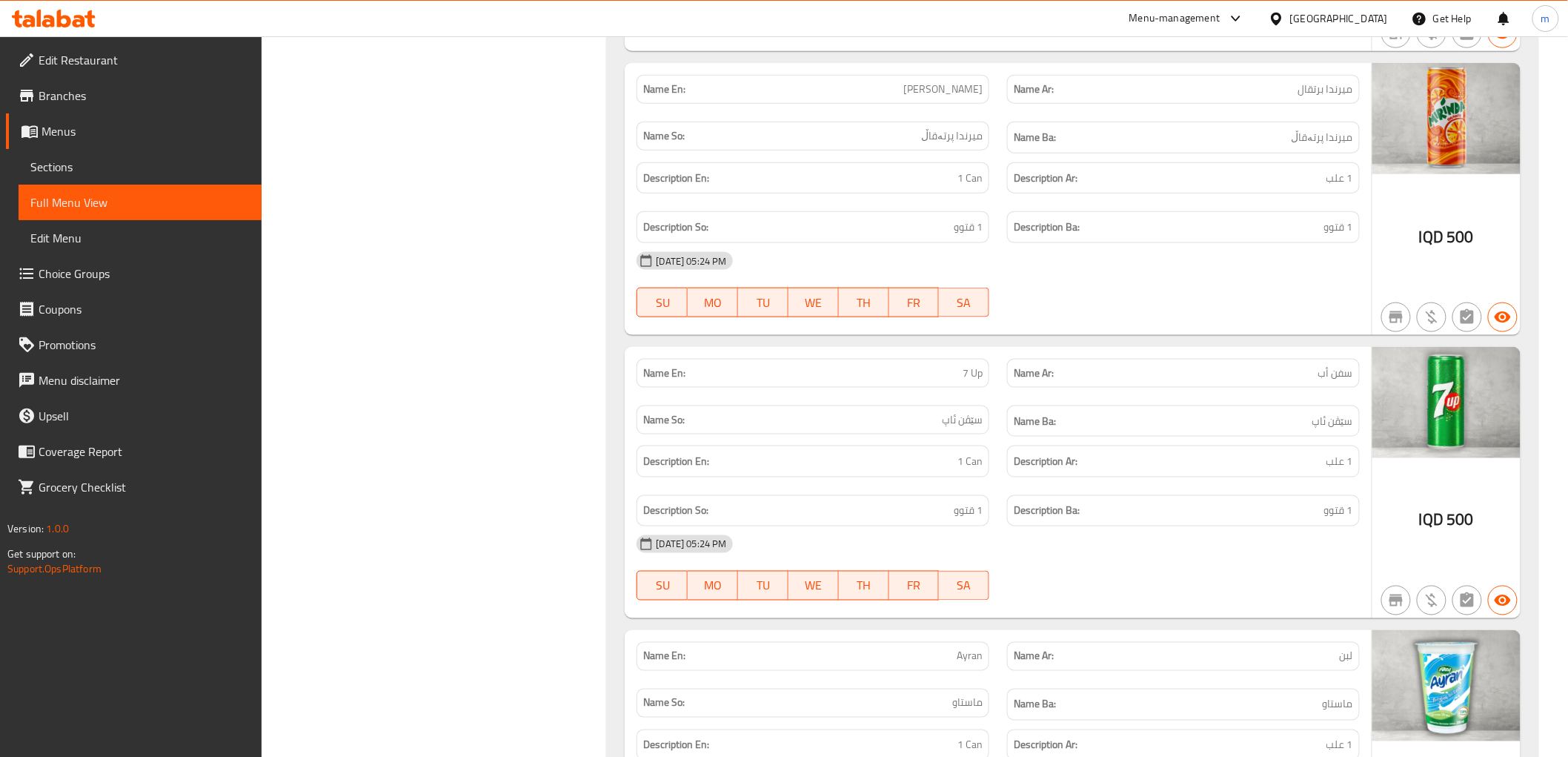
scroll to position [2814, 0]
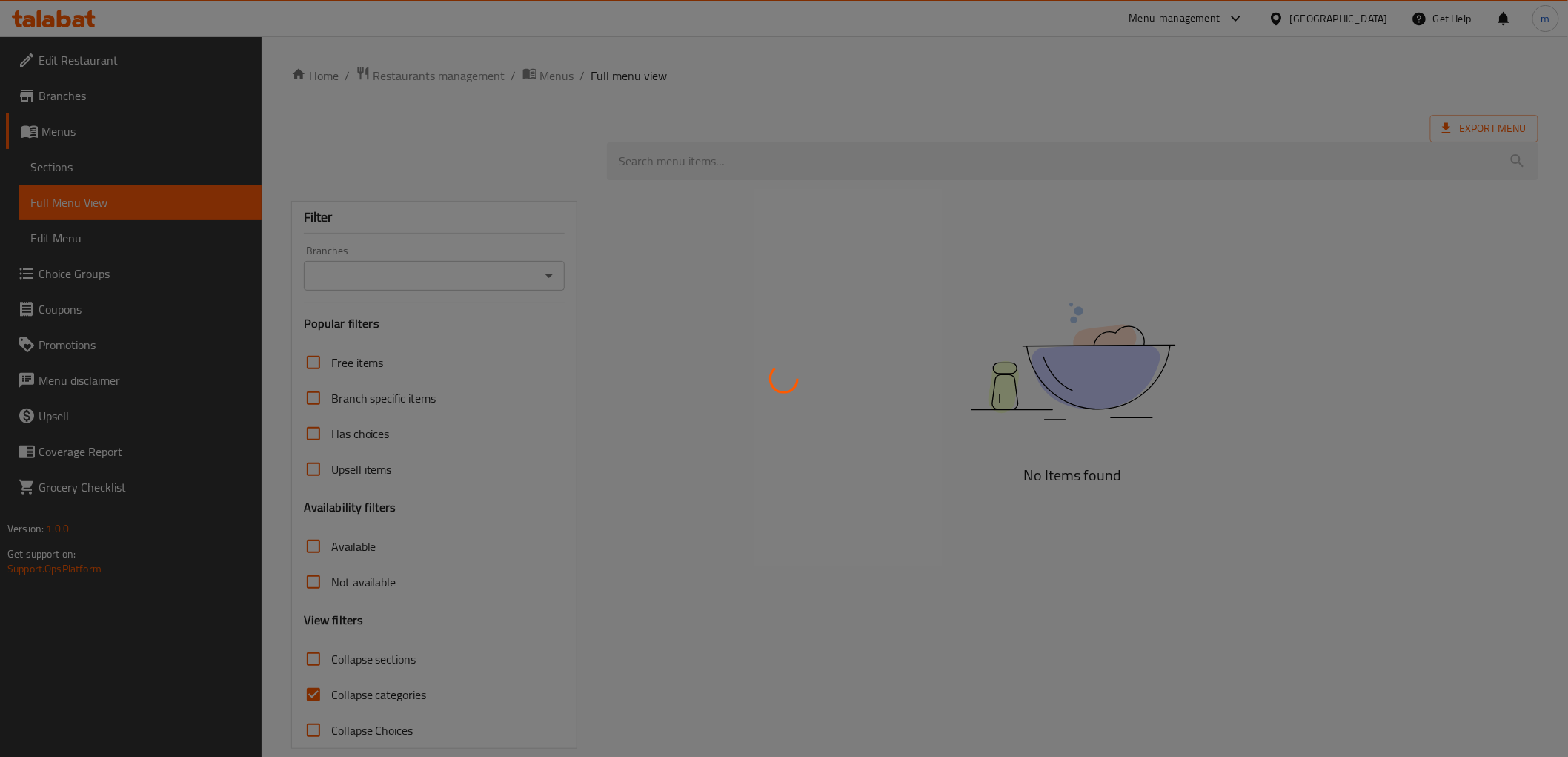
click at [83, 164] on div at bounding box center [784, 378] width 1568 height 757
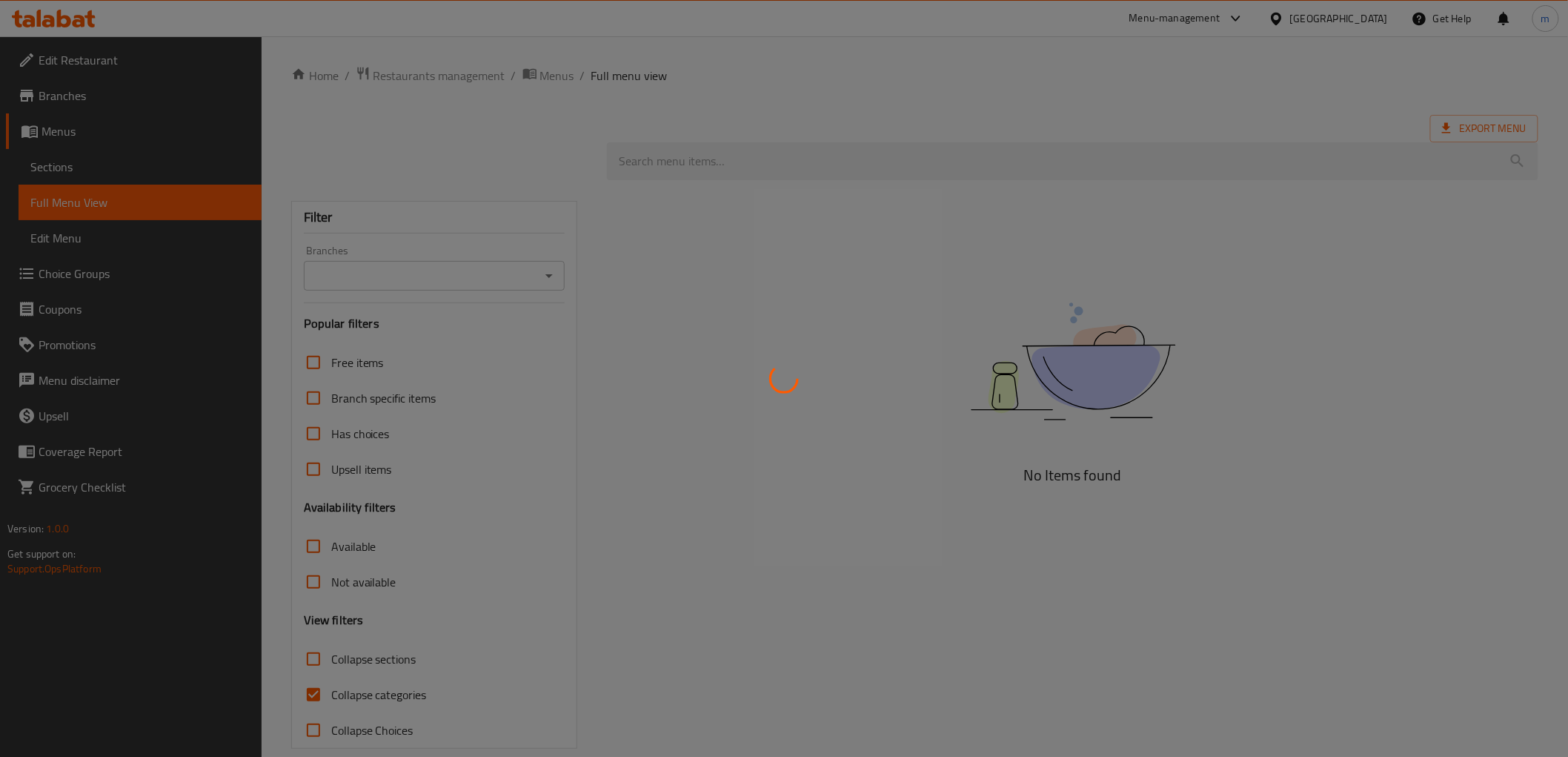
click at [83, 164] on div at bounding box center [784, 378] width 1568 height 757
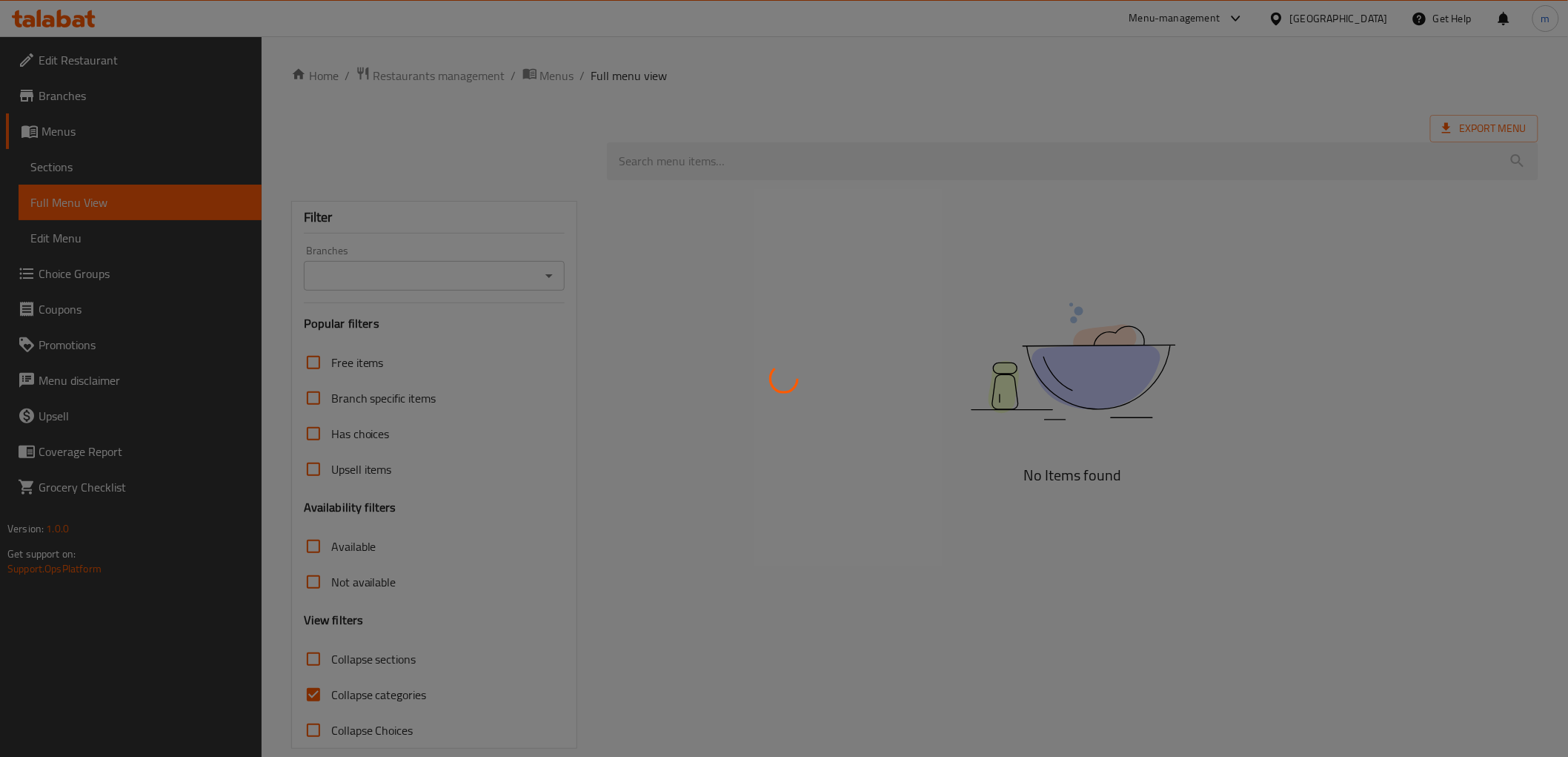
click at [83, 164] on div at bounding box center [784, 378] width 1568 height 757
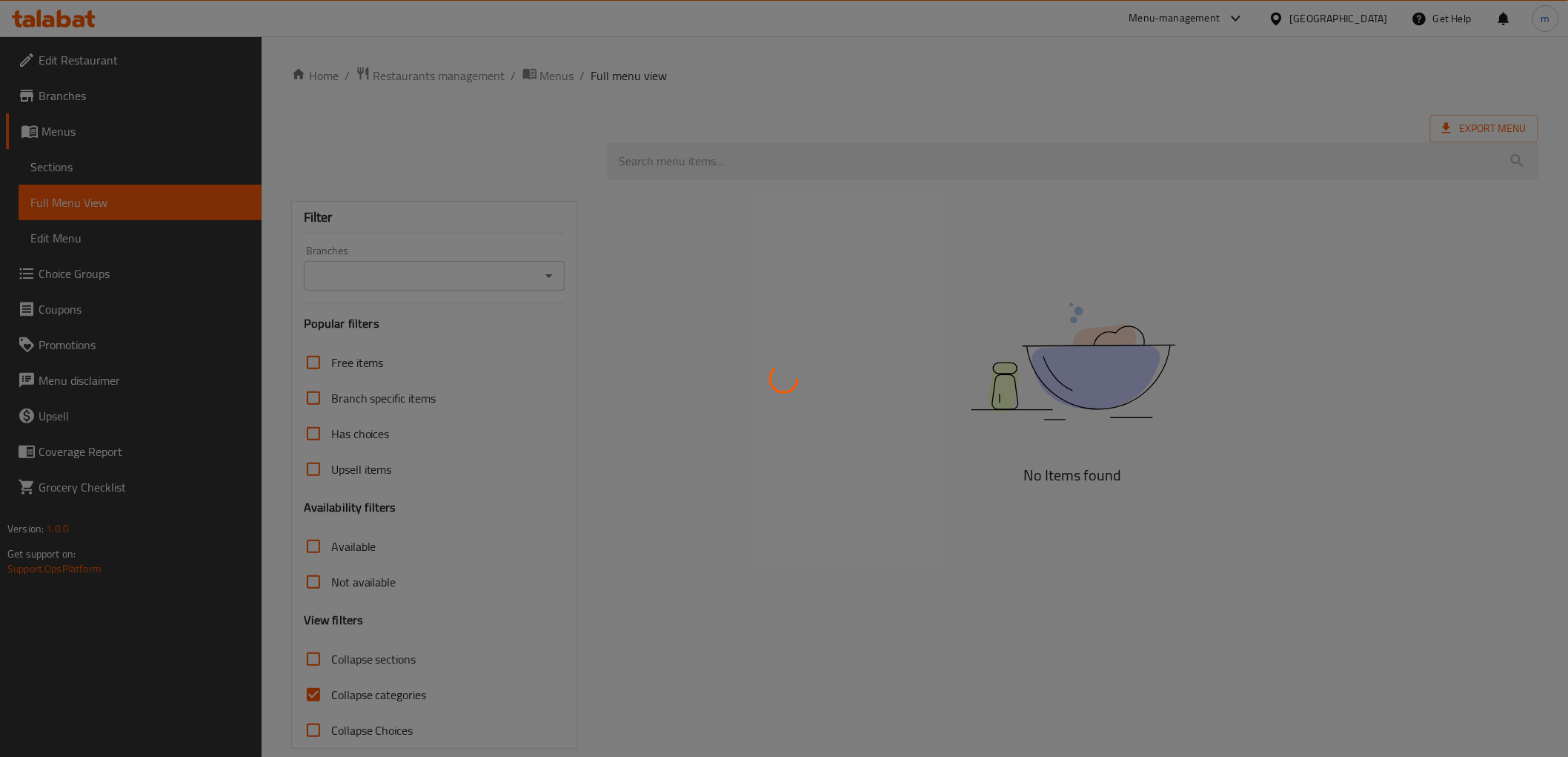
click at [83, 164] on div at bounding box center [784, 378] width 1568 height 757
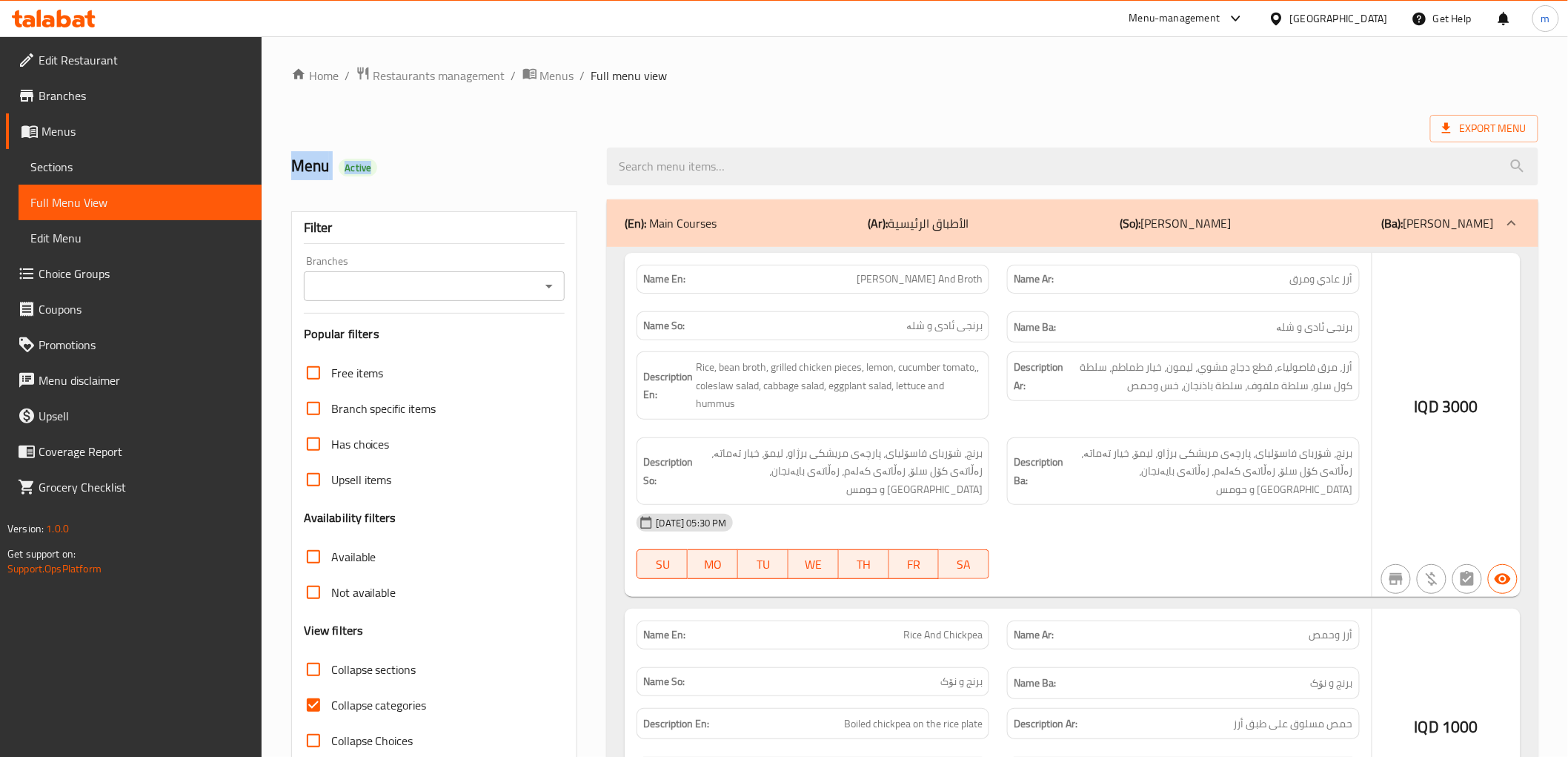
click at [83, 164] on div at bounding box center [784, 378] width 1568 height 757
click at [88, 164] on div at bounding box center [784, 378] width 1568 height 757
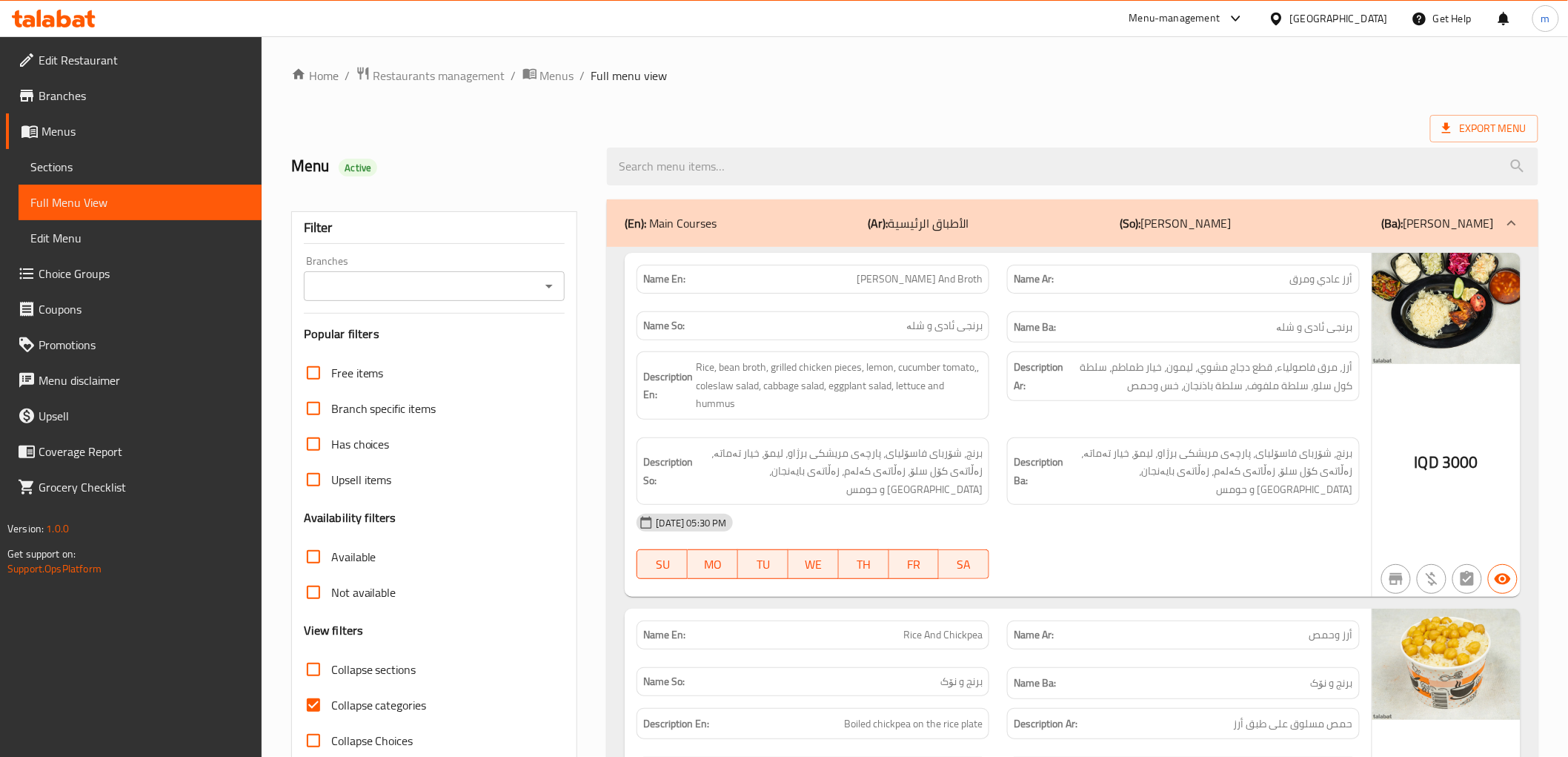
click at [91, 164] on span "Sections" at bounding box center [139, 167] width 219 height 18
click at [95, 164] on span "Sections" at bounding box center [139, 167] width 219 height 18
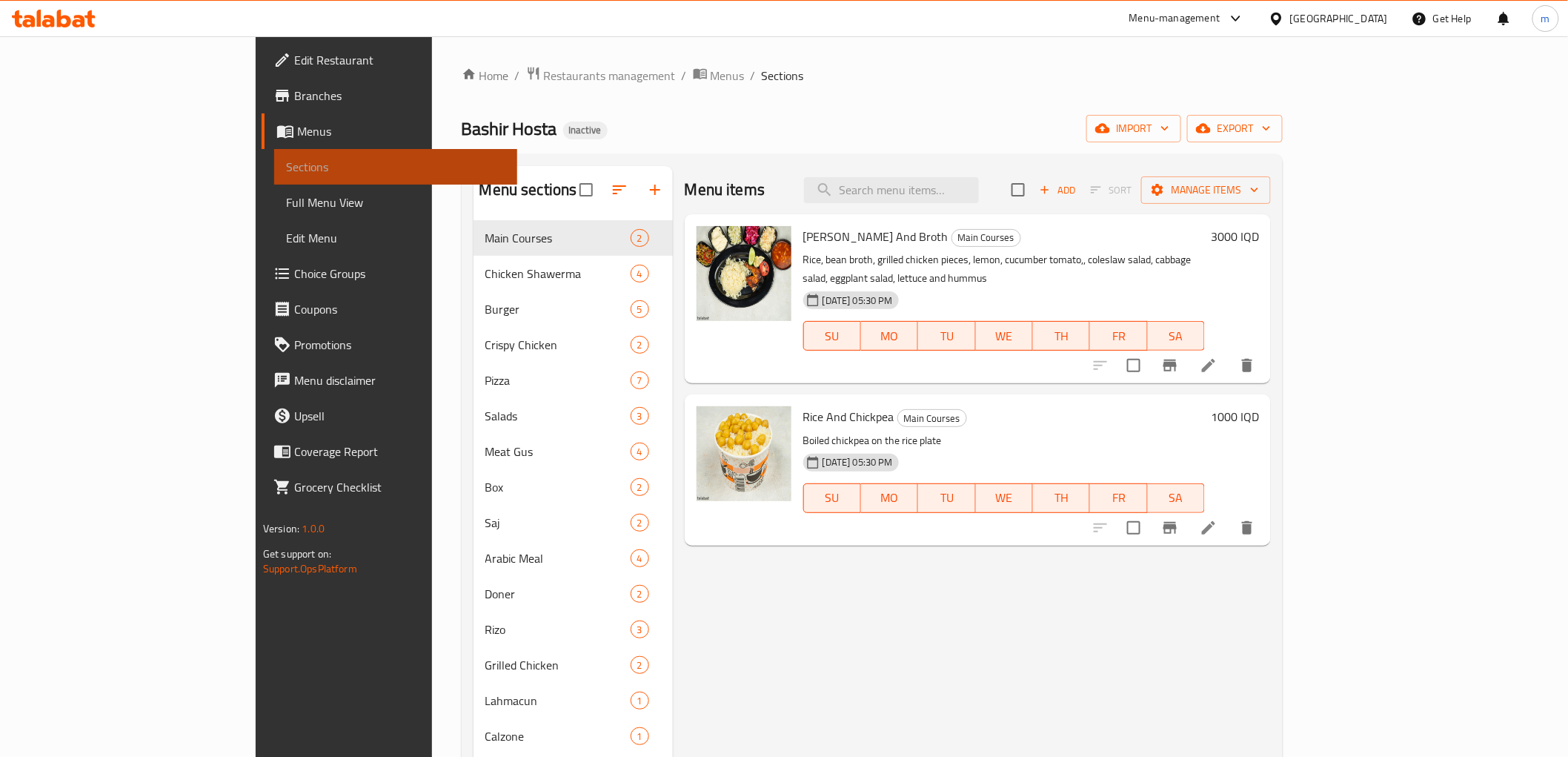
click at [286, 164] on span "Sections" at bounding box center [395, 167] width 219 height 18
drag, startPoint x: 1020, startPoint y: 175, endPoint x: 990, endPoint y: 196, distance: 36.6
click at [994, 193] on div "Menu items Add Sort Manage items" at bounding box center [978, 190] width 587 height 48
drag, startPoint x: 996, startPoint y: 189, endPoint x: 996, endPoint y: 228, distance: 39.0
click at [979, 189] on input "search" at bounding box center [891, 190] width 175 height 26
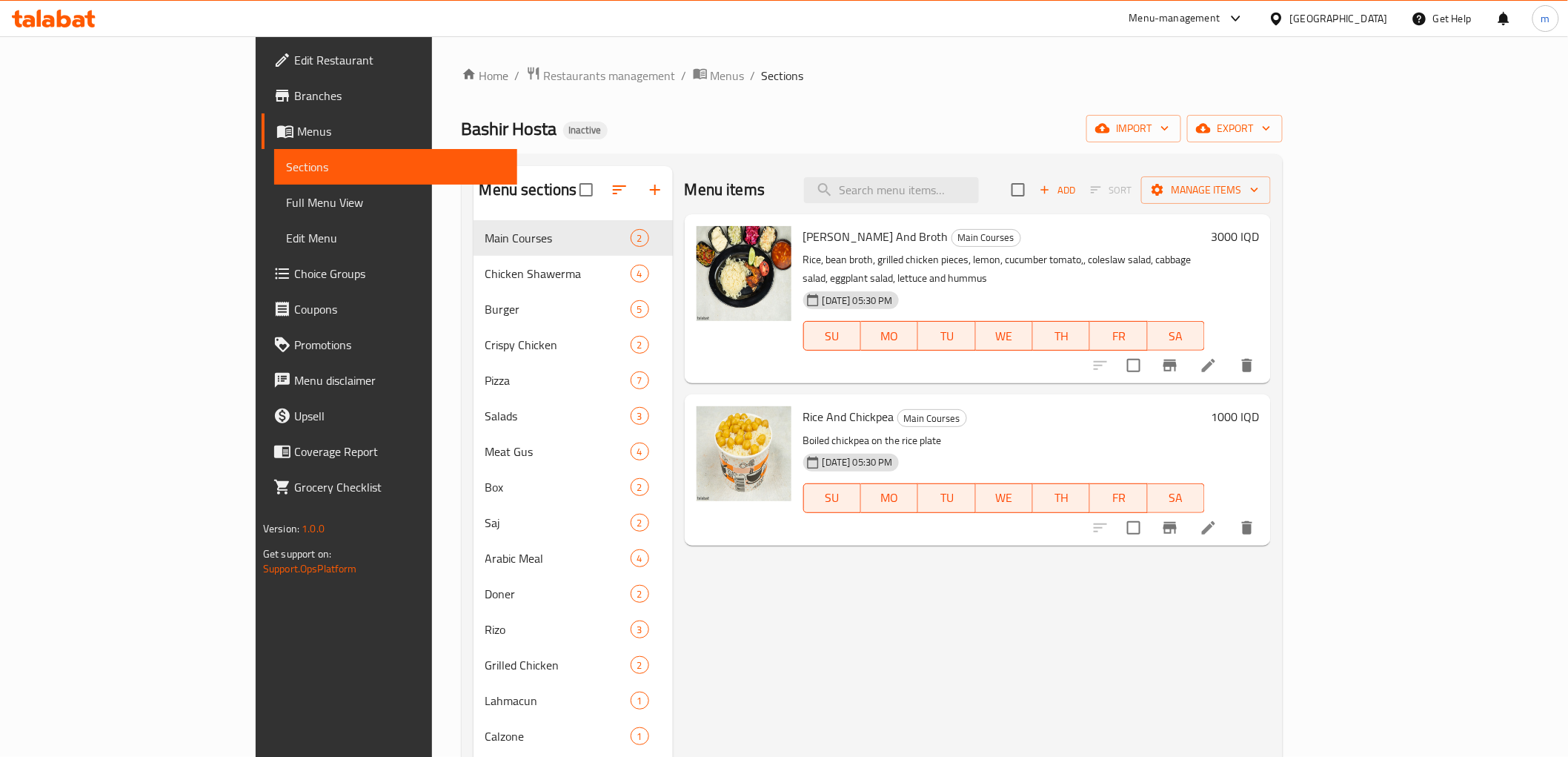
paste input "[PERSON_NAME] And Broth"
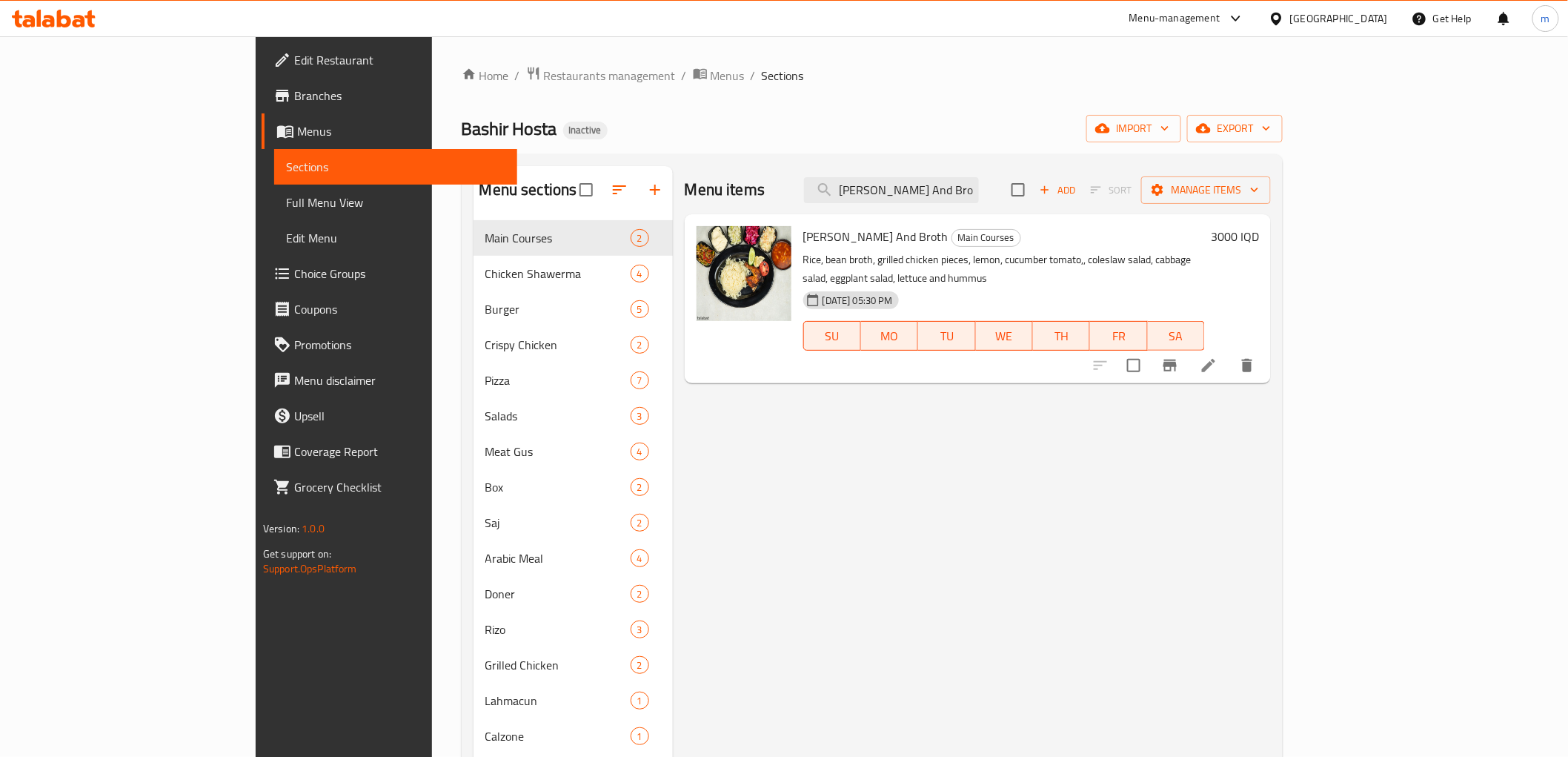
type input "[PERSON_NAME] And Broth"
click at [1217, 357] on icon at bounding box center [1209, 366] width 18 height 18
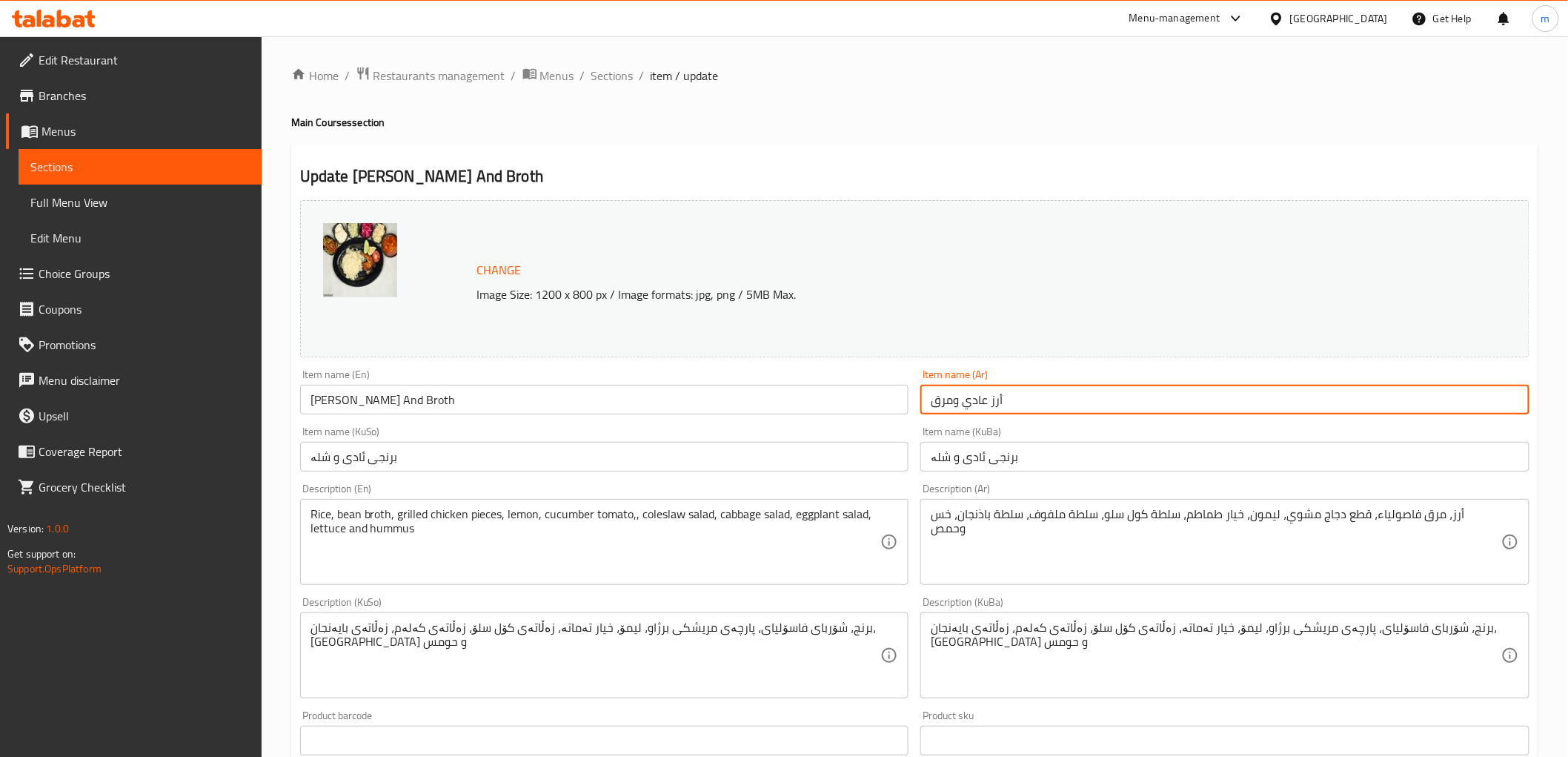
click at [981, 393] on input "أرز عادي ومرق" at bounding box center [1225, 398] width 610 height 29
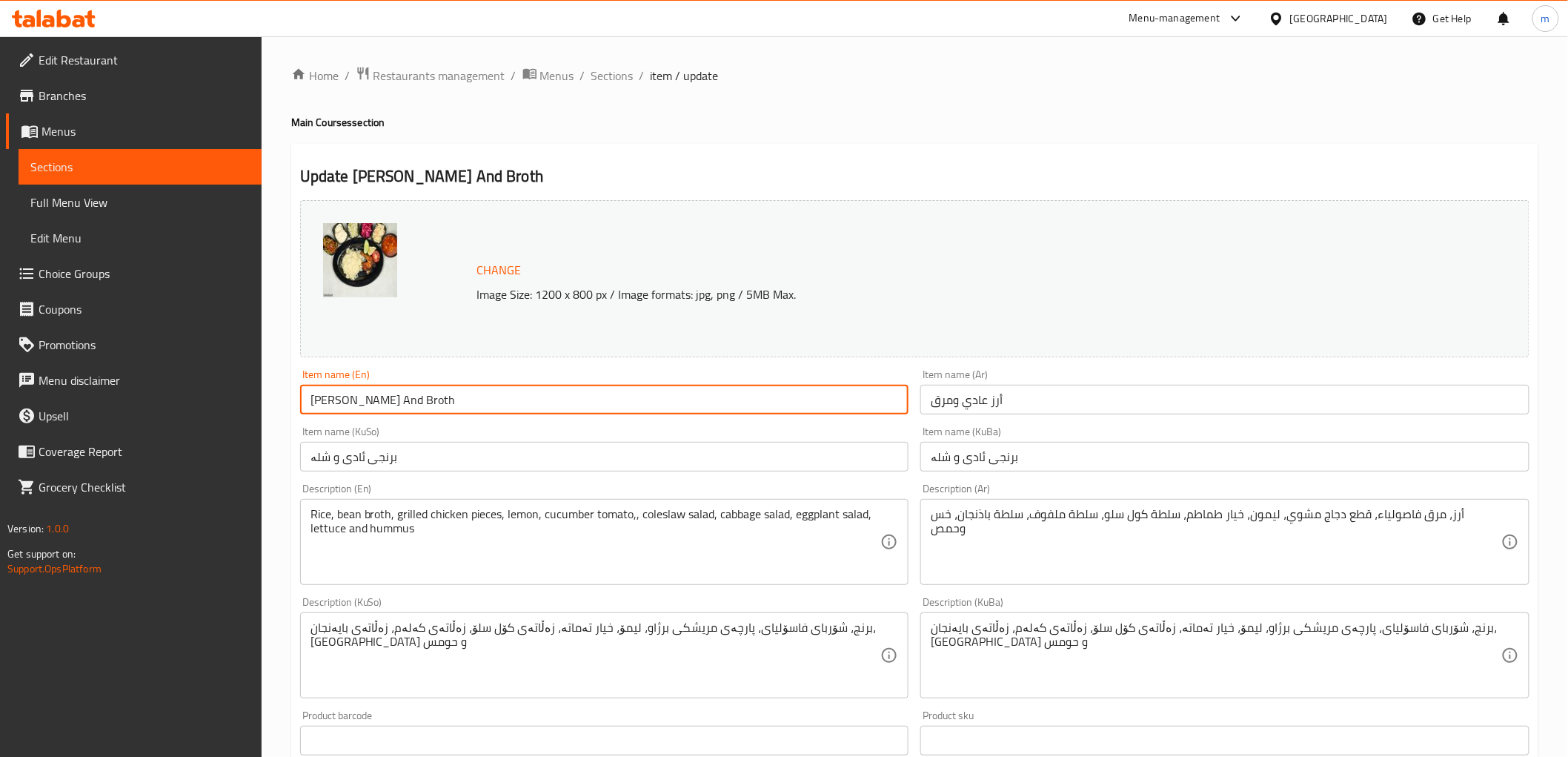
click at [321, 398] on input "[PERSON_NAME] And Broth" at bounding box center [604, 398] width 610 height 29
paste input "Regular"
type input "Regular Rice And Broth"
click at [975, 454] on input "برنجی ئادی و شلە" at bounding box center [1225, 456] width 610 height 29
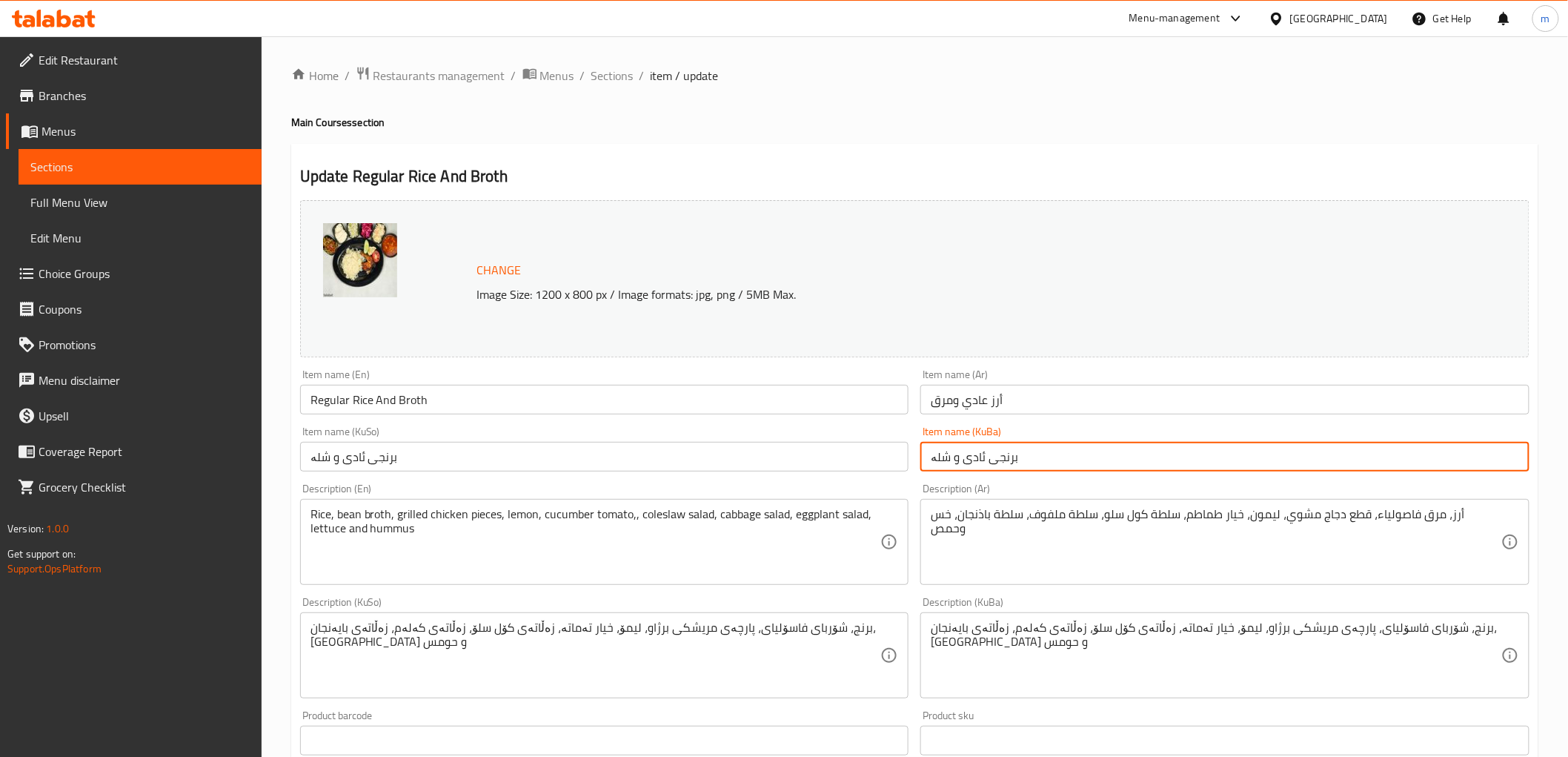
click at [975, 454] on input "برنجی ئادی و شلە" at bounding box center [1225, 456] width 610 height 29
paste input "ایی"
click at [971, 447] on input "برنجی ئاسایی و شلە" at bounding box center [1225, 456] width 610 height 29
click at [970, 447] on input "برنجی ئاسایی و شلە" at bounding box center [1225, 456] width 610 height 29
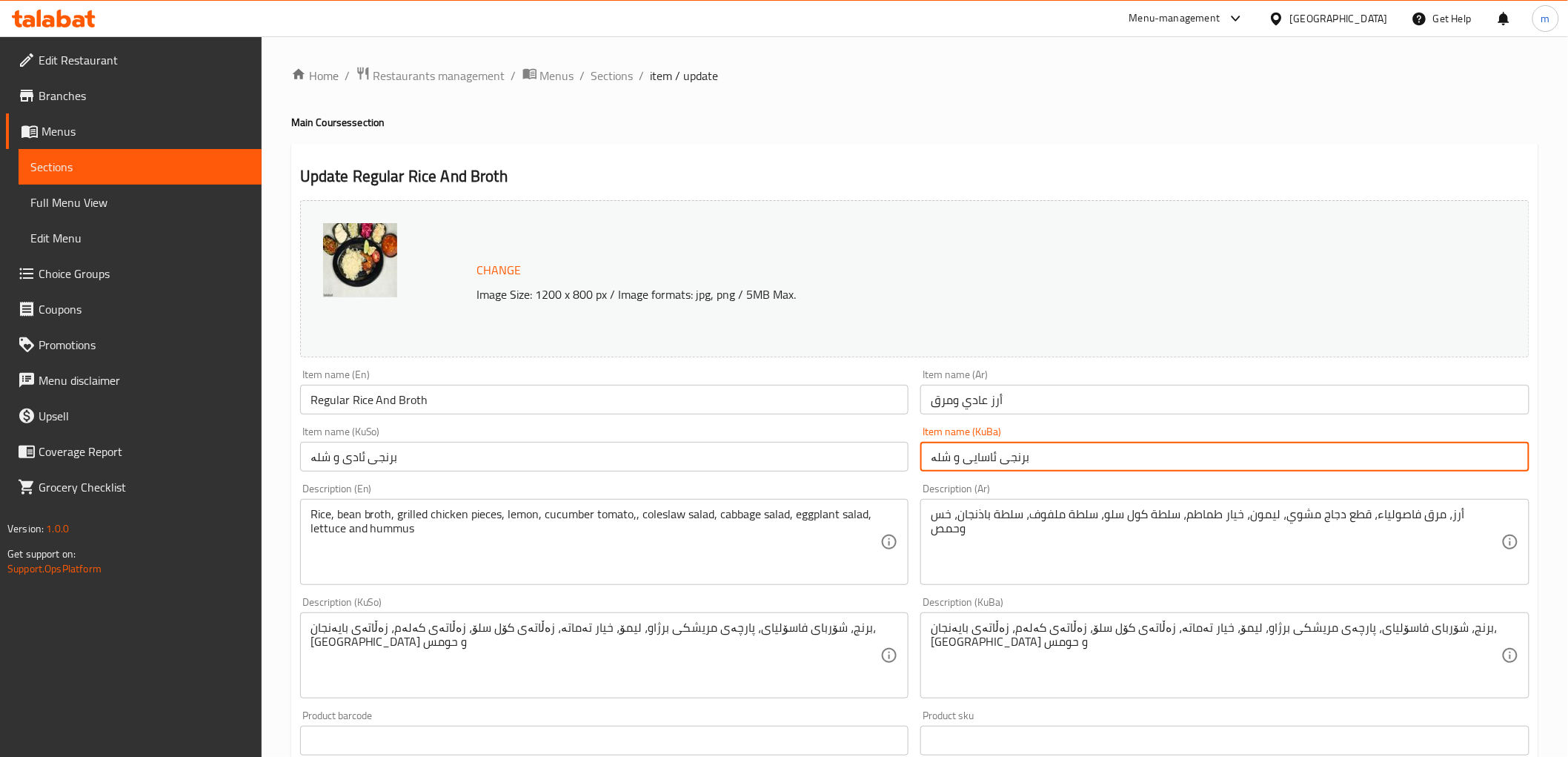
type input "برنجی ئاسایی و شلە"
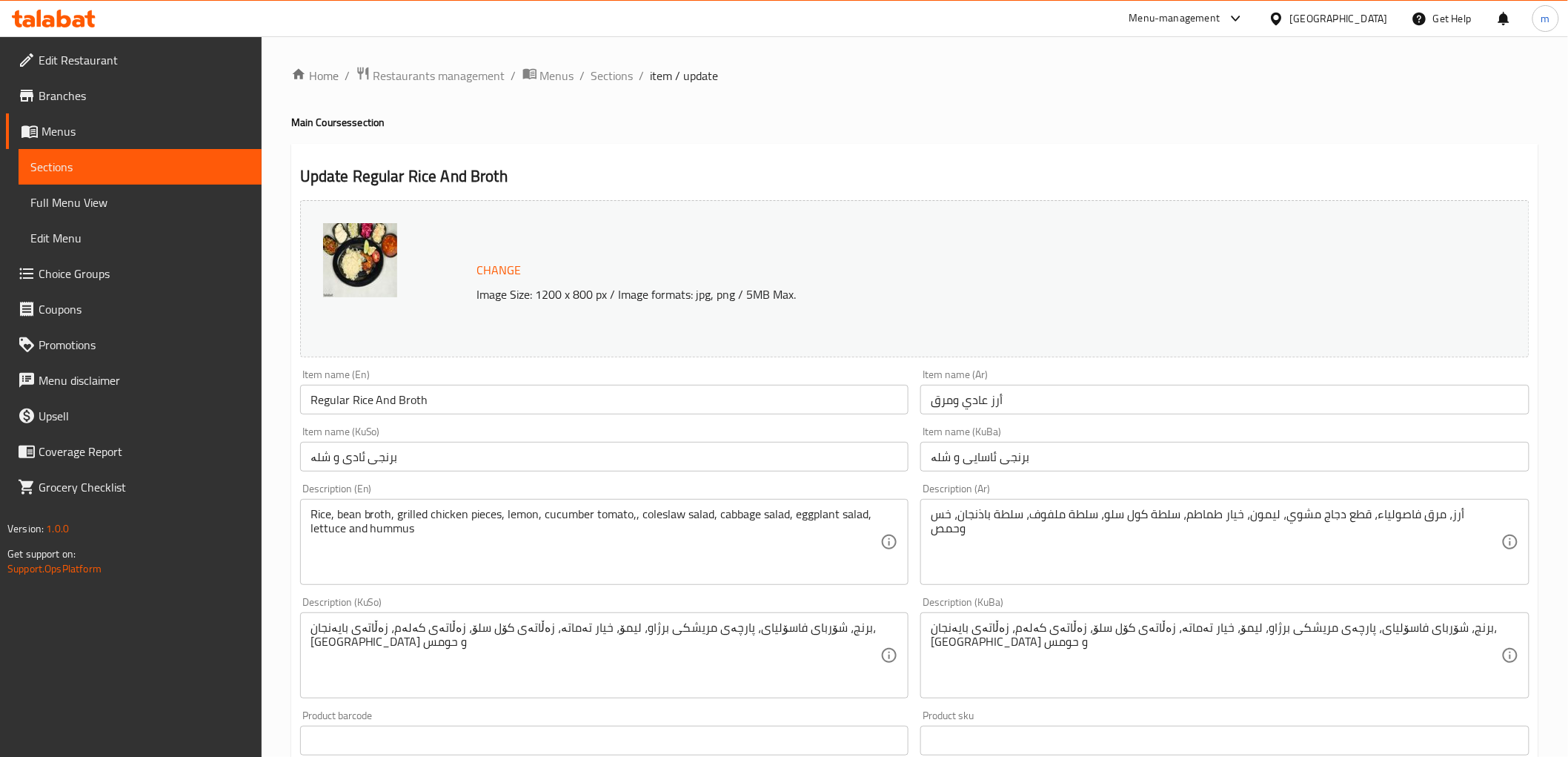
click at [808, 439] on div "Item name (KuSo) برنجی ئادی و شلە Item name (KuSo)" at bounding box center [604, 448] width 610 height 45
click at [807, 448] on input "برنجی ئادی و شلە" at bounding box center [604, 456] width 610 height 29
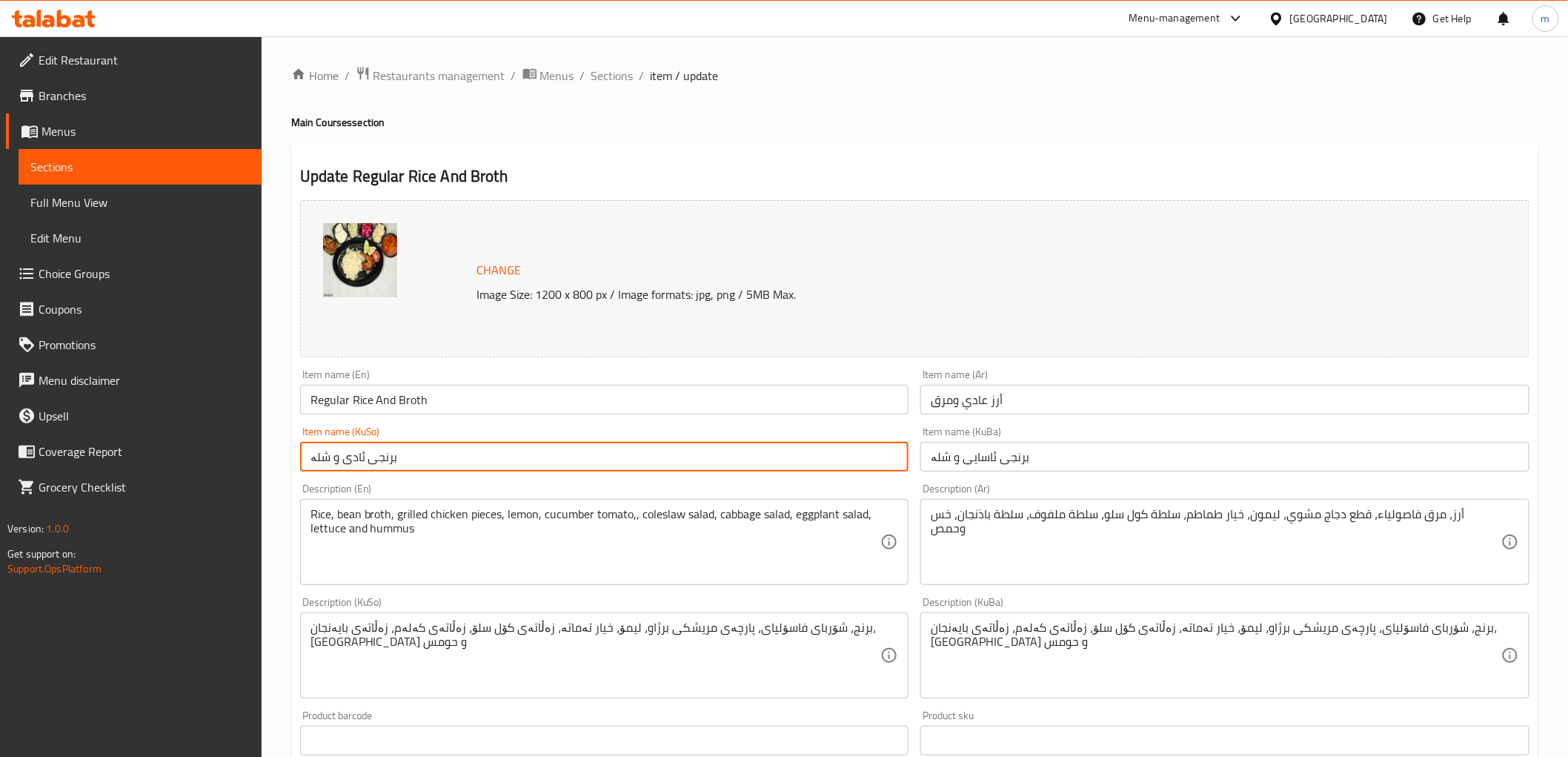
click at [807, 448] on input "برنجی ئادی و شلە" at bounding box center [604, 456] width 610 height 29
paste input "ای"
click at [807, 448] on input "برنجی ئاسایی و شلە" at bounding box center [604, 456] width 610 height 29
type input "برنجی ئادی و شلە"
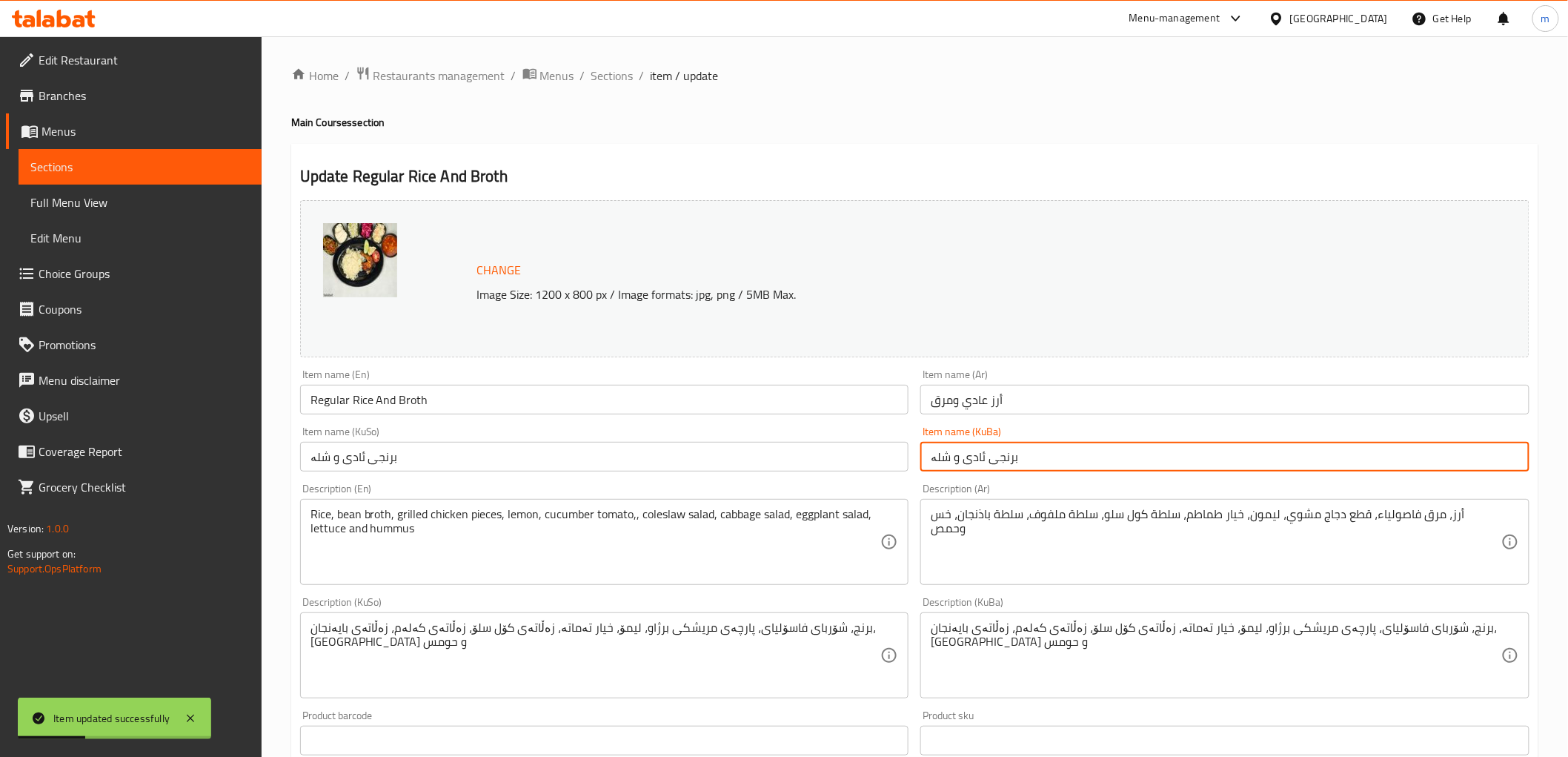
type input "برنجی ئادی و شلە"
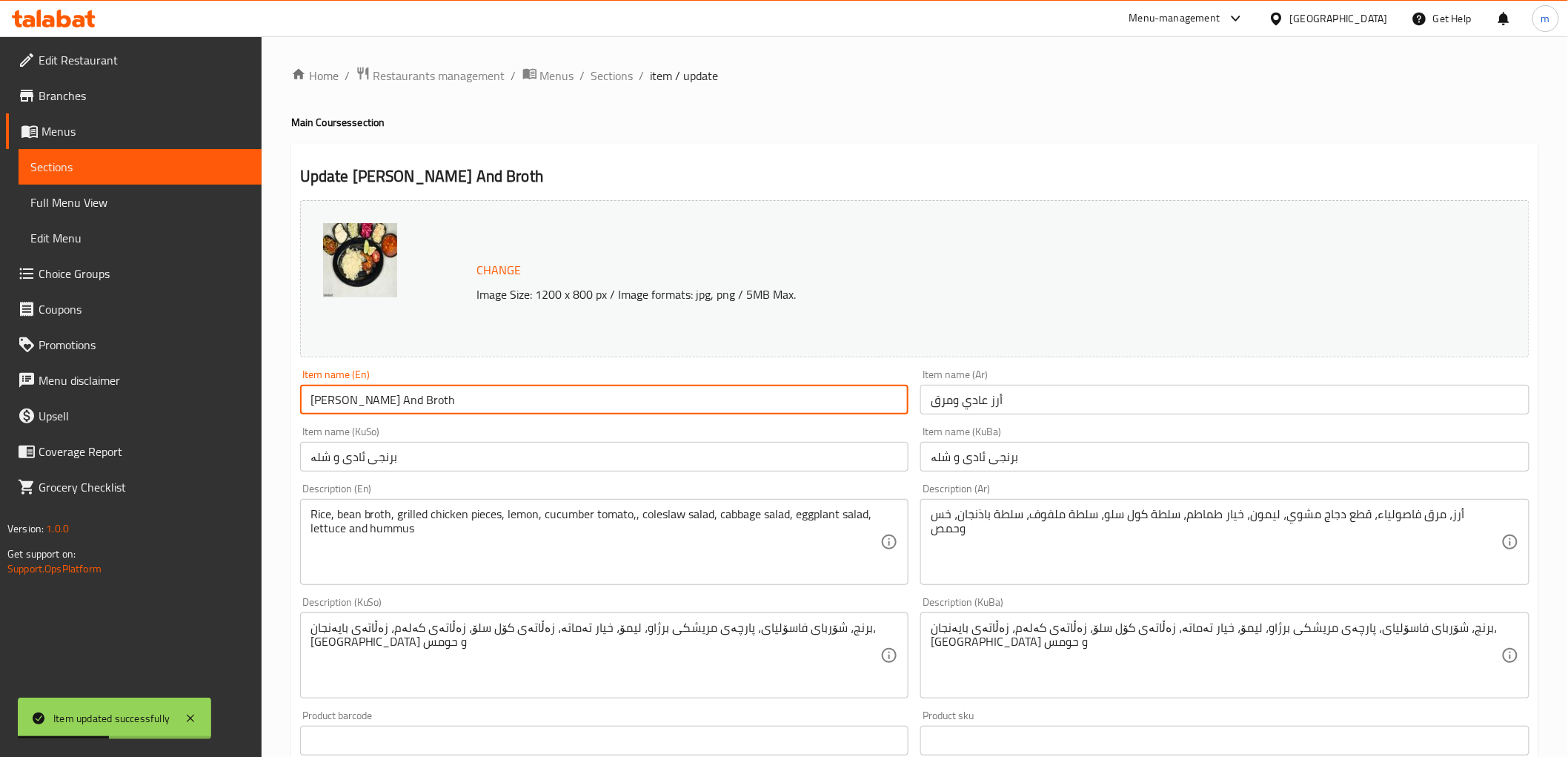
click at [331, 402] on input "[PERSON_NAME] And Broth" at bounding box center [604, 398] width 610 height 29
click at [323, 397] on input "[PERSON_NAME] And Broth" at bounding box center [604, 398] width 610 height 29
type input "[PERSON_NAME] And Broth"
click at [620, 67] on span "Sections" at bounding box center [613, 75] width 43 height 18
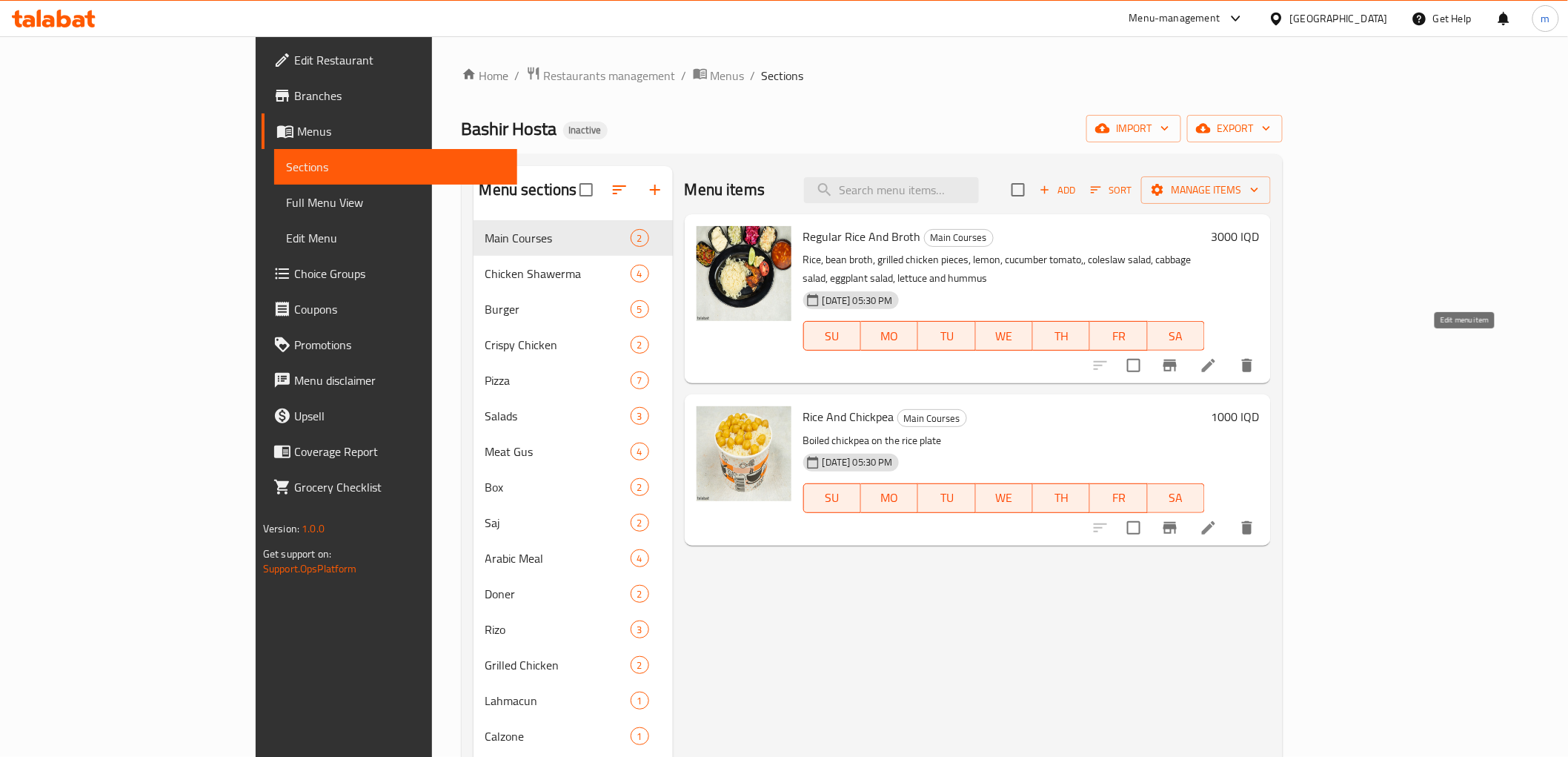
click at [1217, 357] on icon at bounding box center [1209, 366] width 18 height 18
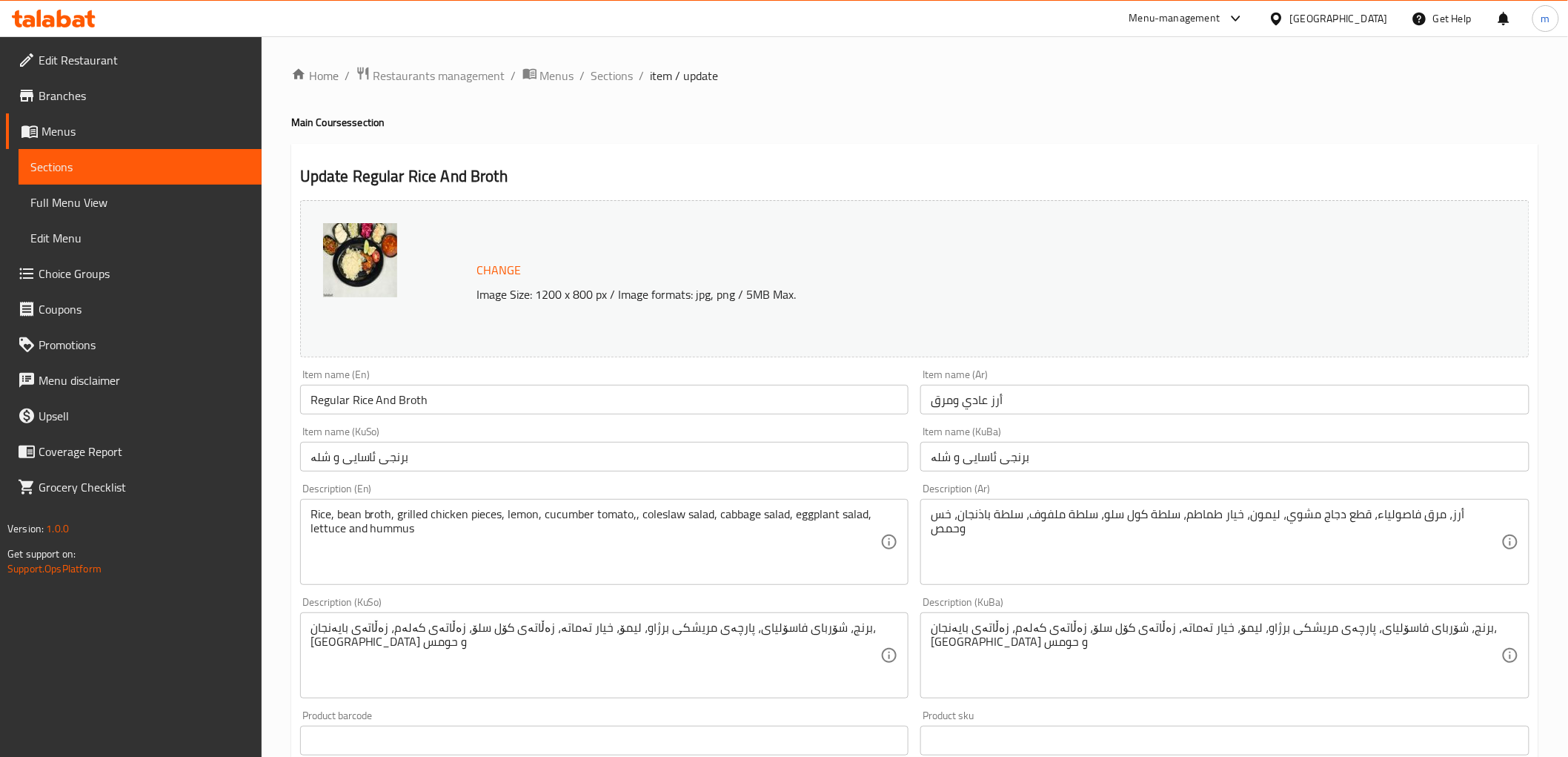
click at [335, 402] on input "Regular Rice And Broth" at bounding box center [604, 398] width 610 height 29
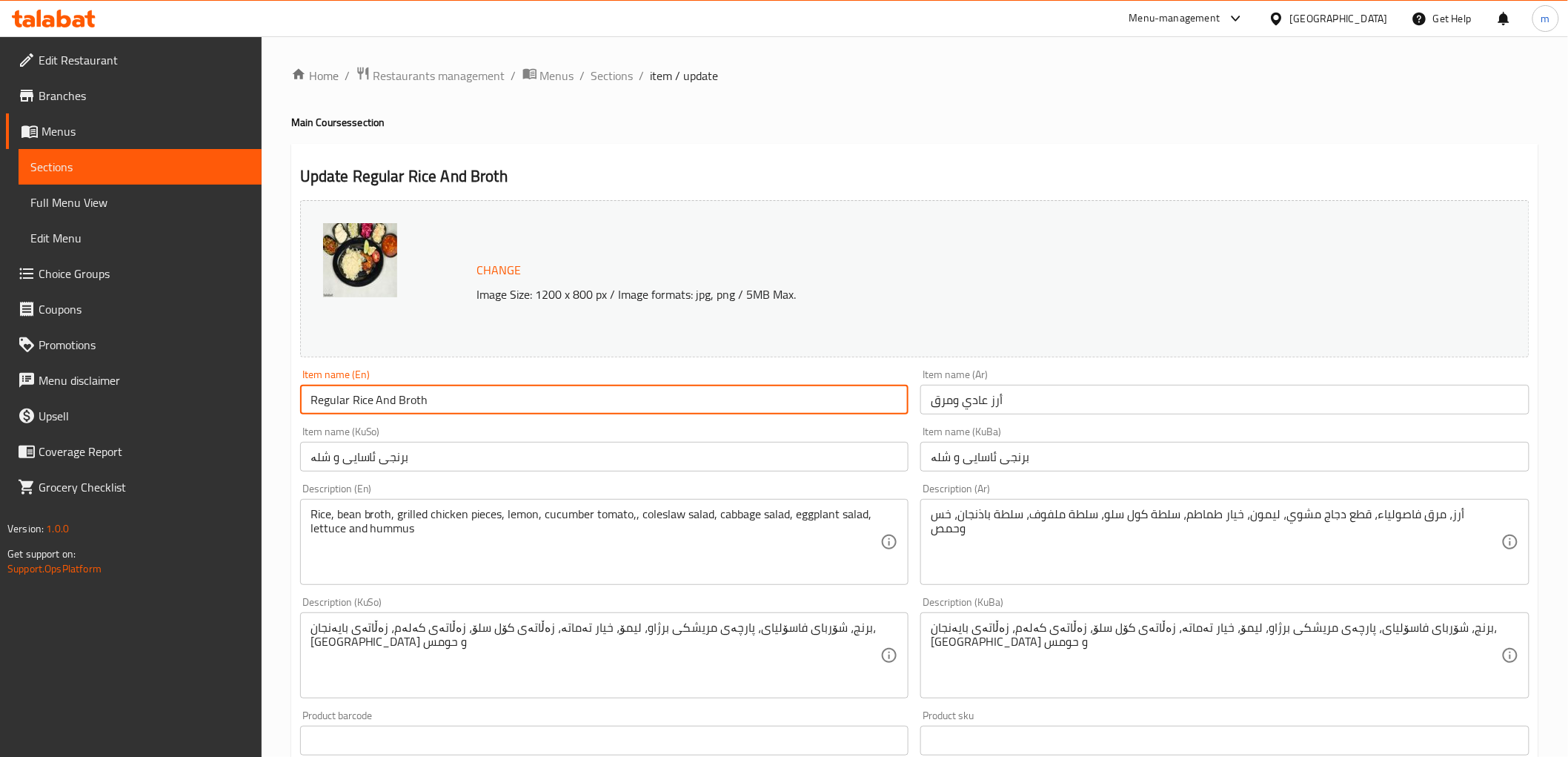
click at [335, 402] on input "Regular Rice And Broth" at bounding box center [604, 398] width 610 height 29
paste input "Adi"
click at [983, 390] on input "أرز عادي ومرق" at bounding box center [1225, 398] width 610 height 29
click at [530, 385] on input "Regular Rice And Broth" at bounding box center [604, 398] width 610 height 29
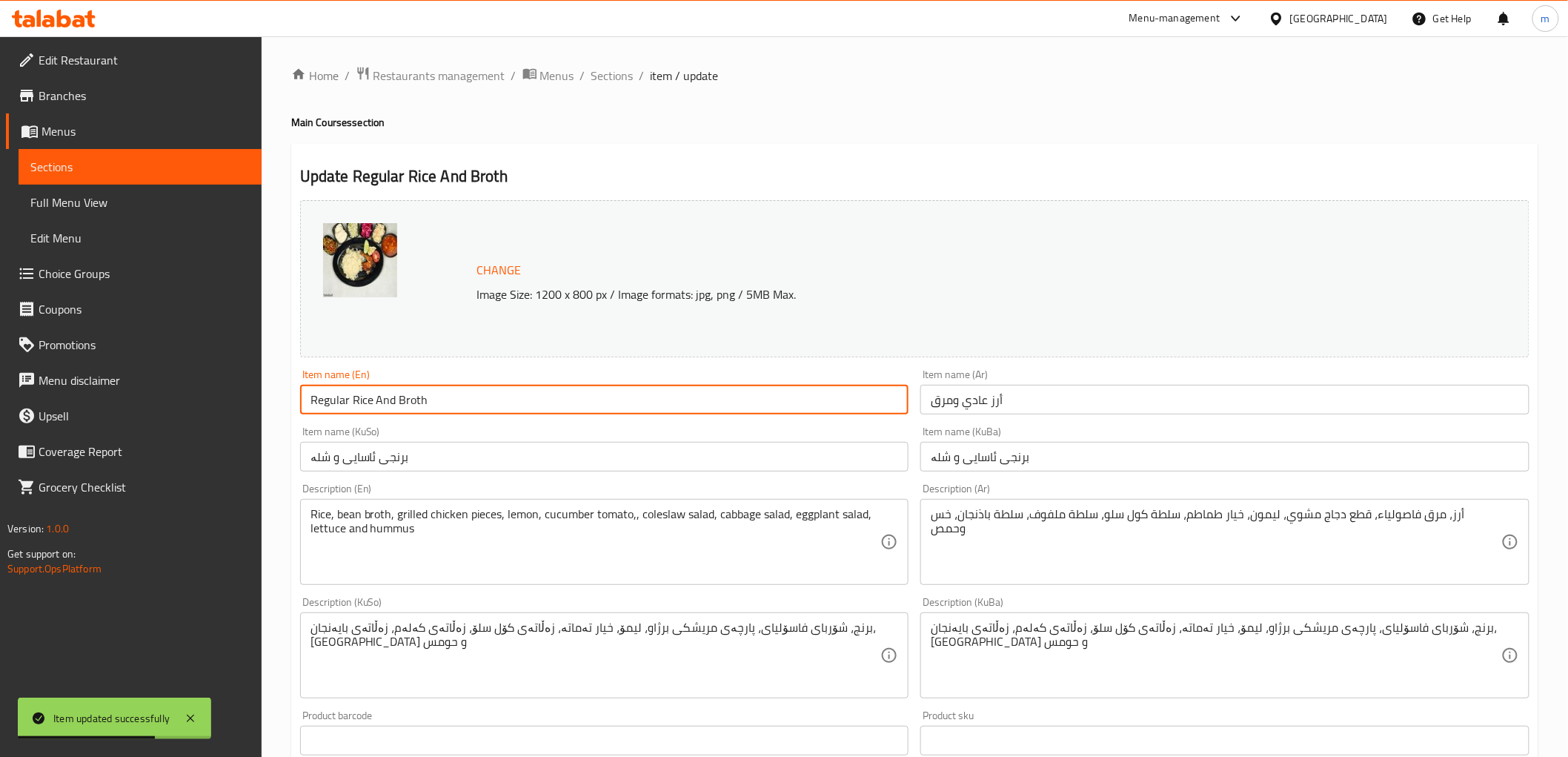
click at [530, 385] on input "Regular Rice And Broth" at bounding box center [604, 398] width 610 height 29
paste input "Adi"
type input "[PERSON_NAME] And Broth"
click at [975, 401] on input "أرز عادي ومرق" at bounding box center [1225, 398] width 610 height 29
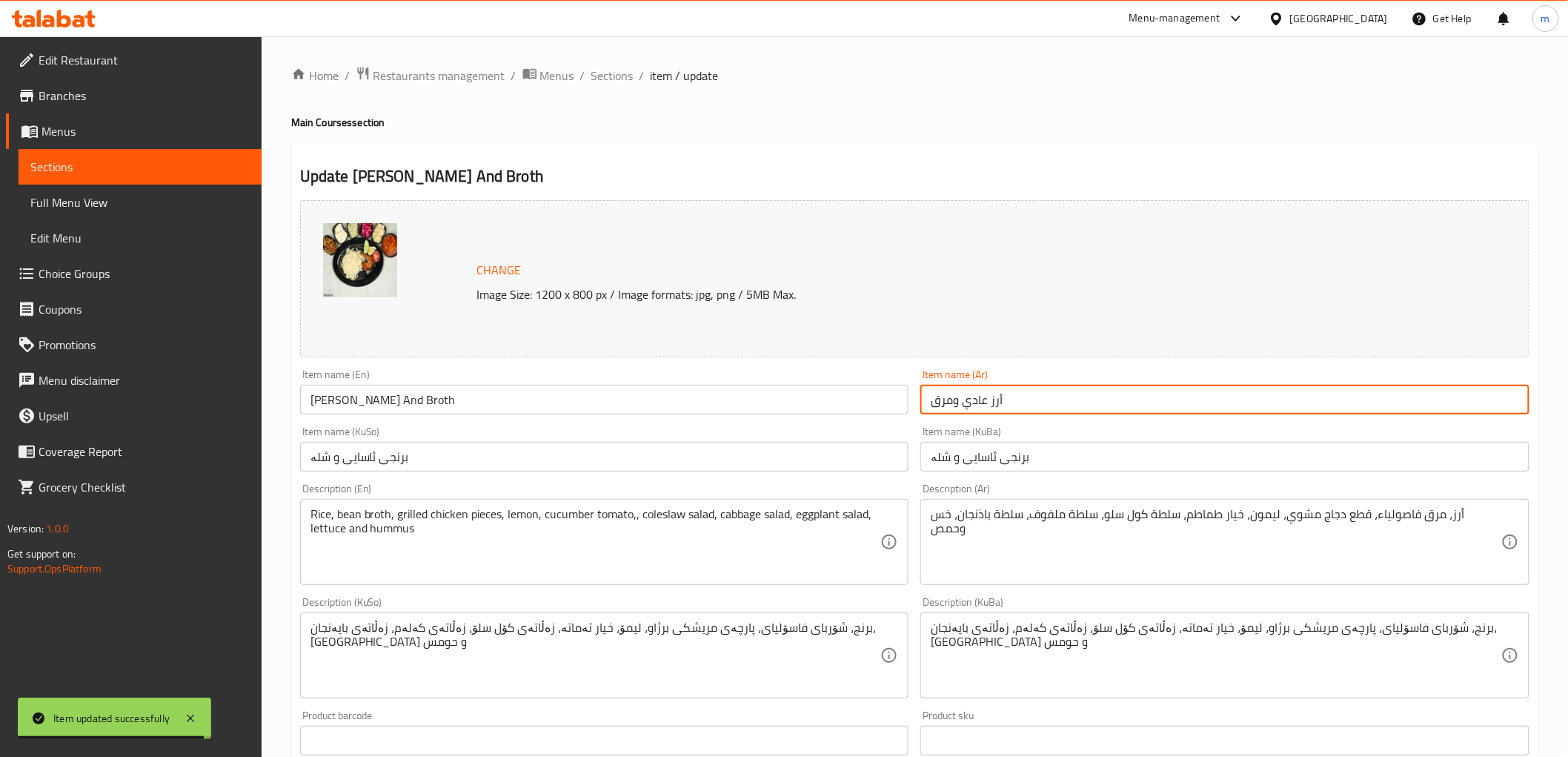
click at [975, 401] on input "أرز عادي ومرق" at bounding box center [1225, 398] width 610 height 29
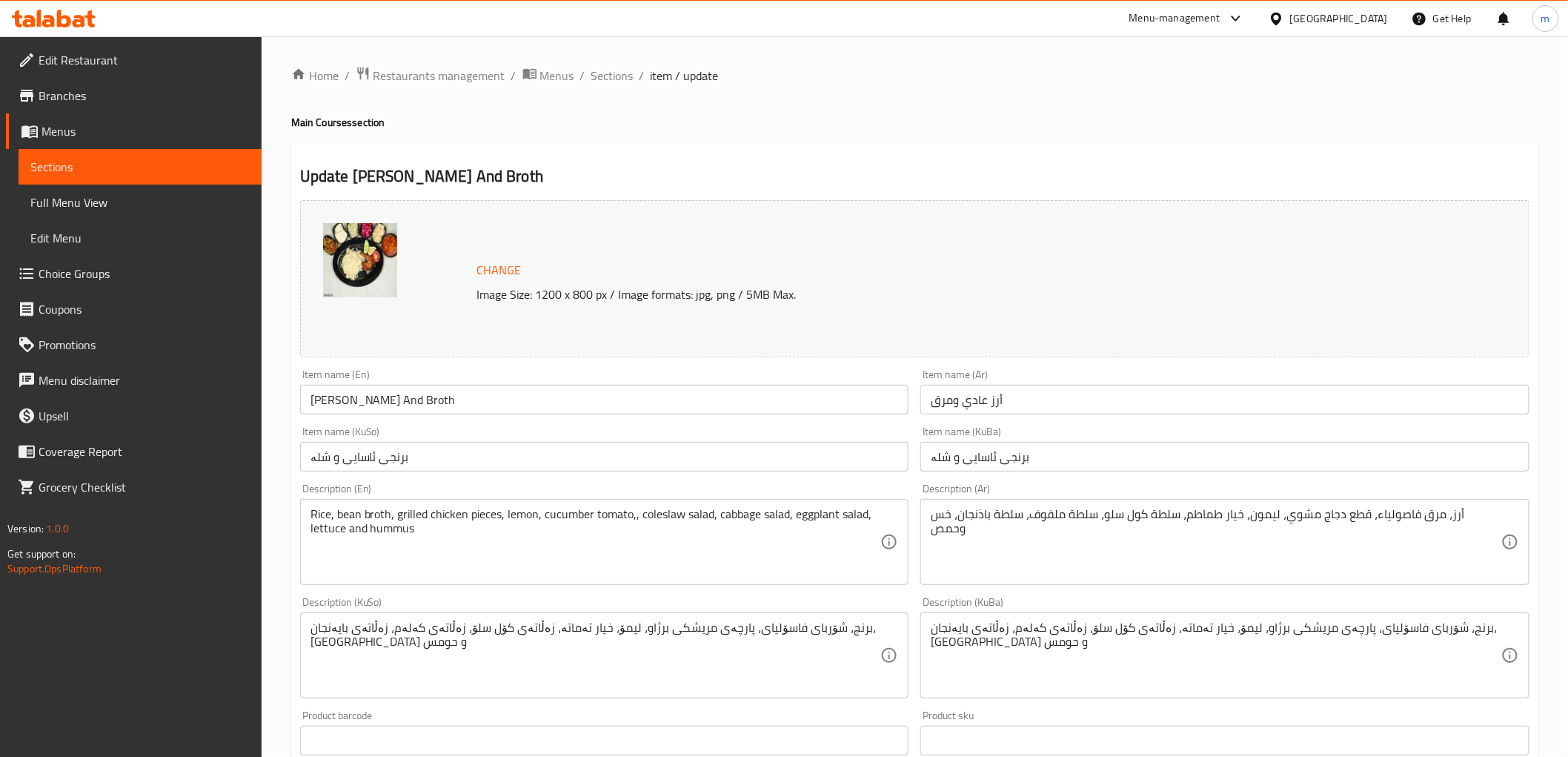
click at [826, 408] on input "[PERSON_NAME] And Broth" at bounding box center [604, 398] width 610 height 29
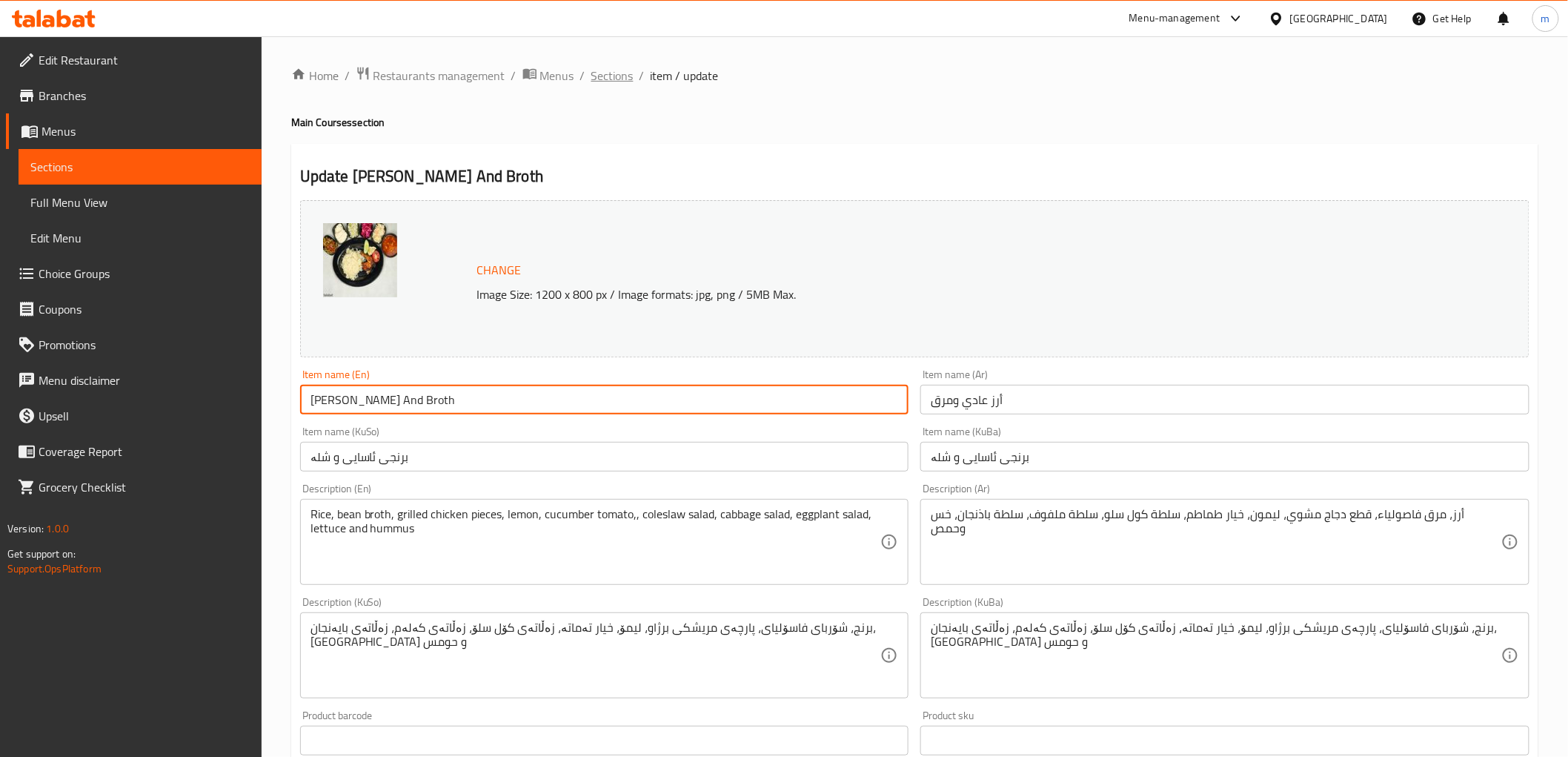
click at [627, 71] on span "Sections" at bounding box center [613, 75] width 43 height 18
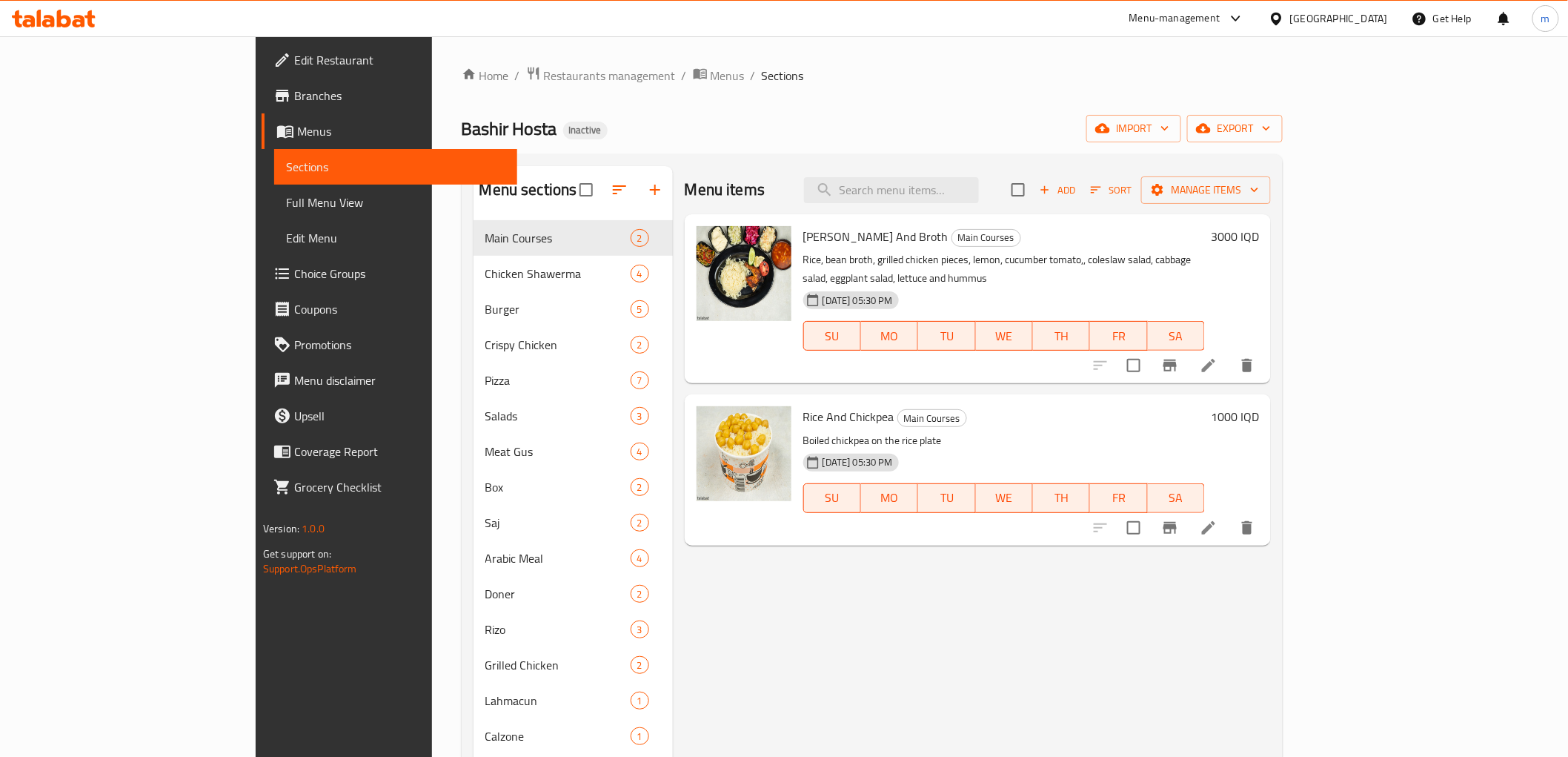
drag, startPoint x: 864, startPoint y: 201, endPoint x: 981, endPoint y: 194, distance: 117.2
click at [930, 201] on div "Menu items Add Sort Manage items" at bounding box center [978, 190] width 587 height 48
paste input "Shawrma Sandwich - Hajari"
click at [979, 194] on input "search" at bounding box center [891, 190] width 175 height 26
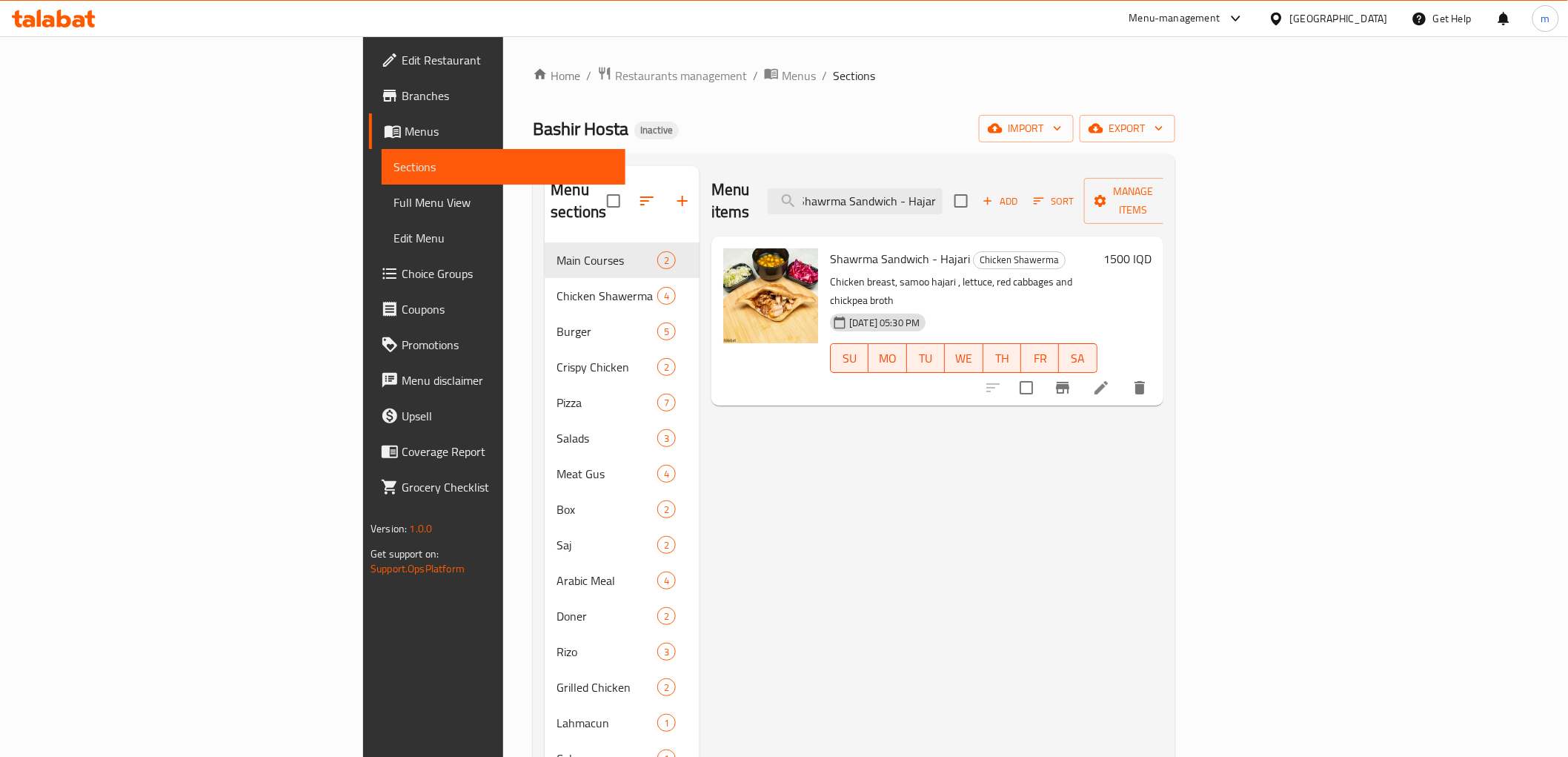
type input "Shawrma Sandwich - Hajari"
click at [1108, 381] on icon at bounding box center [1101, 387] width 13 height 13
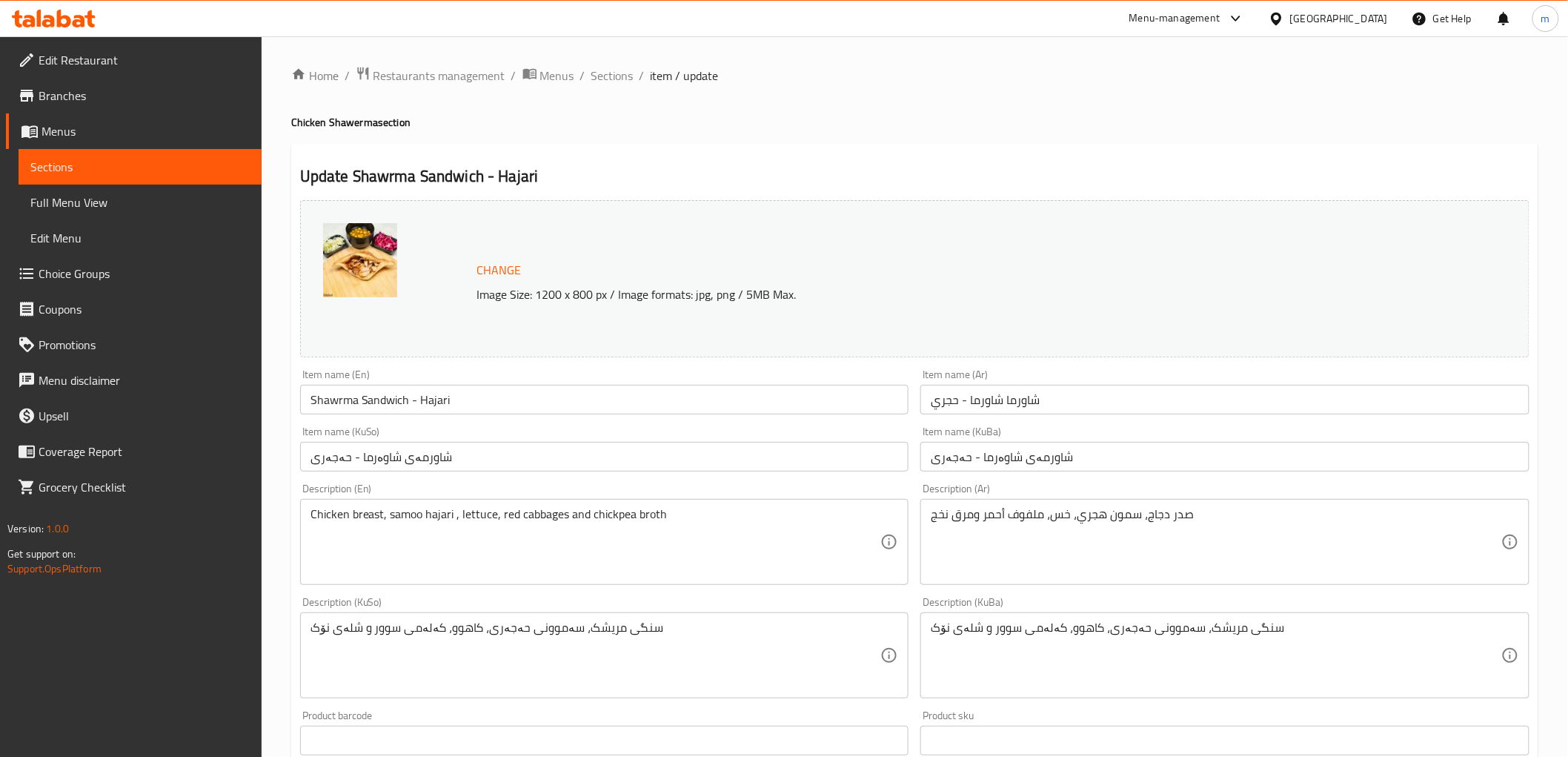
click at [991, 448] on input "شاورمەی شاوەرما - حەجەری" at bounding box center [1225, 456] width 610 height 29
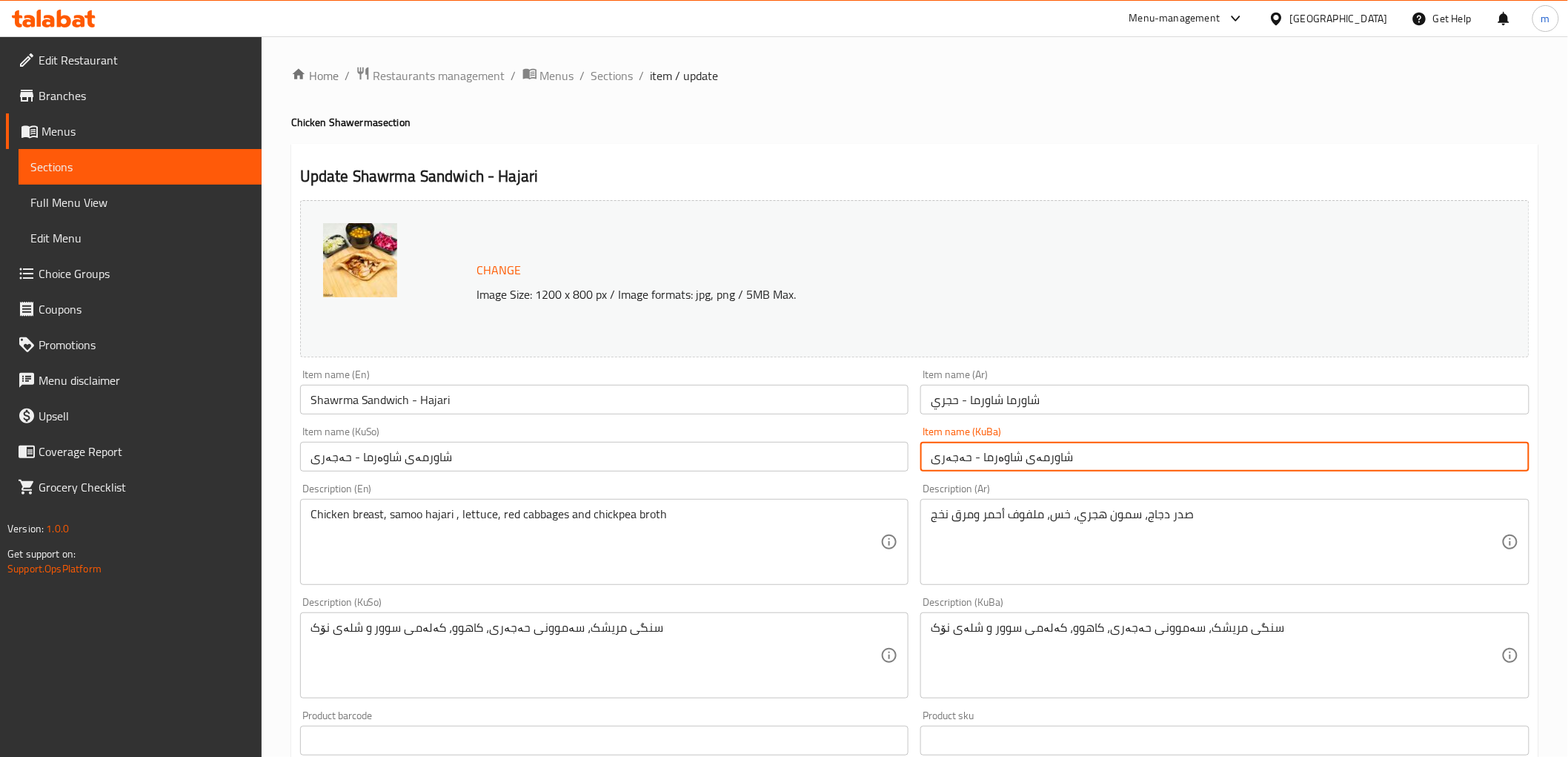
click at [991, 448] on input "شاورمەی شاوەرما - حەجەری" at bounding box center [1225, 456] width 610 height 29
click at [1068, 457] on input "شاورمەی شاوەرما - حەجەری" at bounding box center [1225, 456] width 610 height 29
click at [1051, 457] on input "شاورمەی شاوەرما - حەجەری" at bounding box center [1225, 456] width 610 height 29
click at [1047, 451] on input "سەندویچی شاوەرما - حەجەری" at bounding box center [1225, 456] width 610 height 29
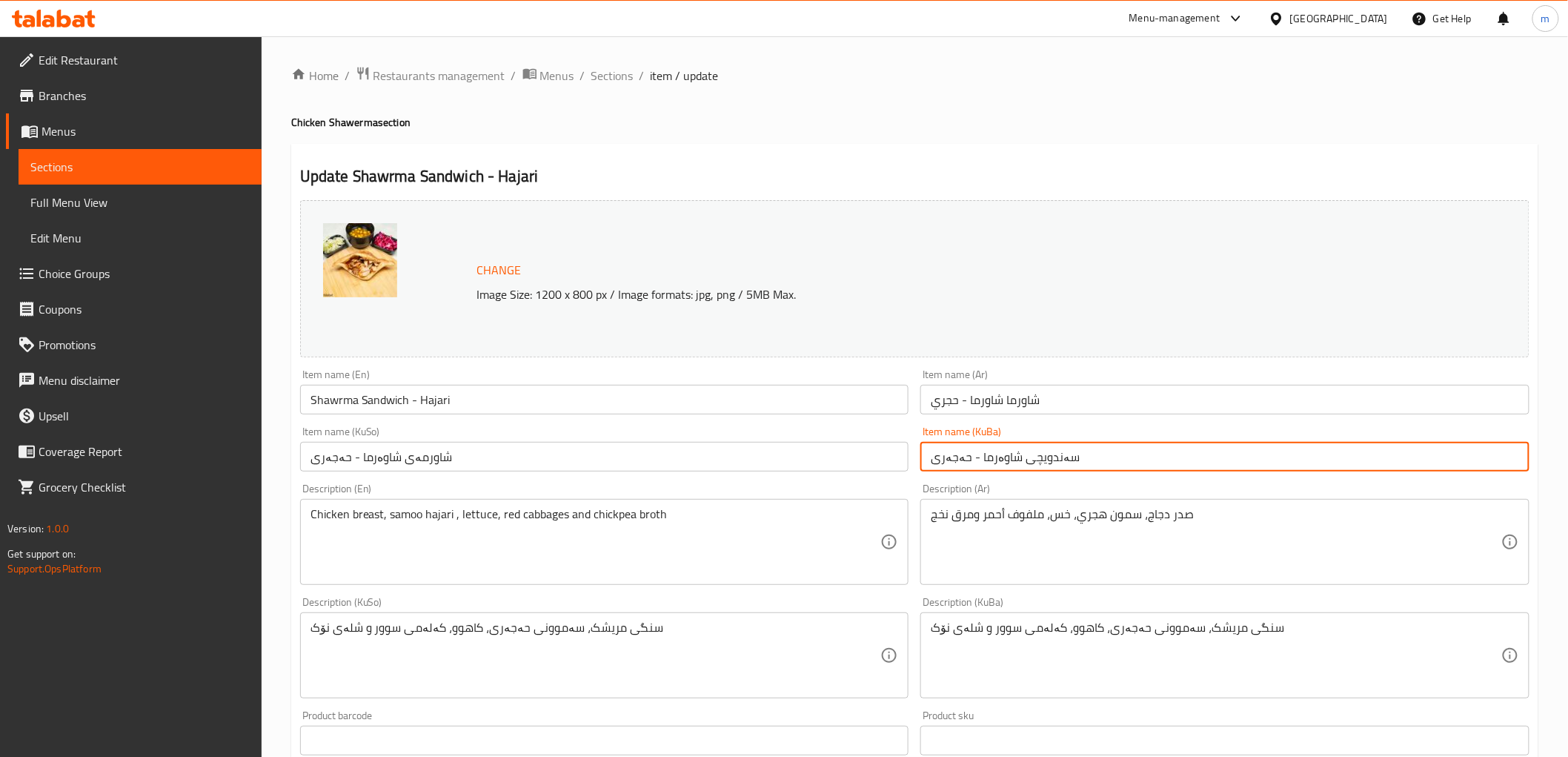
click at [1047, 451] on input "سەندویچی شاوەرما - حەجەری" at bounding box center [1225, 456] width 610 height 29
type input "سەندویچی شاوەرما - حەجەری"
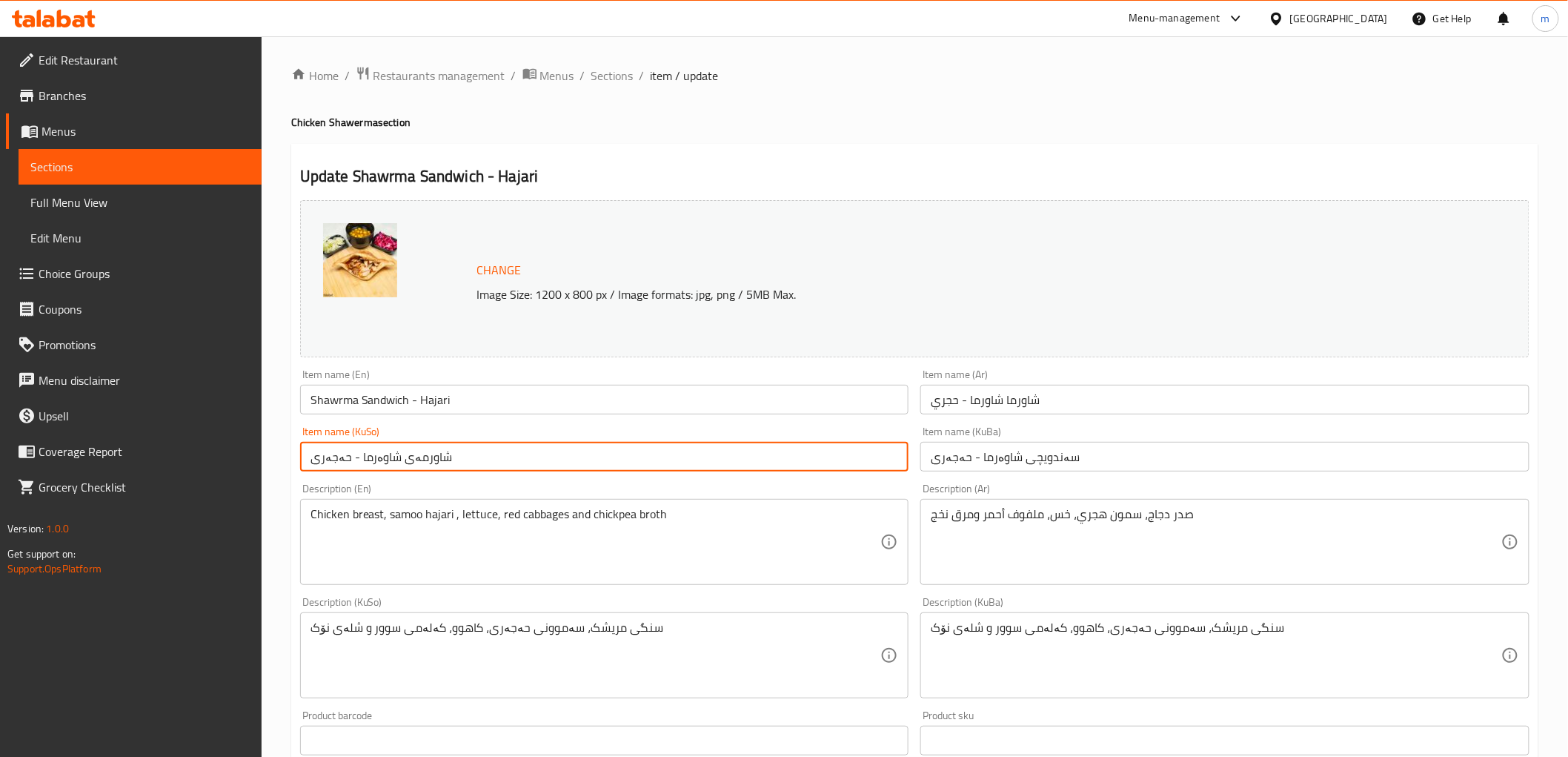
click at [884, 451] on input "شاورمەی شاوەرما - حەجەری" at bounding box center [604, 456] width 610 height 29
paste input "ەندویچ"
type input "سەندویچی شاوەرما - حەجەری"
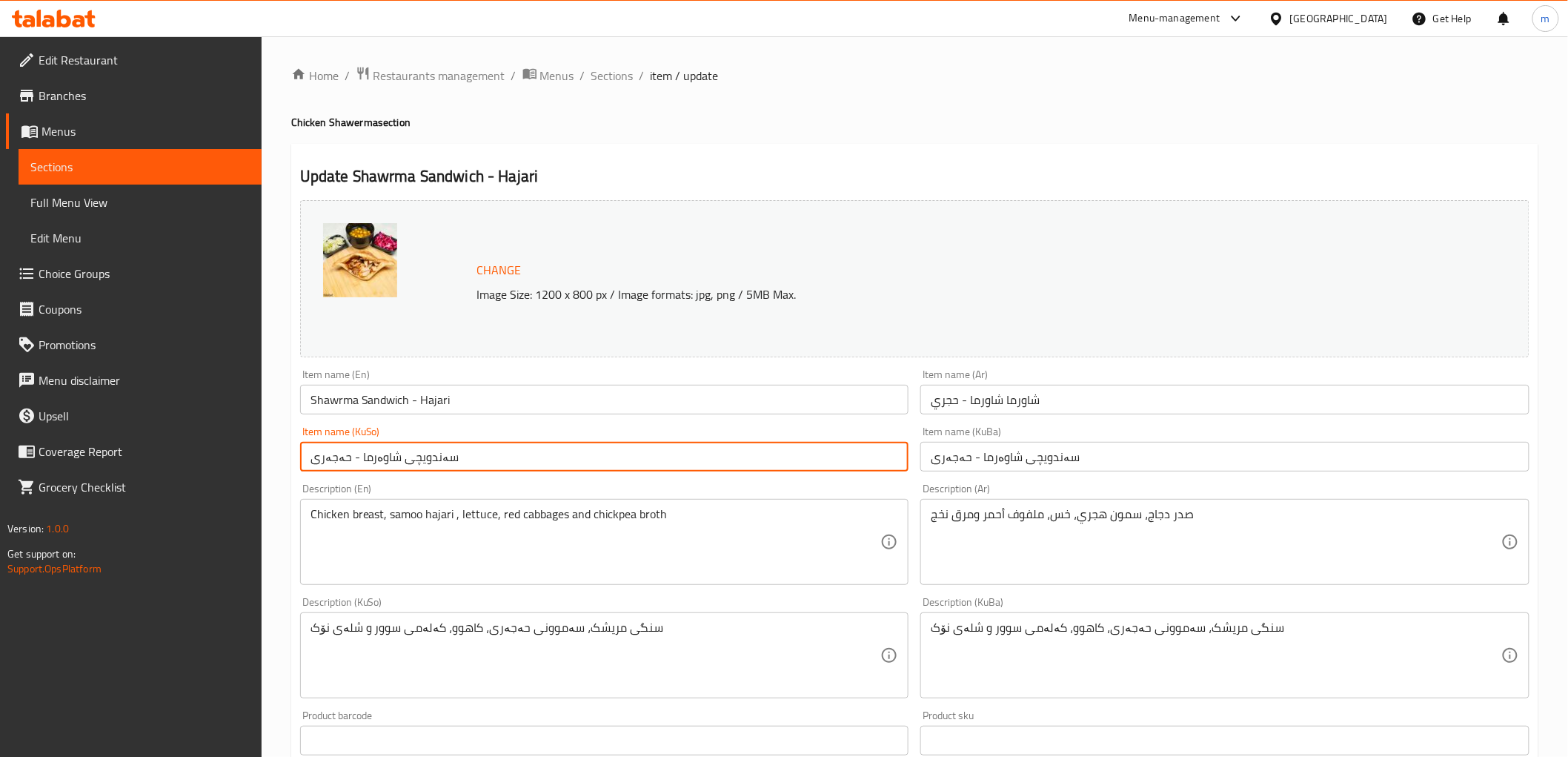
click at [1028, 397] on input "شاورما شاورما - حجري" at bounding box center [1225, 398] width 610 height 29
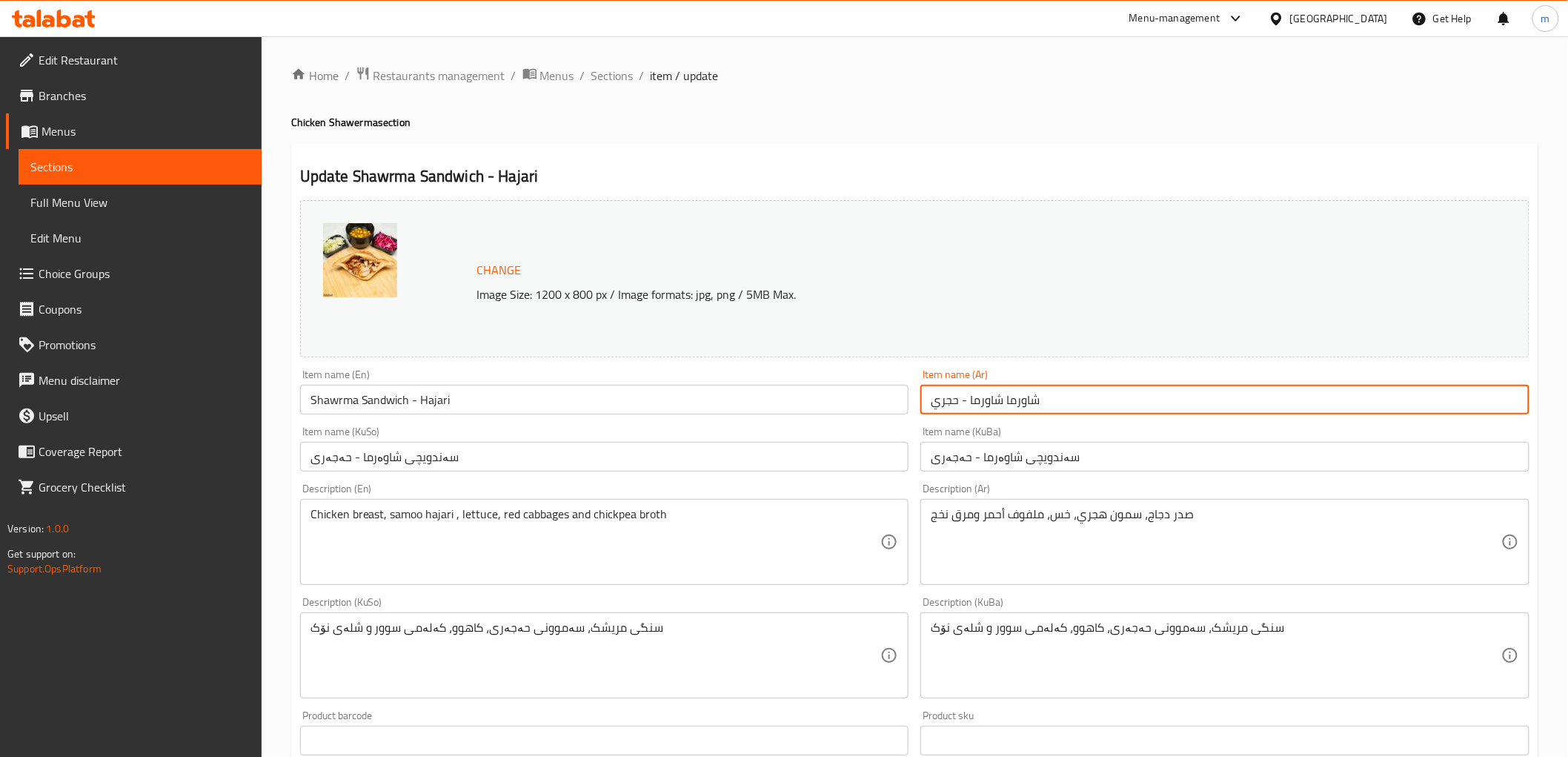
click at [1028, 397] on input "شاورما شاورما - حجري" at bounding box center [1225, 398] width 610 height 29
click at [1001, 409] on input "سندويتش شاورما - حجري" at bounding box center [1225, 398] width 610 height 29
type input "سندويتش شاورما - حجري"
click at [620, 78] on span "Sections" at bounding box center [613, 75] width 43 height 18
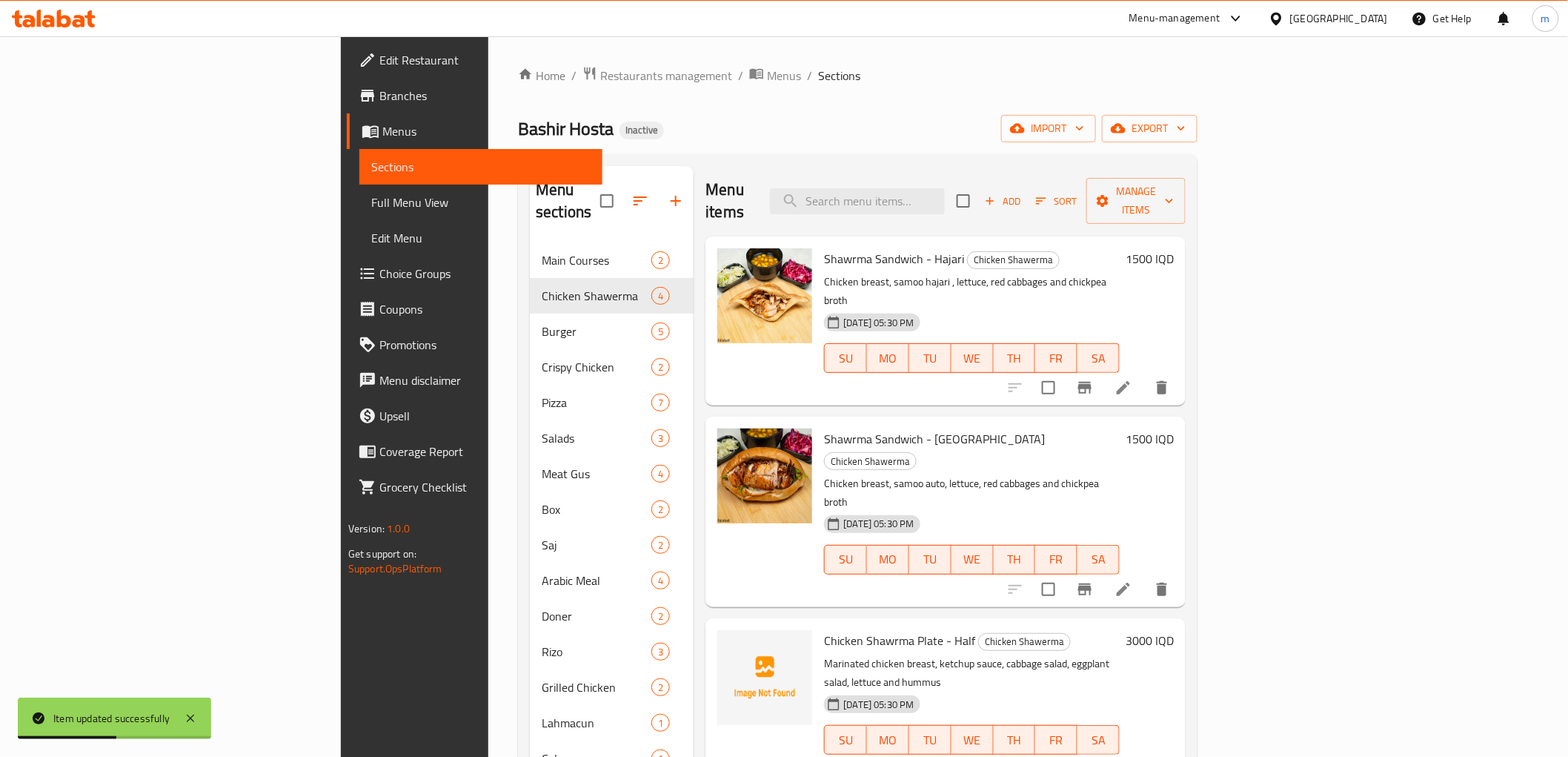
click at [1145, 375] on li at bounding box center [1123, 388] width 42 height 27
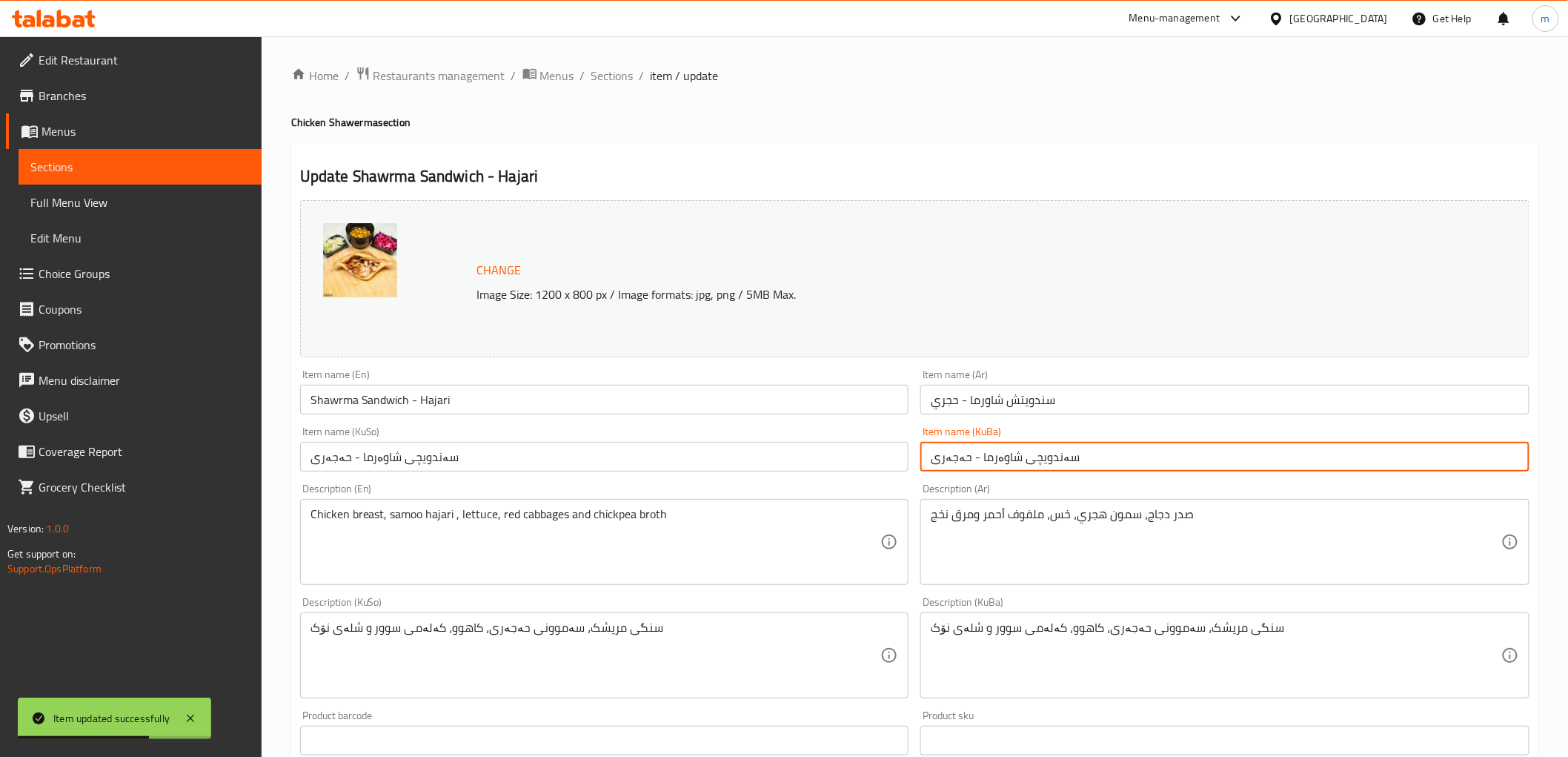
drag, startPoint x: 1038, startPoint y: 460, endPoint x: 961, endPoint y: 457, distance: 77.1
click at [961, 457] on input "سەندویچی شاوەرما - حەجەری" at bounding box center [1225, 456] width 610 height 29
drag, startPoint x: 1131, startPoint y: 445, endPoint x: 1094, endPoint y: 453, distance: 37.9
click at [1121, 445] on input "سەندویچی شاوەرما - حەجەری" at bounding box center [1225, 456] width 610 height 29
drag, startPoint x: 1091, startPoint y: 454, endPoint x: 982, endPoint y: 454, distance: 109.0
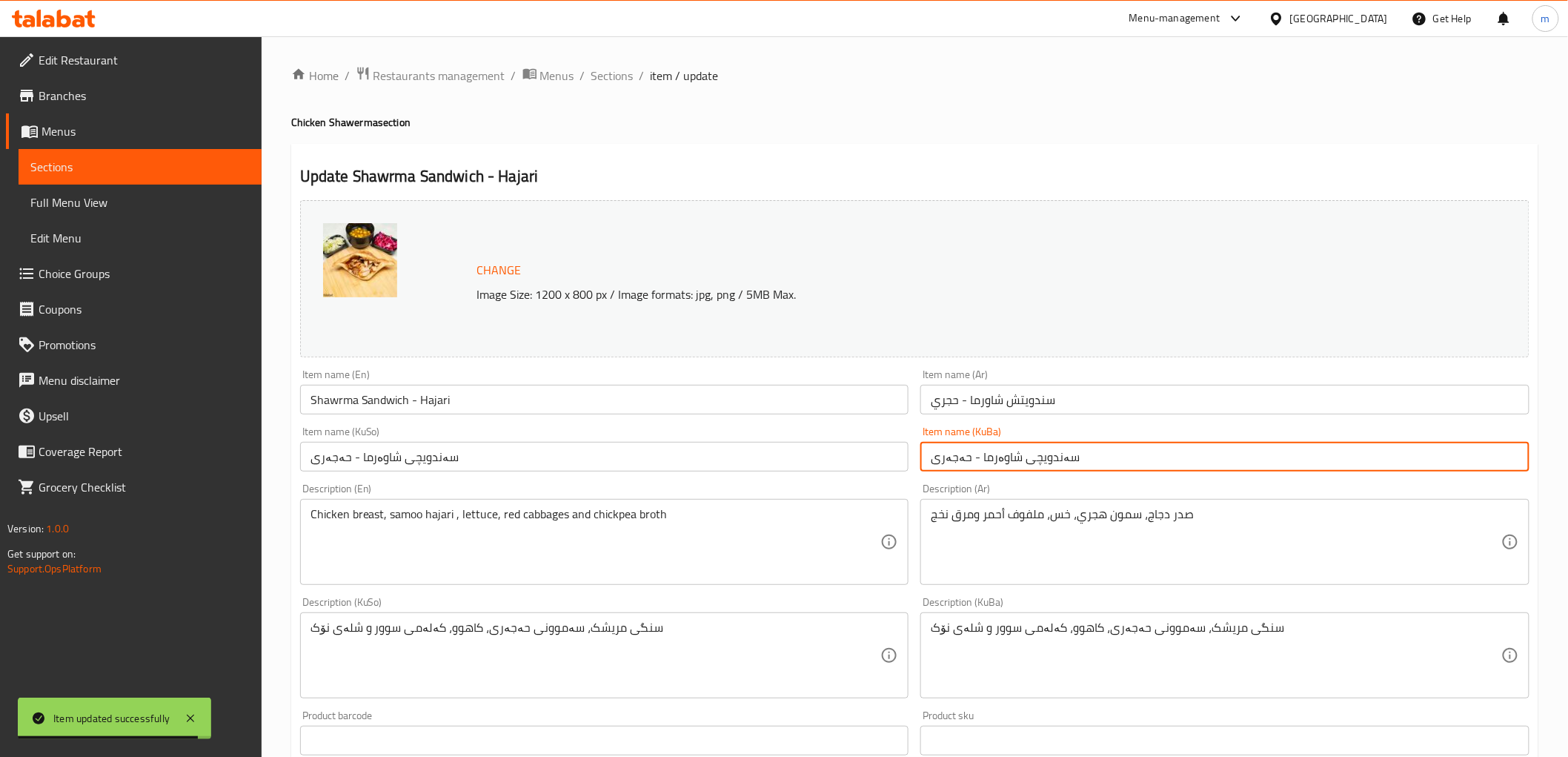
click at [979, 457] on input "سەندویچی شاوەرما - حەجەری" at bounding box center [1225, 456] width 610 height 29
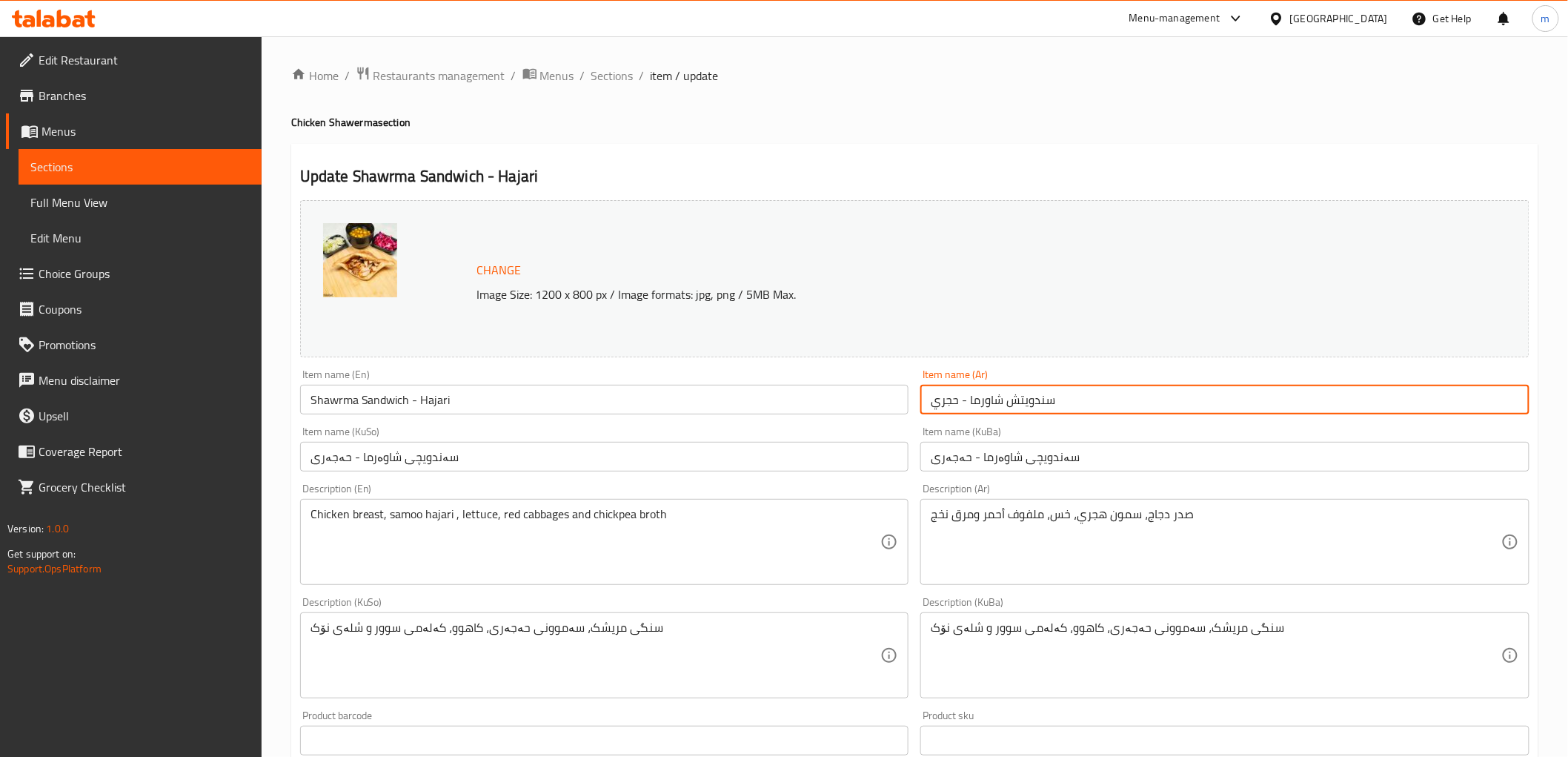
drag, startPoint x: 1068, startPoint y: 403, endPoint x: 966, endPoint y: 407, distance: 102.1
click at [966, 407] on input "سندويتش شاورما - حجري" at bounding box center [1225, 398] width 610 height 29
click at [592, 76] on span "Sections" at bounding box center [613, 75] width 43 height 18
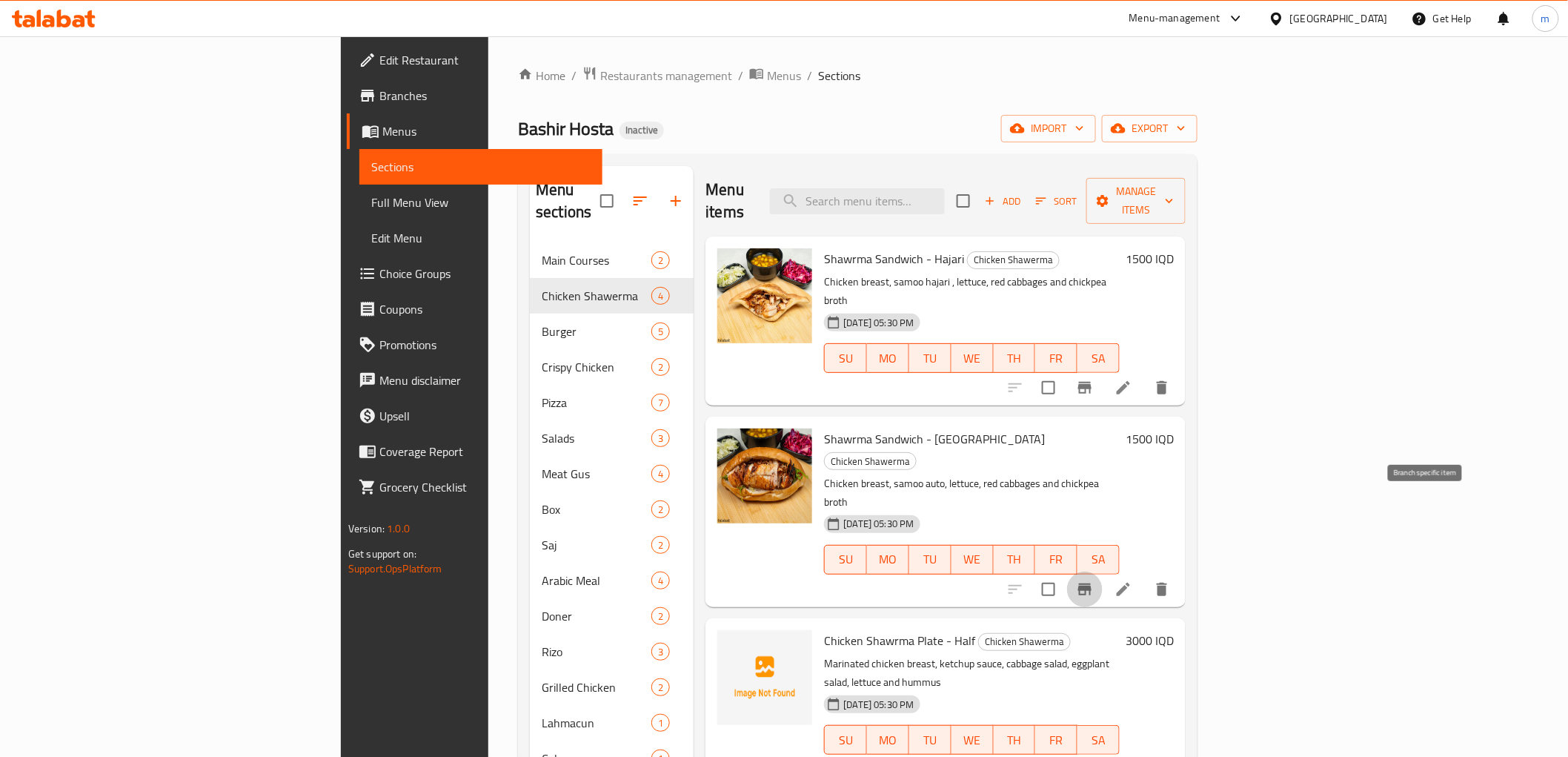
click at [1103, 572] on button "Branch-specific-item" at bounding box center [1085, 589] width 35 height 35
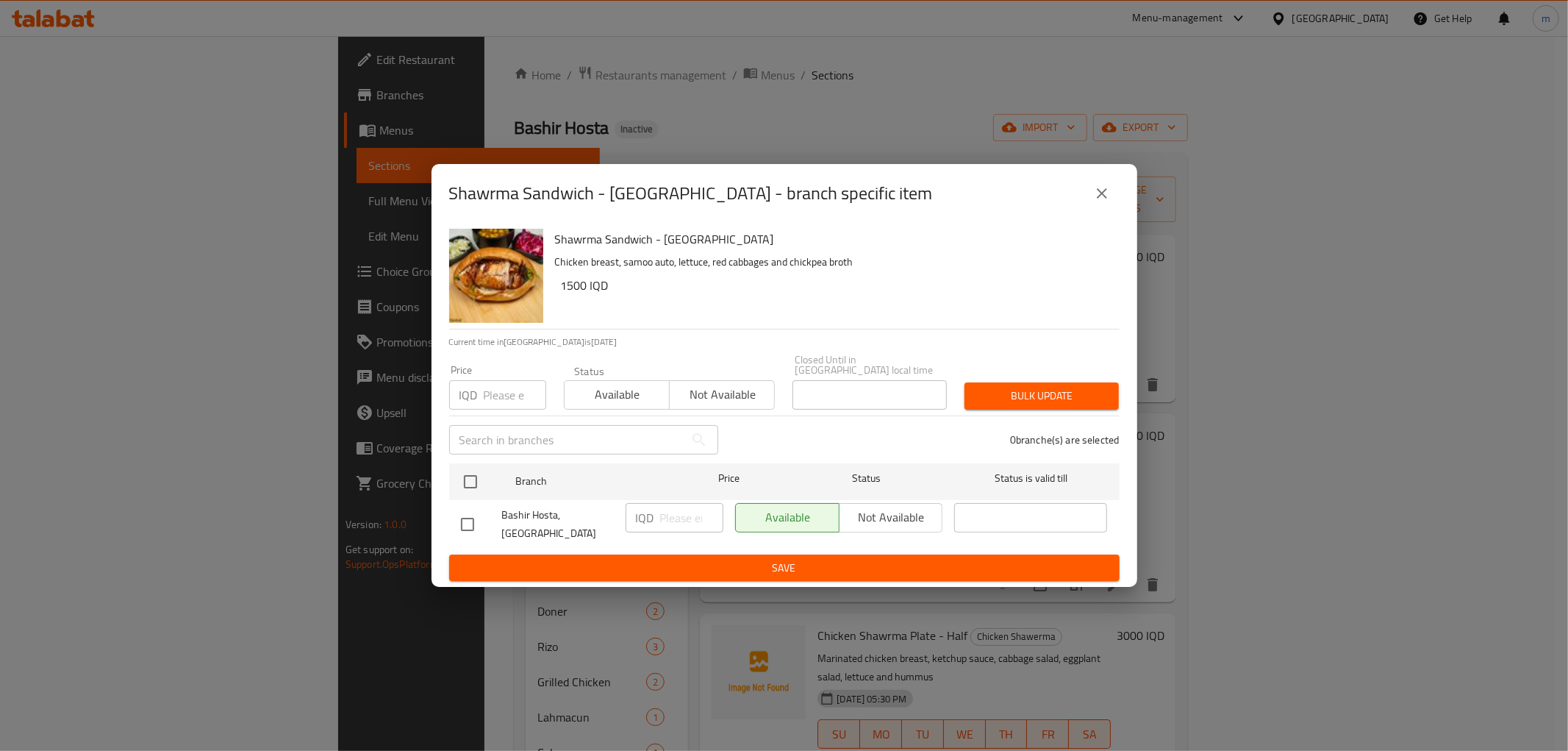
click at [1081, 208] on div "Shawrma Sandwich - Samoon - branch specific item" at bounding box center [784, 194] width 670 height 35
click at [1088, 209] on button "close" at bounding box center [1102, 194] width 35 height 35
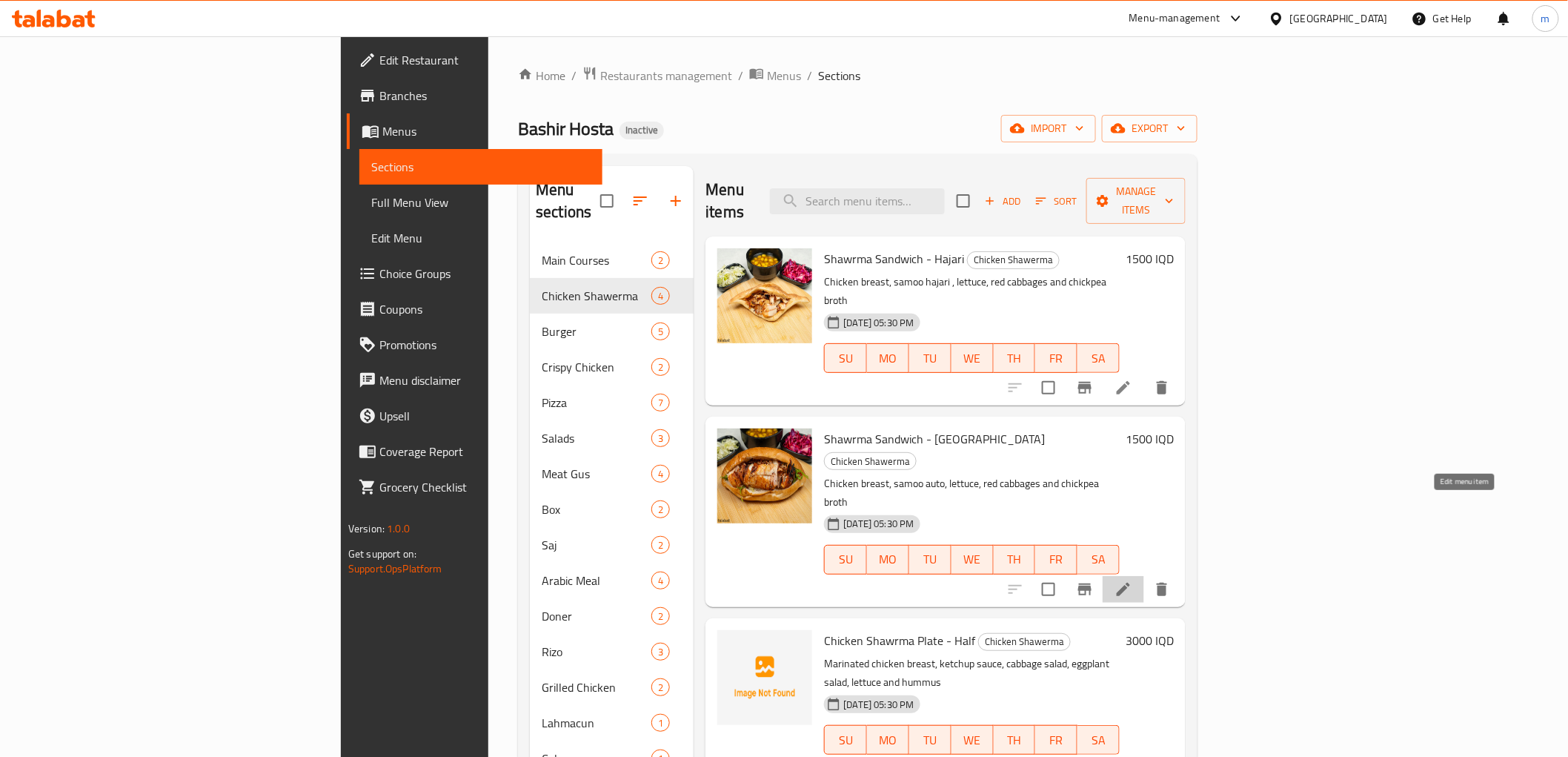
click at [1132, 580] on icon at bounding box center [1123, 589] width 18 height 18
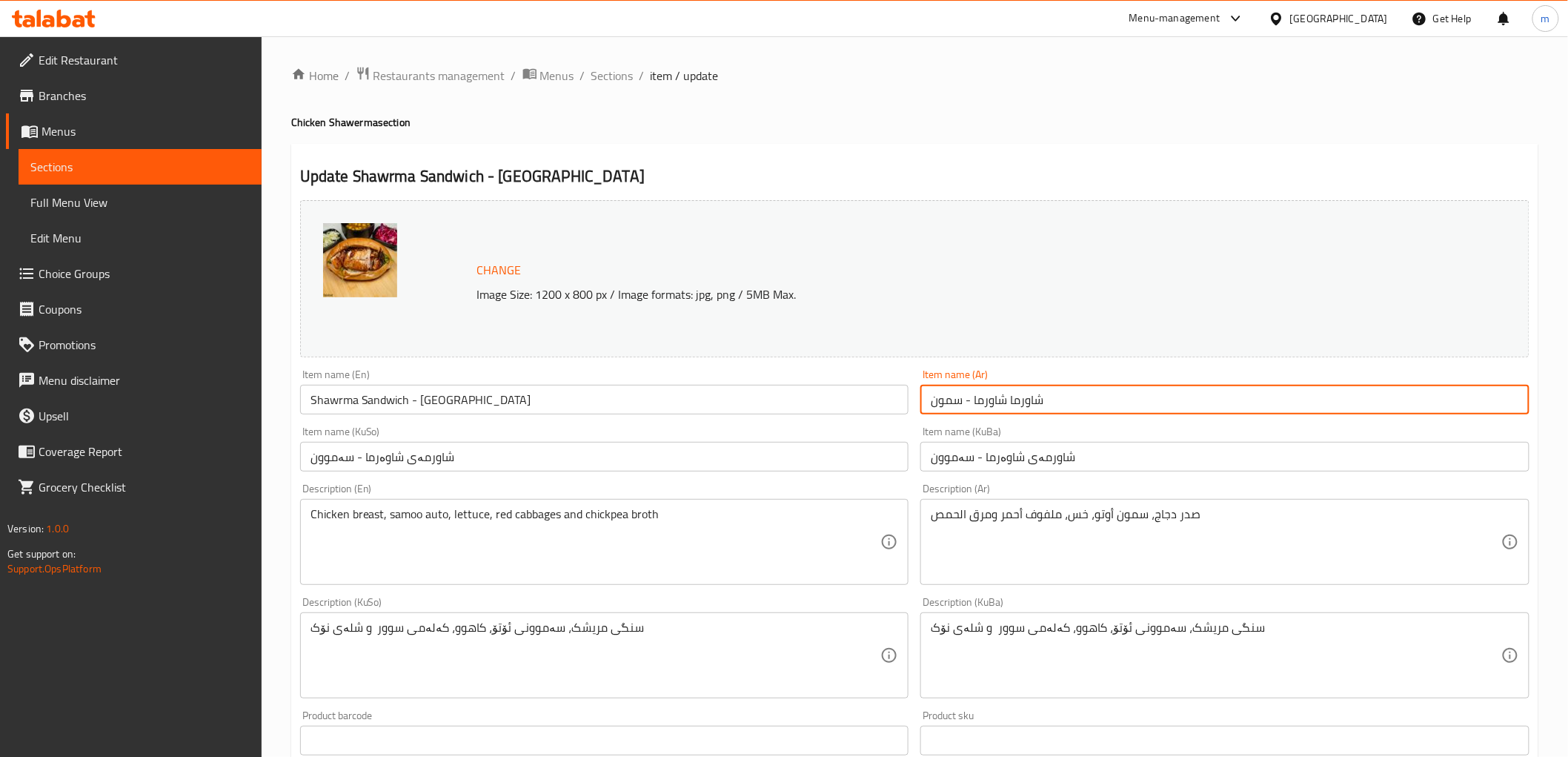
drag, startPoint x: 1077, startPoint y: 402, endPoint x: 973, endPoint y: 403, distance: 104.0
click at [973, 403] on input "شاورما شاورما - سمون" at bounding box center [1225, 398] width 610 height 29
paste input "ندويتش شاورما"
type input "سندويتش شاورما - سمون"
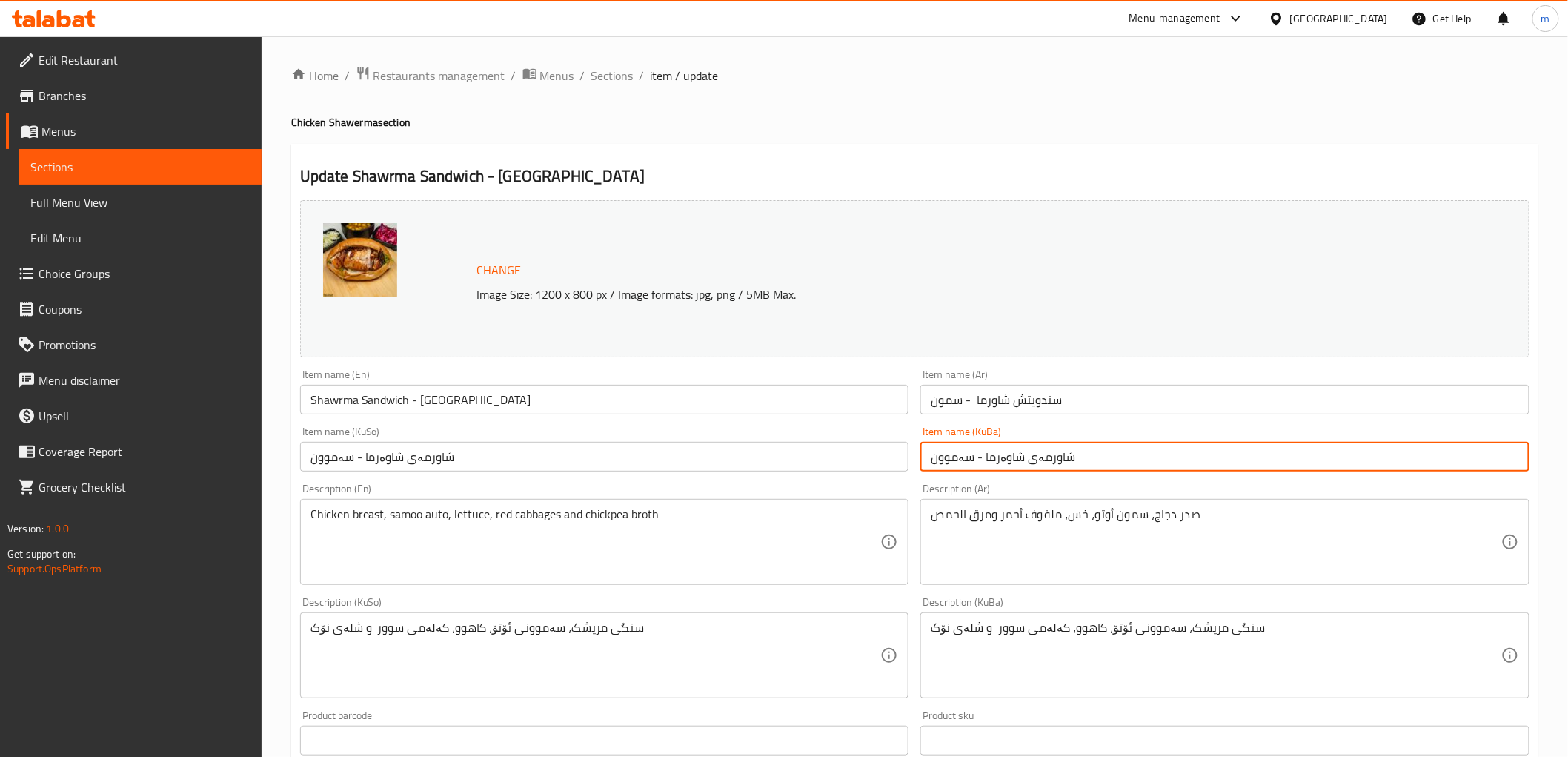
drag, startPoint x: 1073, startPoint y: 454, endPoint x: 982, endPoint y: 457, distance: 91.0
click at [982, 457] on input "شاورمەی شاوەرما - سەموون" at bounding box center [1225, 456] width 610 height 29
paste input "ەندویچ"
click at [977, 457] on input "سەندویچی شاوەرما - سەموون" at bounding box center [1225, 456] width 610 height 29
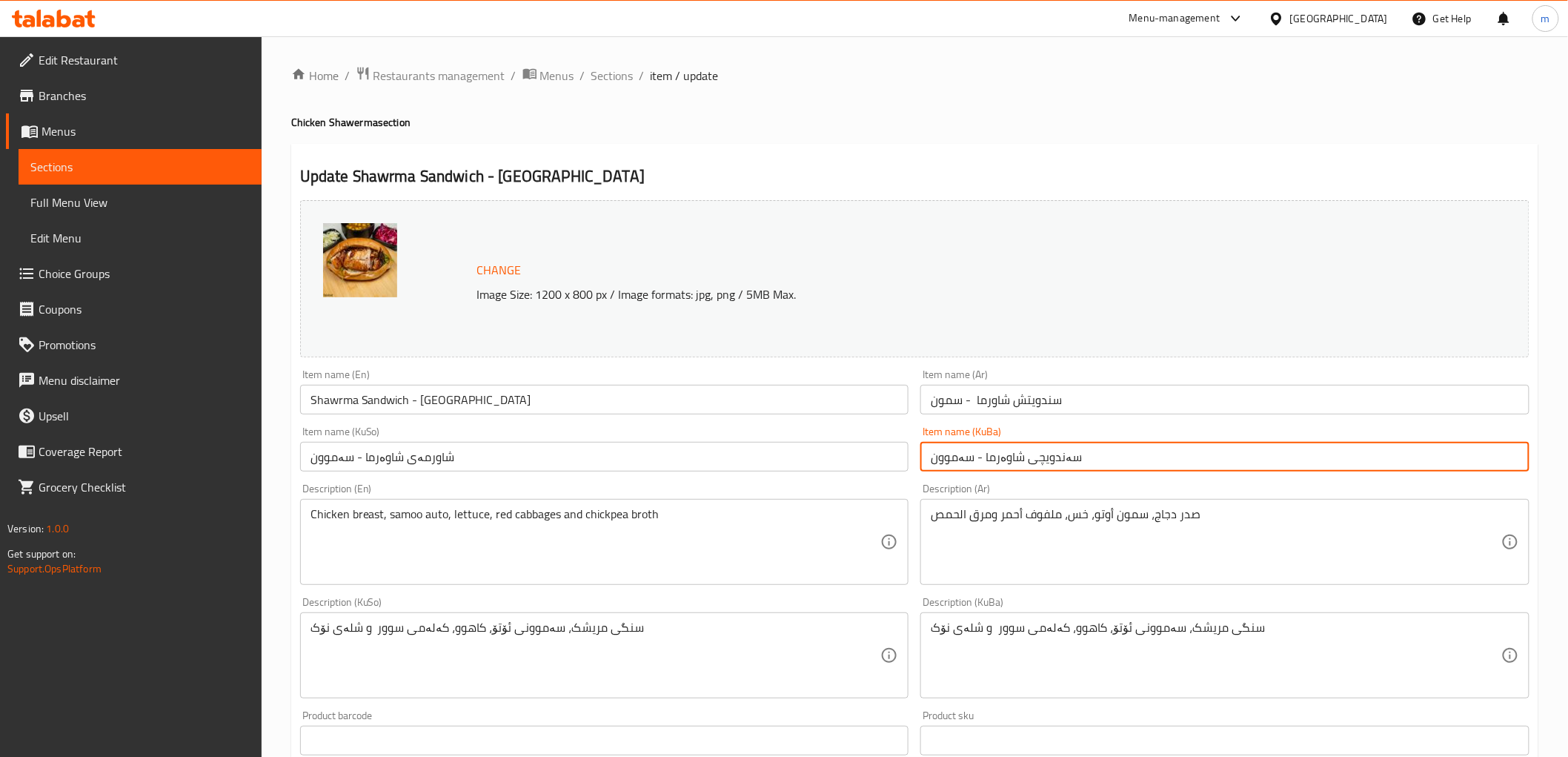
click at [977, 457] on input "سەندویچی شاوەرما - سەموون" at bounding box center [1225, 456] width 610 height 29
type input "سەندویچی شاوەرما - سەموون"
click at [848, 454] on input "شاورمەی شاوەرما - سەموون" at bounding box center [604, 456] width 610 height 29
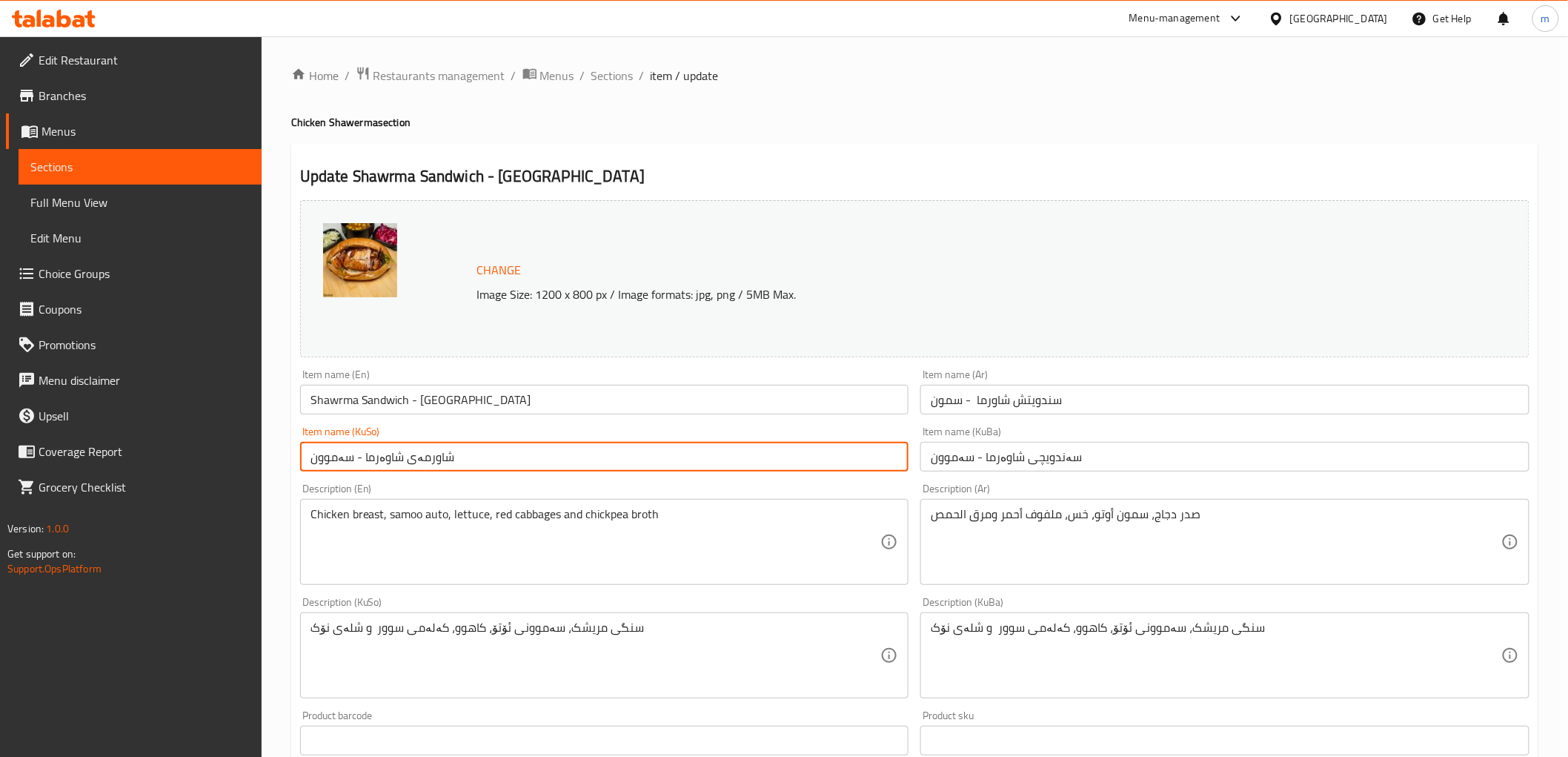
click at [848, 454] on input "شاورمەی شاوەرما - سەموون" at bounding box center [604, 456] width 610 height 29
paste input "ەندویچ"
click at [848, 454] on input "شاورمەی شاوەرما - سەموون" at bounding box center [604, 456] width 610 height 29
type input "سەندویچی شاوەرما - سەموون"
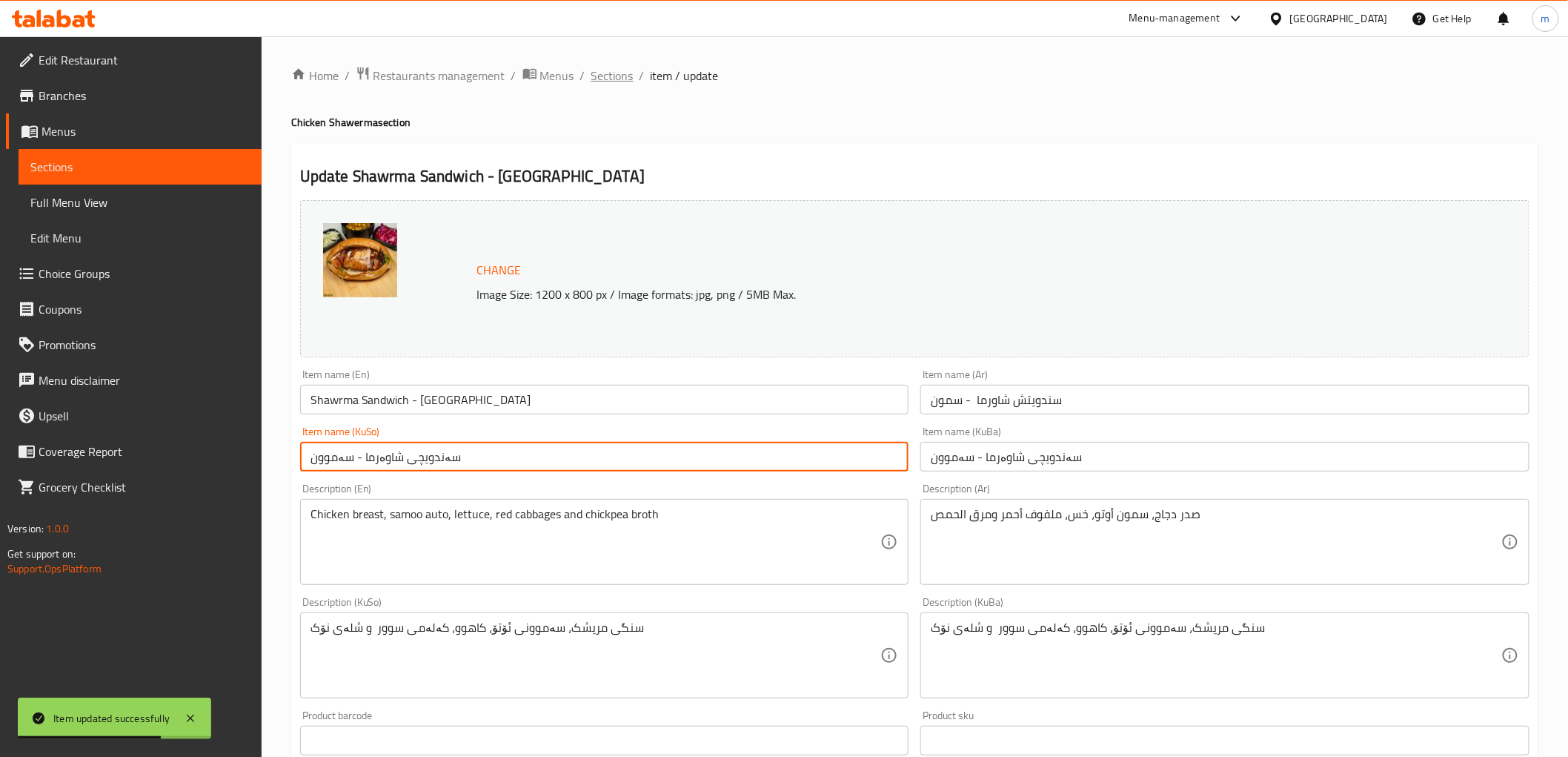
click at [605, 82] on span "Sections" at bounding box center [613, 75] width 43 height 18
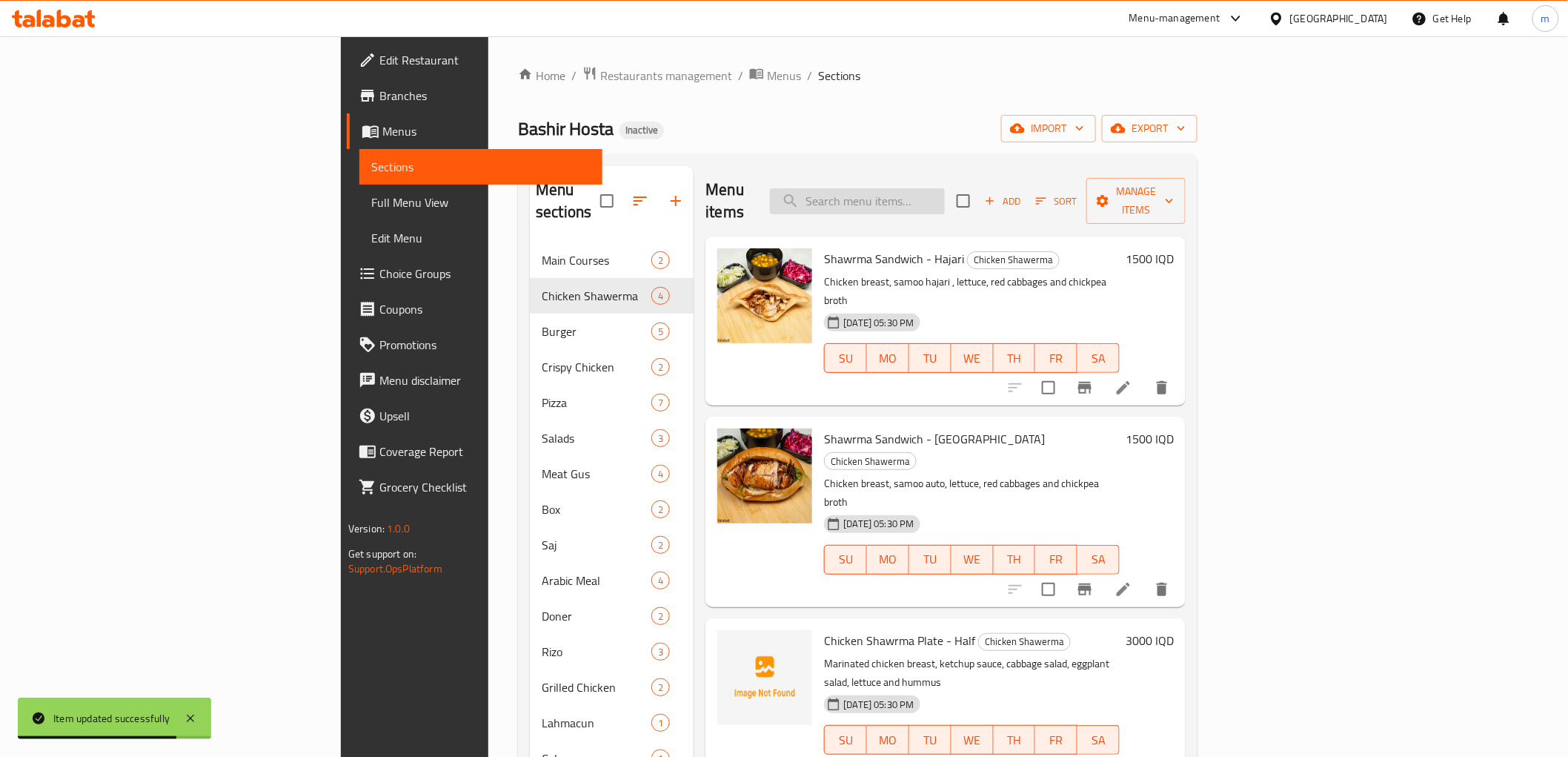
click at [945, 201] on input "search" at bounding box center [857, 201] width 175 height 26
paste input "Meat Gus Plate"
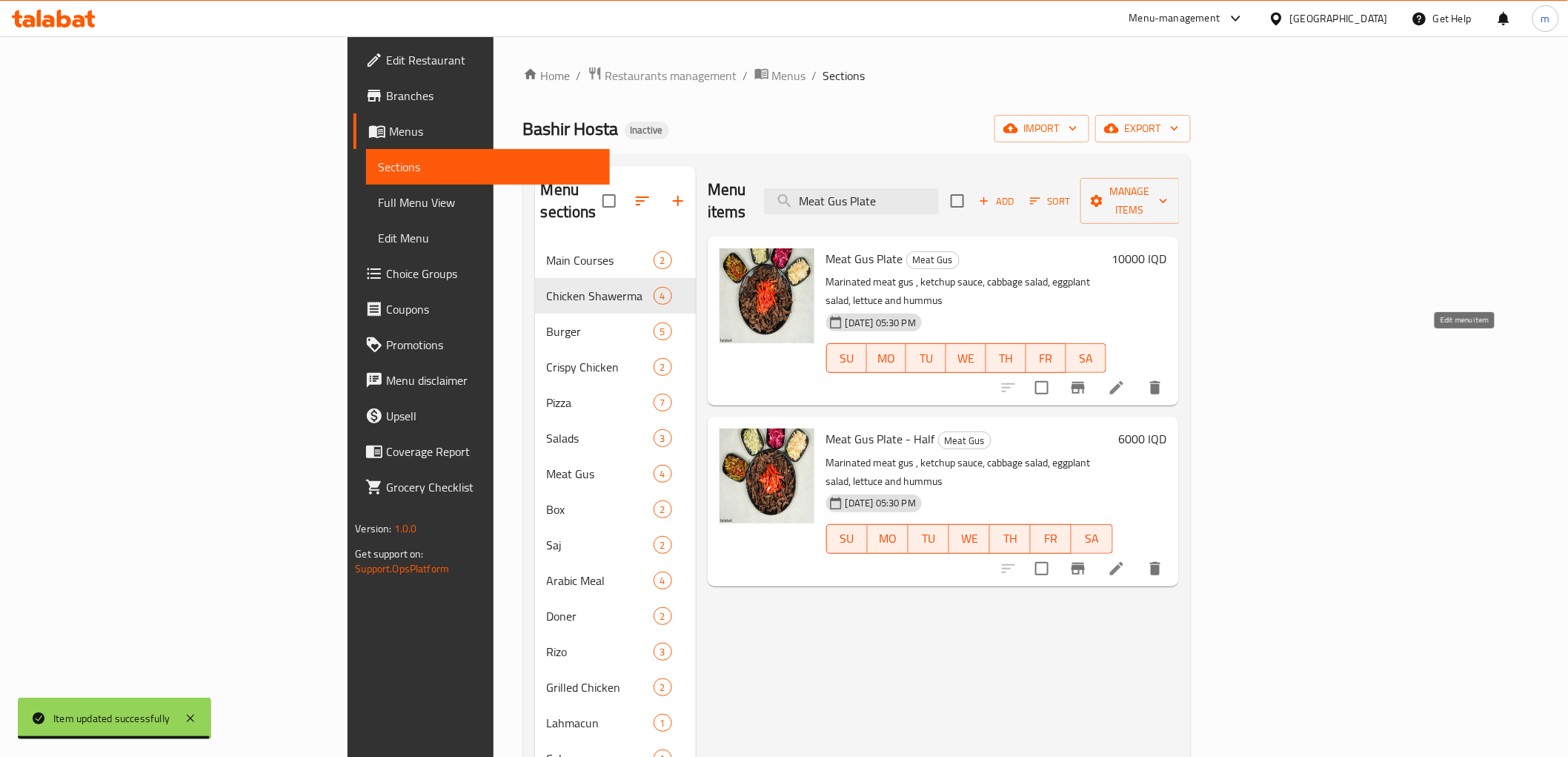
type input "Meat Gus Plate"
click at [1126, 379] on icon at bounding box center [1117, 388] width 18 height 18
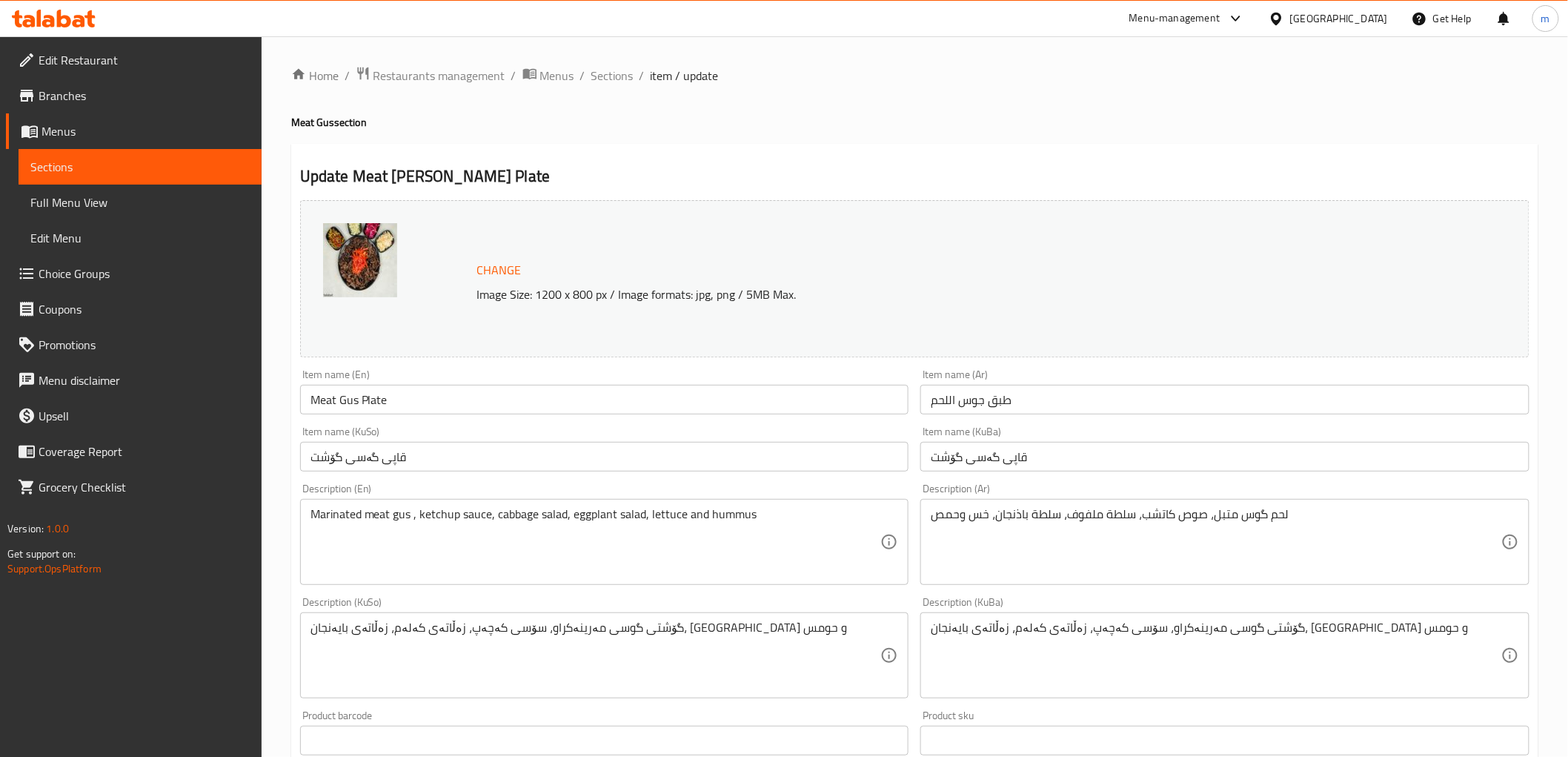
click at [981, 410] on input "طبق جوس اللحم" at bounding box center [1225, 398] width 610 height 29
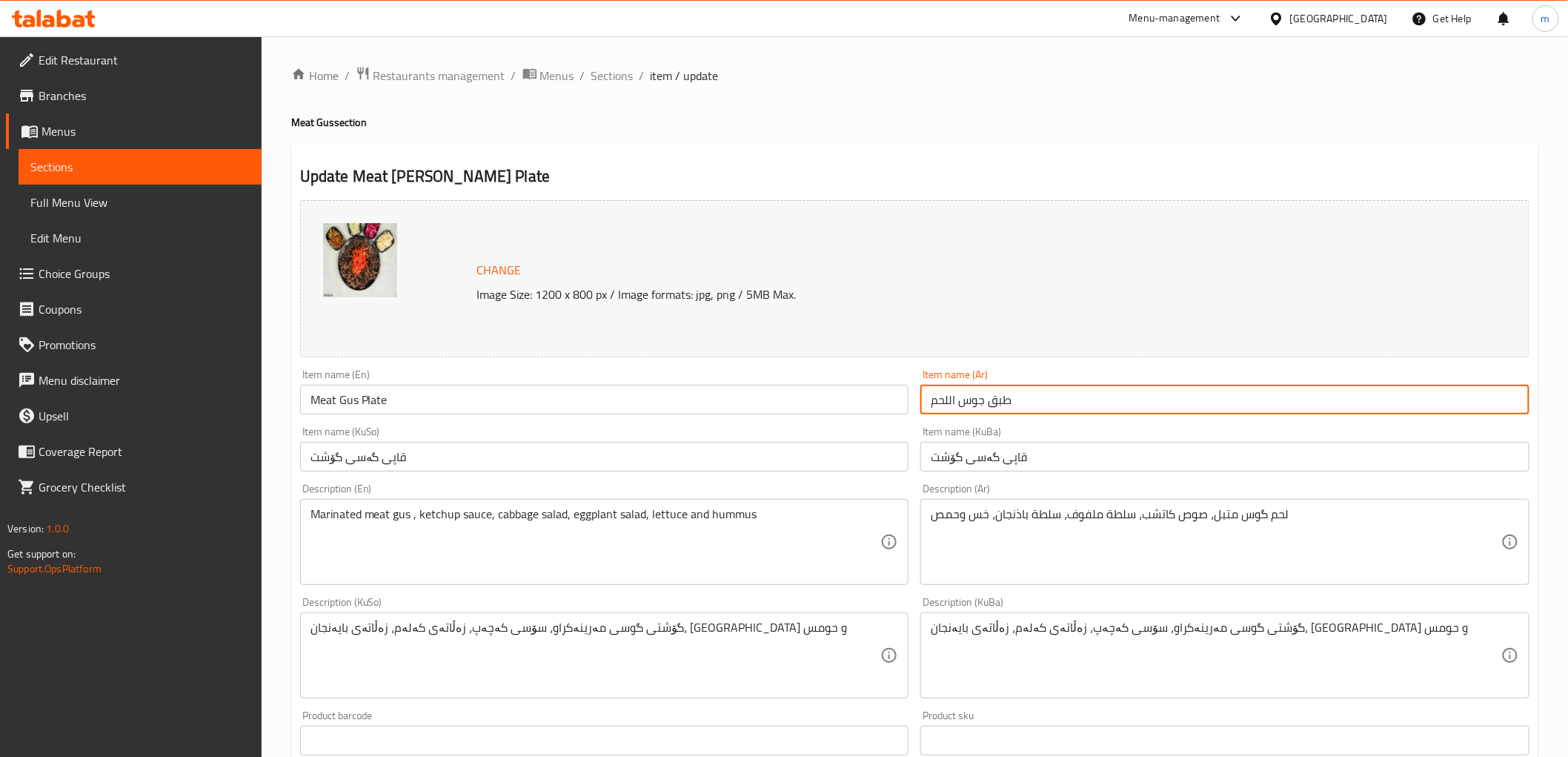
click at [981, 410] on input "طبق جوس اللحم" at bounding box center [1225, 398] width 610 height 29
click at [980, 406] on input "طبق كص اللحم" at bounding box center [1225, 398] width 610 height 29
click at [977, 404] on input "طبق كص اللحم" at bounding box center [1225, 398] width 610 height 29
type input "طبق كص اللحم"
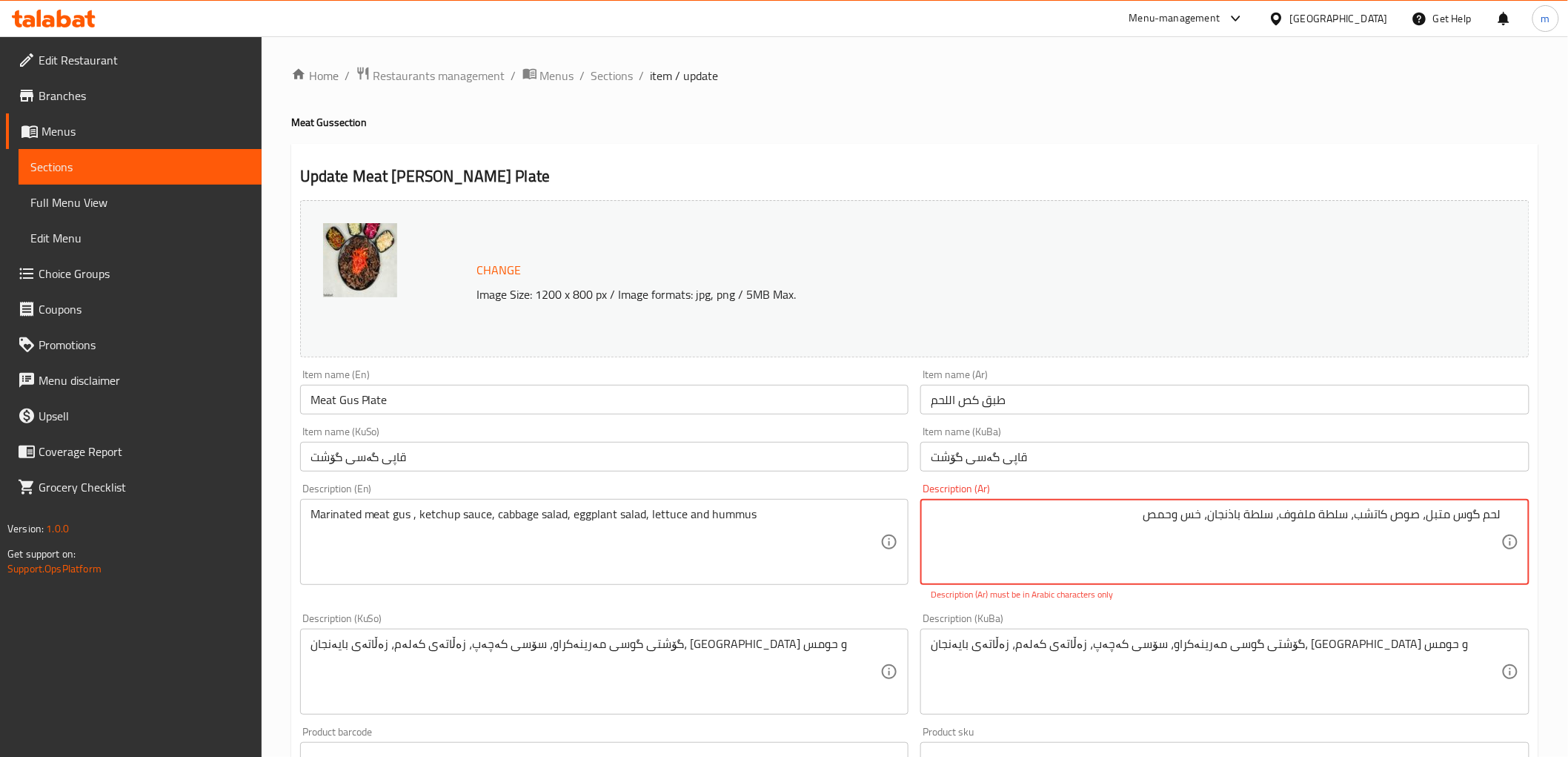
click at [975, 398] on input "طبق كص اللحم" at bounding box center [1225, 398] width 610 height 29
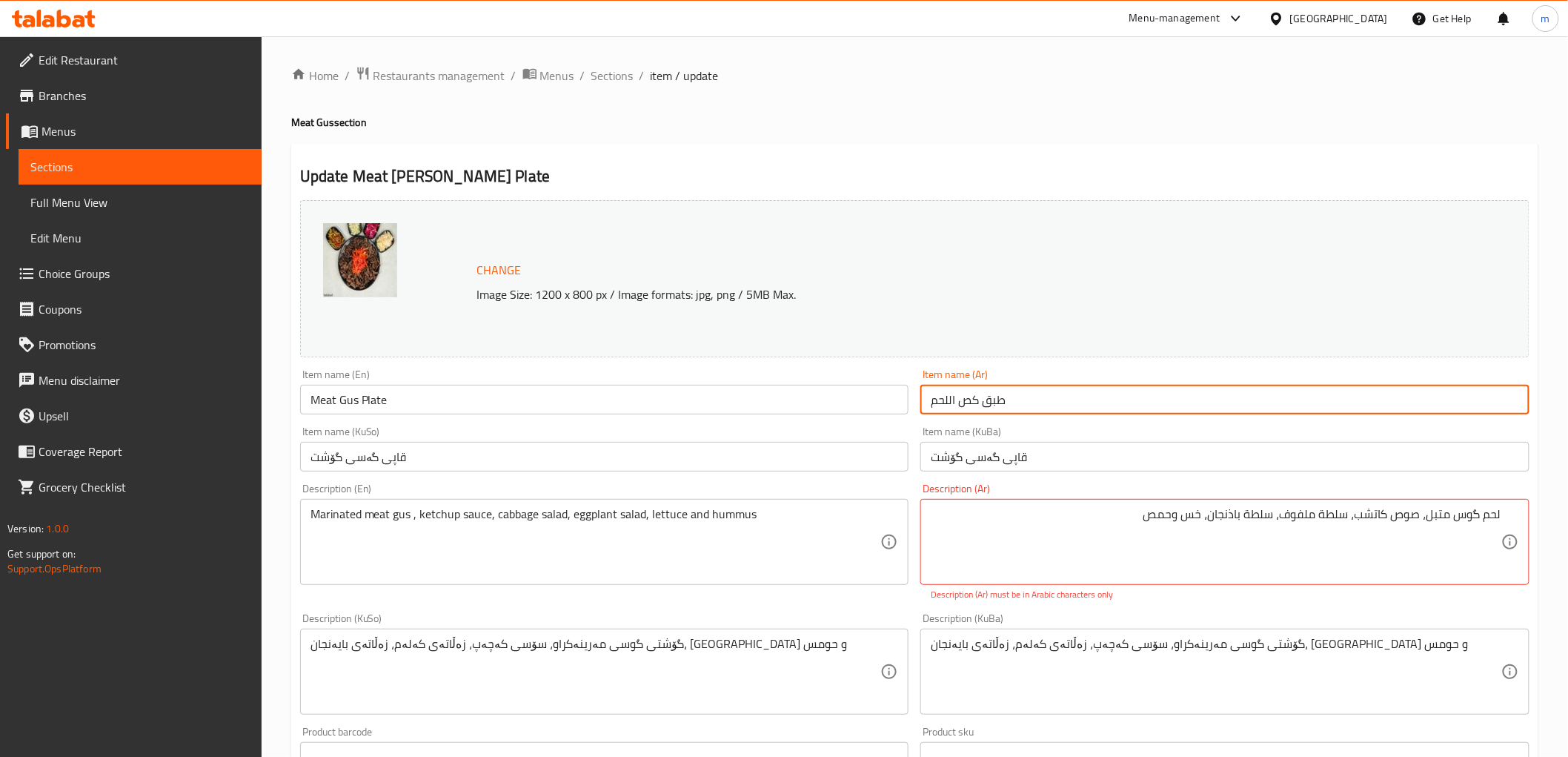
click at [975, 398] on input "طبق كص اللحم" at bounding box center [1225, 398] width 610 height 29
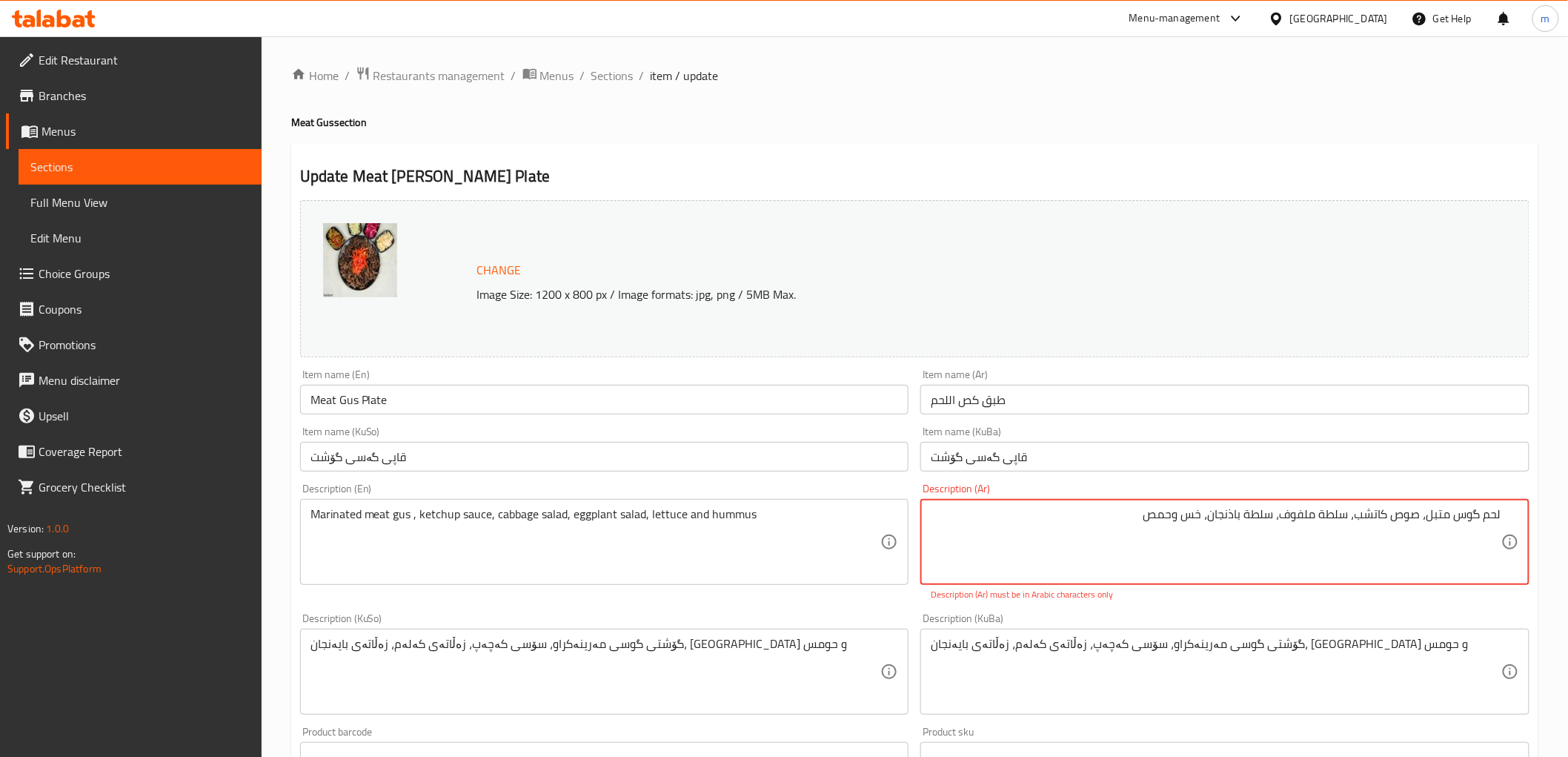
click at [1464, 515] on textarea "لحم گوس متبل، صوص كاتشب، سلطة ملفوف، سلطة باذنجان، خس وحمص" at bounding box center [1216, 541] width 571 height 70
paste textarea "كص"
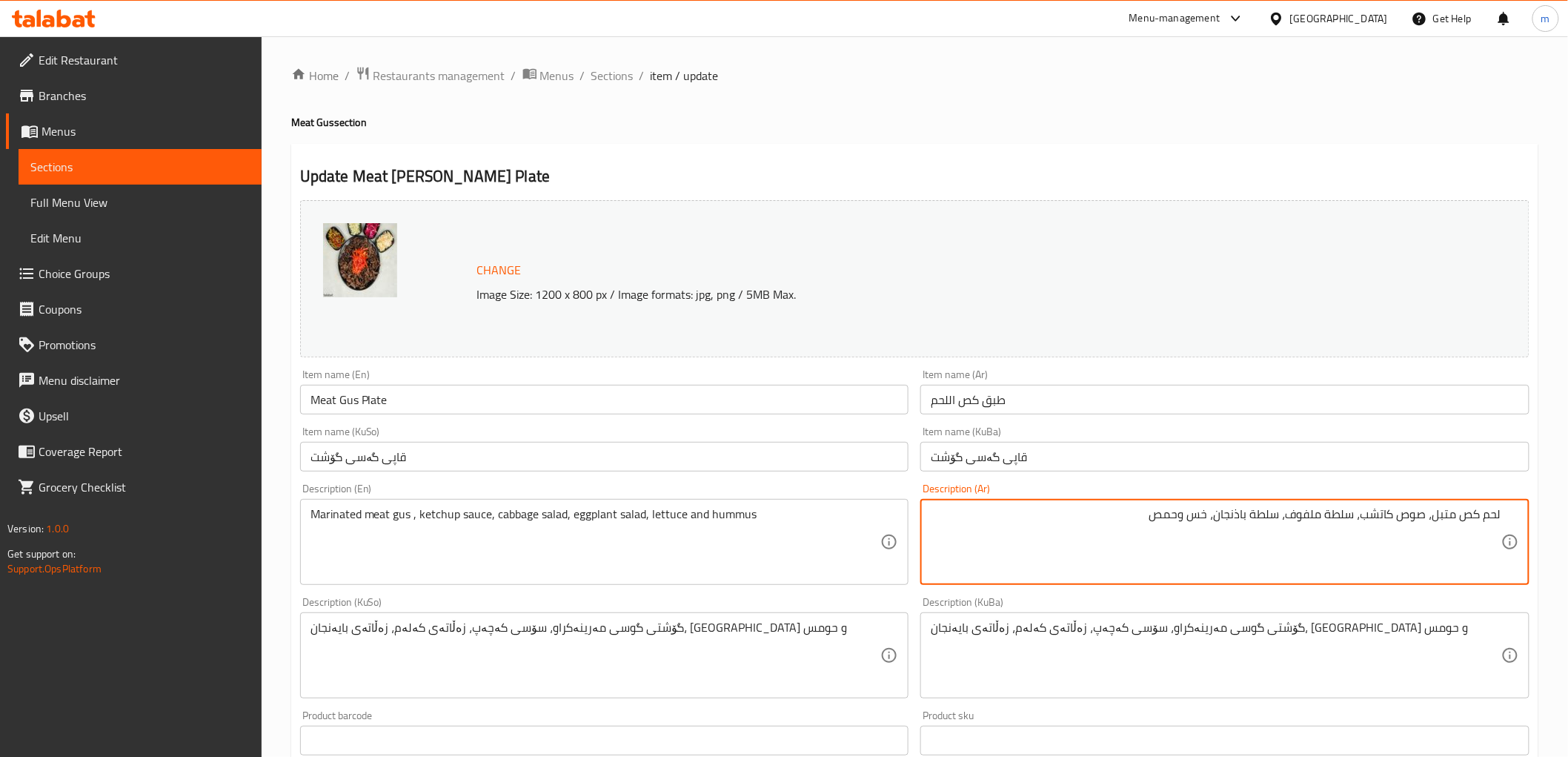
type textarea "لحم كص متبل، صوص كاتشب، سلطة ملفوف، سلطة باذنجان، خس وحمص"
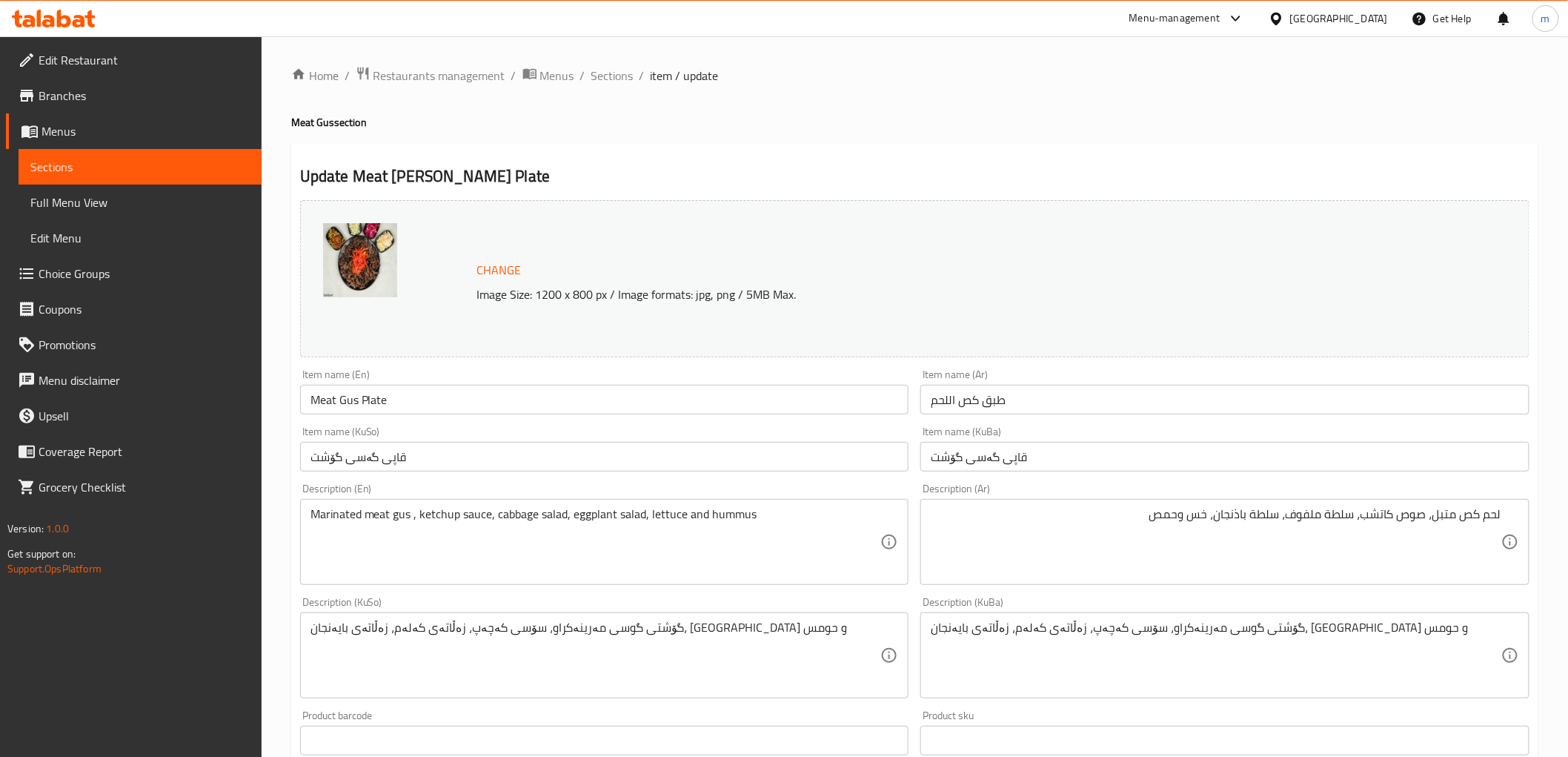
click at [1220, 440] on div "Item name (KuBa) قاپی گەسی گۆشت Item name (KuBa)" at bounding box center [1225, 448] width 610 height 45
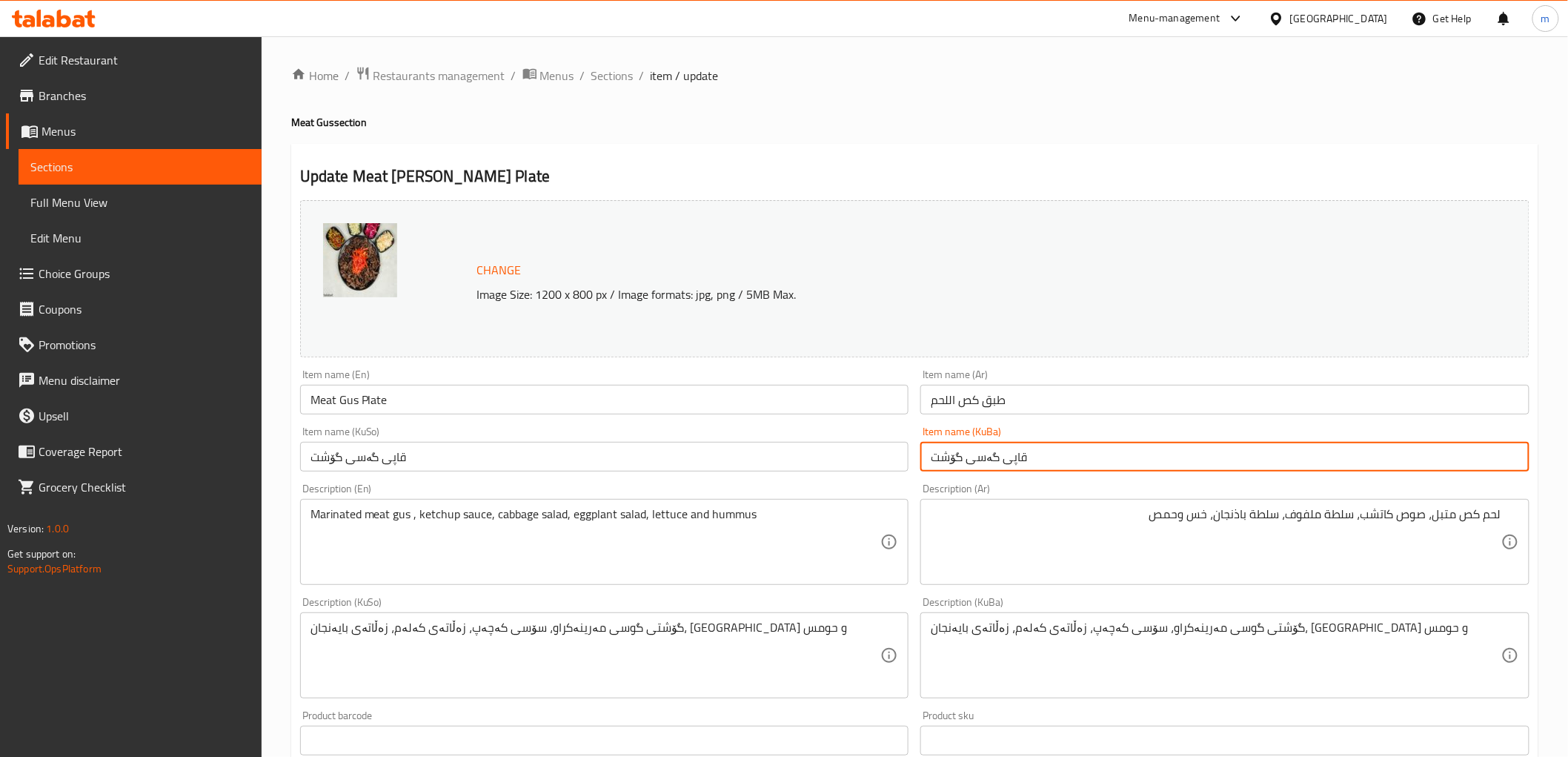
click at [1097, 446] on input "قاپی گەسی گۆشت" at bounding box center [1225, 456] width 610 height 29
click at [614, 90] on div "Home / Restaurants management / Menus / Sections / item / update Meat Gus secti…" at bounding box center [915, 637] width 1248 height 1144
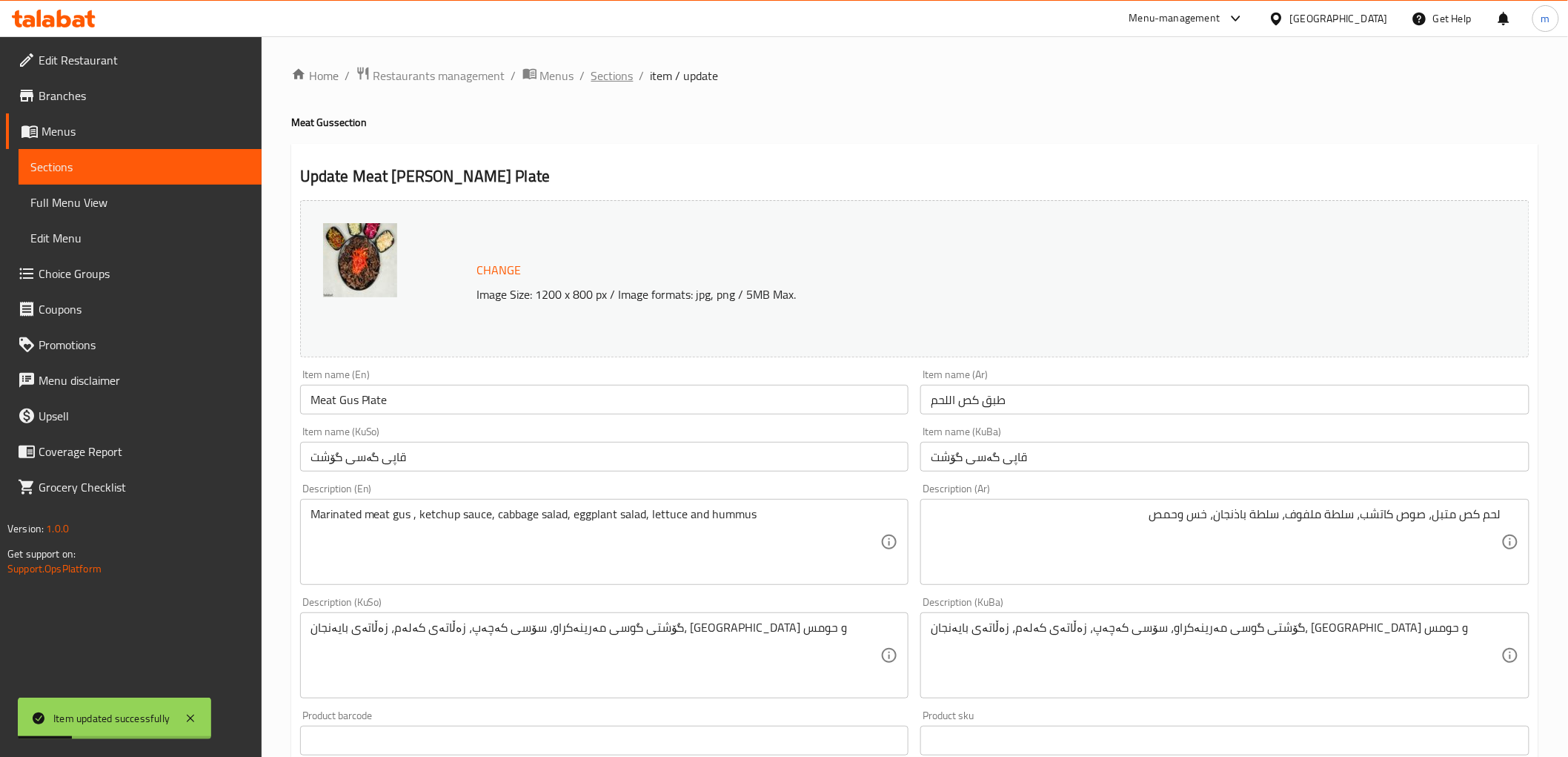
click at [614, 82] on span "Sections" at bounding box center [613, 75] width 43 height 18
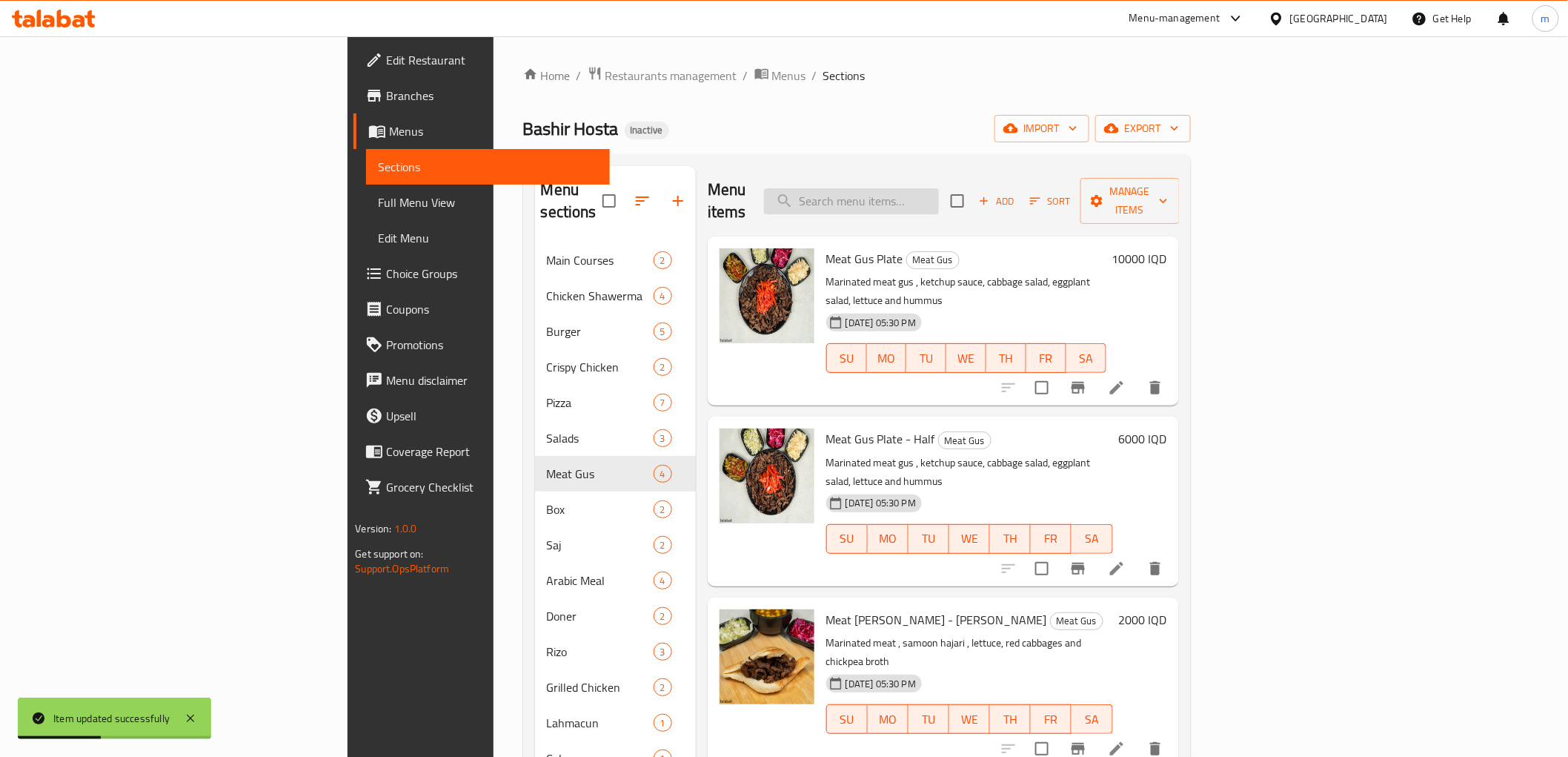
click at [939, 191] on input "search" at bounding box center [851, 201] width 175 height 26
paste input "Meat Gus Plate"
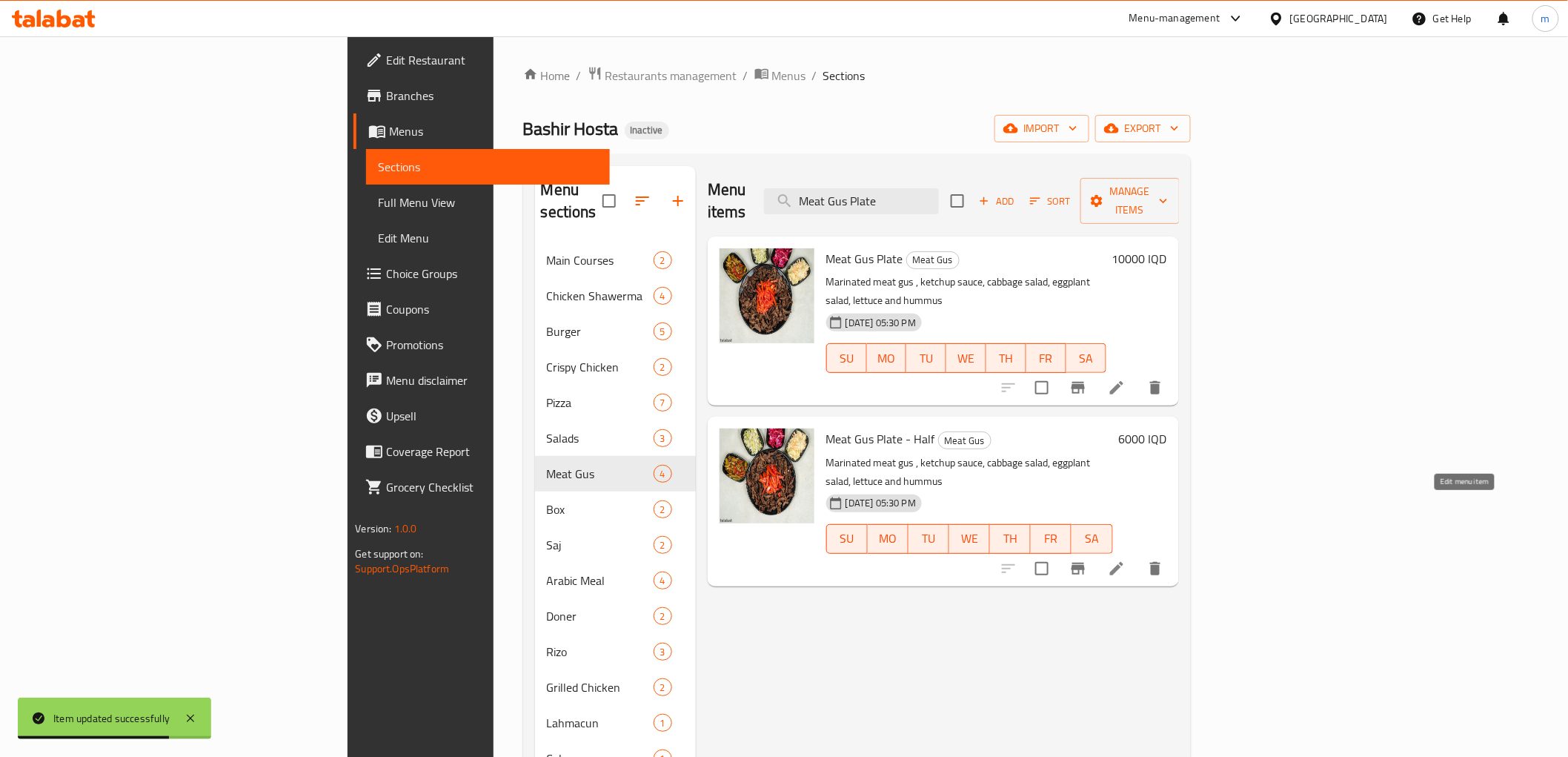
type input "Meat Gus Plate"
click at [1126, 560] on icon at bounding box center [1117, 569] width 18 height 18
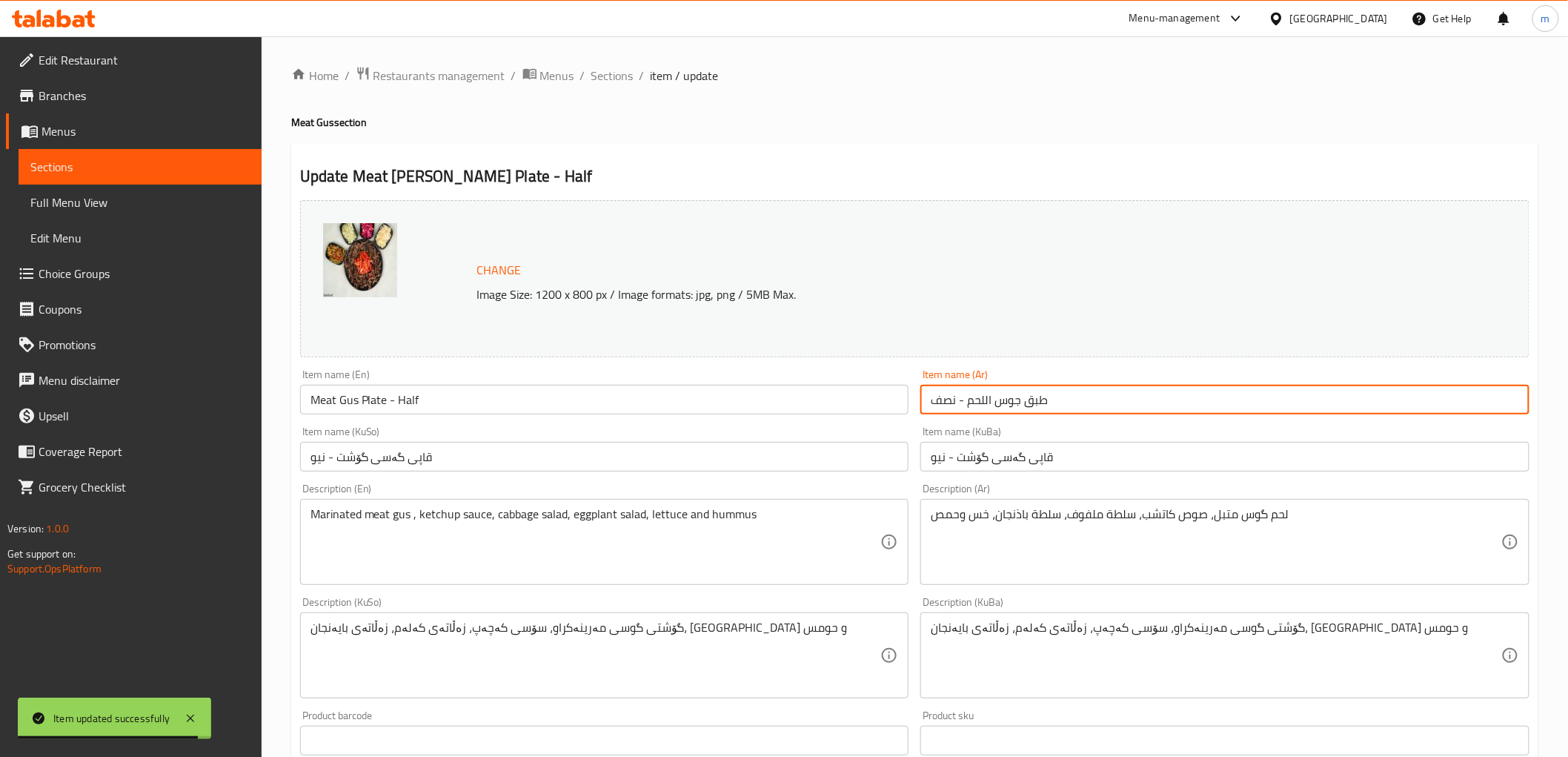
click at [1017, 406] on input "طبق جوس اللحم - نصف" at bounding box center [1225, 398] width 610 height 29
paste input "كص"
type input "طبق كص اللحم - نصف"
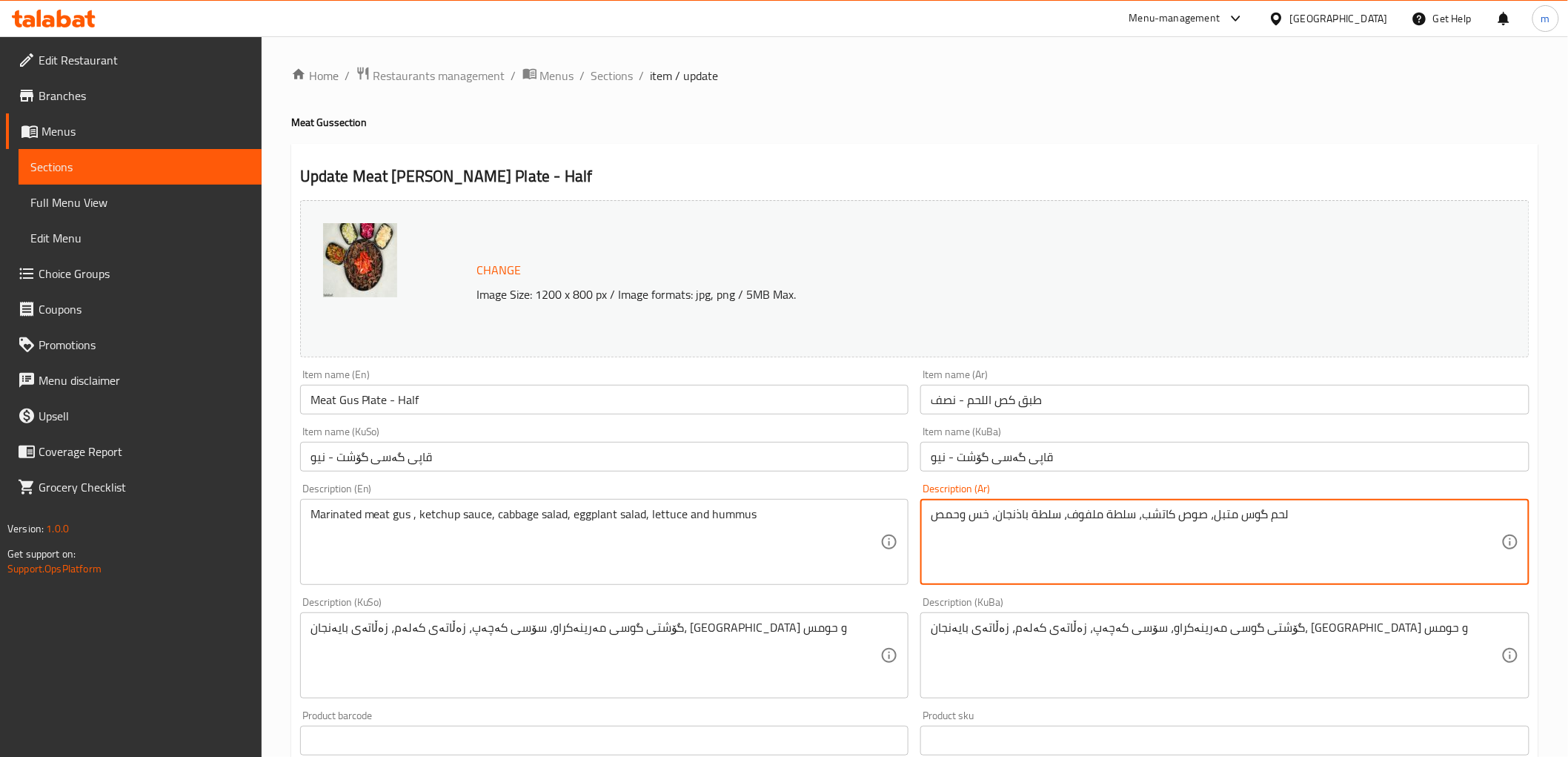
click at [1262, 516] on textarea "لحم گوس متبل، صوص كاتشب، سلطة ملفوف، سلطة باذنجان، خس وحمص" at bounding box center [1216, 541] width 571 height 70
paste textarea "كص"
type textarea "لحم كص متبل، صوص كاتشب، سلطة ملفوف، سلطة باذنجان، خس وحمص"
click at [1174, 453] on input "قاپی گەسی گۆشت - نیو" at bounding box center [1225, 456] width 610 height 29
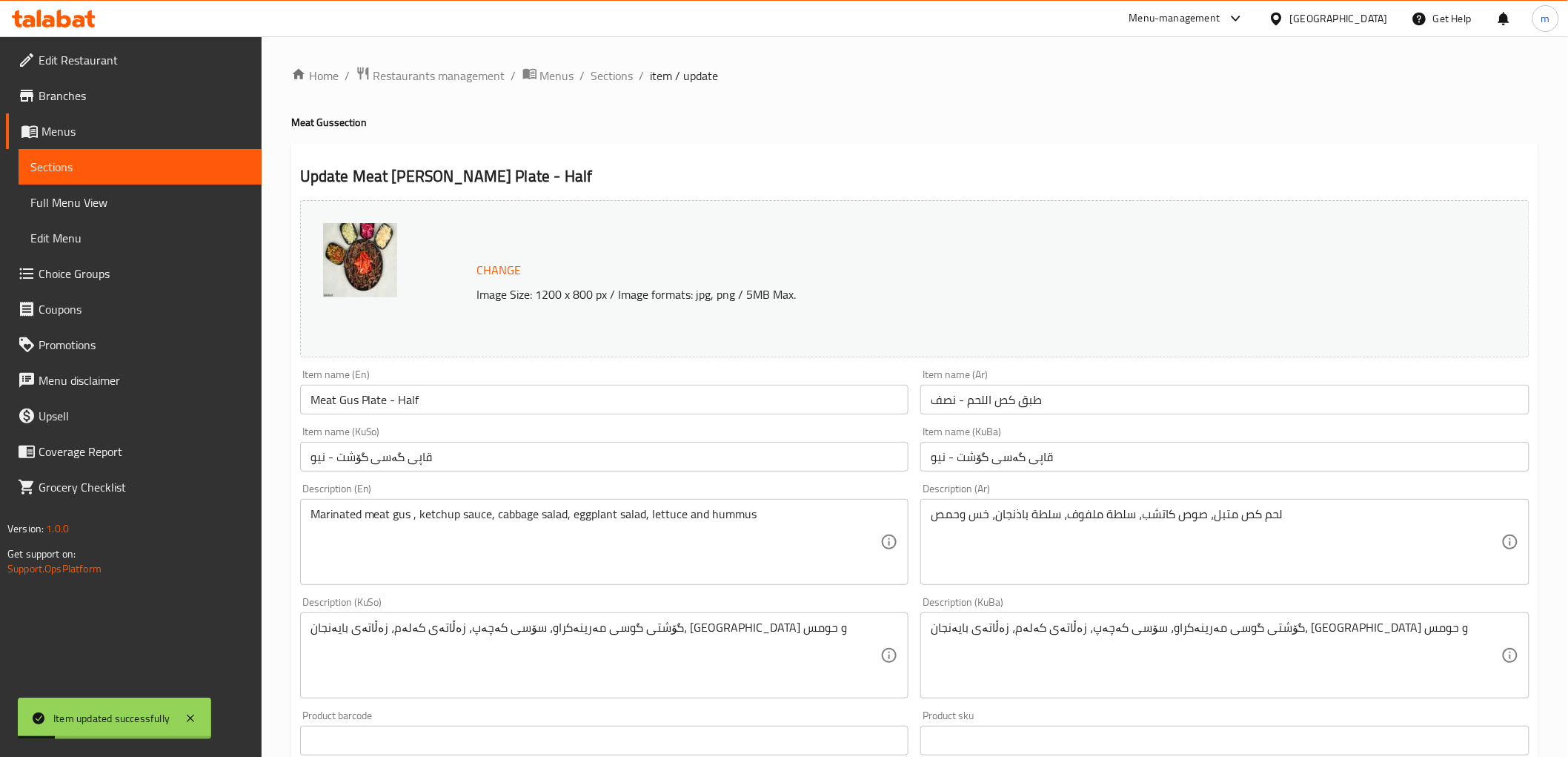
click at [633, 79] on ol "Home / Restaurants management / Menus / Sections / item / update" at bounding box center [915, 75] width 1248 height 20
click at [627, 76] on span "Sections" at bounding box center [613, 75] width 43 height 18
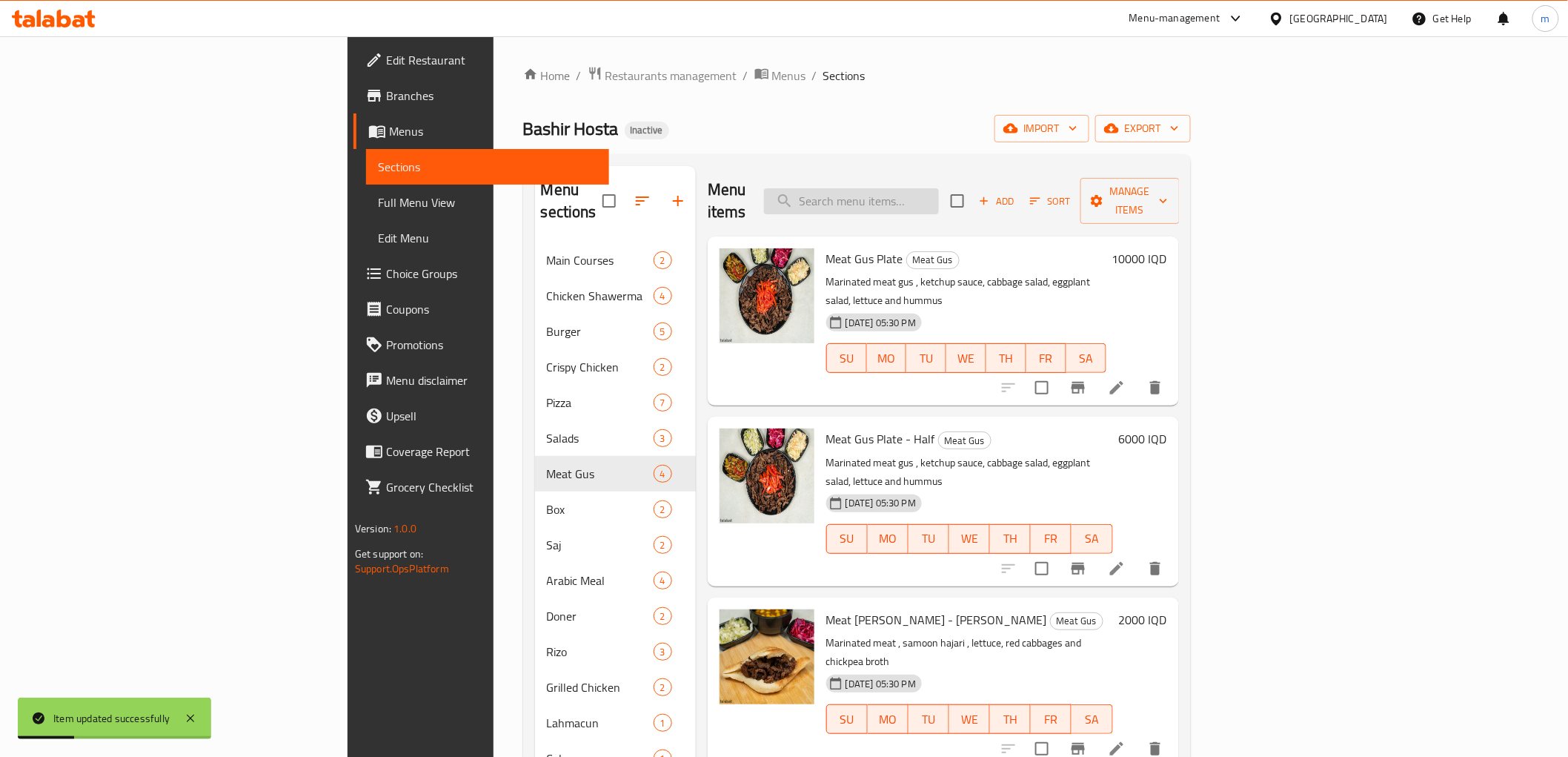
click at [939, 197] on input "search" at bounding box center [851, 201] width 175 height 26
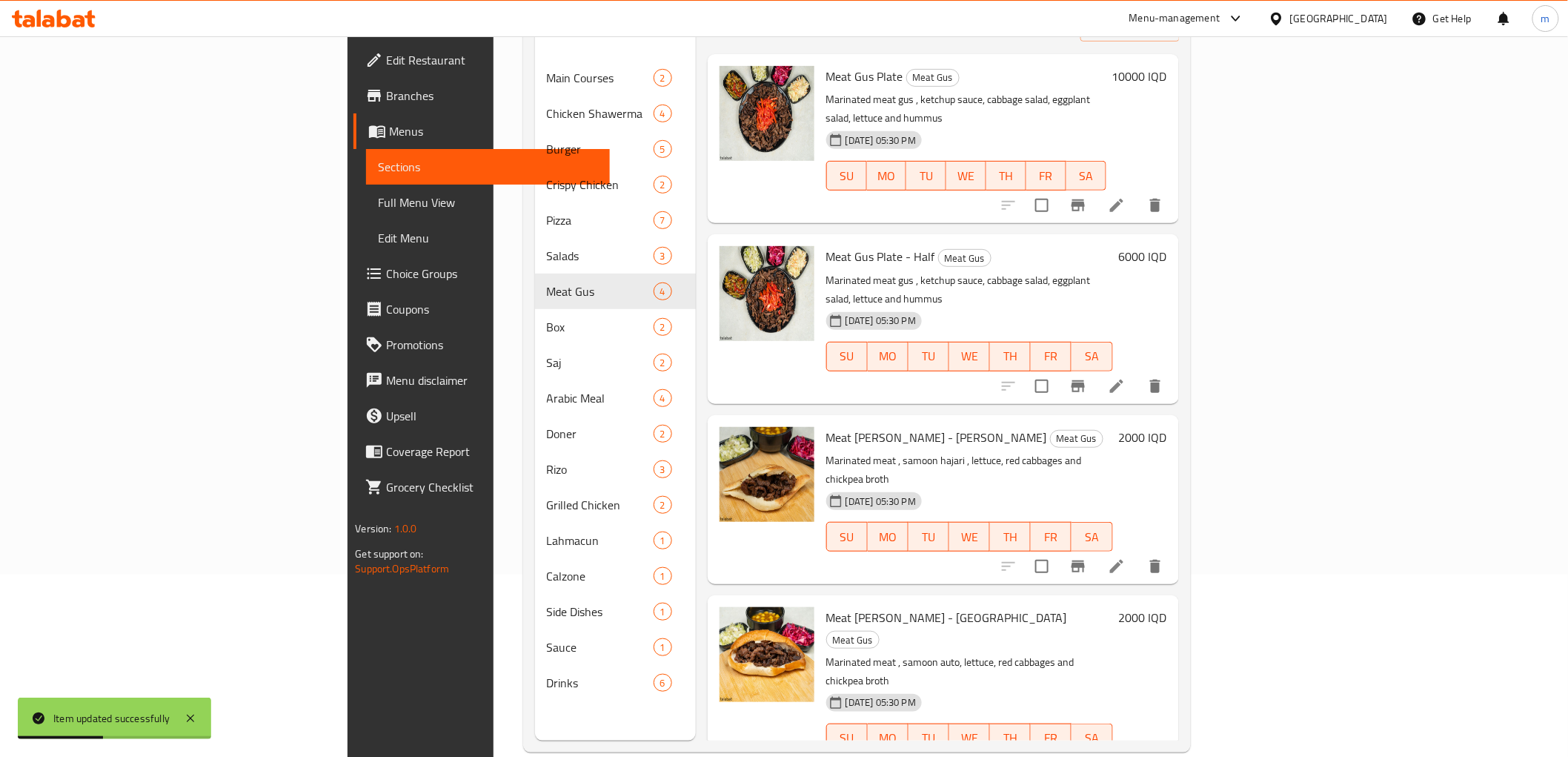
scroll to position [208, 0]
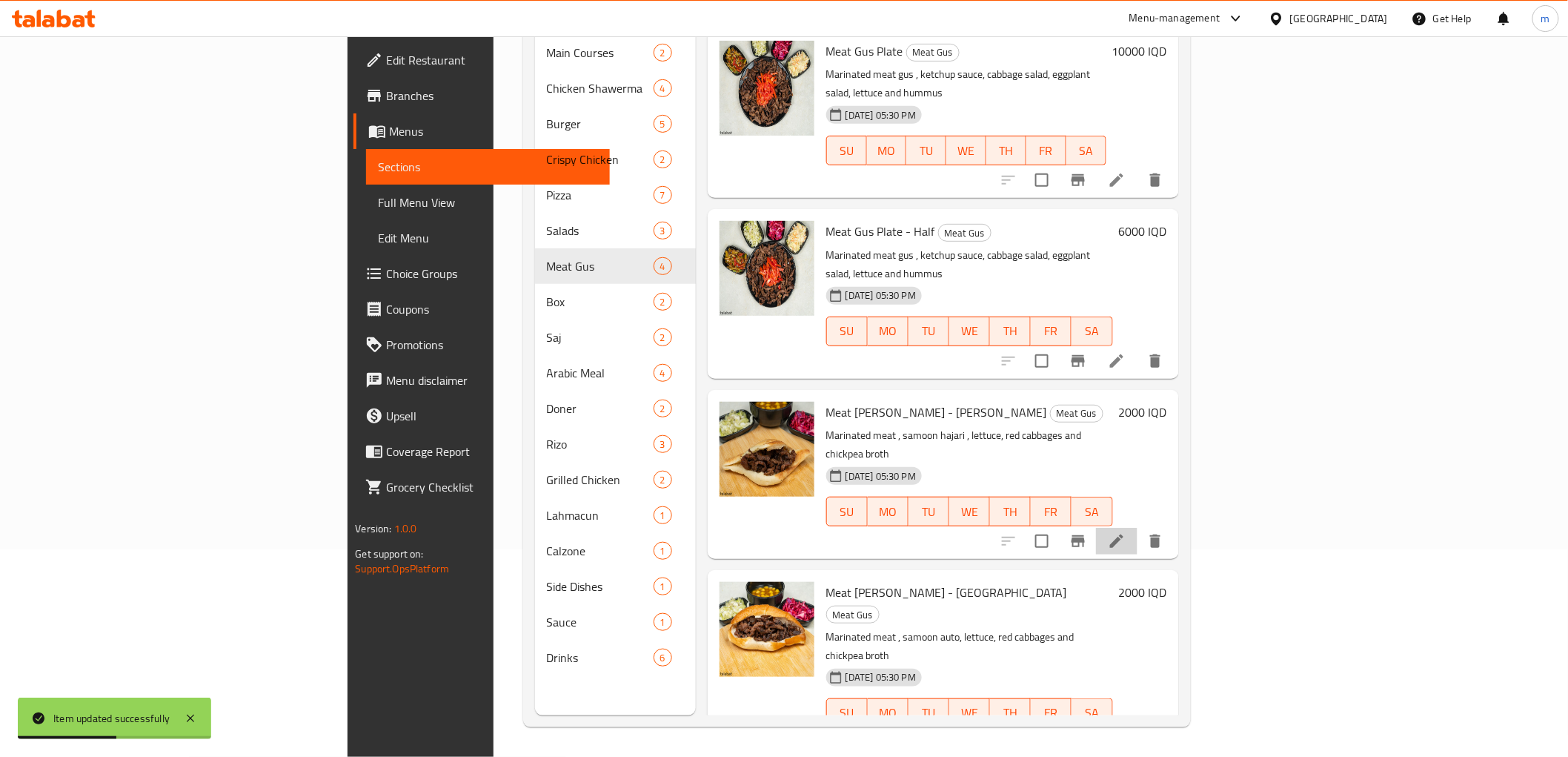
click at [1138, 528] on li at bounding box center [1116, 541] width 42 height 27
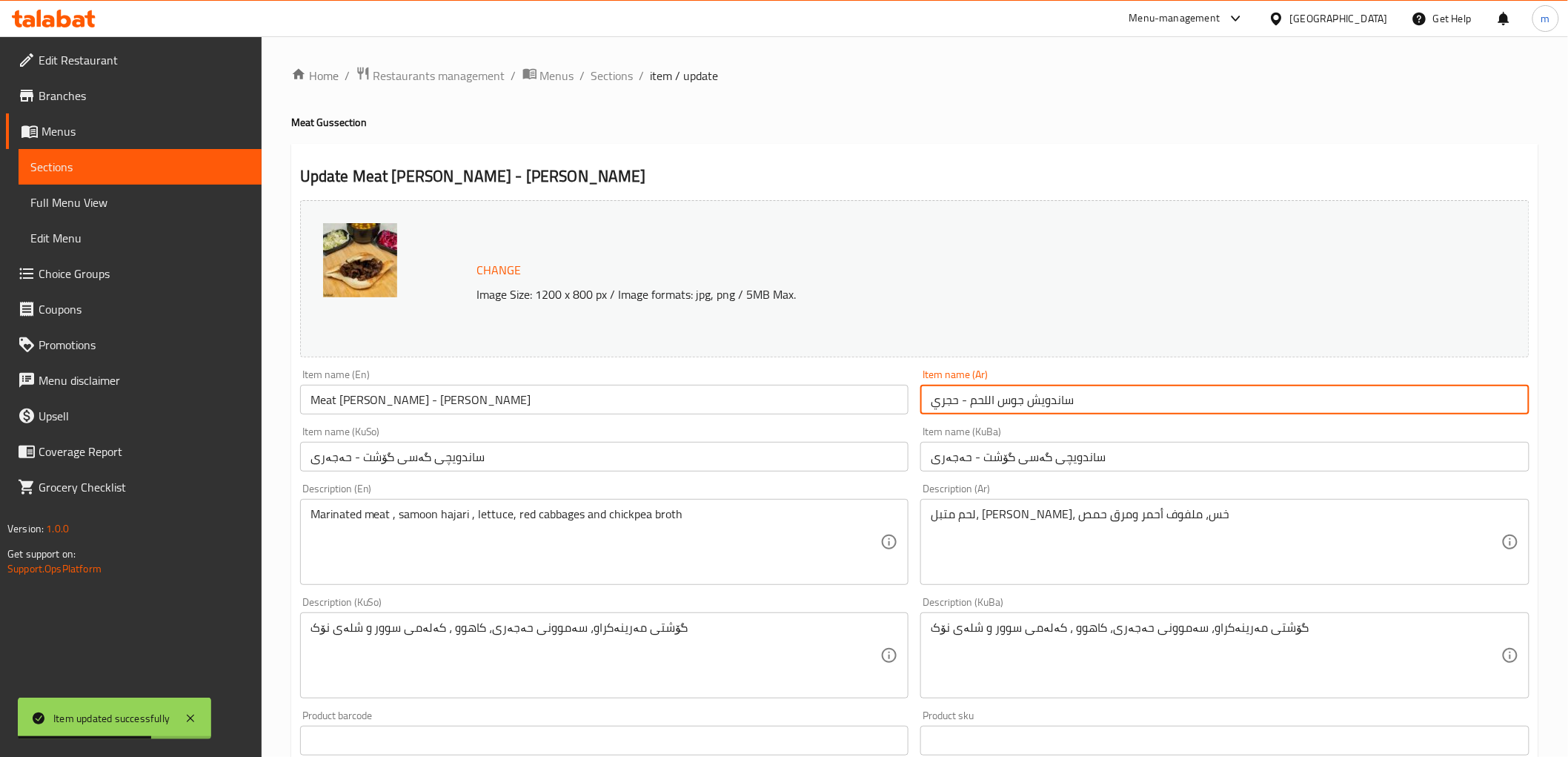
click at [1020, 403] on input "ساندويش جوس اللحم - حجري" at bounding box center [1225, 398] width 610 height 29
click at [1018, 401] on input "ساندويش جوس اللحم - حجري" at bounding box center [1225, 398] width 610 height 29
paste input "كص"
type input "ساندويش كص اللحم - حجري"
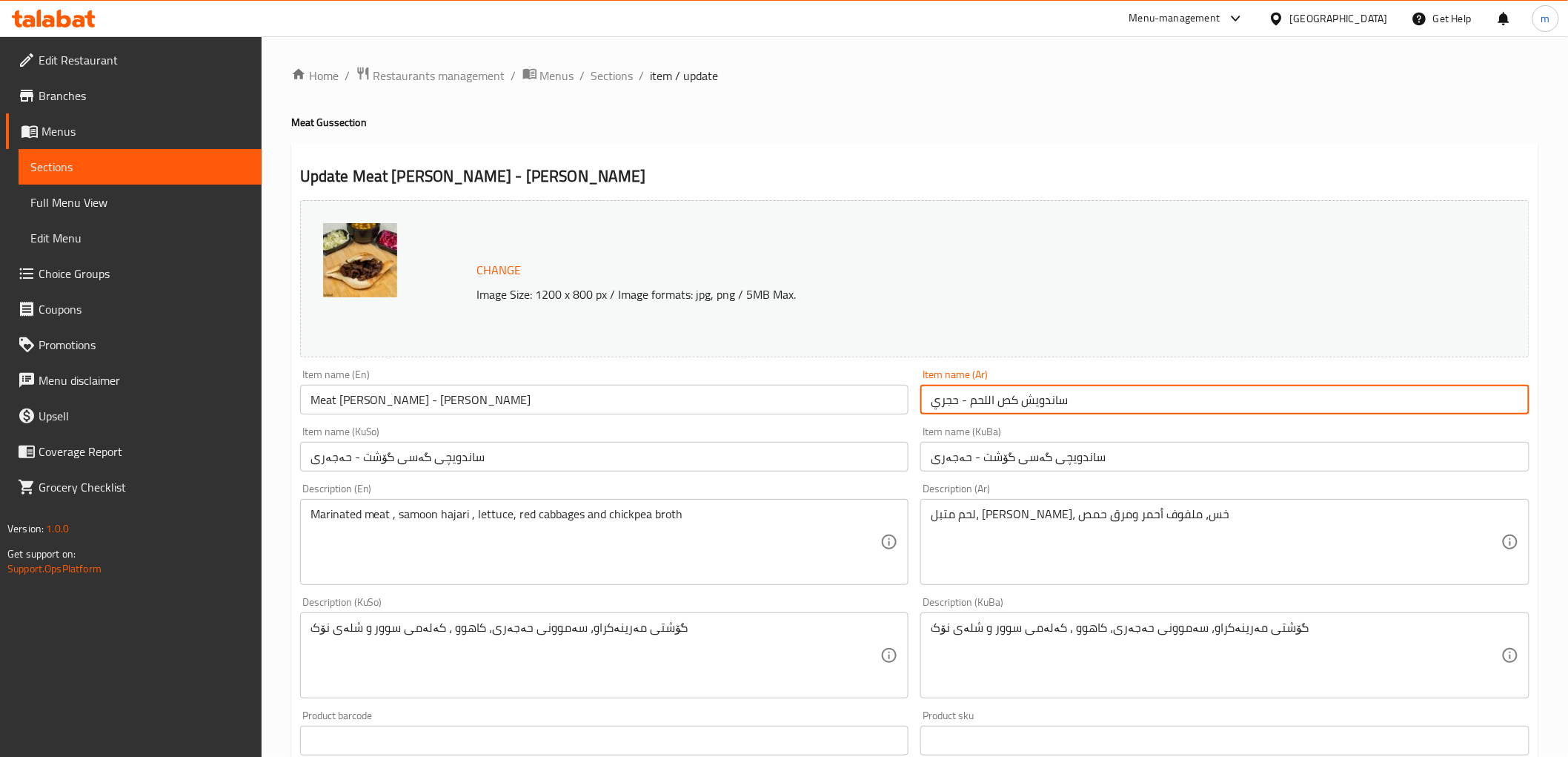
click at [619, 84] on span "Sections" at bounding box center [613, 75] width 43 height 18
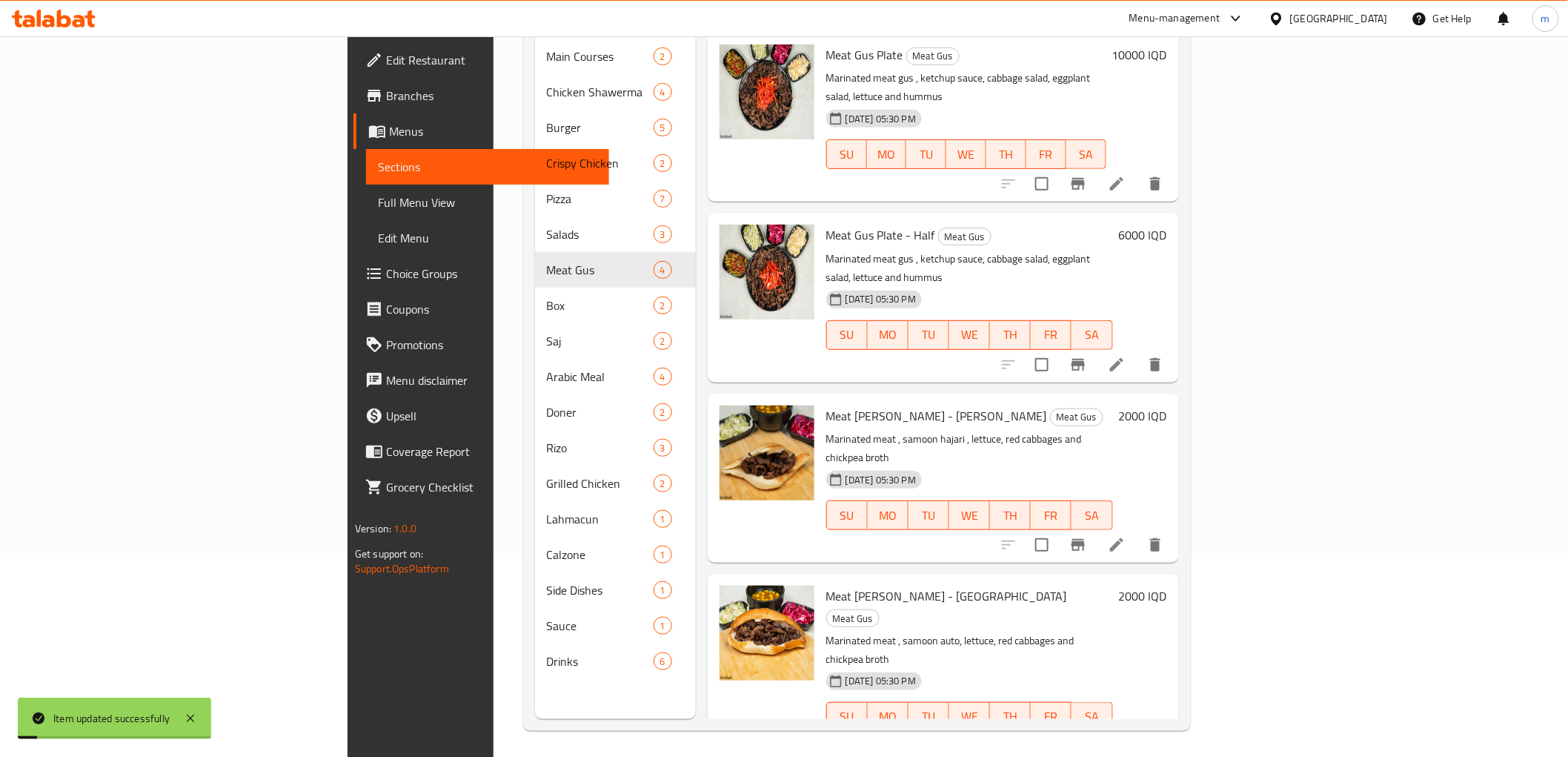
scroll to position [208, 0]
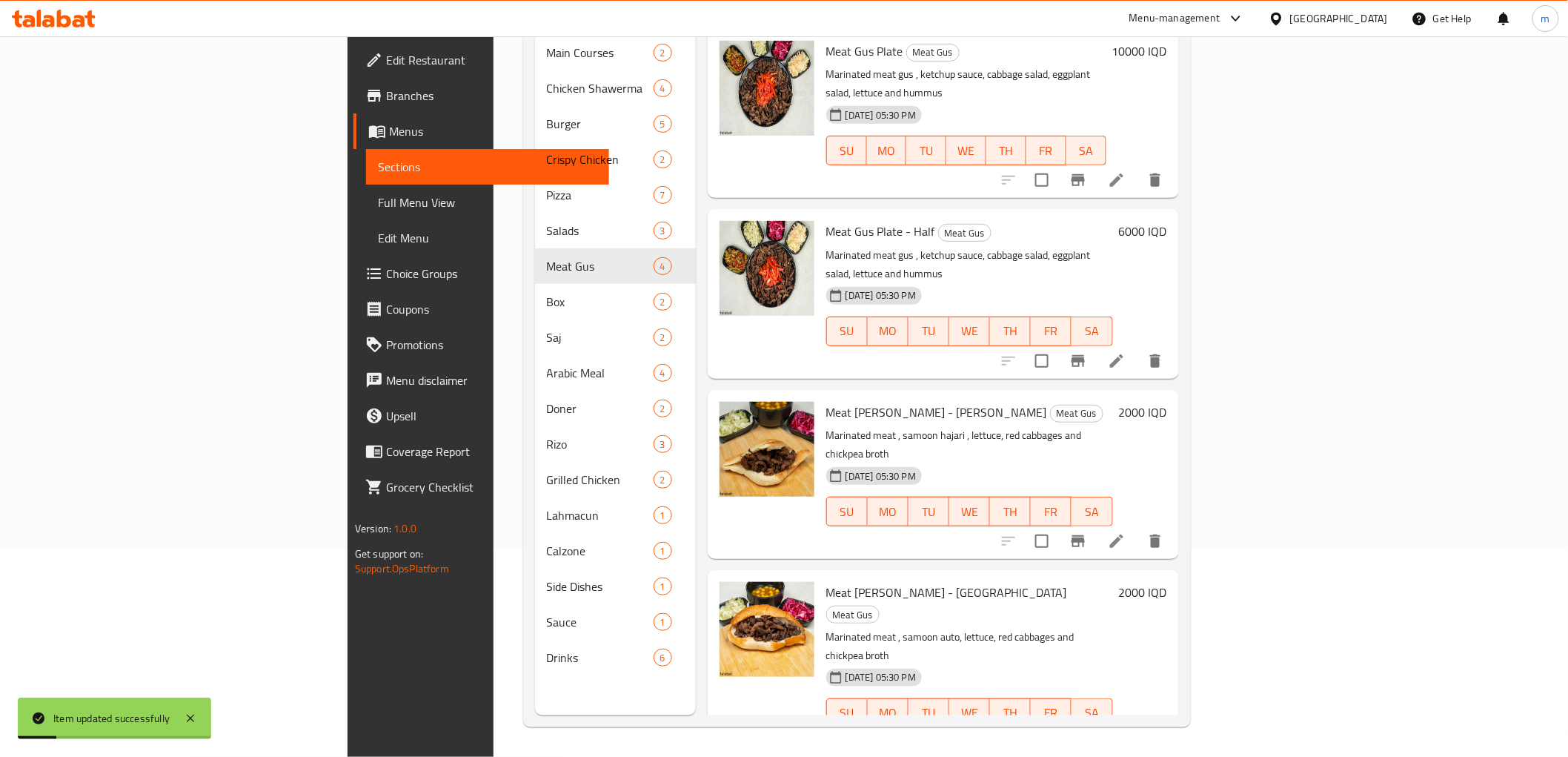
click at [1138, 729] on li at bounding box center [1116, 743] width 42 height 27
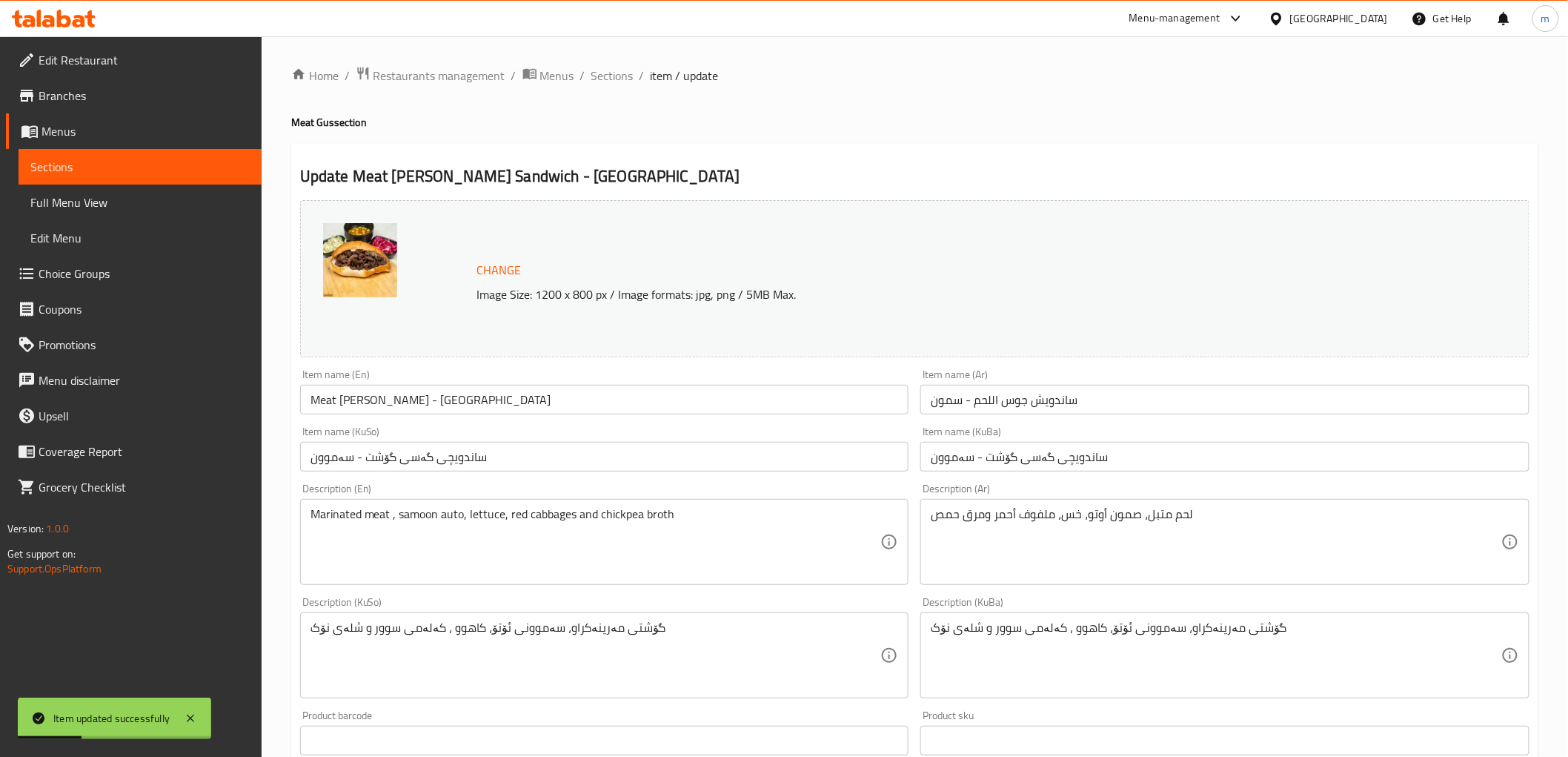
click at [1017, 398] on input "ساندويش جوس اللحم - سمون" at bounding box center [1225, 398] width 610 height 29
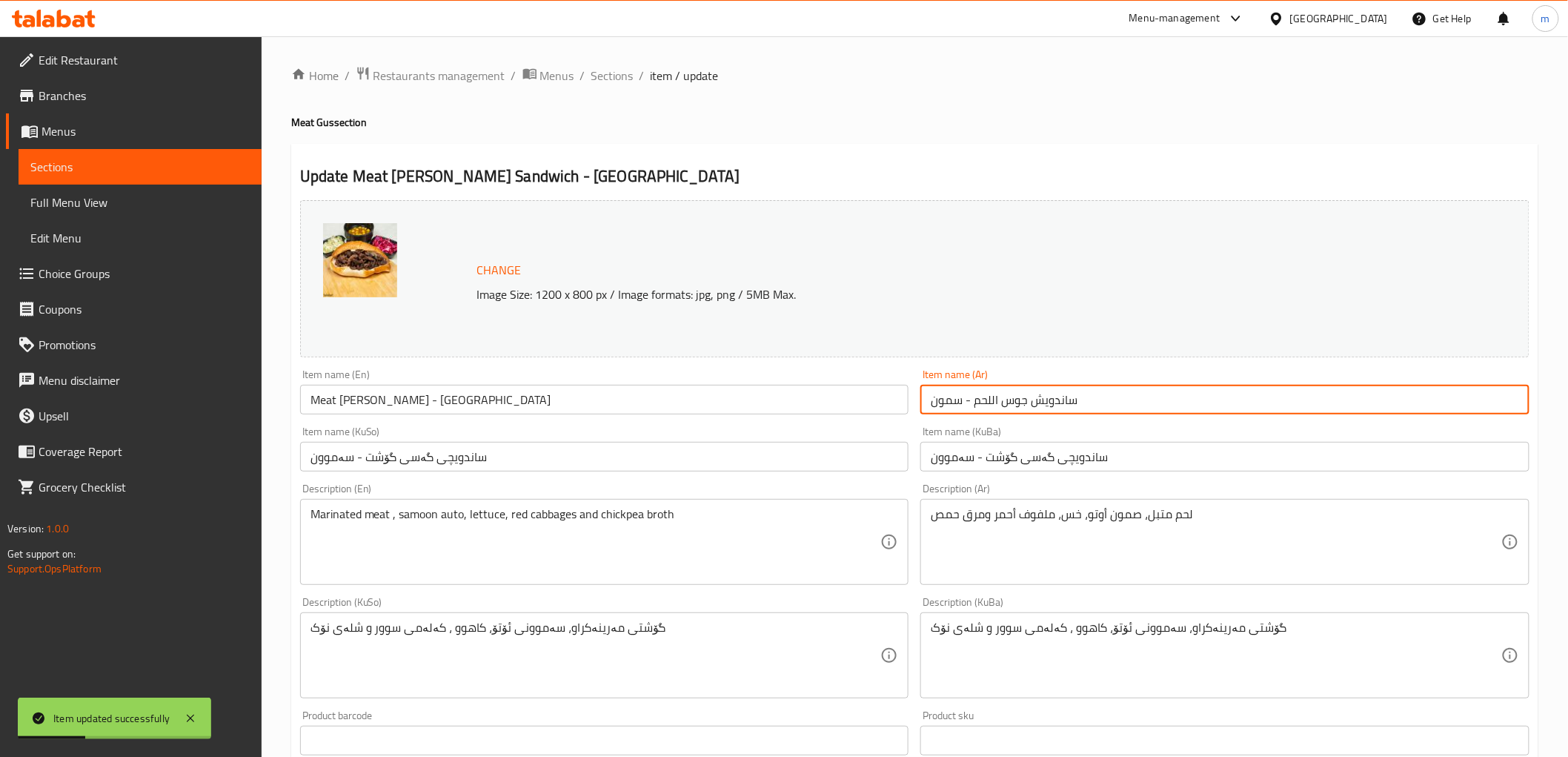
click at [1017, 398] on input "ساندويش جوس اللحم - سمون" at bounding box center [1225, 398] width 610 height 29
paste input "كص"
type input "ساندويش كص اللحم - سمون"
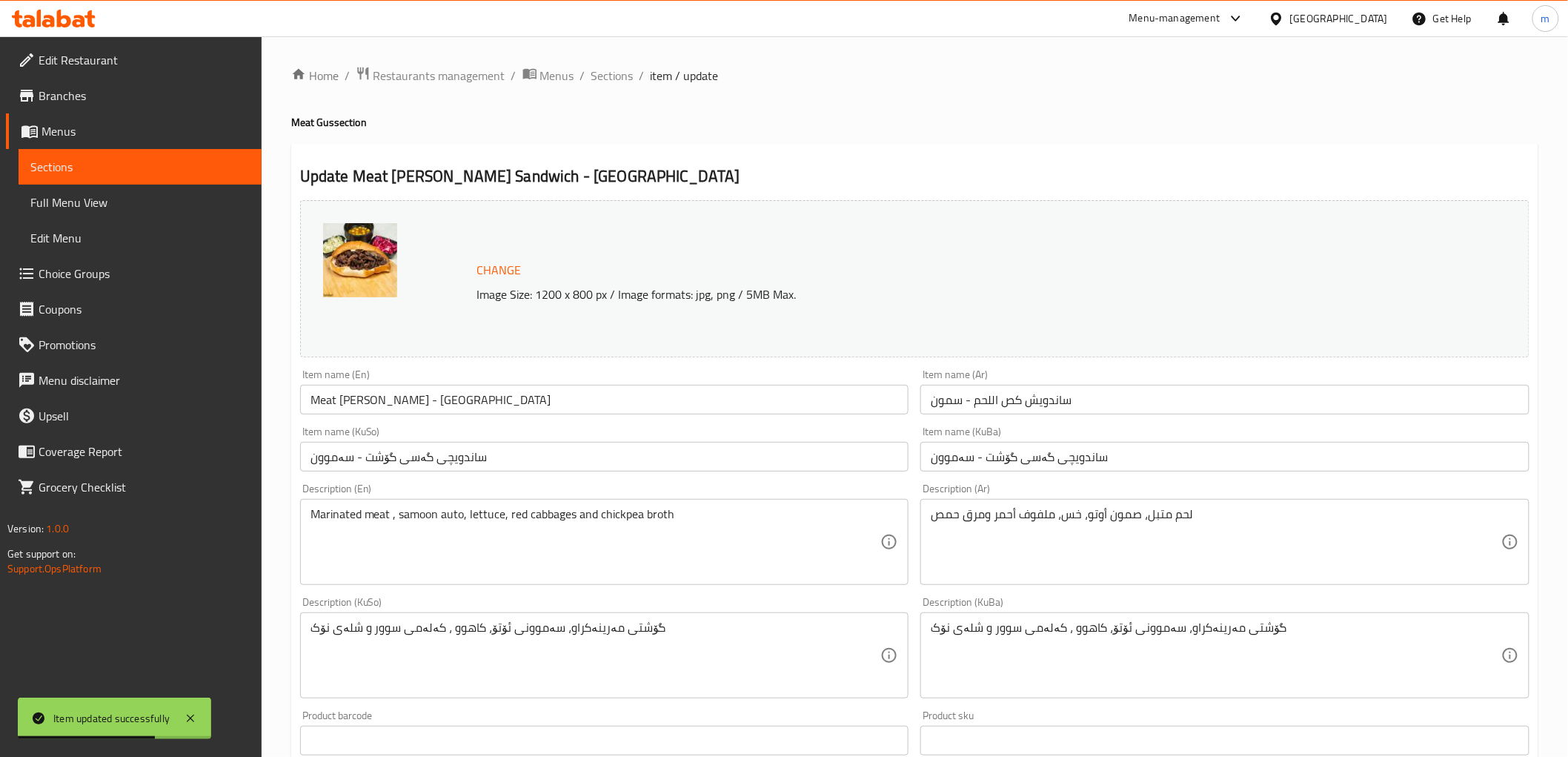
drag, startPoint x: 641, startPoint y: 76, endPoint x: 602, endPoint y: 78, distance: 39.1
click at [640, 76] on li "/" at bounding box center [642, 75] width 5 height 18
click at [602, 78] on span "Sections" at bounding box center [613, 75] width 43 height 18
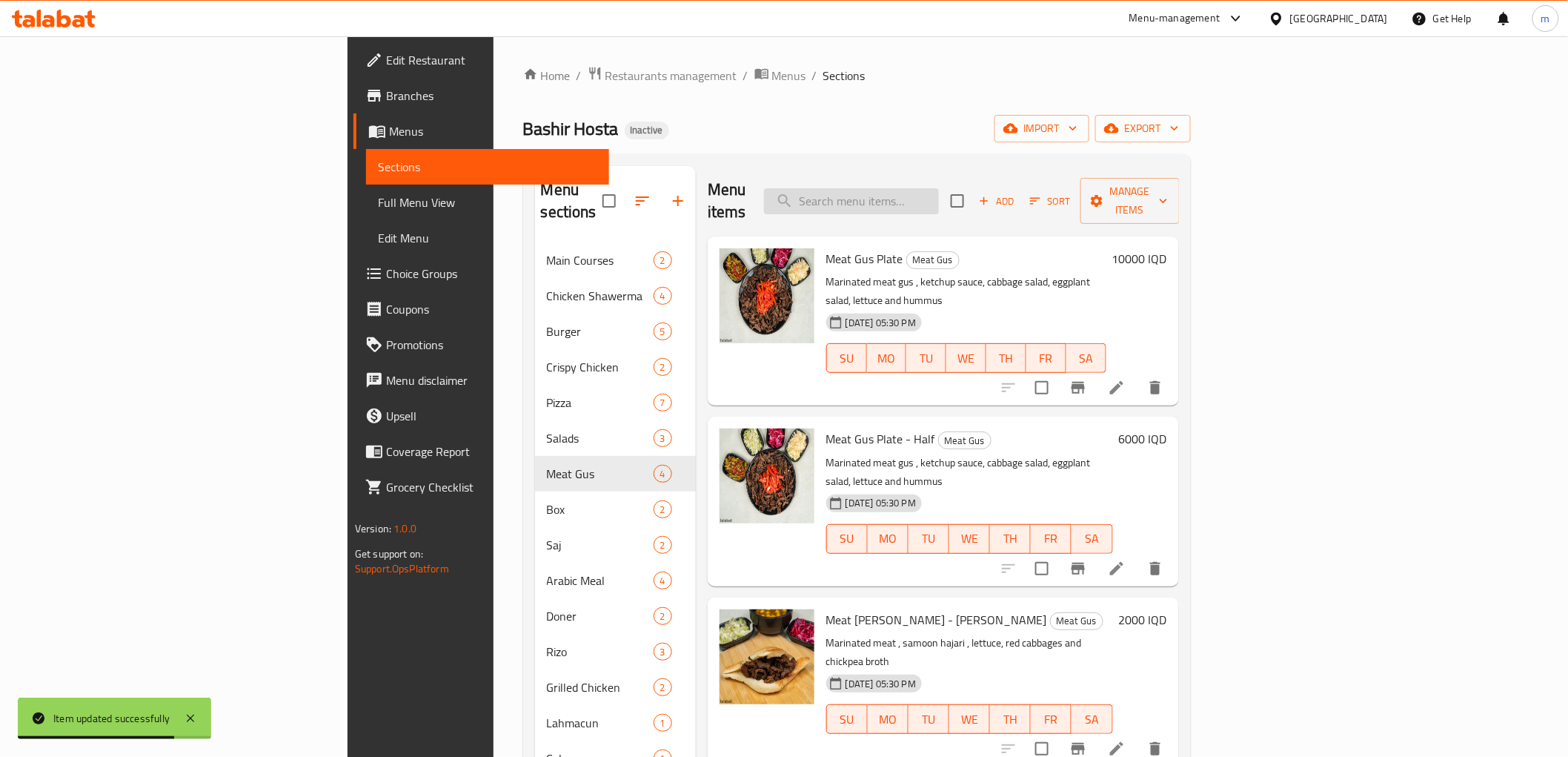
drag, startPoint x: 1037, startPoint y: 185, endPoint x: 1033, endPoint y: 199, distance: 14.6
click at [939, 188] on input "search" at bounding box center [851, 201] width 175 height 26
paste input "Salad"
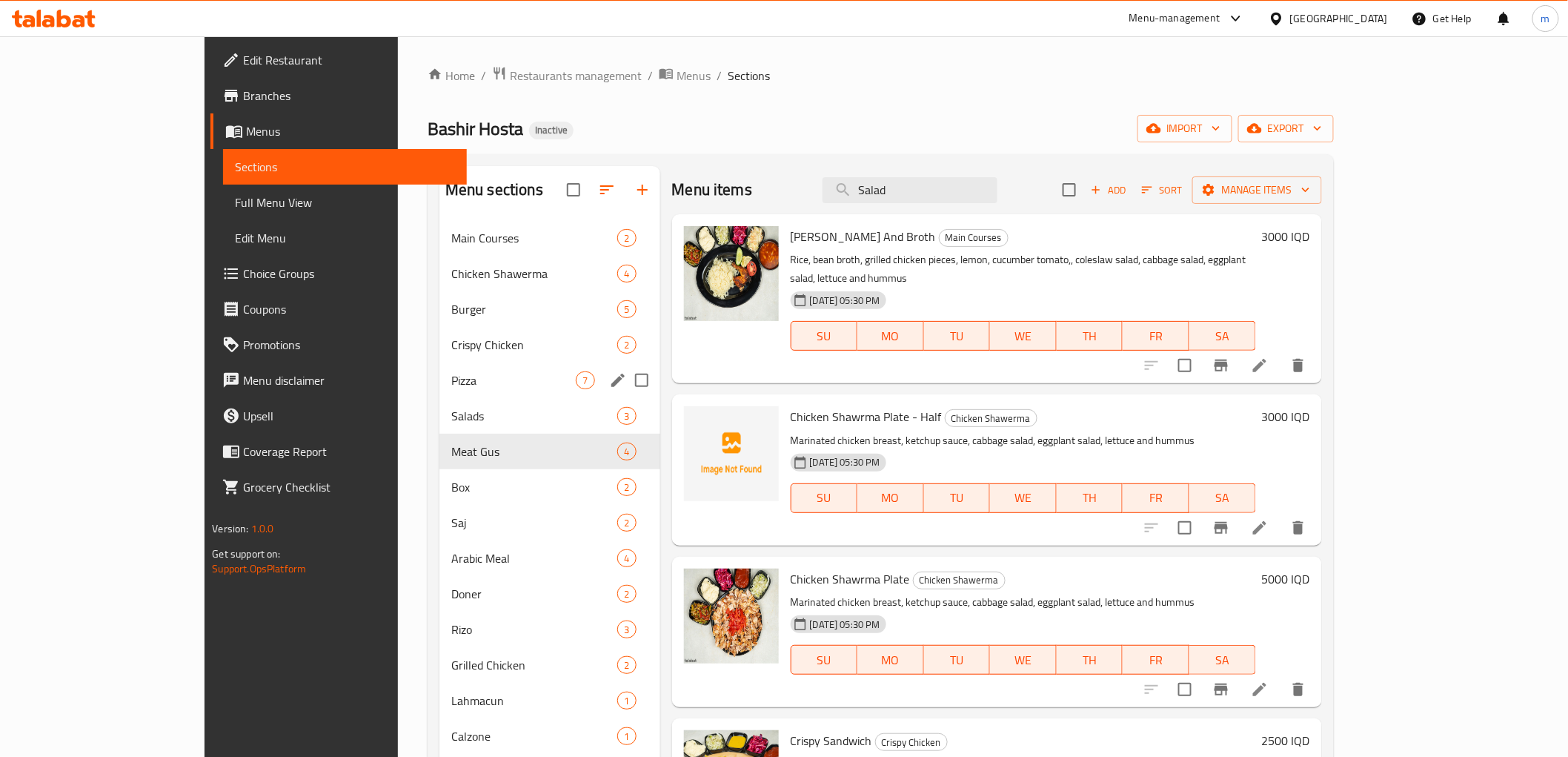
type input "Salad"
click at [452, 414] on span "Salads" at bounding box center [514, 416] width 125 height 18
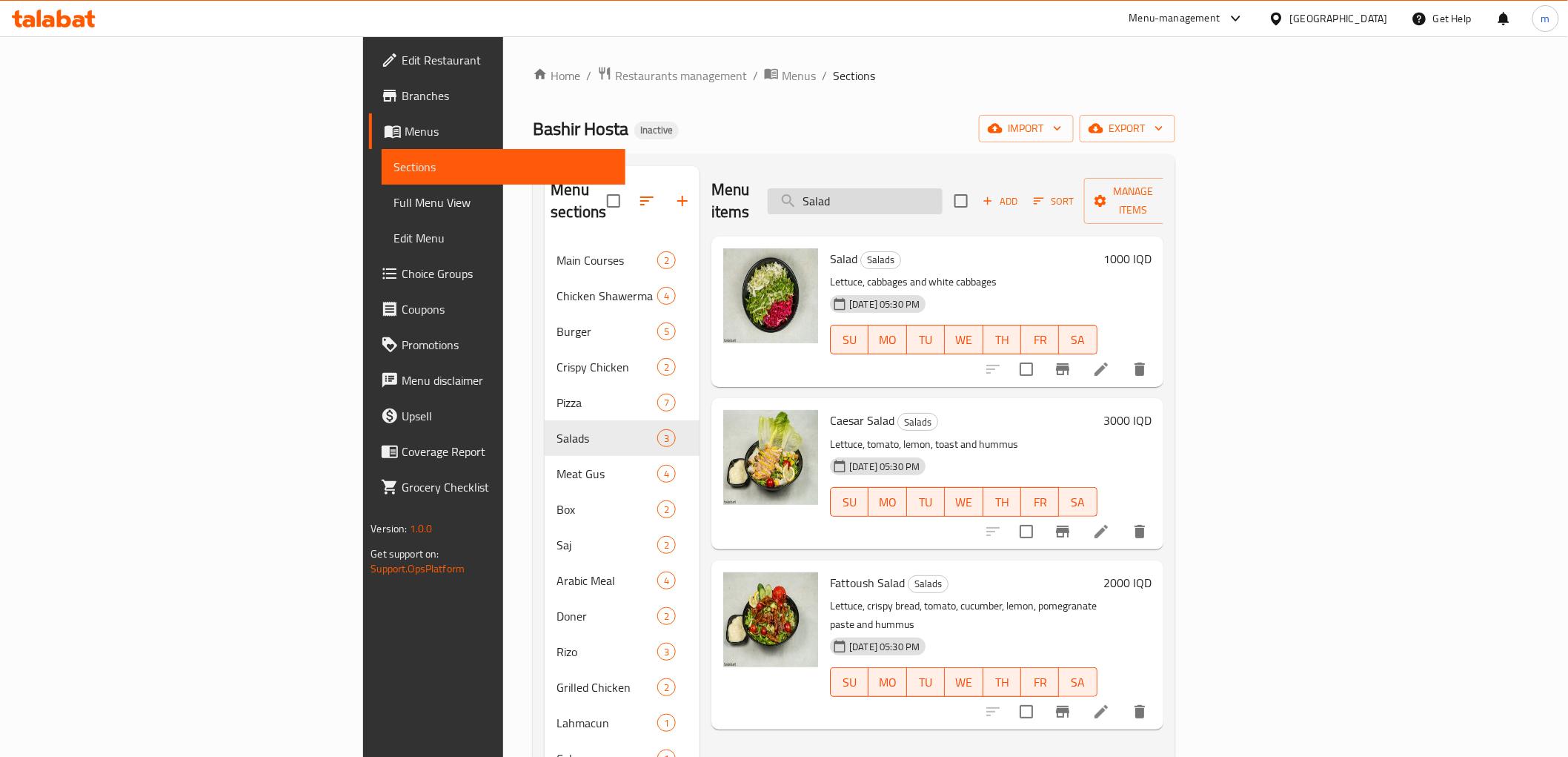
click at [942, 188] on input "Salad" at bounding box center [855, 201] width 175 height 26
click at [1123, 359] on li at bounding box center [1101, 369] width 42 height 27
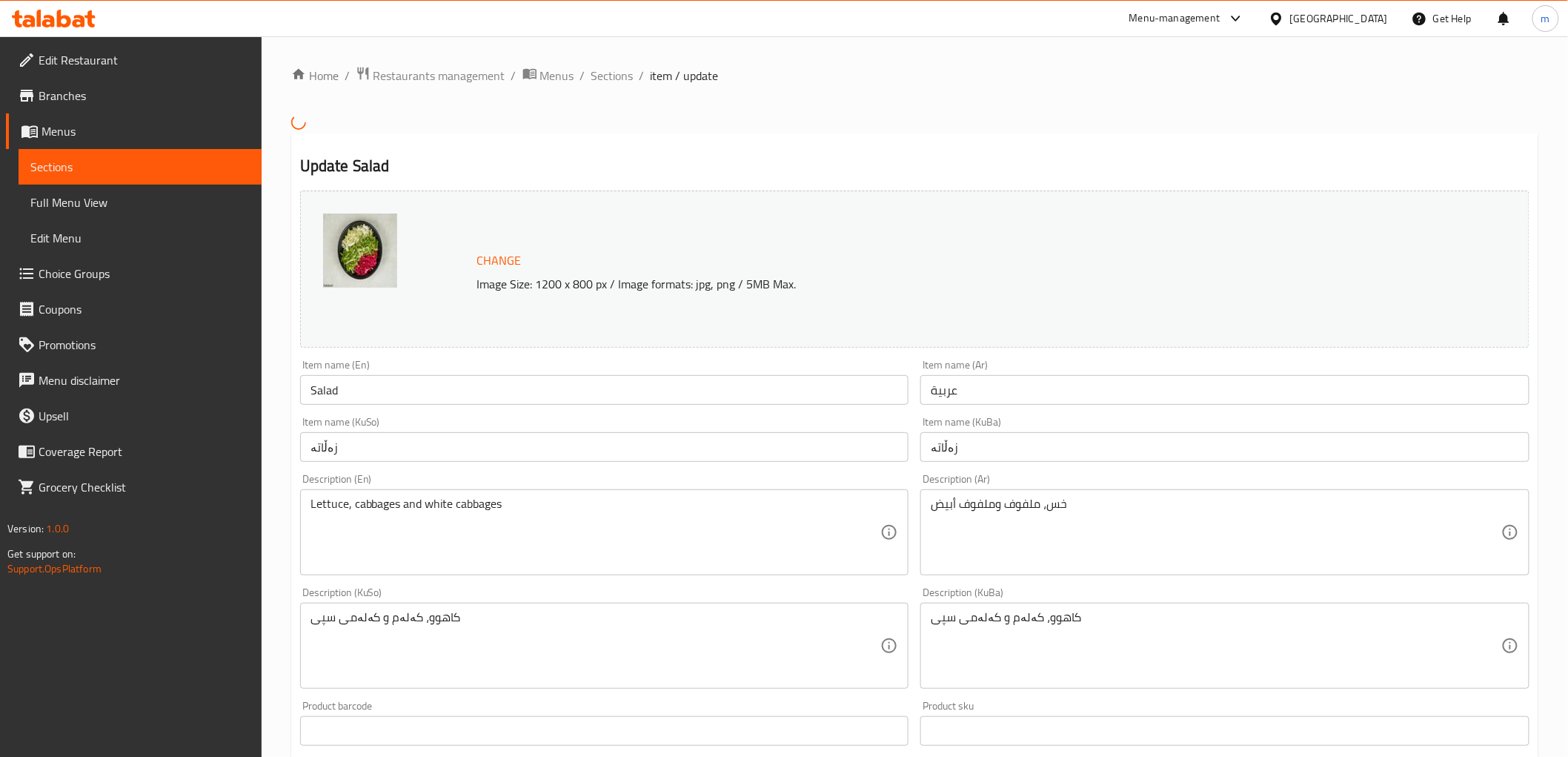
click at [701, 387] on input "Salad" at bounding box center [604, 390] width 610 height 29
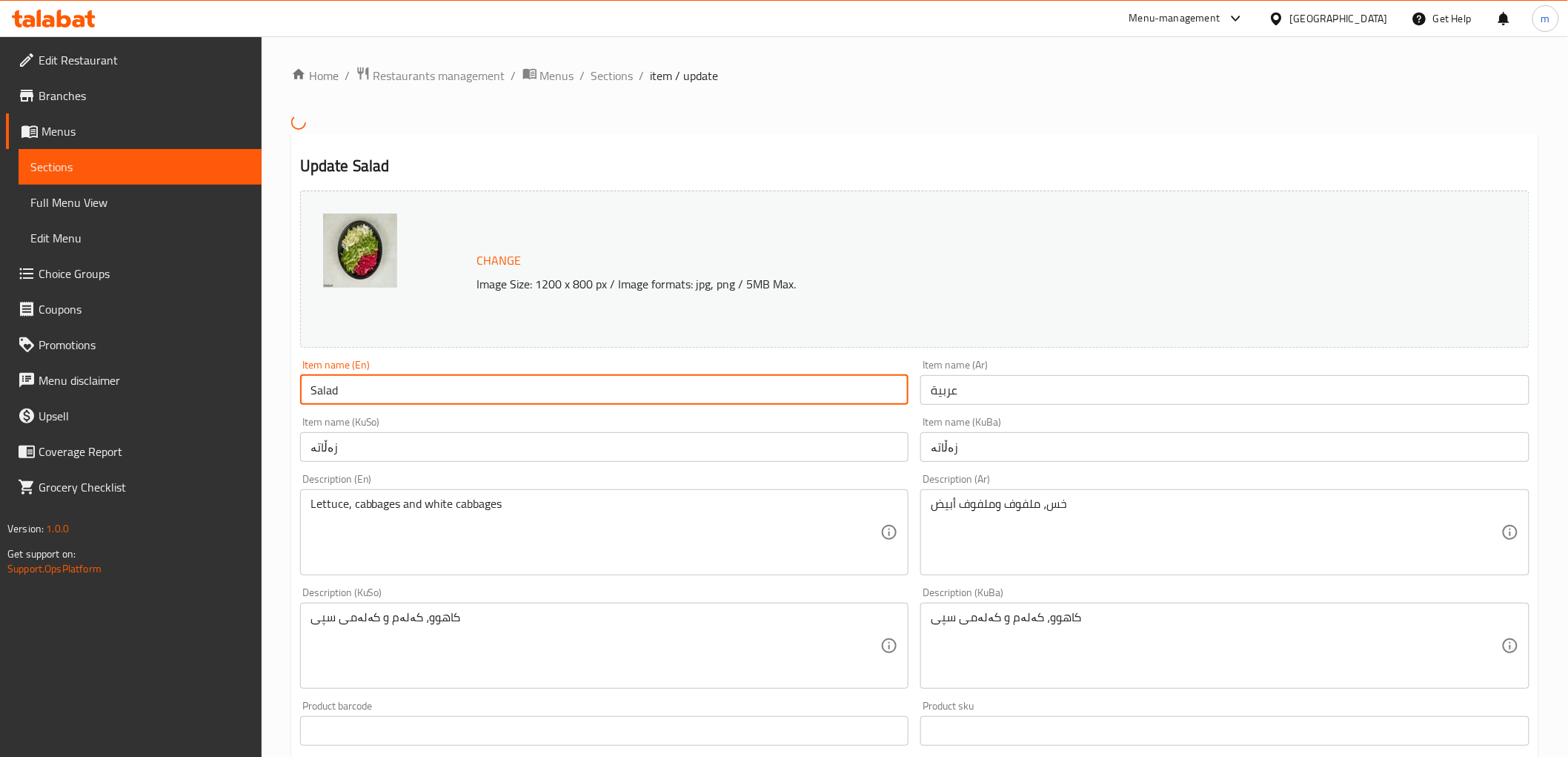
click at [701, 387] on input "Salad" at bounding box center [604, 390] width 610 height 29
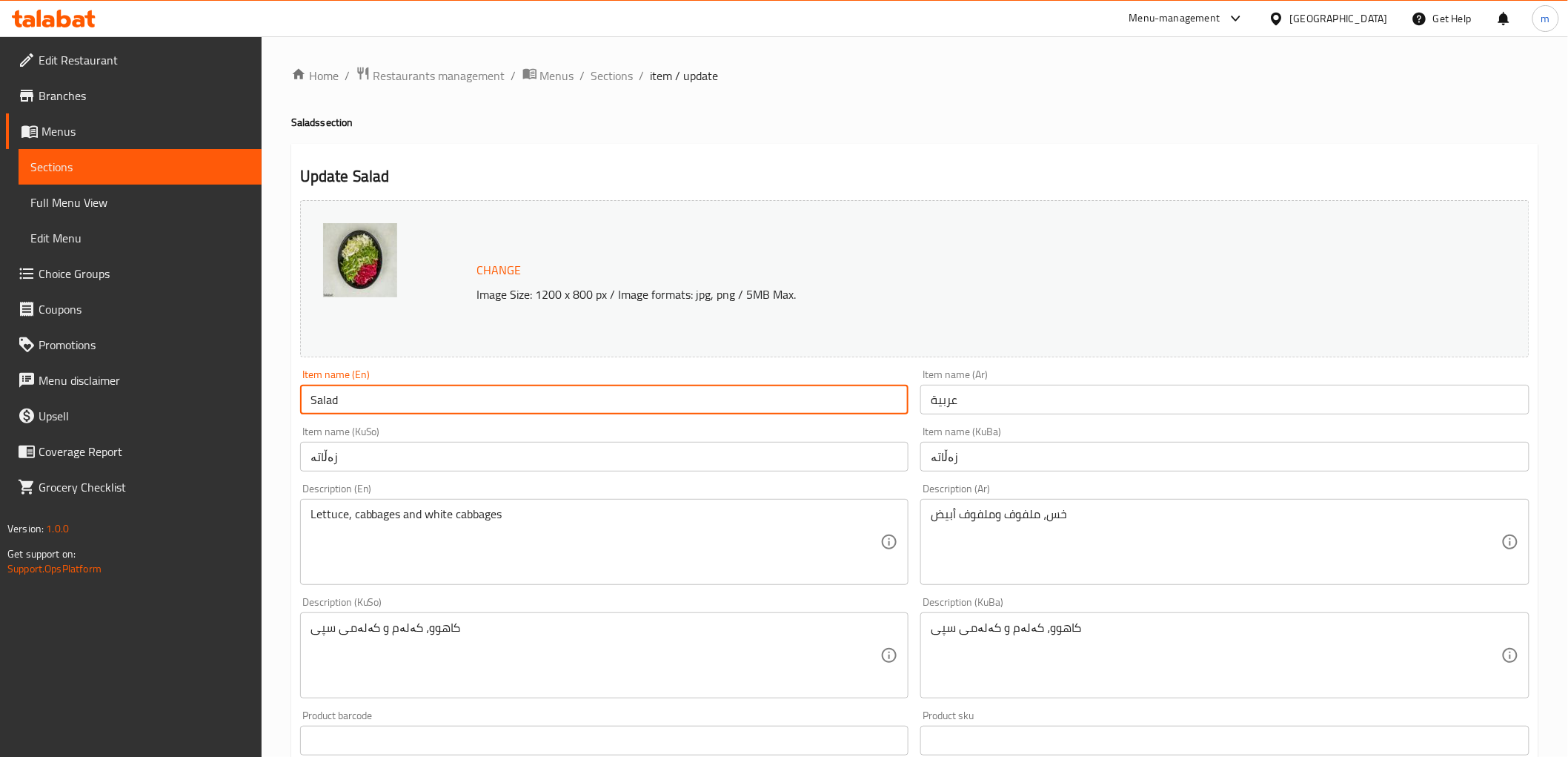
click at [942, 401] on input "عربية" at bounding box center [1225, 398] width 610 height 29
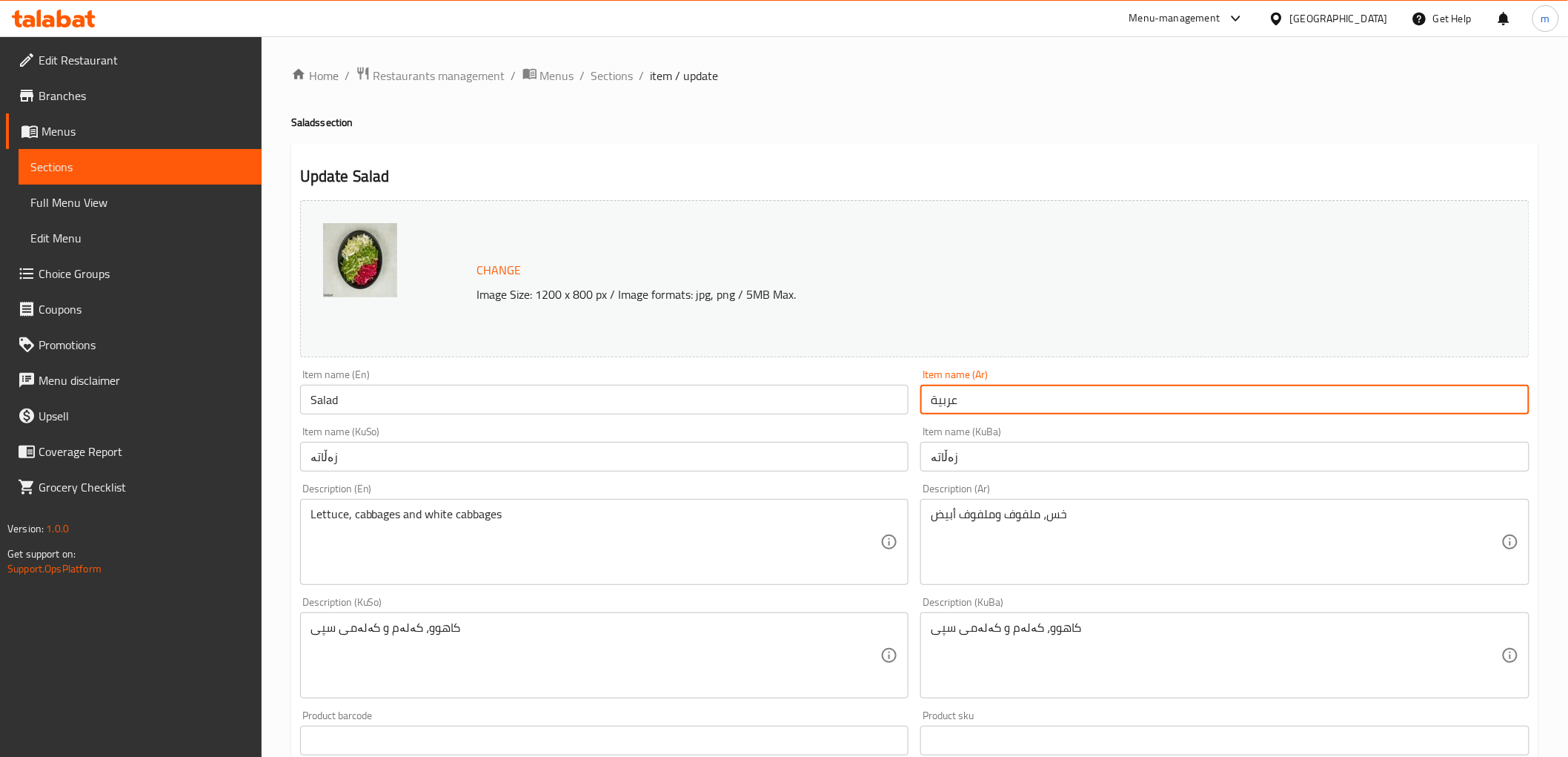
click at [942, 401] on input "عربية" at bounding box center [1225, 398] width 610 height 29
paste input "لطة"
type input "سلطة"
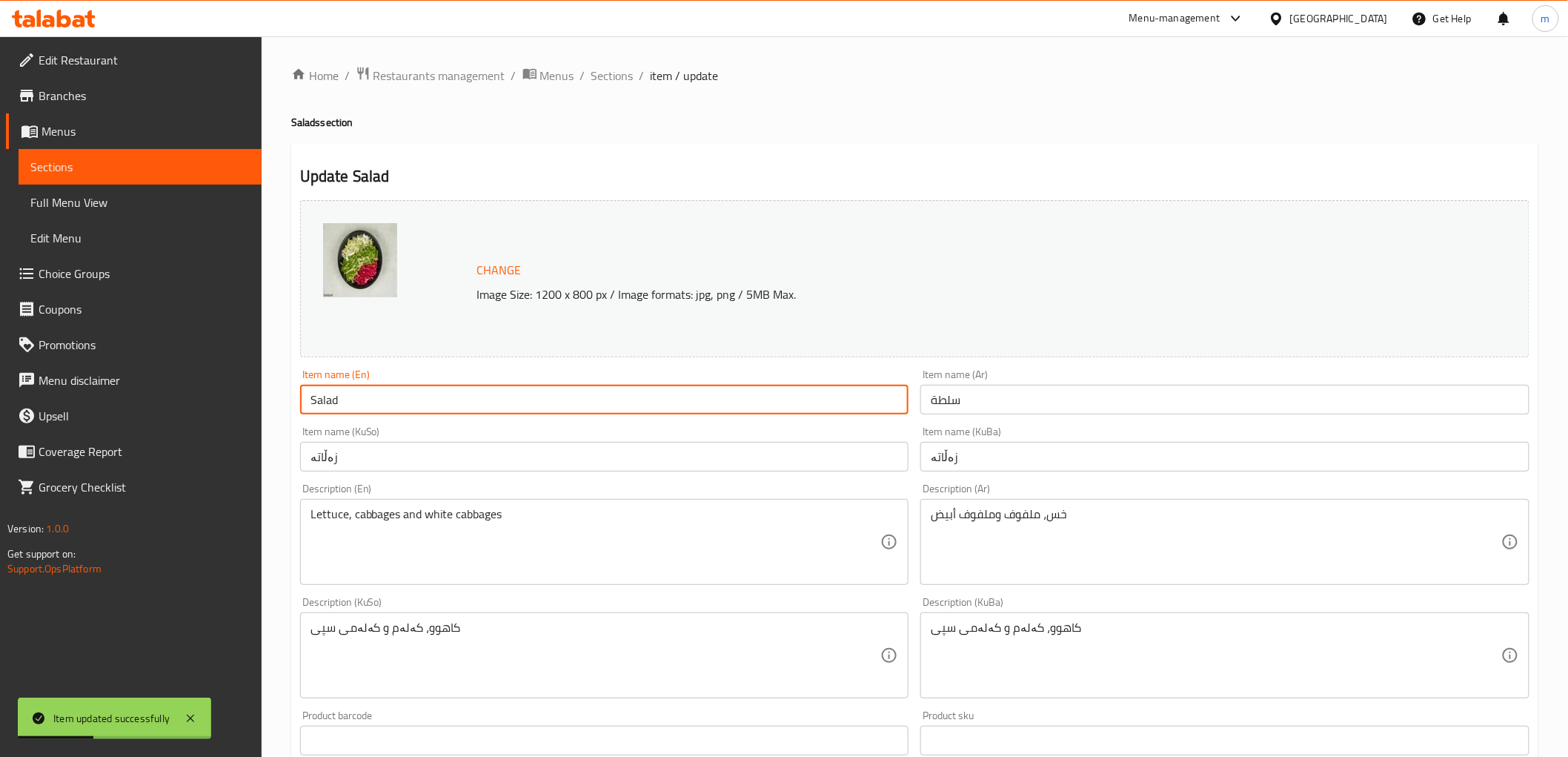
click at [792, 403] on input "Salad" at bounding box center [604, 398] width 610 height 29
click at [656, 447] on input "زەڵاتە" at bounding box center [604, 456] width 610 height 29
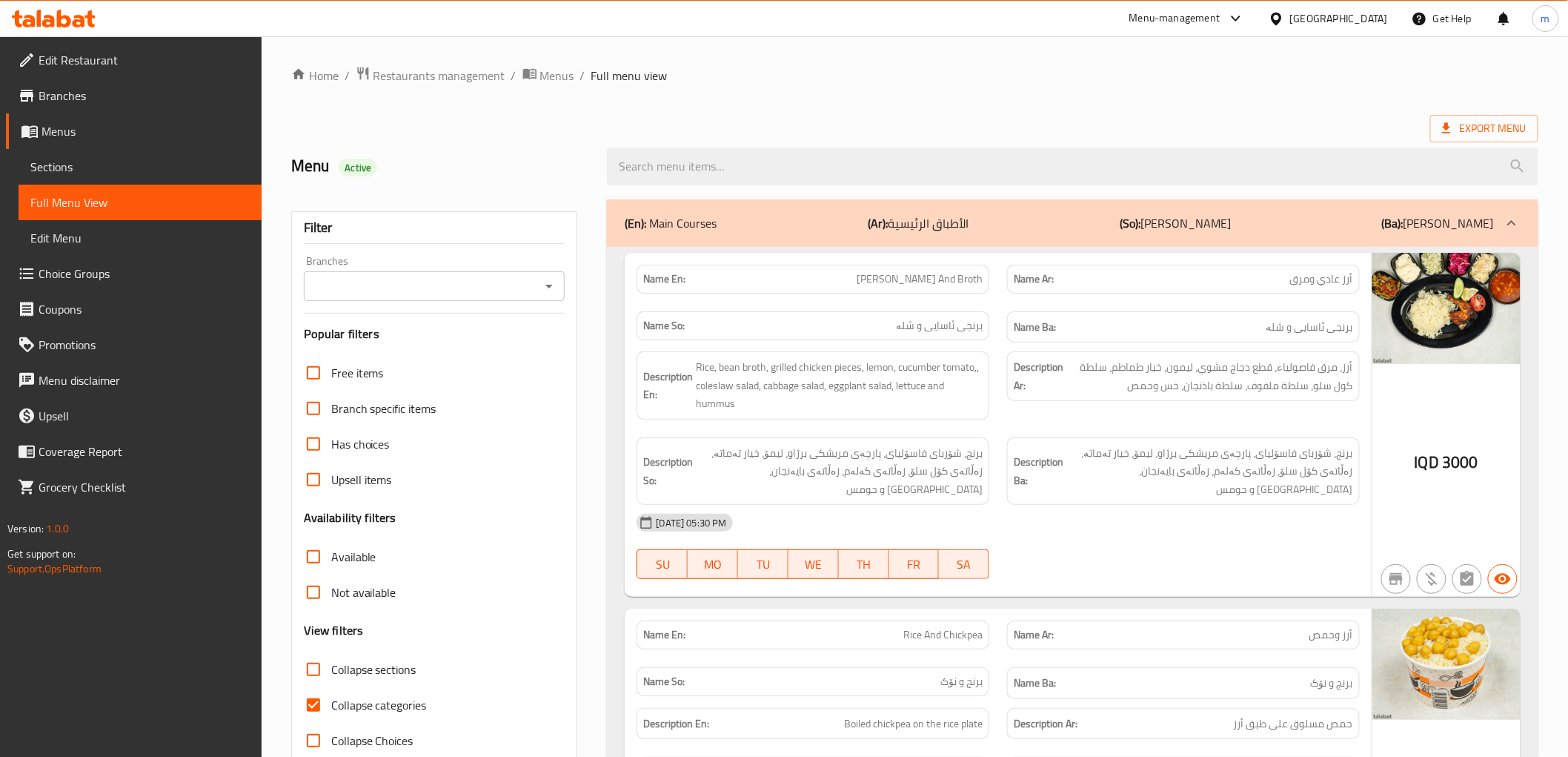
drag, startPoint x: 550, startPoint y: 286, endPoint x: 549, endPoint y: 295, distance: 9.1
click at [551, 287] on icon "Open" at bounding box center [549, 286] width 18 height 18
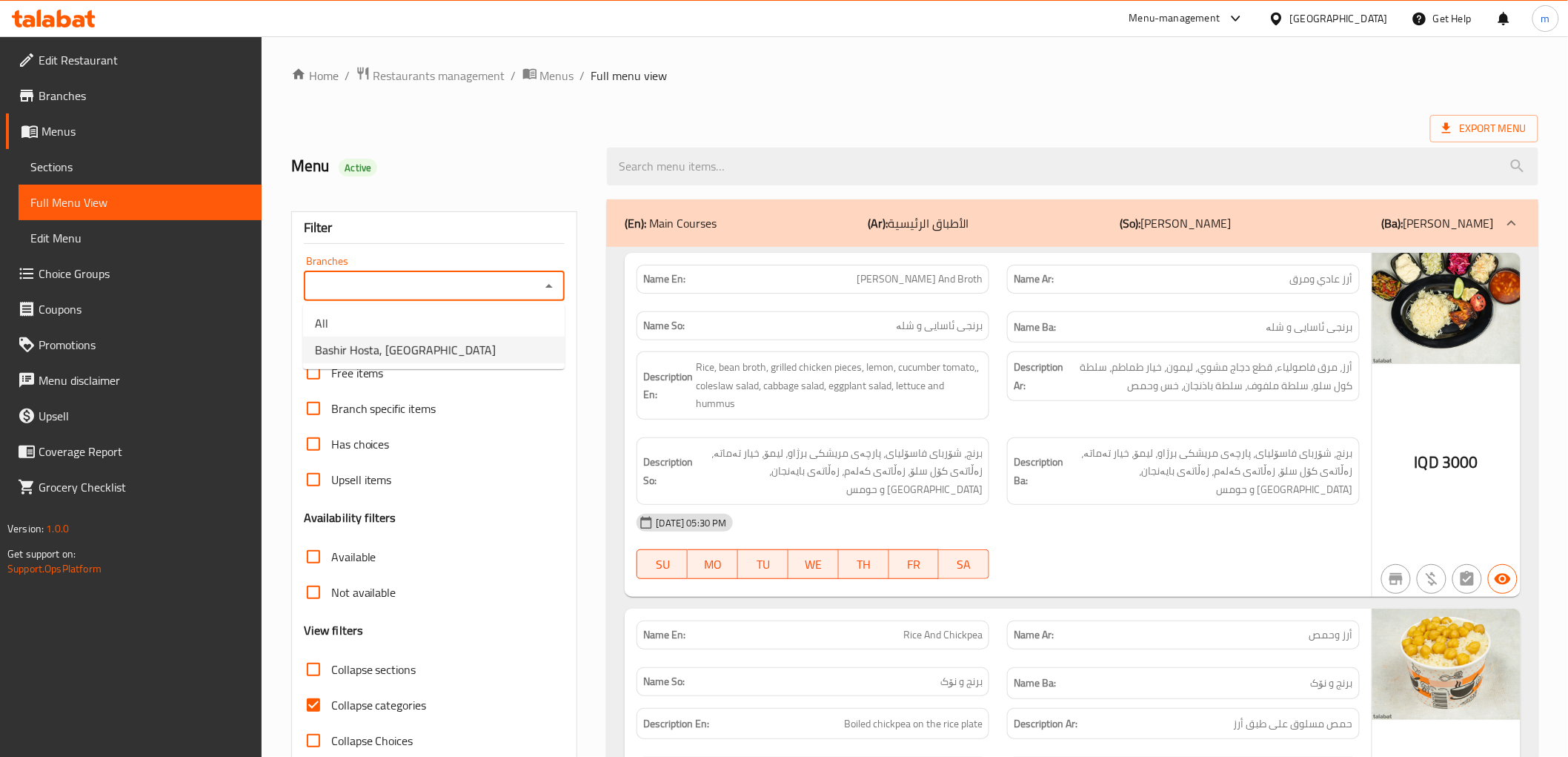
click at [489, 359] on li "Bashir Hosta, [GEOGRAPHIC_DATA]" at bounding box center [434, 350] width 262 height 27
type input "Bashir Hosta, [GEOGRAPHIC_DATA]"
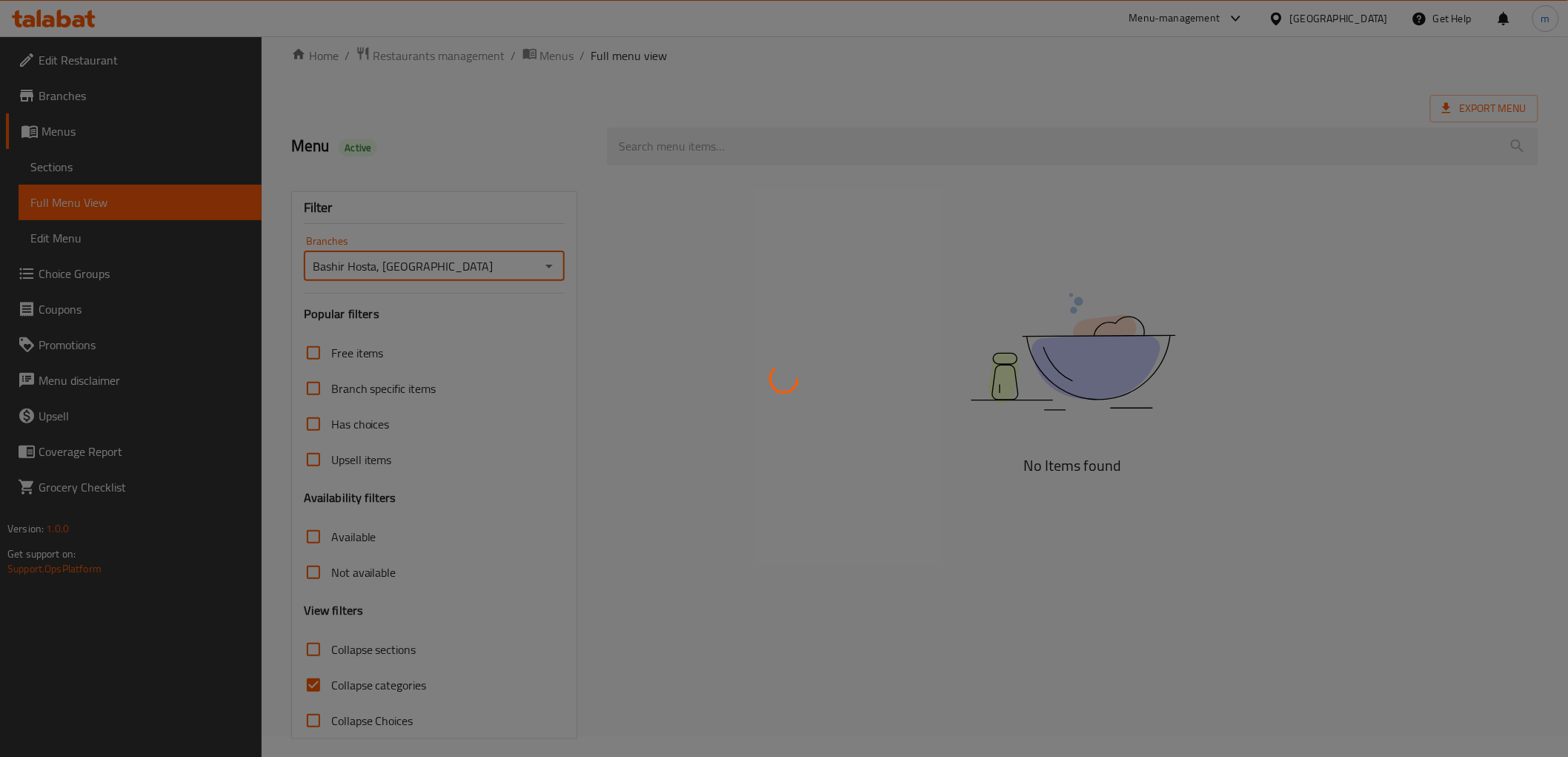
scroll to position [32, 0]
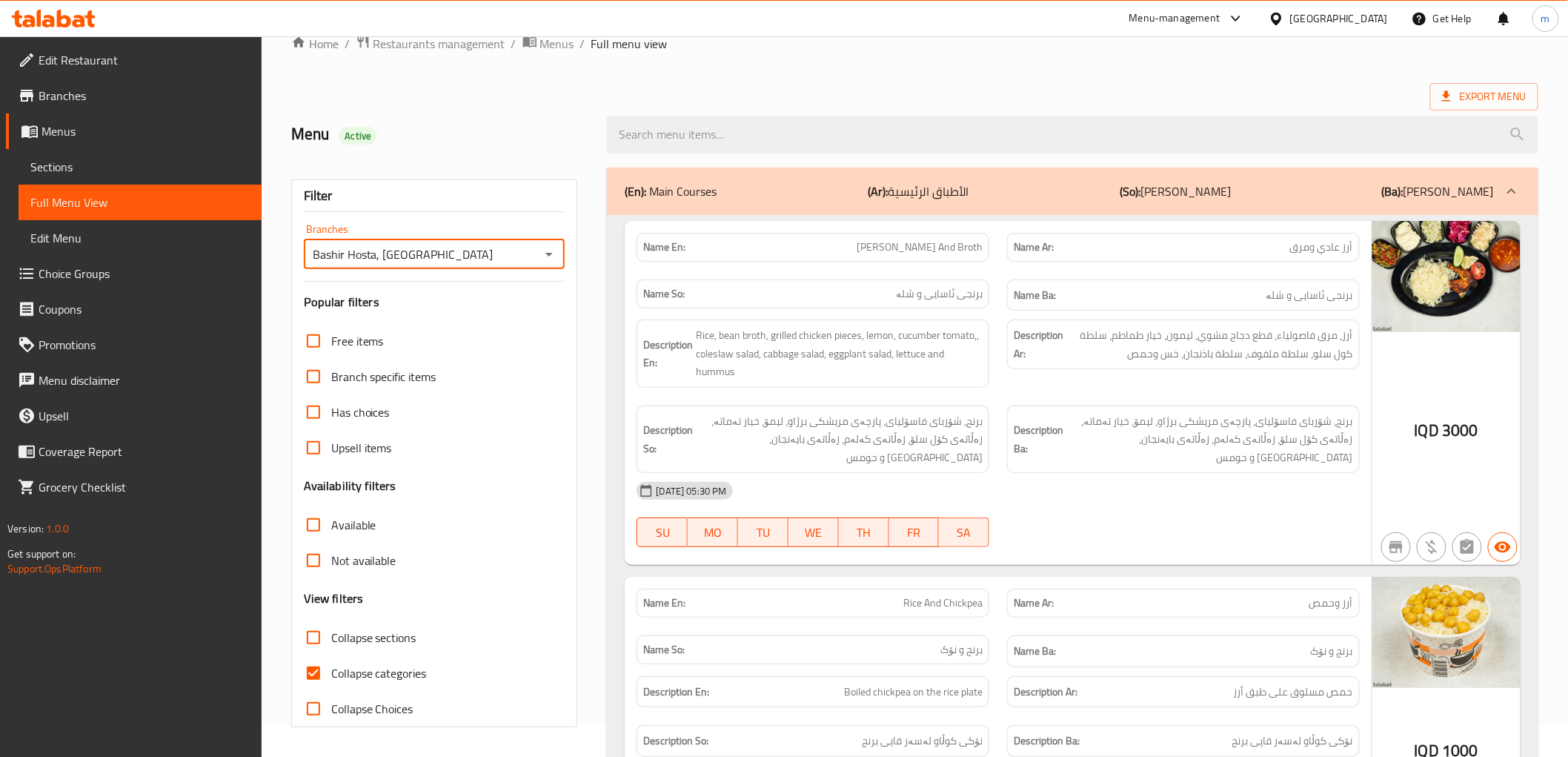
click at [309, 672] on input "Collapse categories" at bounding box center [313, 673] width 35 height 35
checkbox input "false"
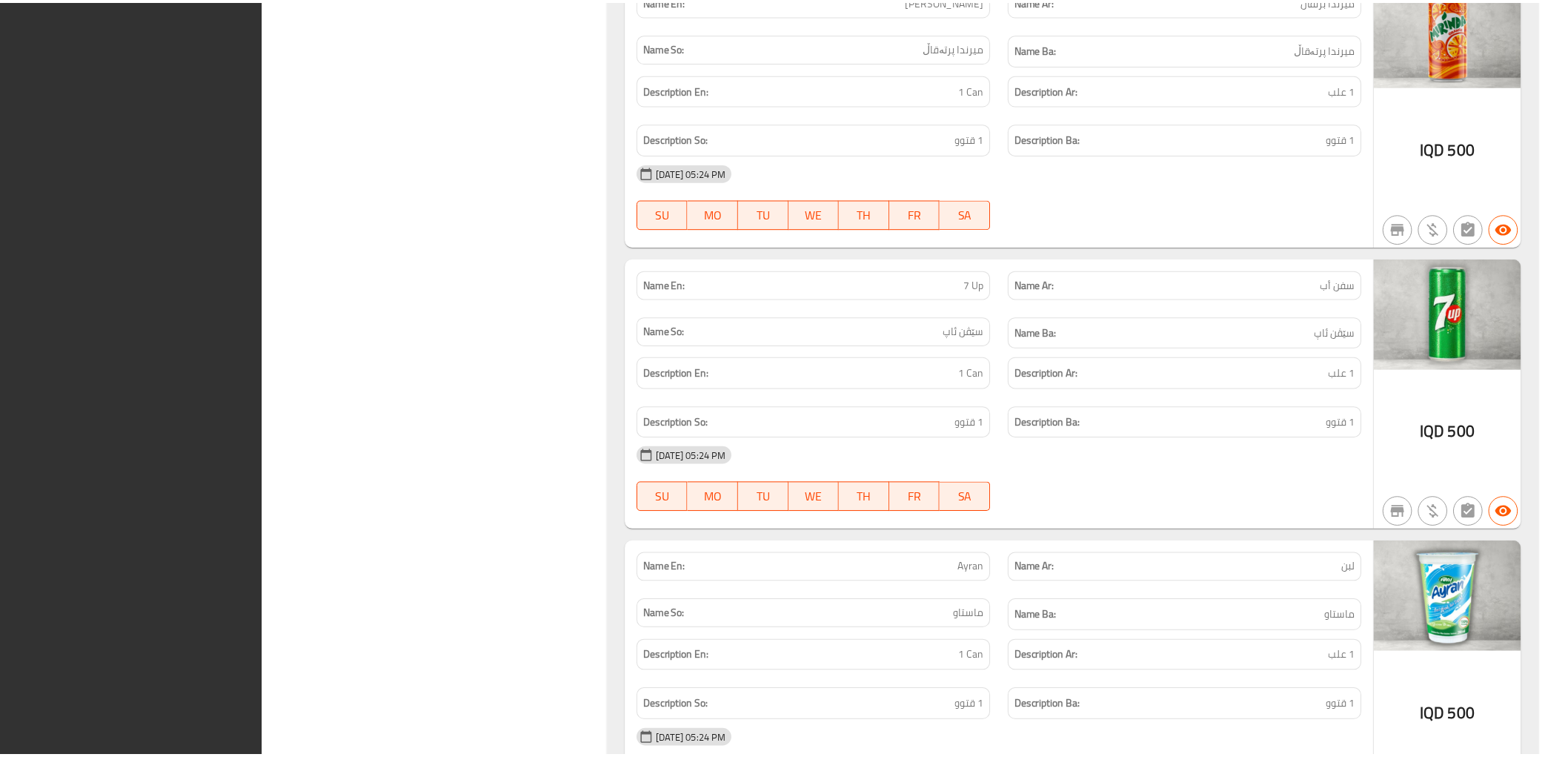
scroll to position [17029, 0]
